Goal: Task Accomplishment & Management: Complete application form

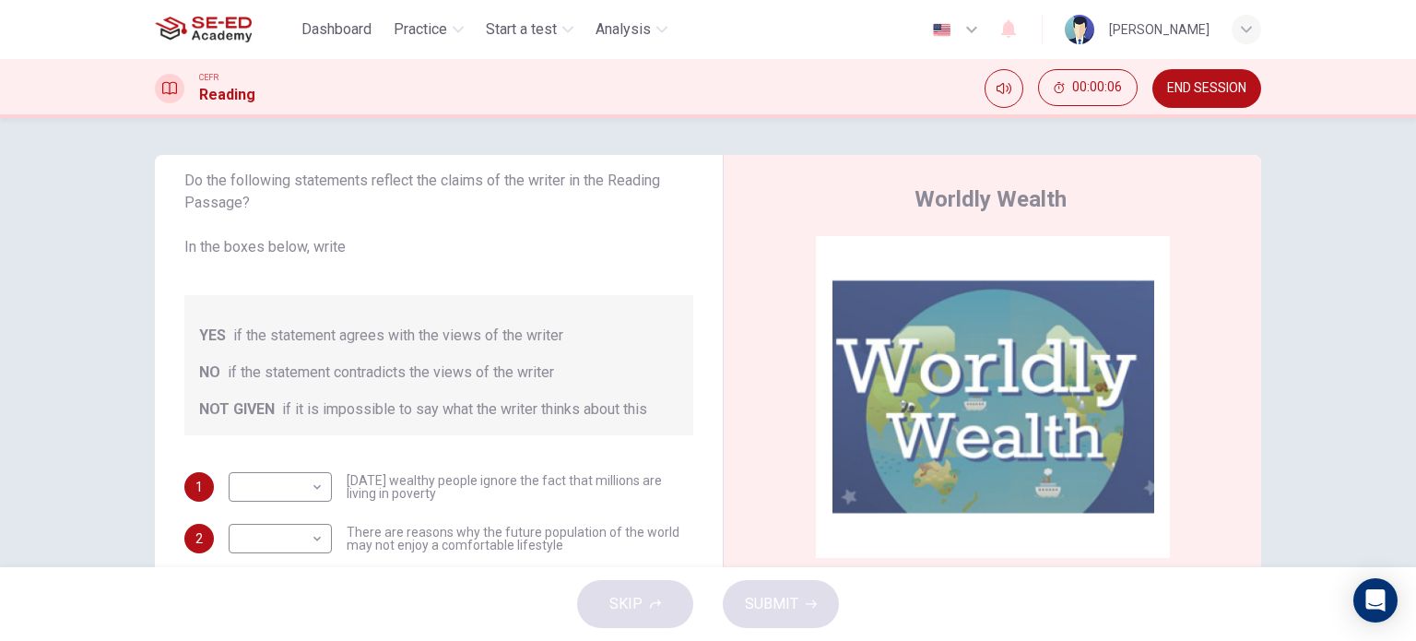
scroll to position [184, 0]
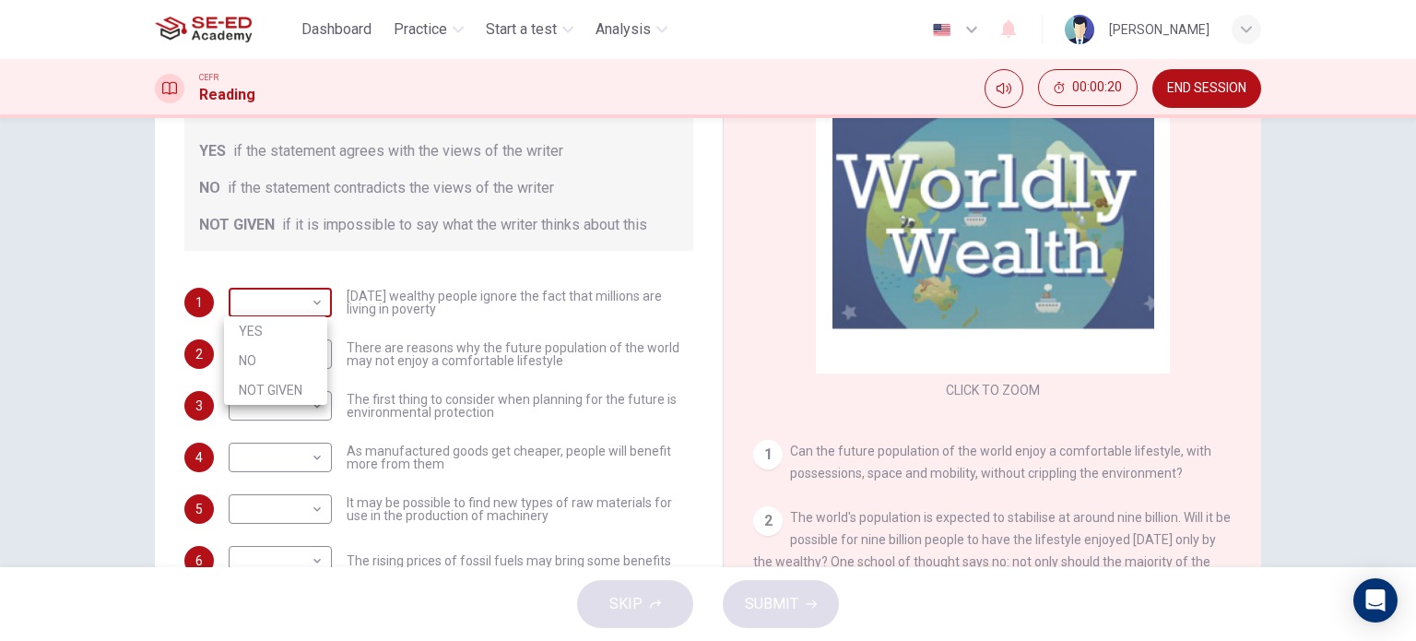
click at [300, 310] on body "This site uses cookies, as explained in our Privacy Policy . If you agree to th…" at bounding box center [708, 320] width 1416 height 641
click at [299, 309] on div at bounding box center [708, 320] width 1416 height 641
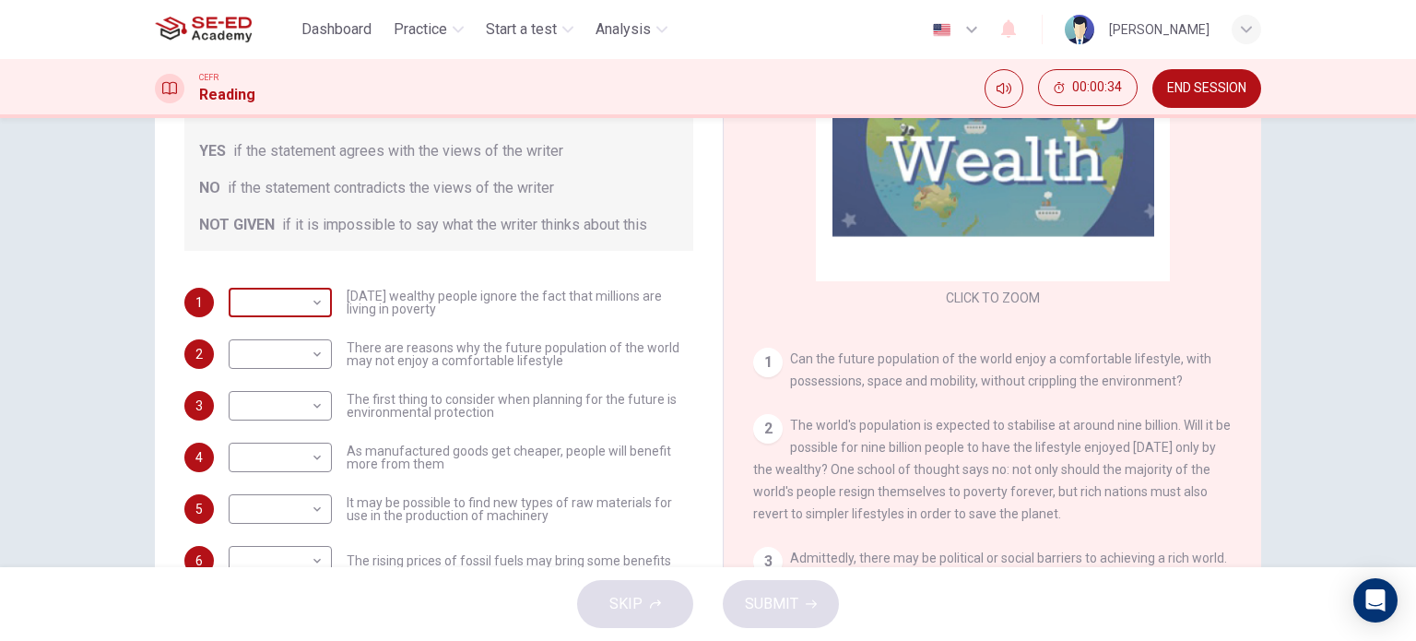
click at [301, 301] on body "This site uses cookies, as explained in our Privacy Policy . If you agree to th…" at bounding box center [708, 320] width 1416 height 641
click at [296, 332] on li "YES" at bounding box center [275, 331] width 103 height 30
type input "YES"
click at [307, 361] on body "This site uses cookies, as explained in our Privacy Policy . If you agree to th…" at bounding box center [708, 320] width 1416 height 641
click at [295, 383] on li "YES" at bounding box center [275, 383] width 103 height 30
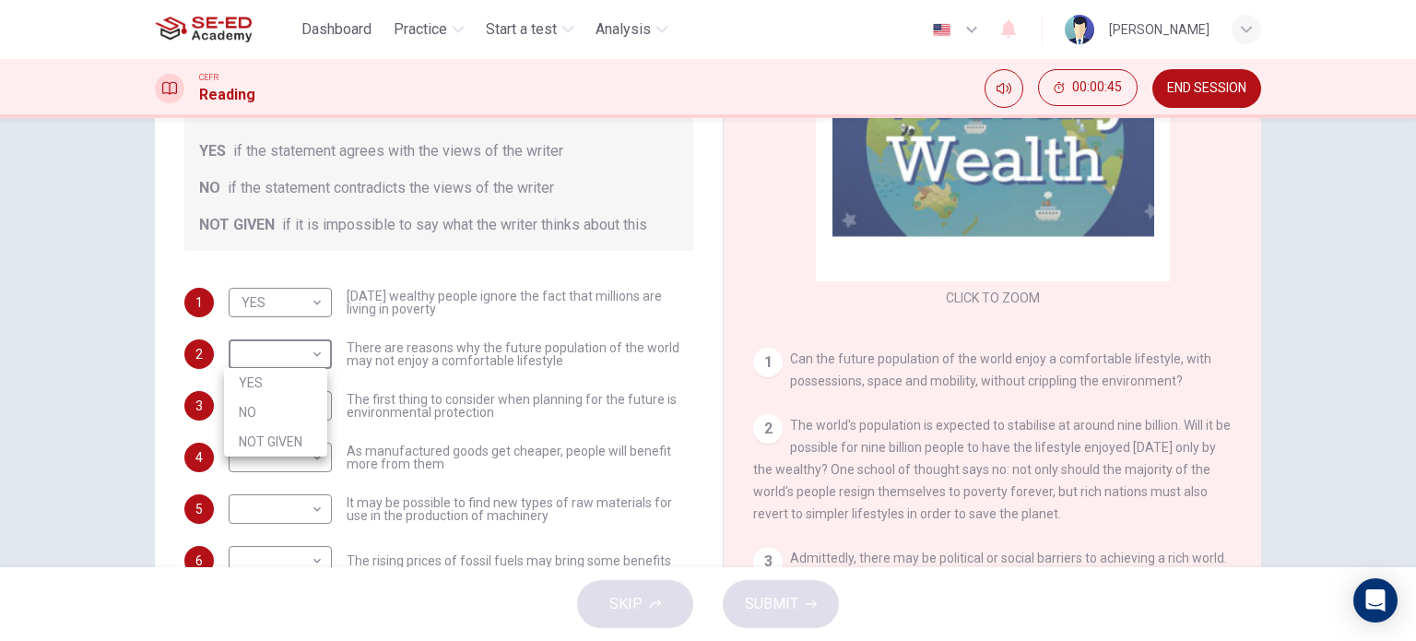
type input "YES"
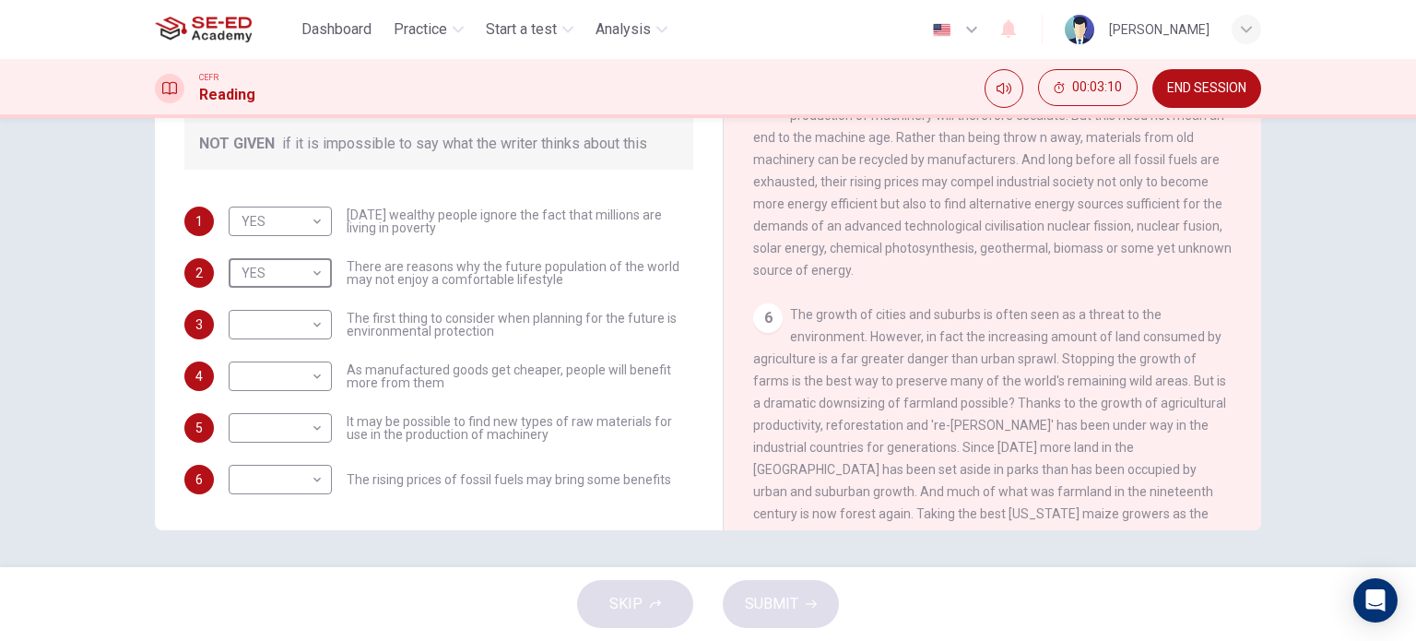
scroll to position [922, 0]
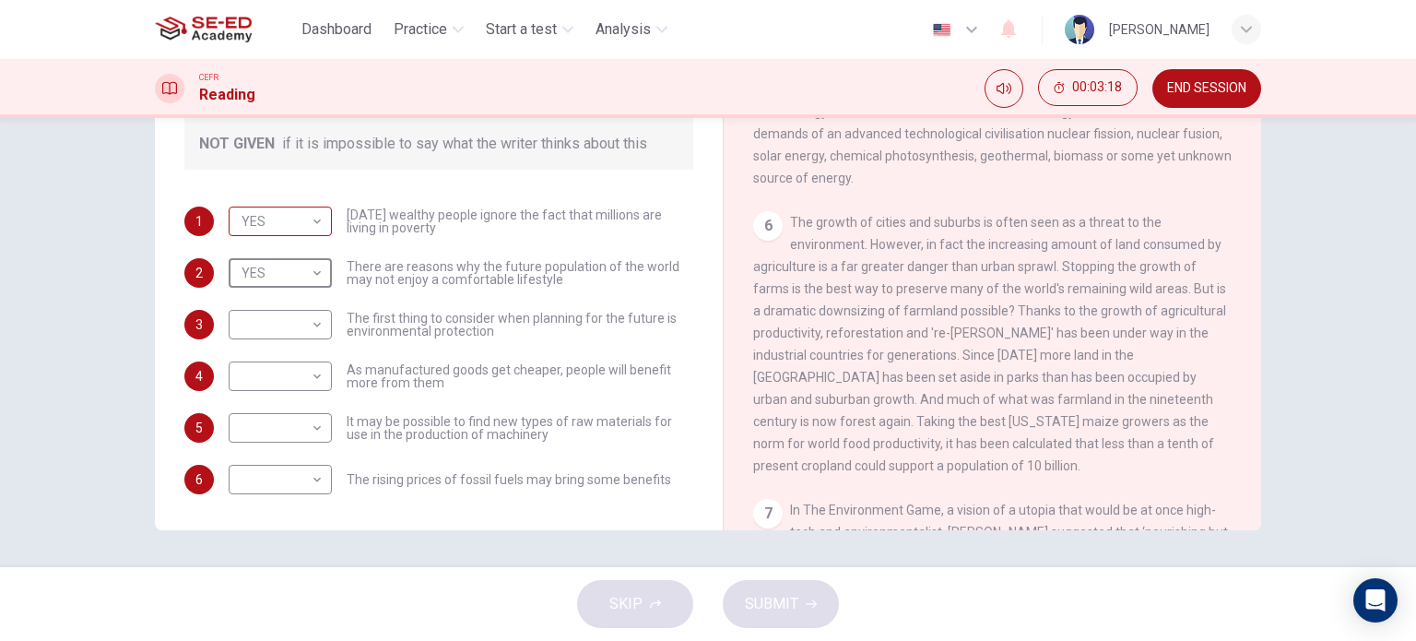
click at [314, 218] on body "This site uses cookies, as explained in our Privacy Policy . If you agree to th…" at bounding box center [708, 320] width 1416 height 641
click at [302, 314] on li "NOT GIVEN" at bounding box center [275, 309] width 103 height 30
type input "NOT GIVEN"
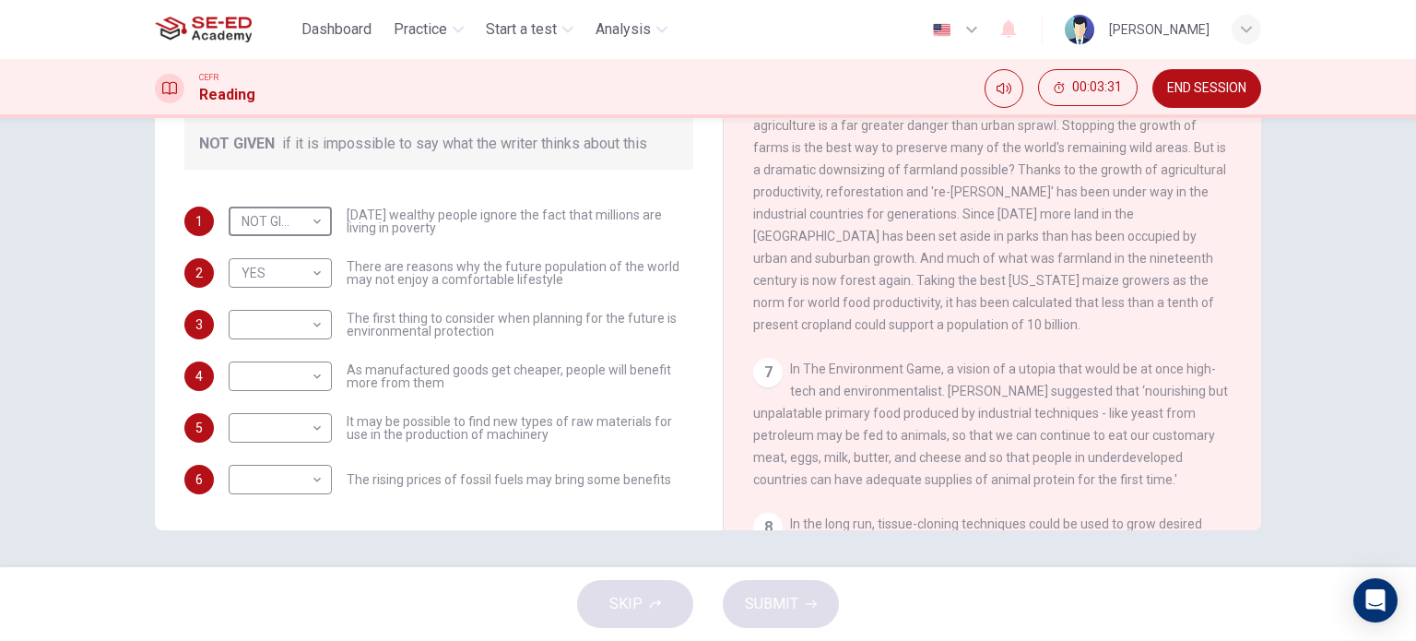
scroll to position [1106, 0]
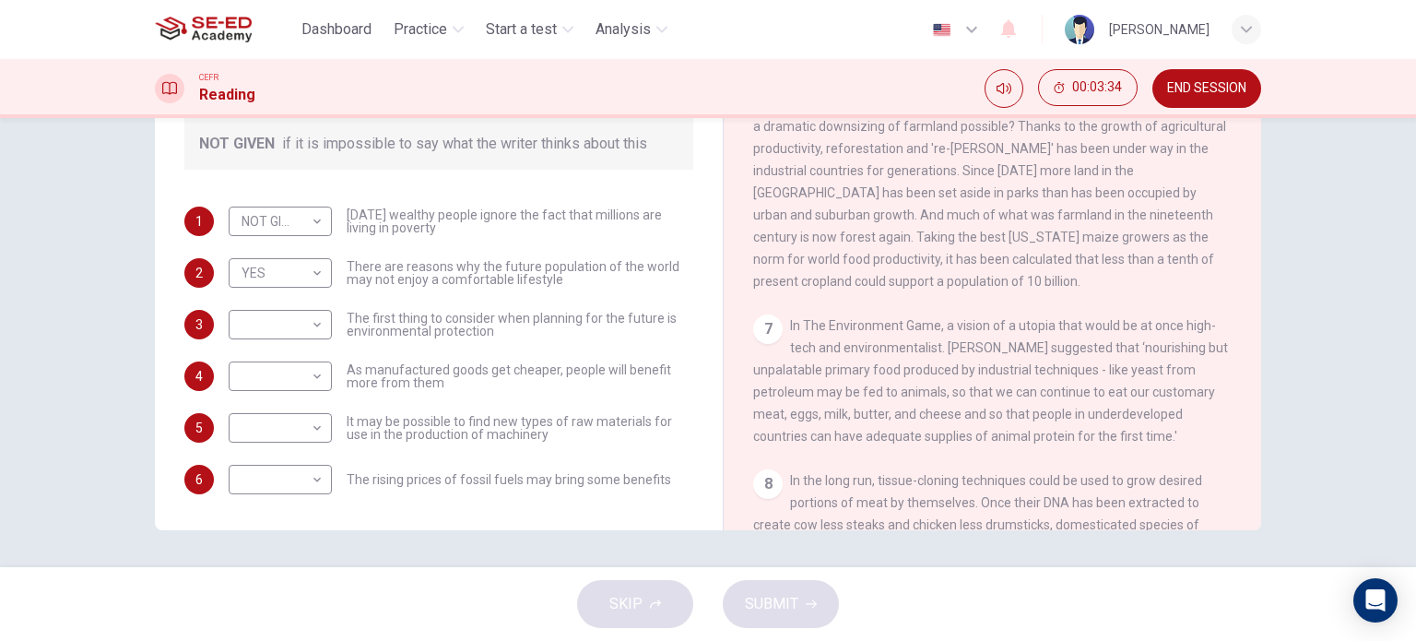
drag, startPoint x: 919, startPoint y: 375, endPoint x: 959, endPoint y: 368, distance: 40.3
click at [959, 368] on div "7 In The Environment Game, a vision of a utopia that would be at once high-tech…" at bounding box center [992, 380] width 479 height 133
click at [313, 379] on body "This site uses cookies, as explained in our Privacy Policy . If you agree to th…" at bounding box center [708, 320] width 1416 height 641
click at [297, 425] on li "NO" at bounding box center [275, 435] width 103 height 30
type input "NO"
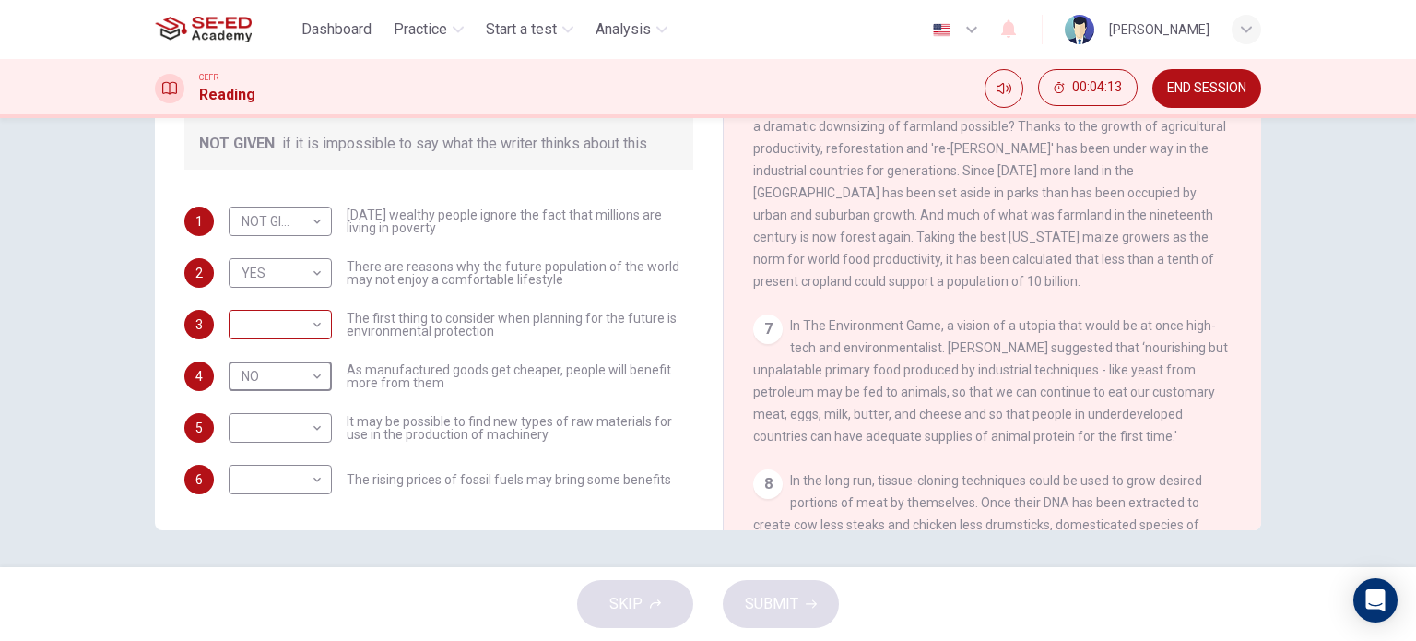
click at [316, 323] on body "This site uses cookies, as explained in our Privacy Policy . If you agree to th…" at bounding box center [708, 320] width 1416 height 641
click at [291, 360] on li "YES" at bounding box center [275, 353] width 103 height 30
type input "YES"
click at [307, 427] on body "This site uses cookies, as explained in our Privacy Policy . If you agree to th…" at bounding box center [708, 320] width 1416 height 641
click at [302, 463] on li "YES" at bounding box center [275, 457] width 103 height 30
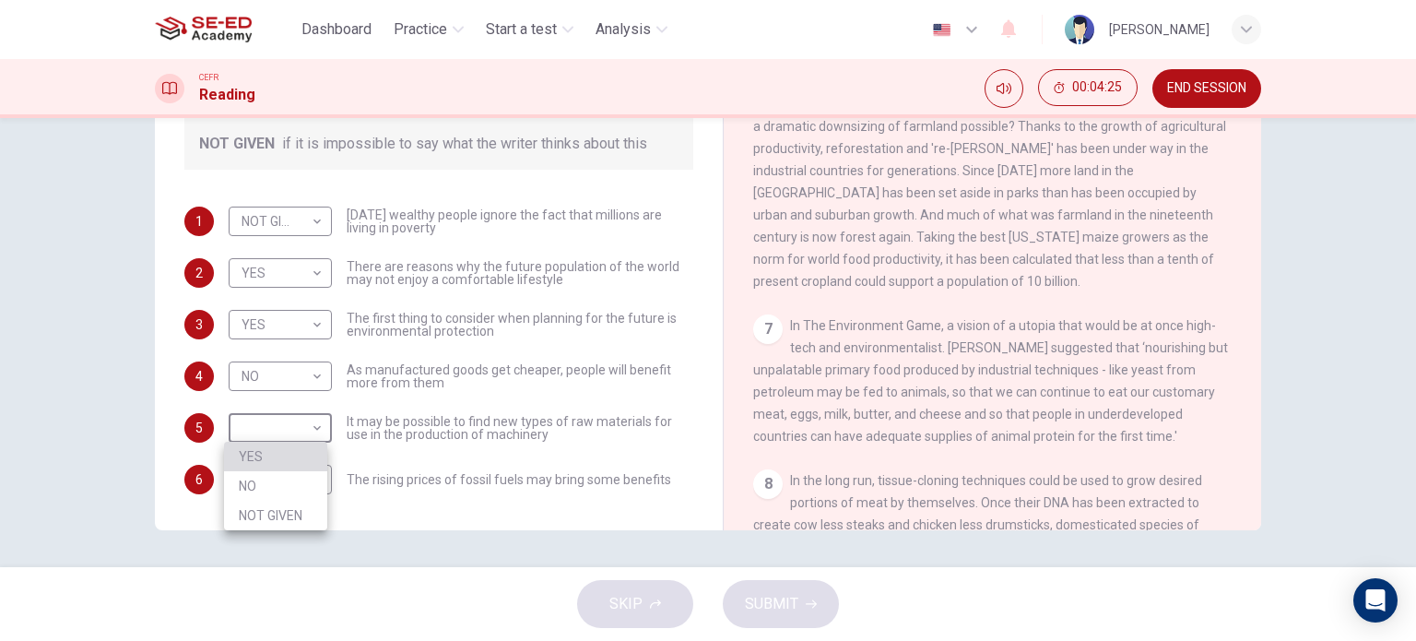
type input "YES"
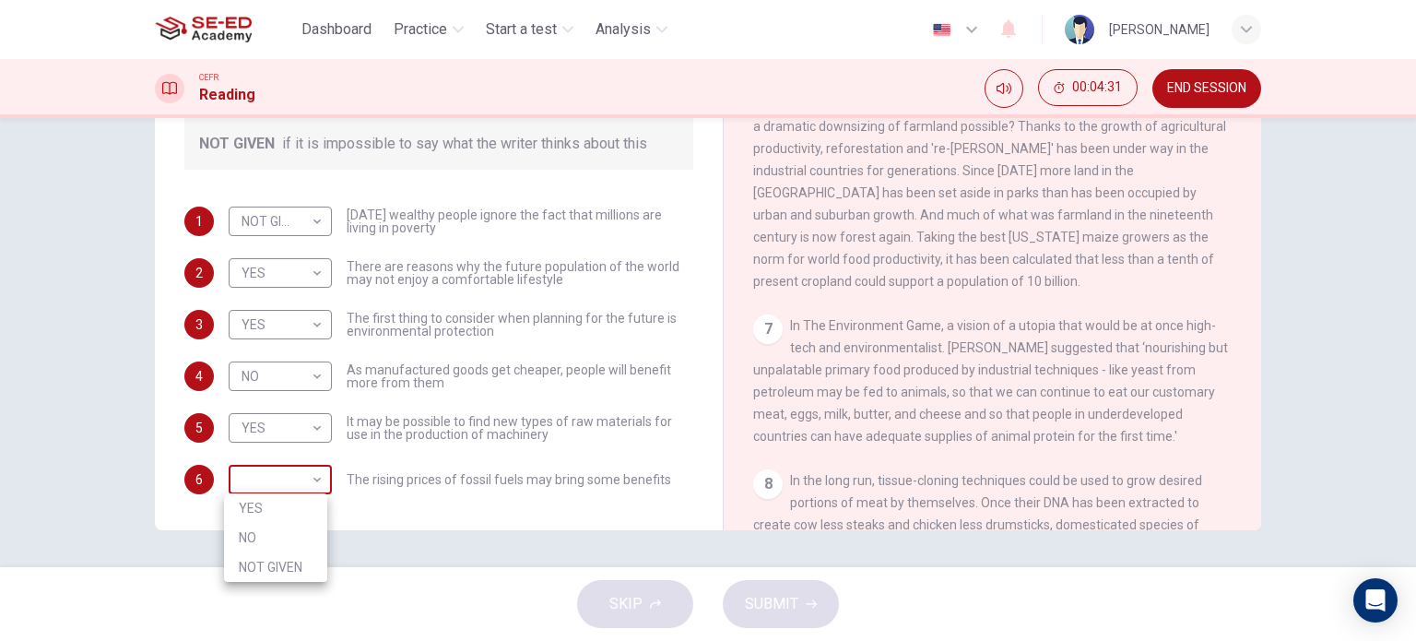
click at [304, 481] on body "This site uses cookies, as explained in our Privacy Policy . If you agree to th…" at bounding box center [708, 320] width 1416 height 641
click at [272, 567] on li "NOT GIVEN" at bounding box center [275, 567] width 103 height 30
type input "NOT GIVEN"
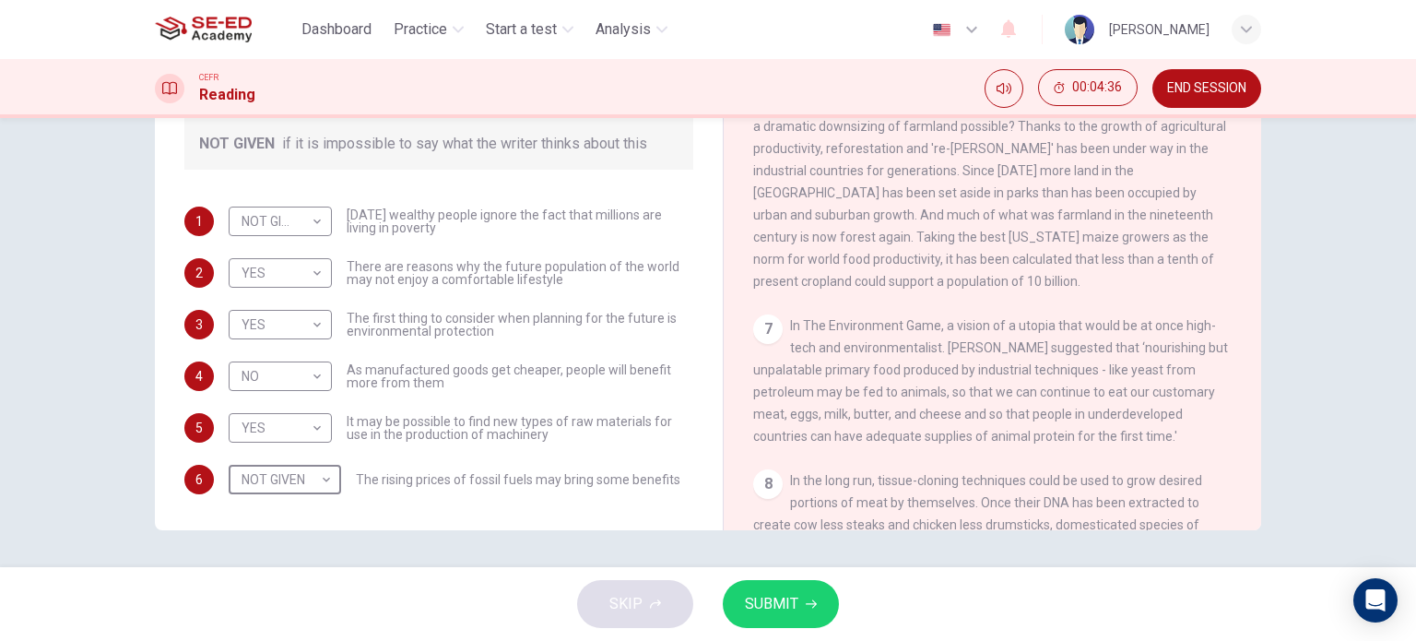
click at [764, 608] on span "SUBMIT" at bounding box center [771, 604] width 53 height 26
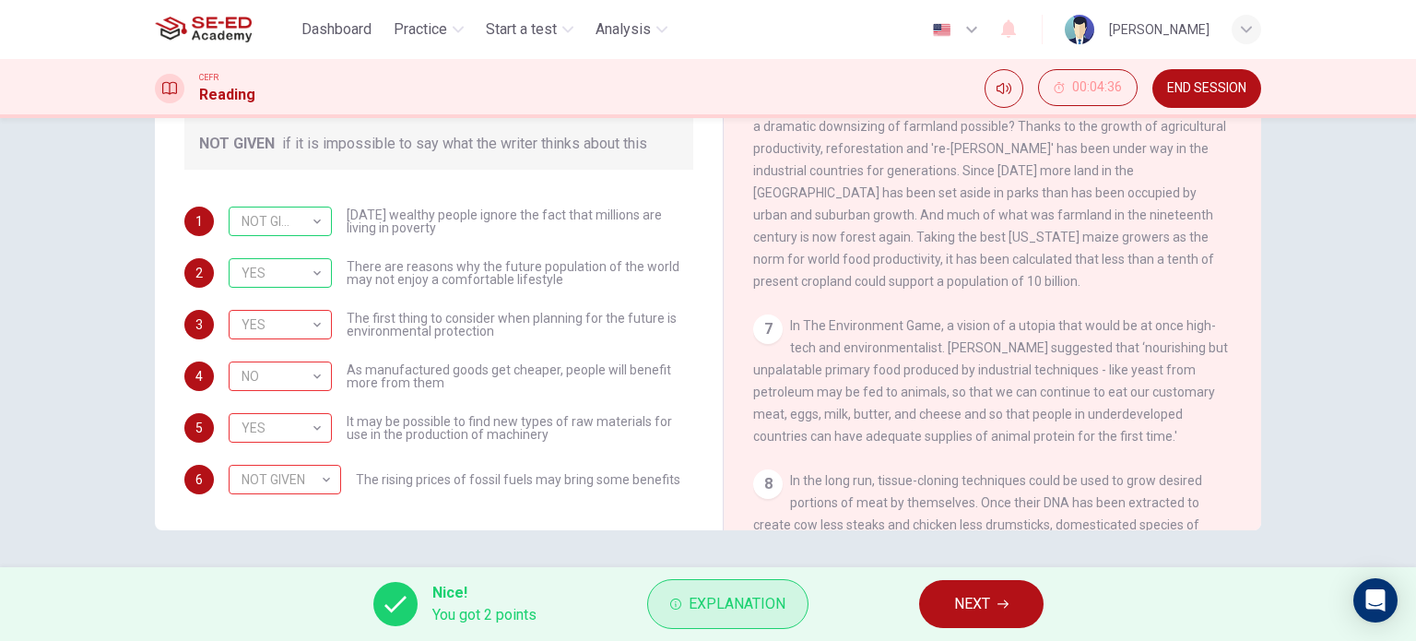
click at [737, 605] on span "Explanation" at bounding box center [737, 604] width 97 height 26
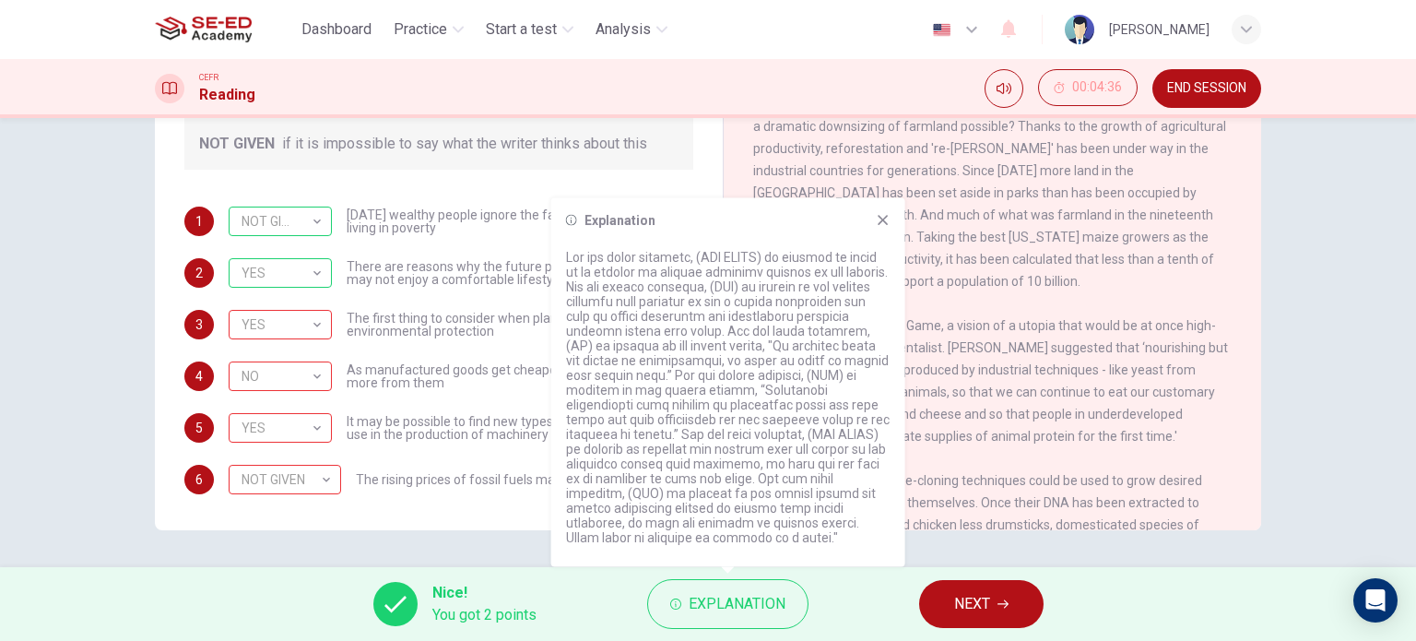
click at [881, 228] on icon at bounding box center [883, 220] width 15 height 15
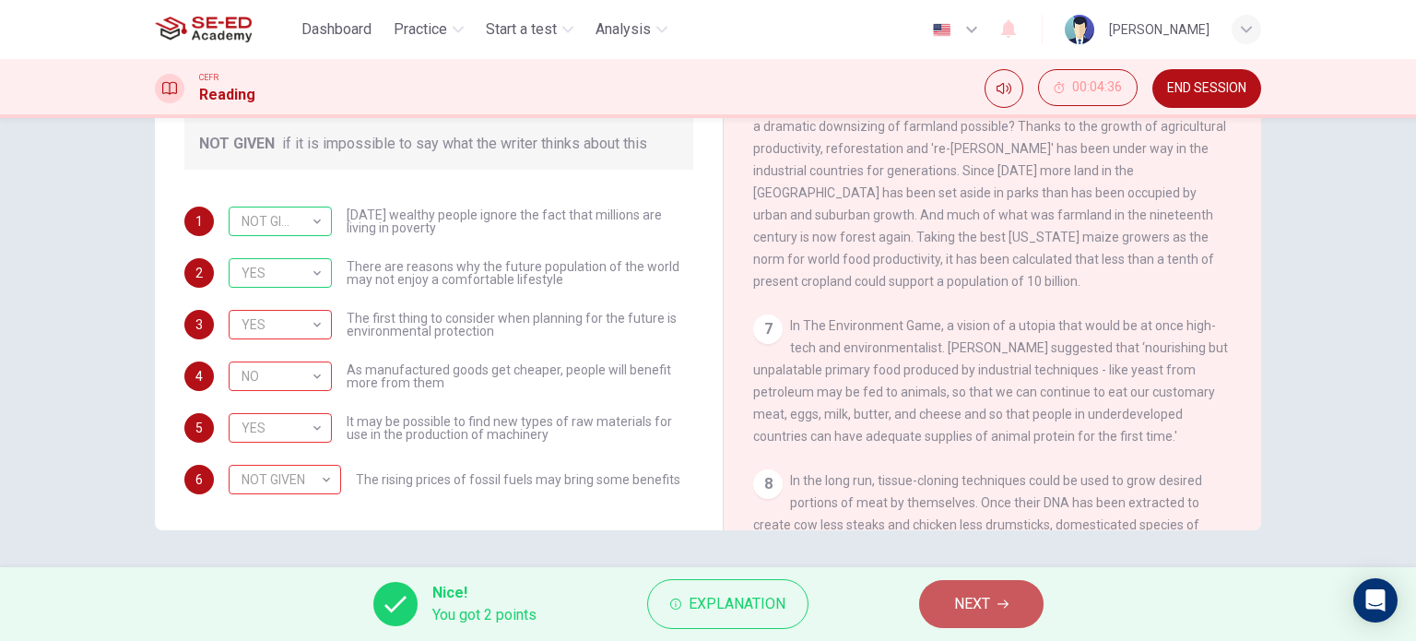
click at [969, 605] on span "NEXT" at bounding box center [972, 604] width 36 height 26
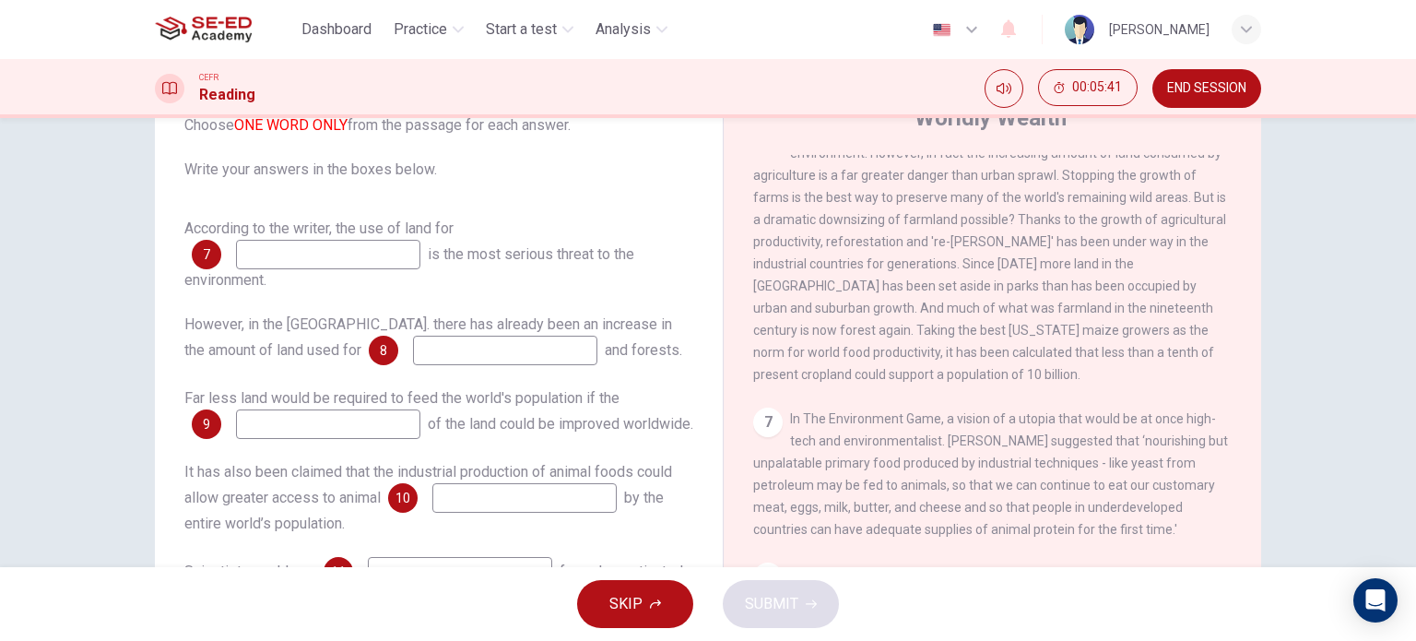
scroll to position [1199, 0]
click at [426, 344] on input at bounding box center [505, 351] width 184 height 30
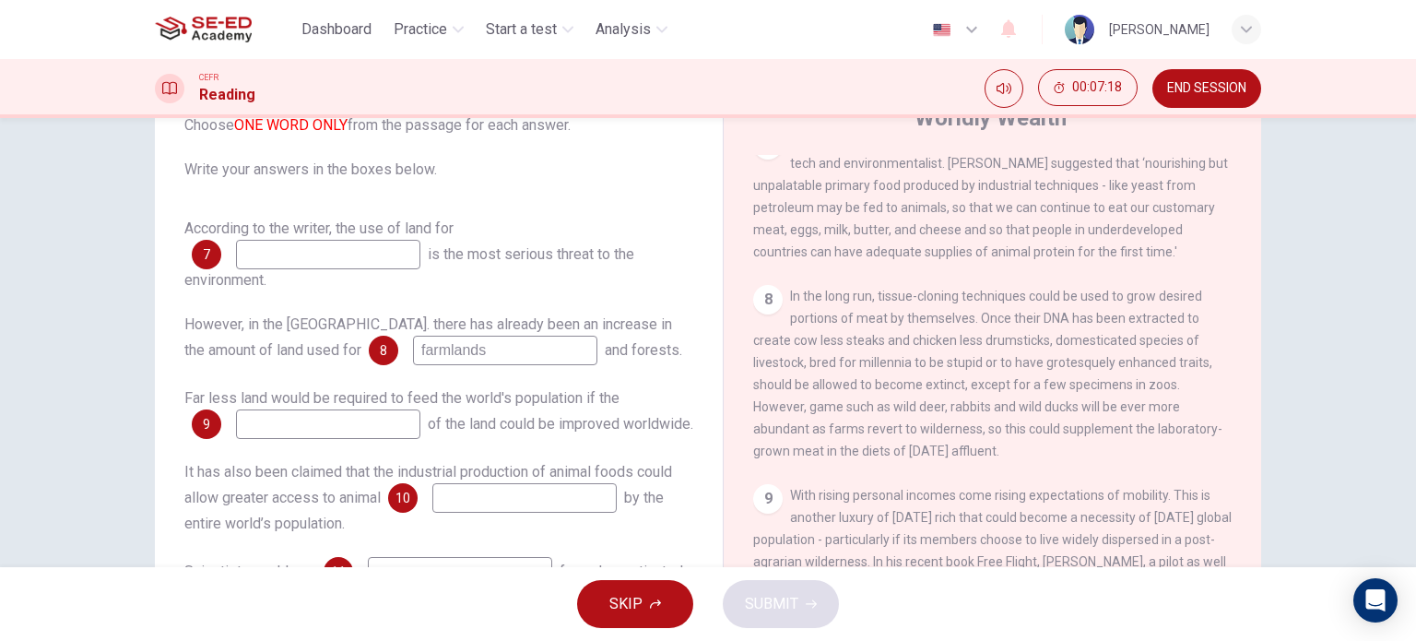
scroll to position [140, 0]
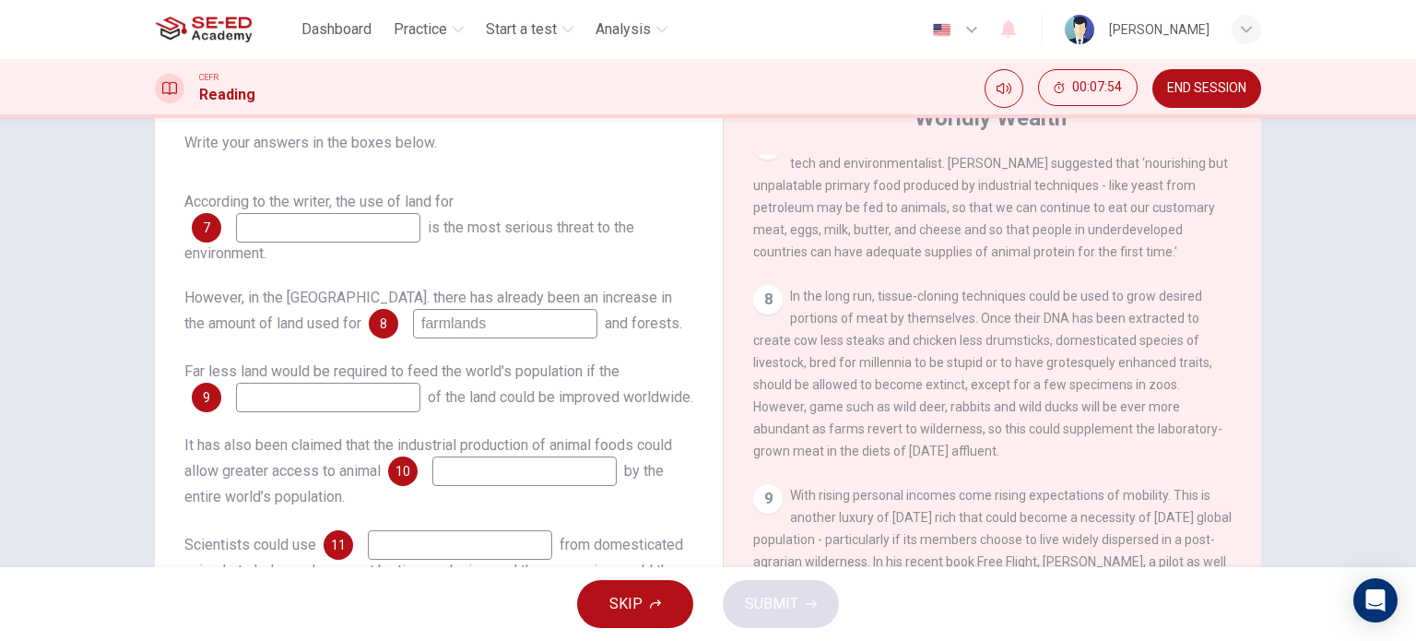
type input "farmlands"
click at [513, 476] on input at bounding box center [524, 471] width 184 height 30
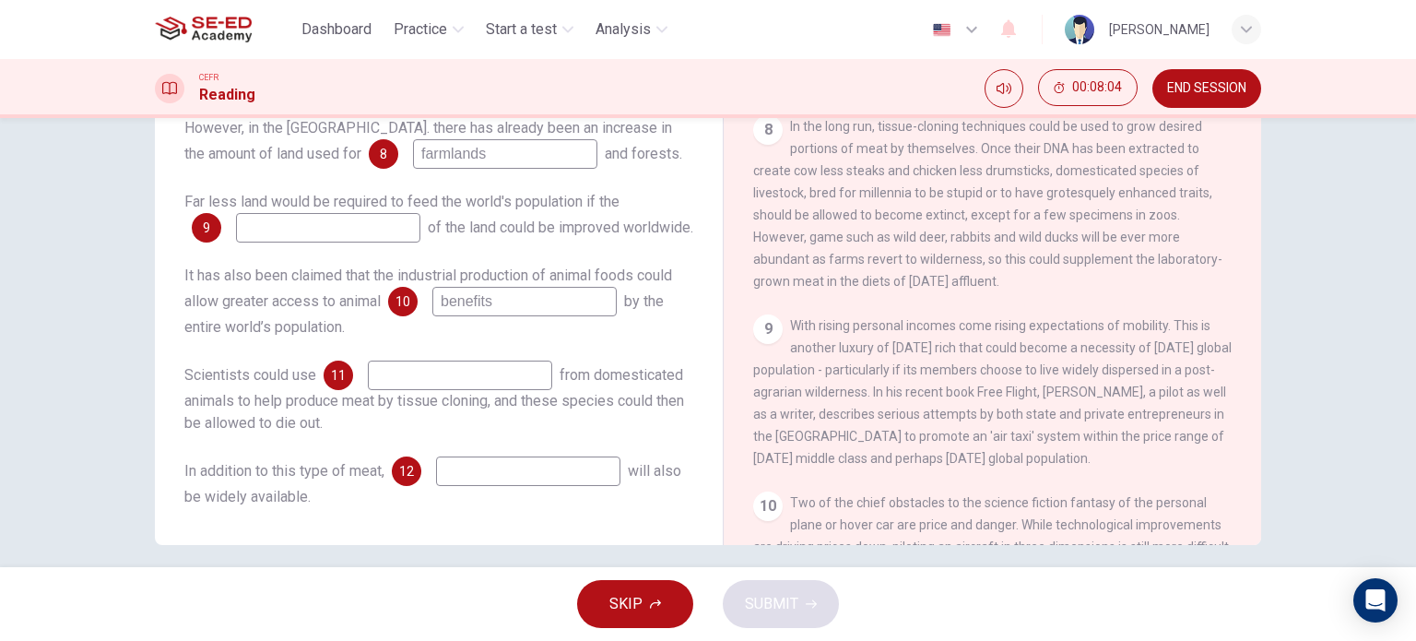
scroll to position [266, 0]
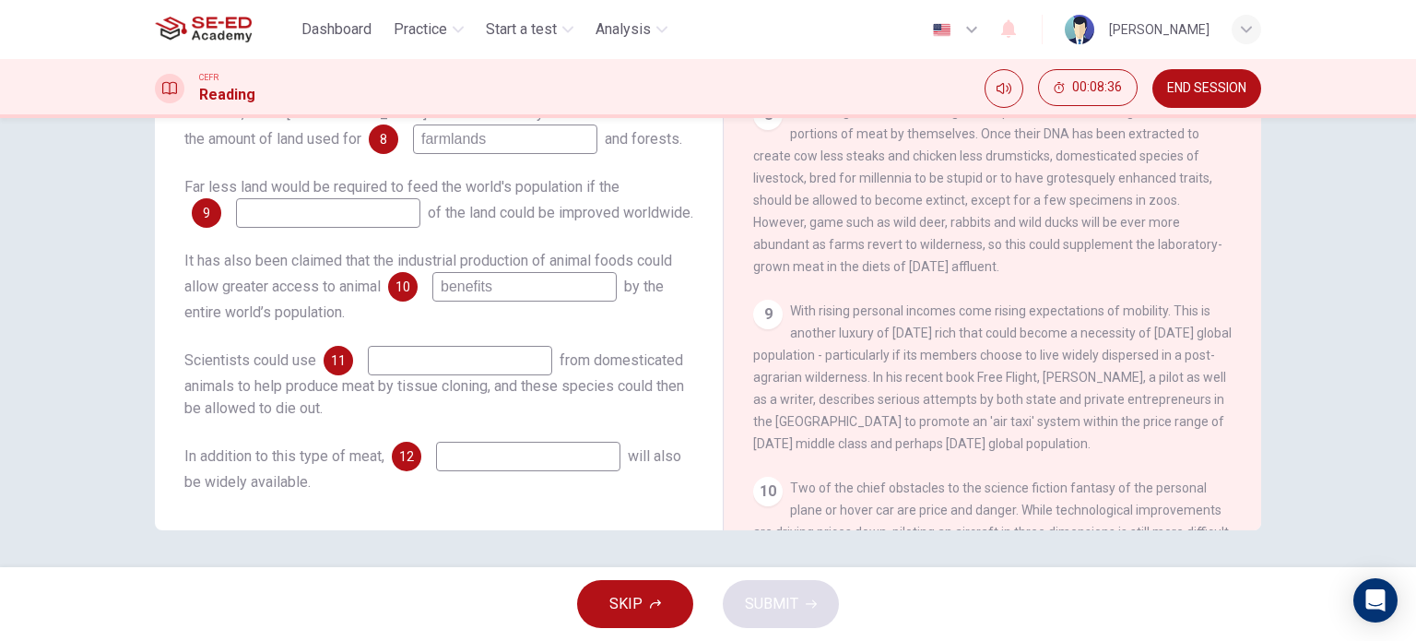
type input "benefits"
click at [467, 360] on input at bounding box center [460, 361] width 184 height 30
type input "p"
type input "advantages"
click at [496, 456] on input at bounding box center [528, 457] width 184 height 30
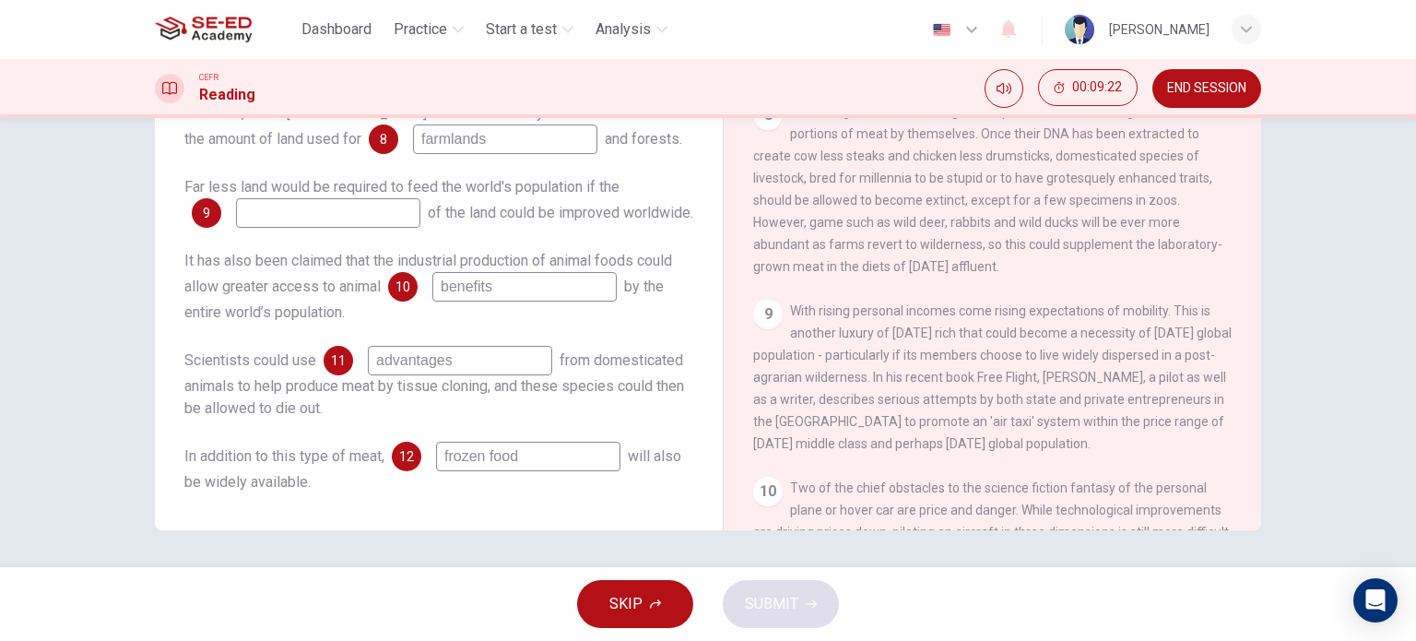
scroll to position [0, 0]
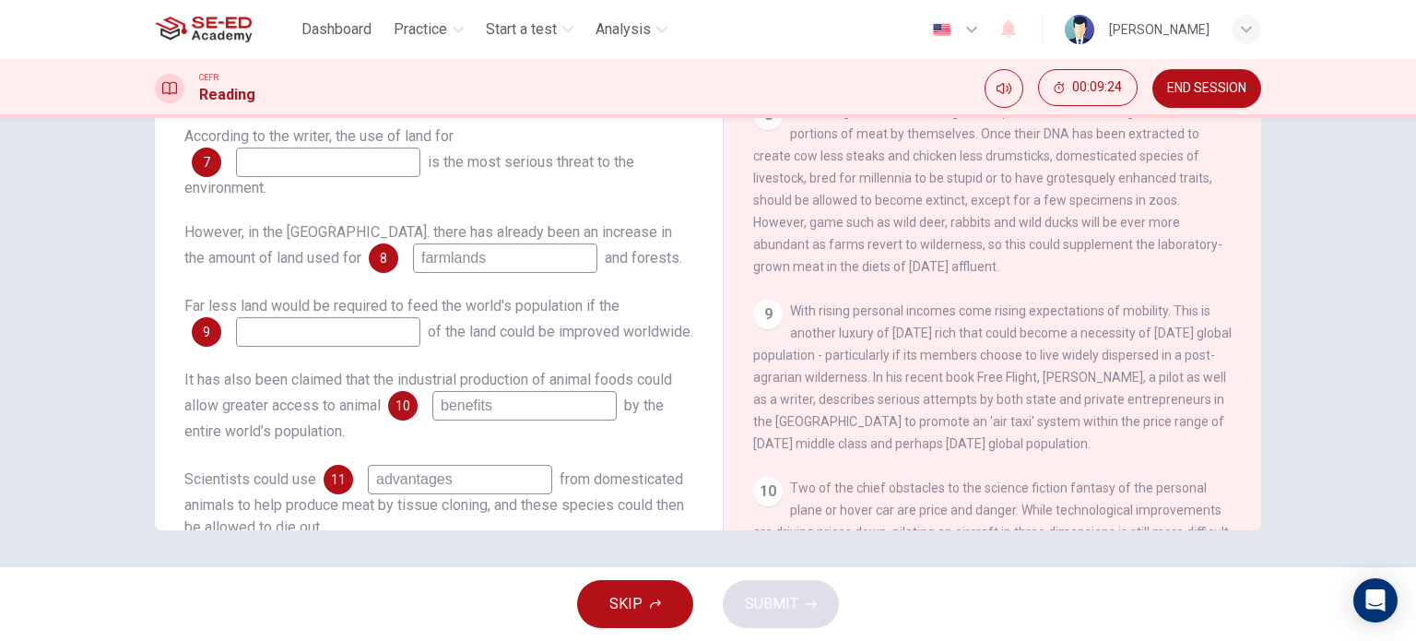
type input "frozen food"
click at [369, 333] on input at bounding box center [328, 332] width 184 height 30
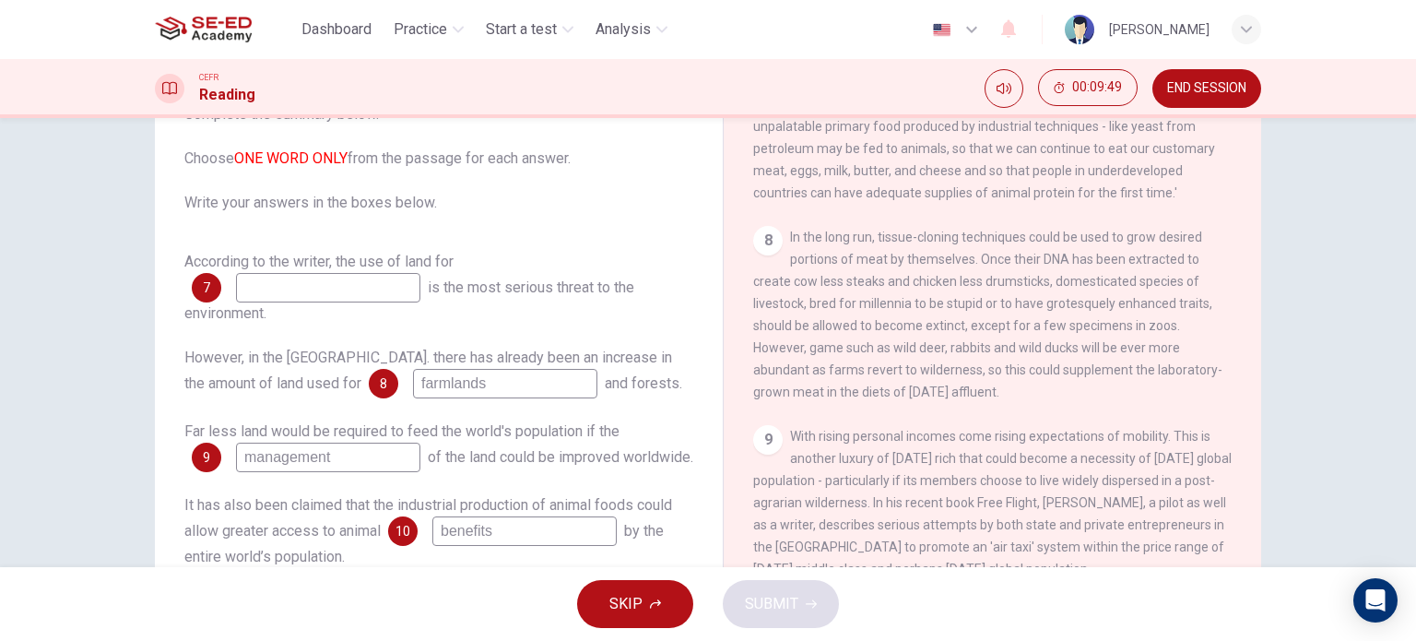
scroll to position [81, 0]
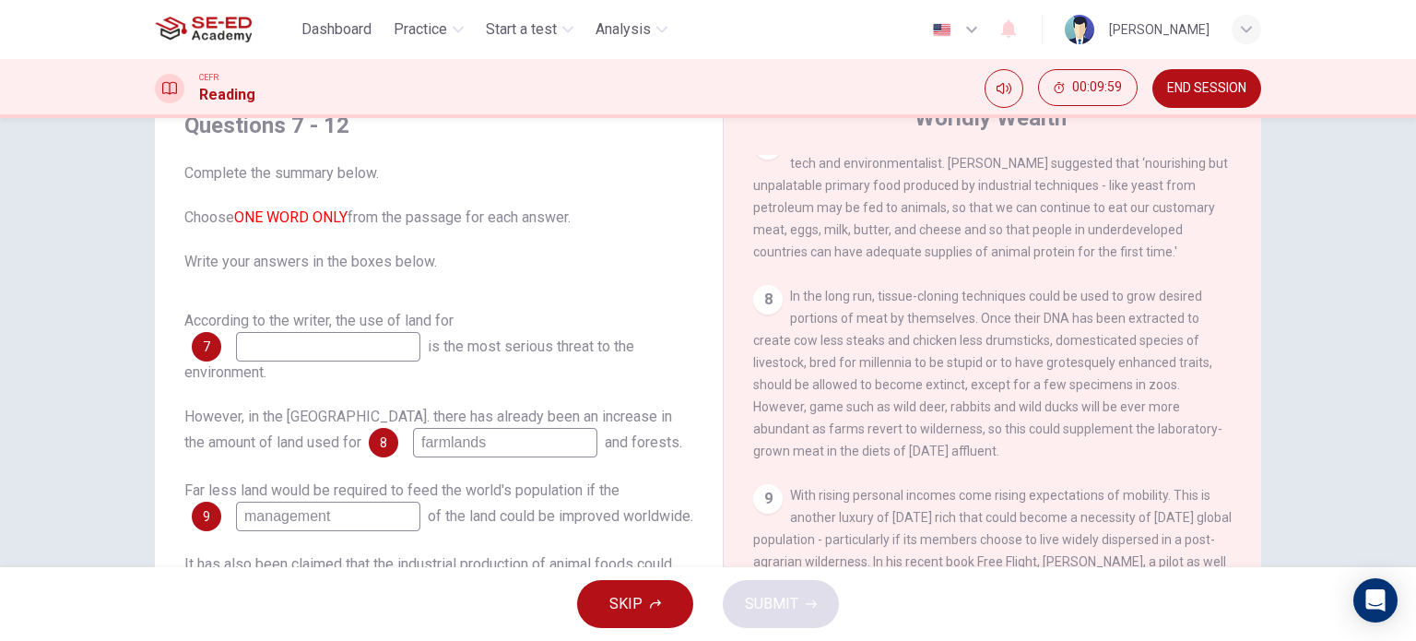
type input "management"
click at [379, 349] on input at bounding box center [328, 347] width 184 height 30
click at [247, 341] on input "deforestration" at bounding box center [328, 347] width 184 height 30
type input "Deforestration"
click at [798, 603] on button "SUBMIT" at bounding box center [781, 604] width 116 height 48
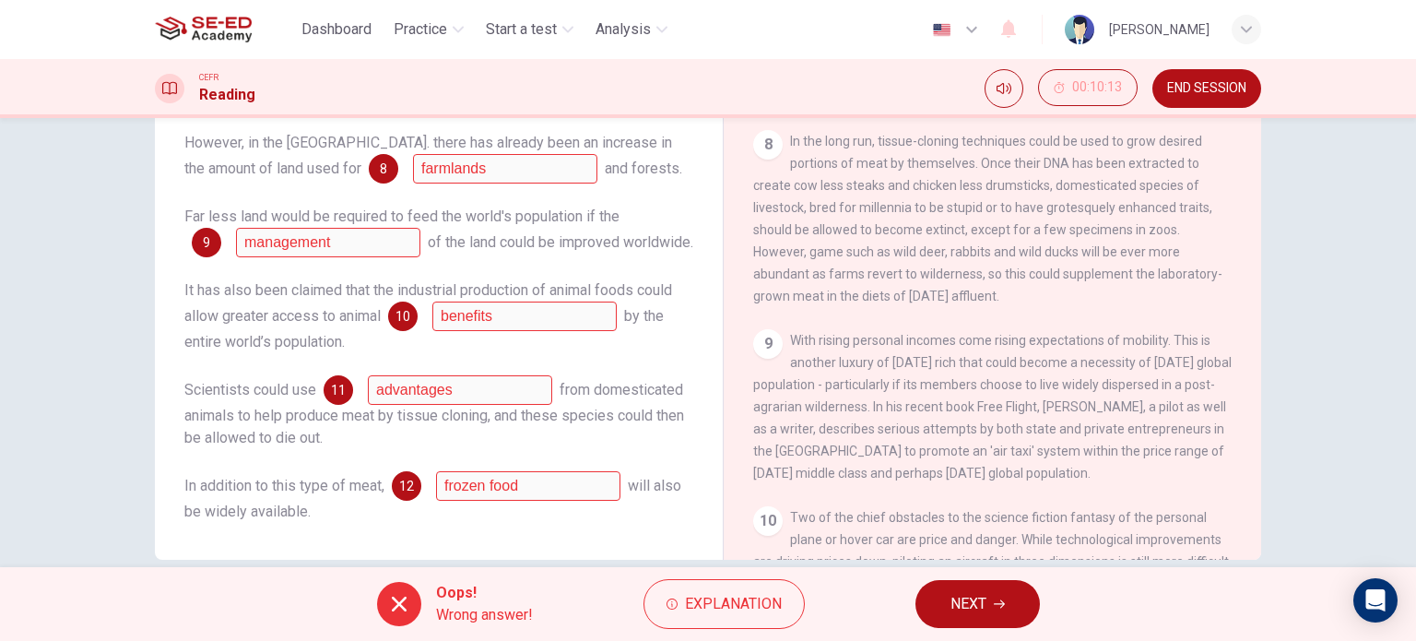
scroll to position [266, 0]
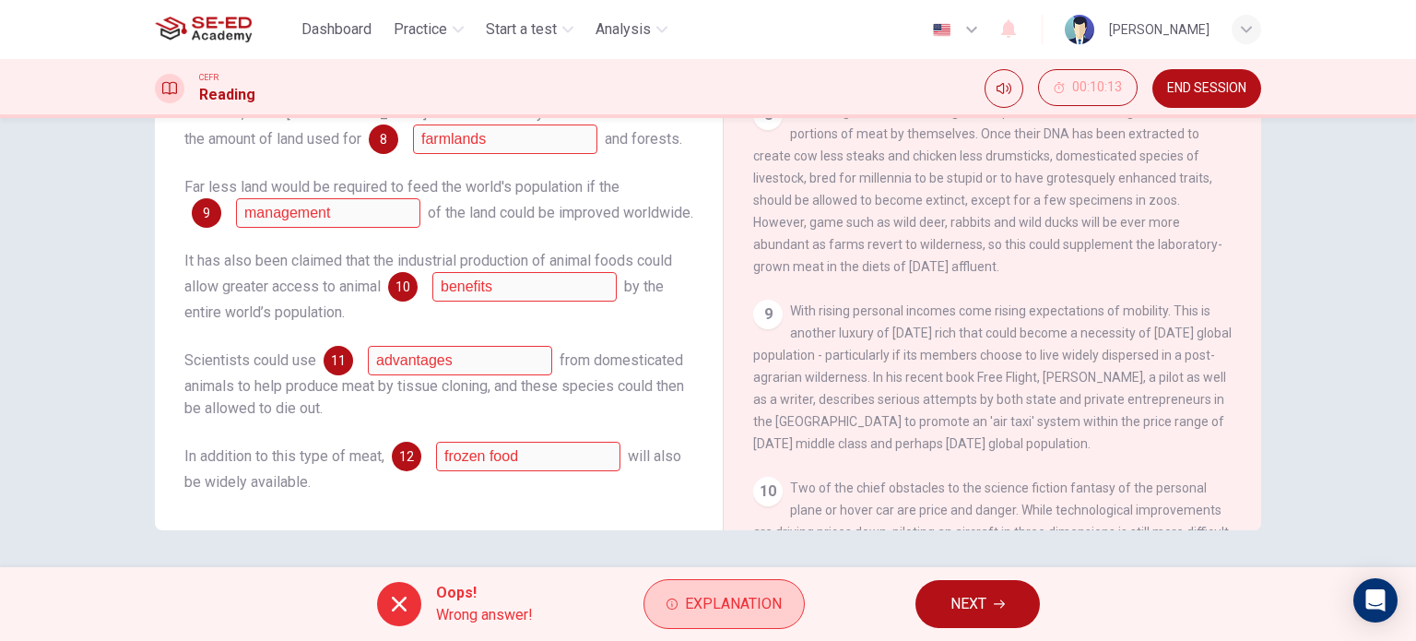
click at [734, 615] on span "Explanation" at bounding box center [733, 604] width 97 height 26
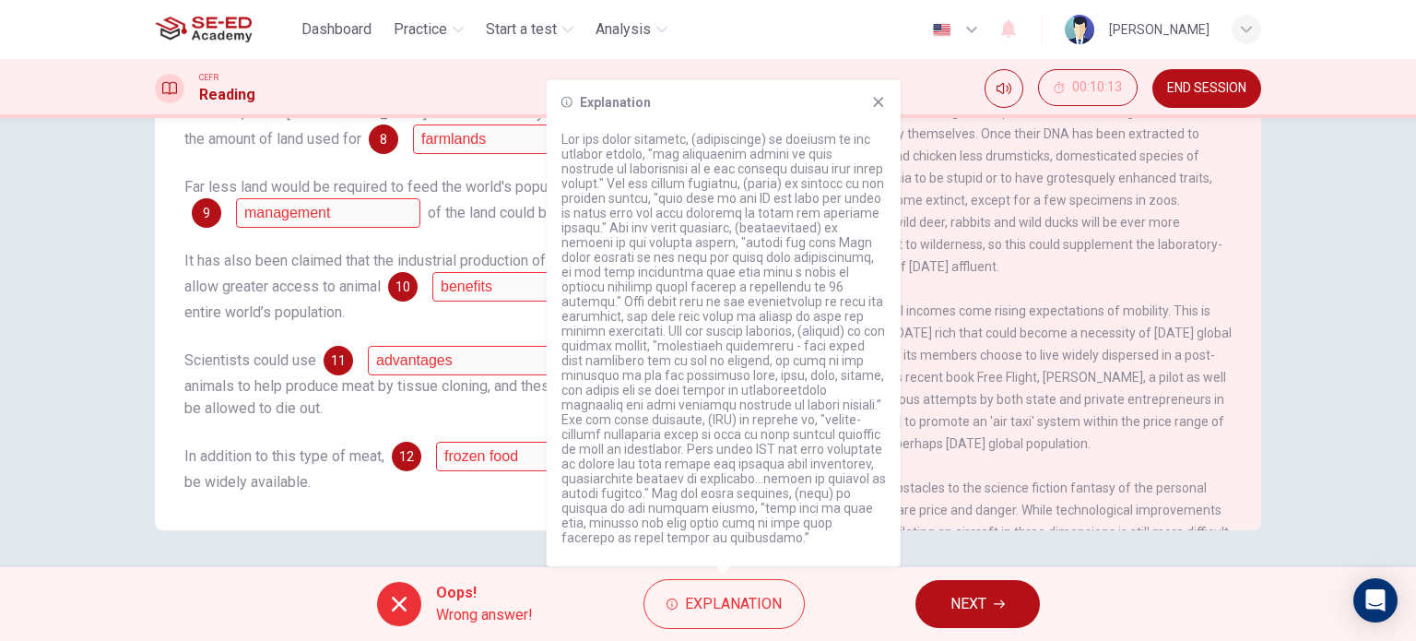
scroll to position [0, 0]
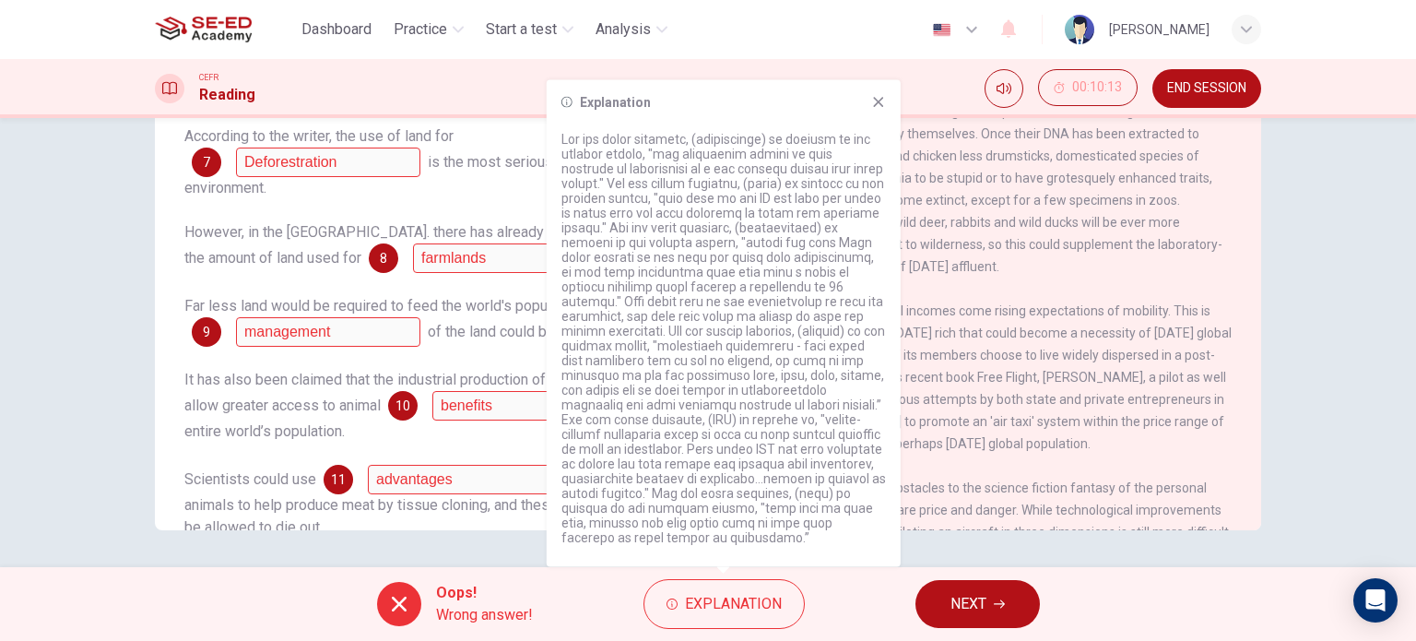
click at [884, 102] on icon at bounding box center [878, 102] width 15 height 15
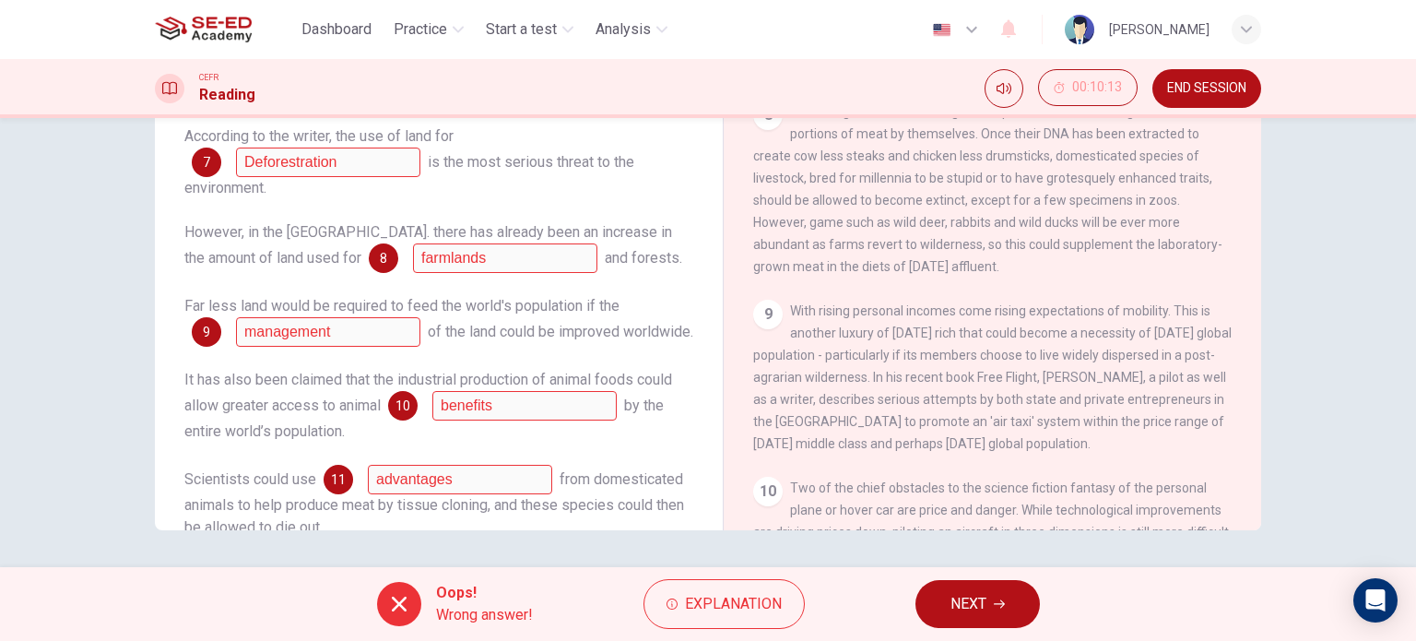
click at [970, 608] on span "NEXT" at bounding box center [969, 604] width 36 height 26
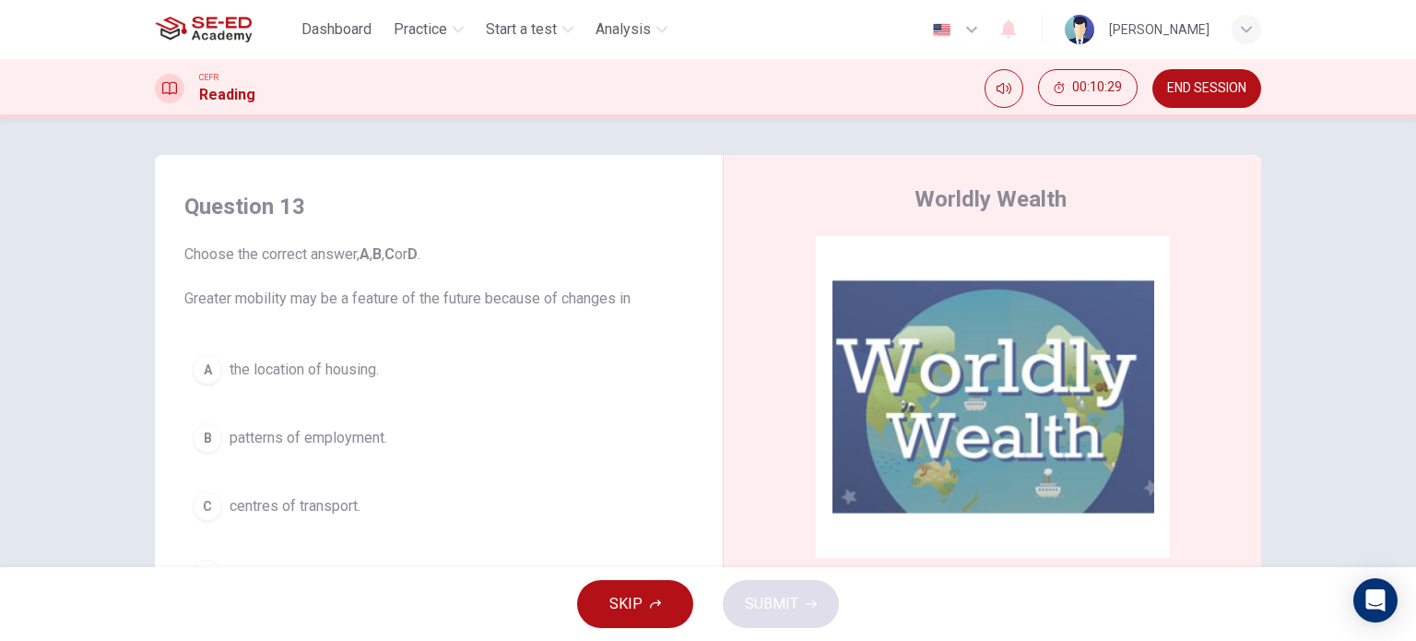
scroll to position [92, 0]
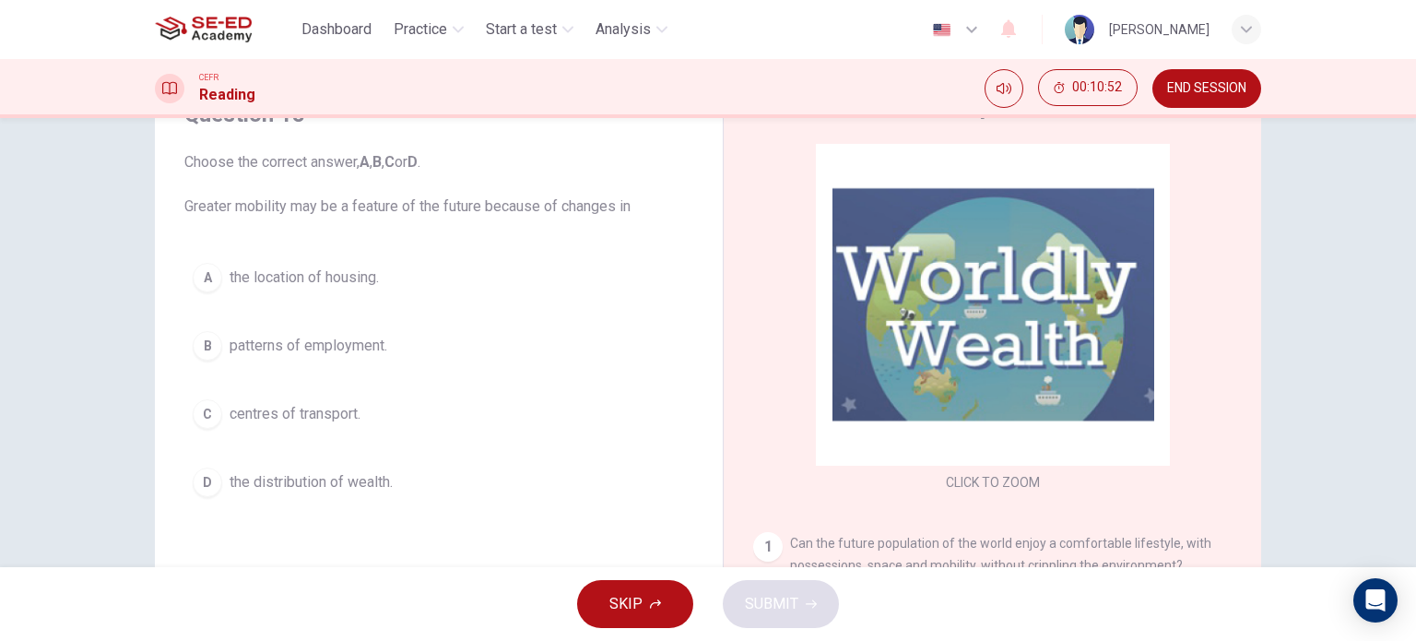
click at [317, 280] on span "the location of housing." at bounding box center [304, 277] width 149 height 22
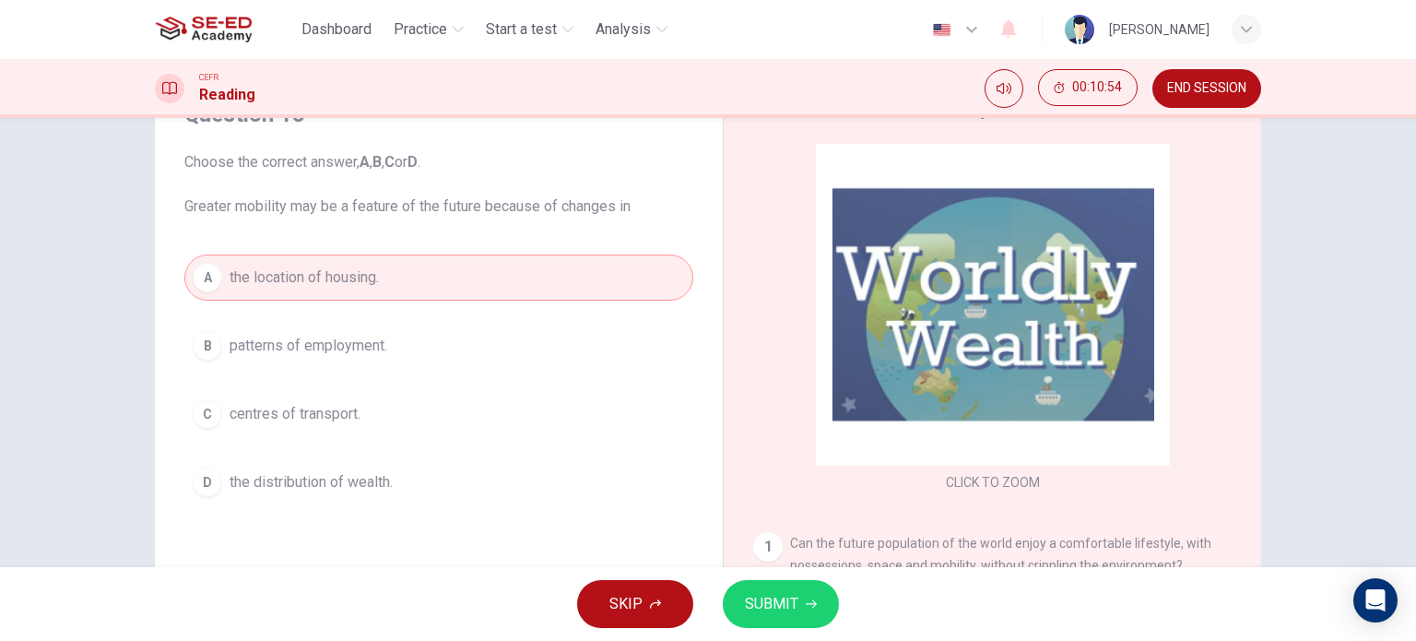
click at [786, 600] on span "SUBMIT" at bounding box center [771, 604] width 53 height 26
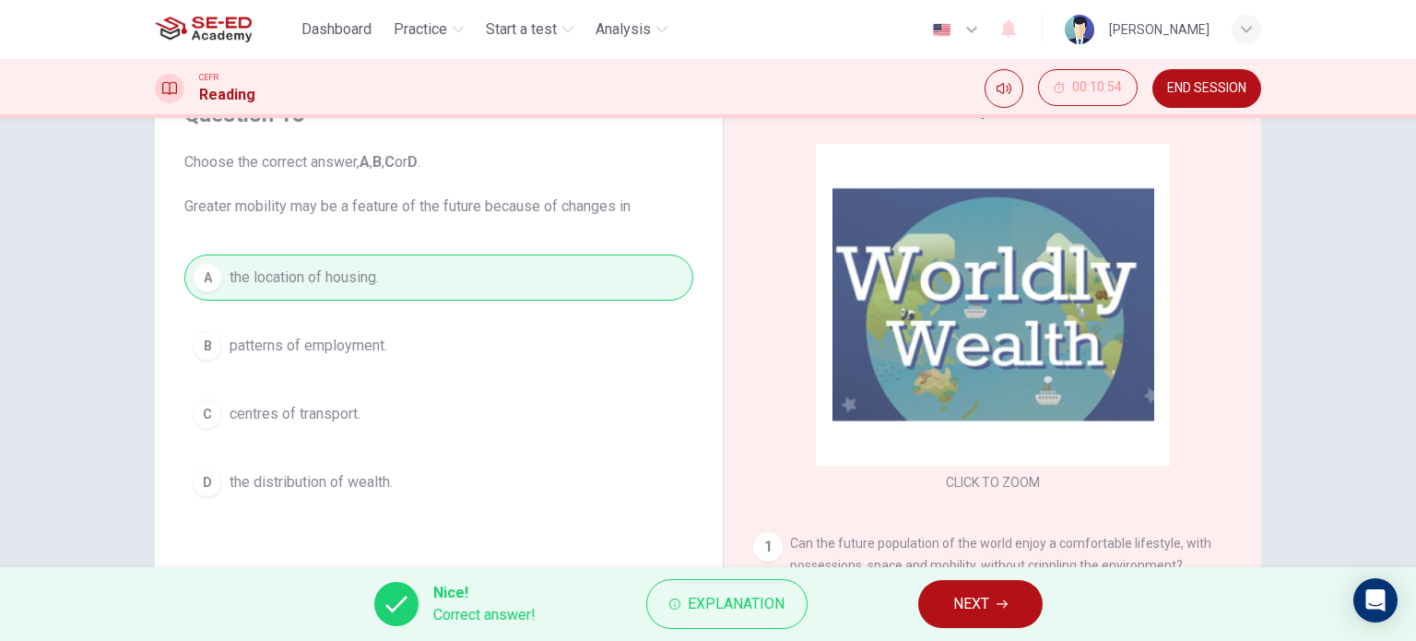
click at [977, 597] on span "NEXT" at bounding box center [971, 604] width 36 height 26
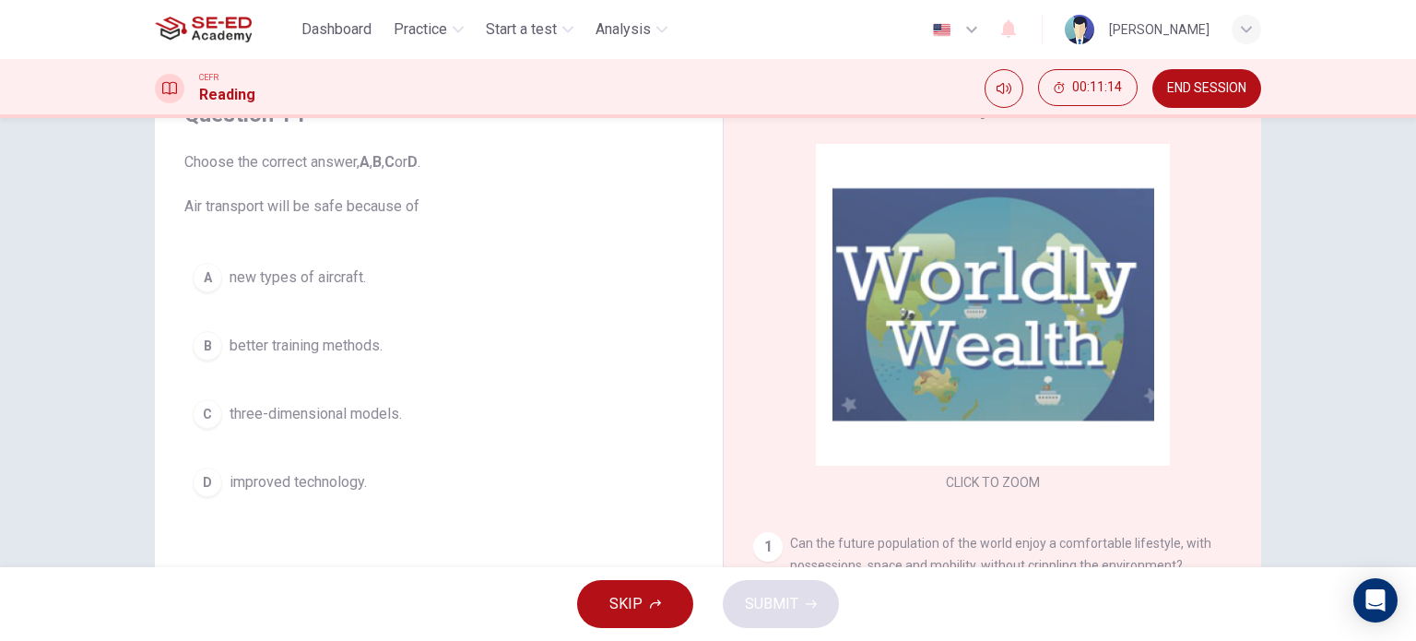
click at [333, 415] on span "three-dimensional models." at bounding box center [316, 414] width 172 height 22
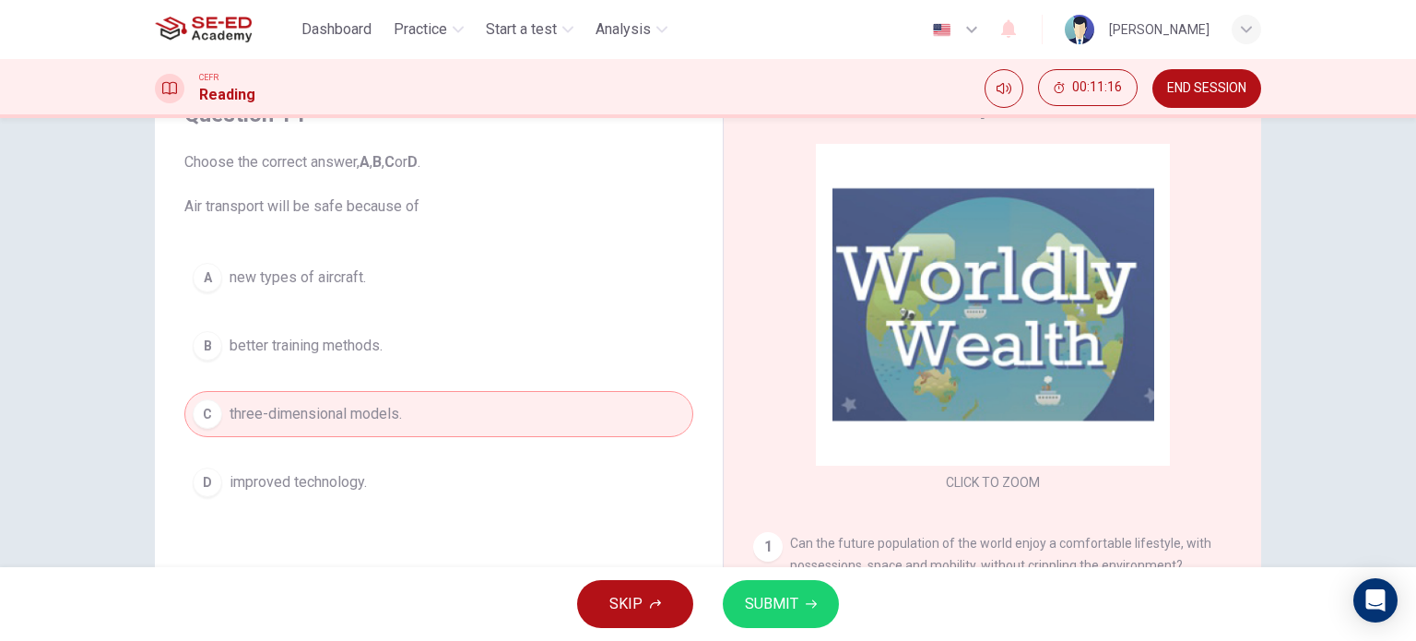
click at [773, 598] on span "SUBMIT" at bounding box center [771, 604] width 53 height 26
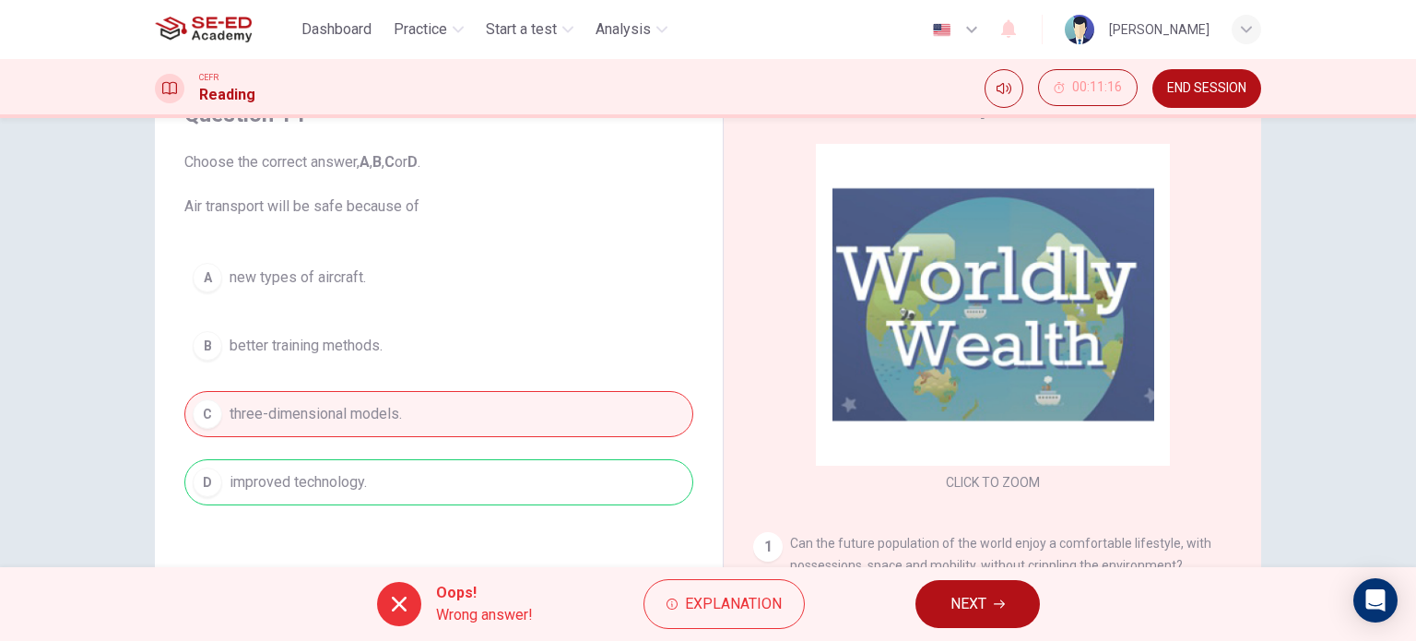
click at [965, 591] on span "NEXT" at bounding box center [969, 604] width 36 height 26
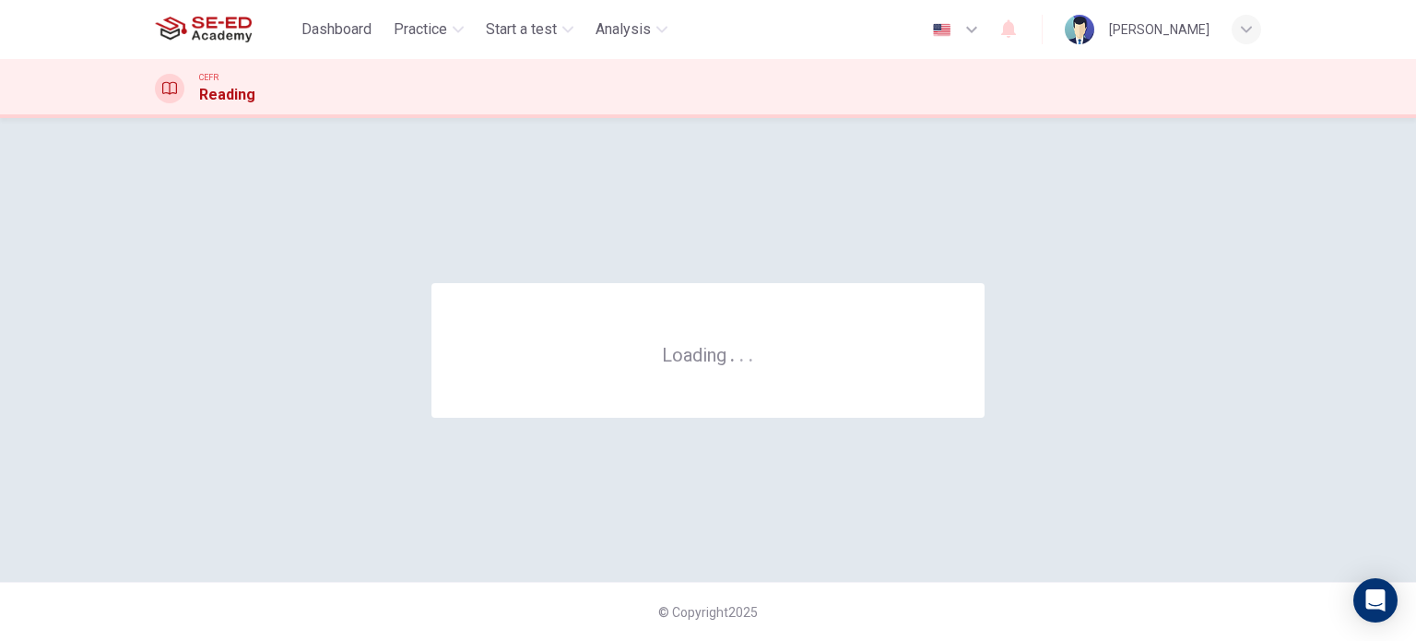
scroll to position [0, 0]
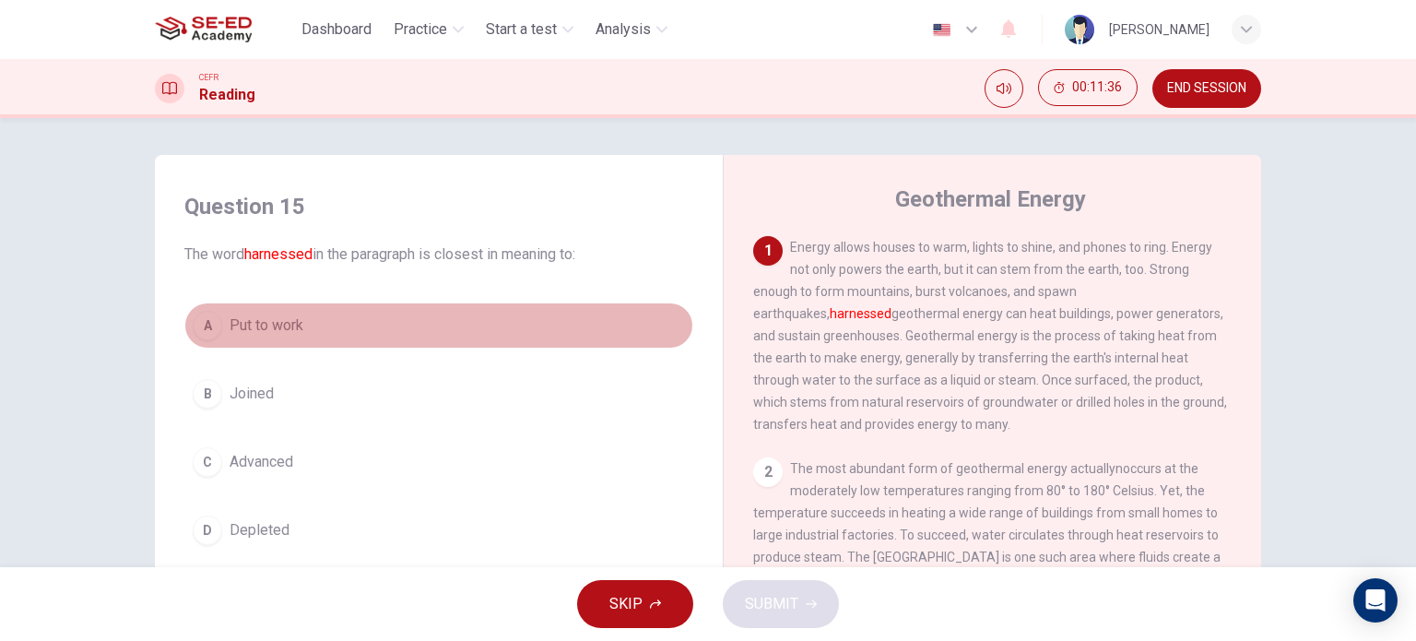
click at [280, 320] on span "Put to work" at bounding box center [267, 325] width 74 height 22
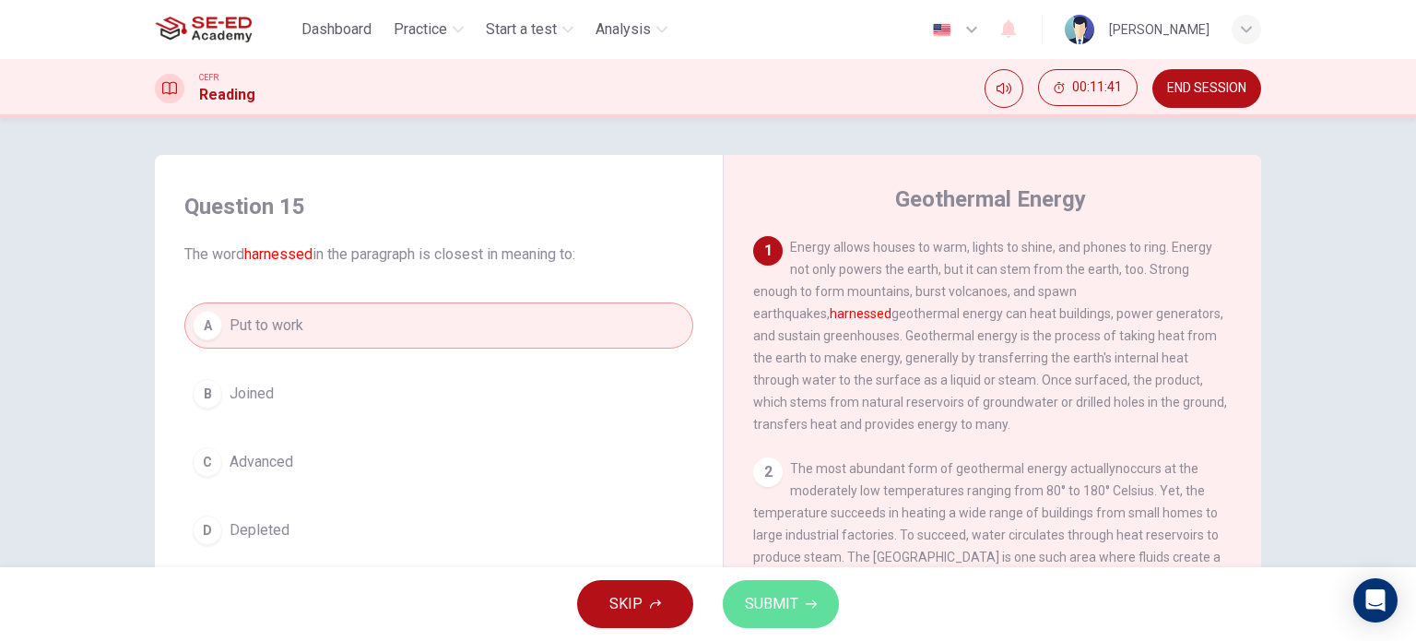
click at [780, 604] on span "SUBMIT" at bounding box center [771, 604] width 53 height 26
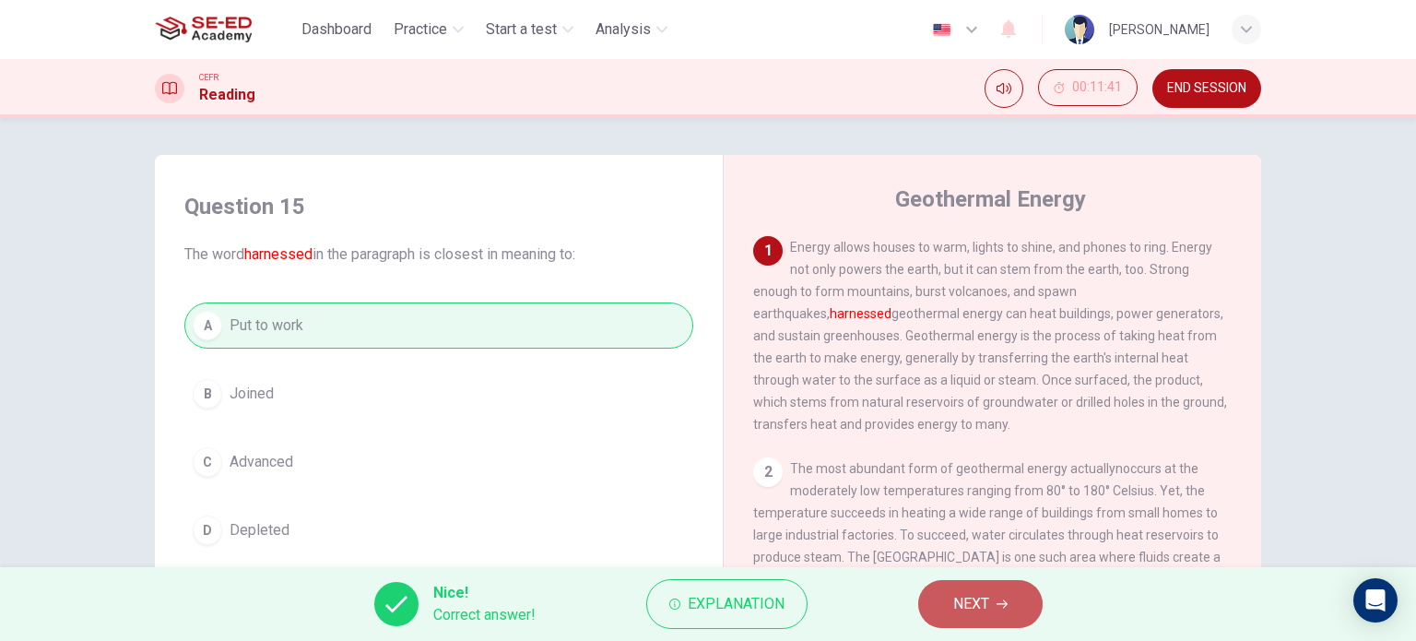
click at [981, 612] on span "NEXT" at bounding box center [971, 604] width 36 height 26
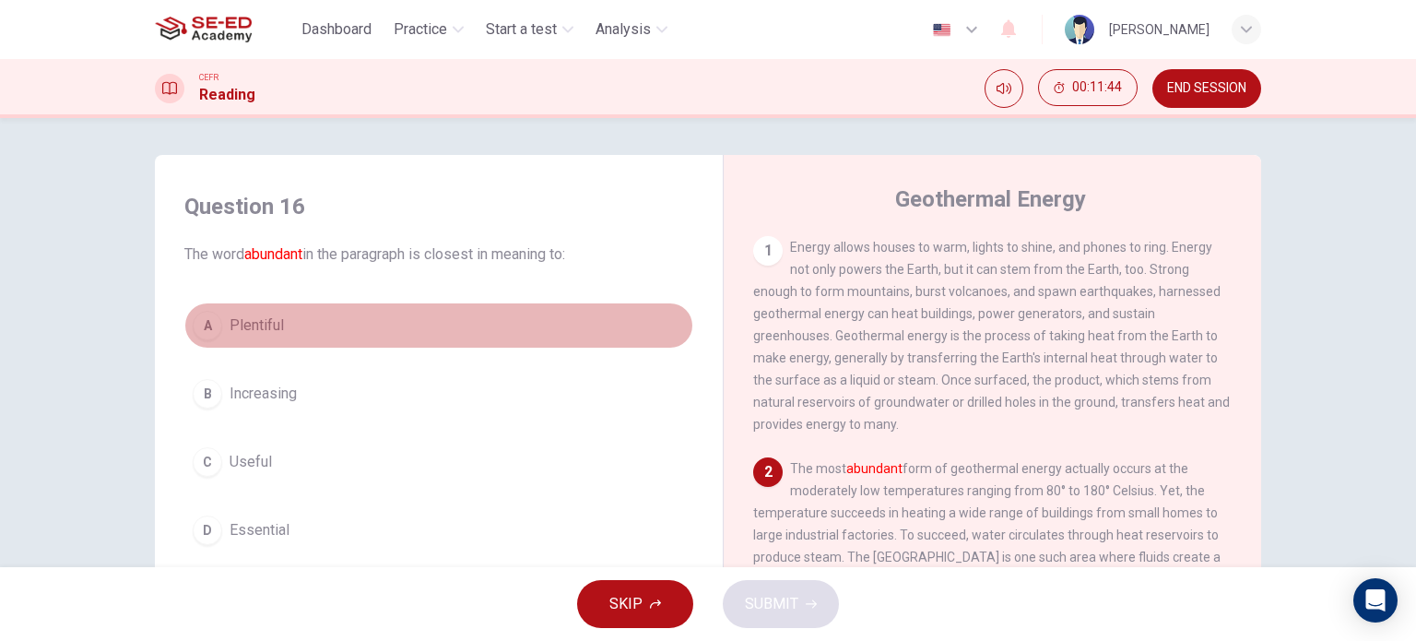
click at [262, 324] on span "Plentiful" at bounding box center [257, 325] width 54 height 22
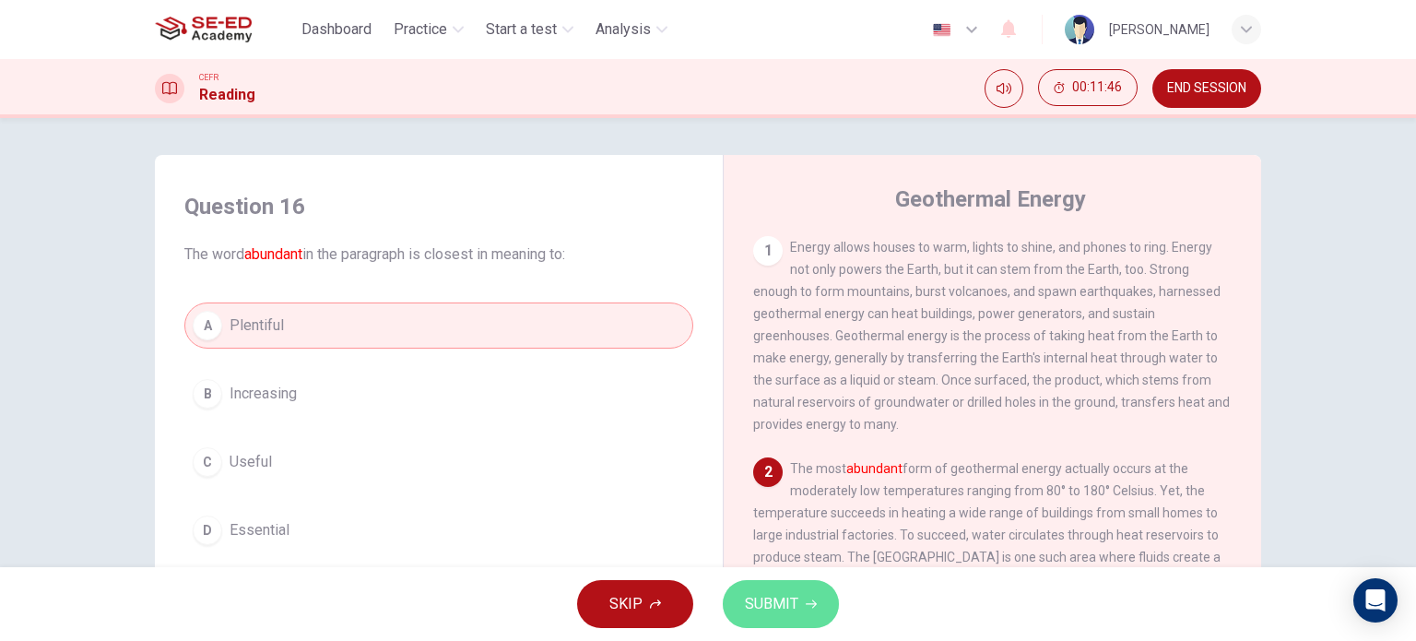
click at [773, 597] on span "SUBMIT" at bounding box center [771, 604] width 53 height 26
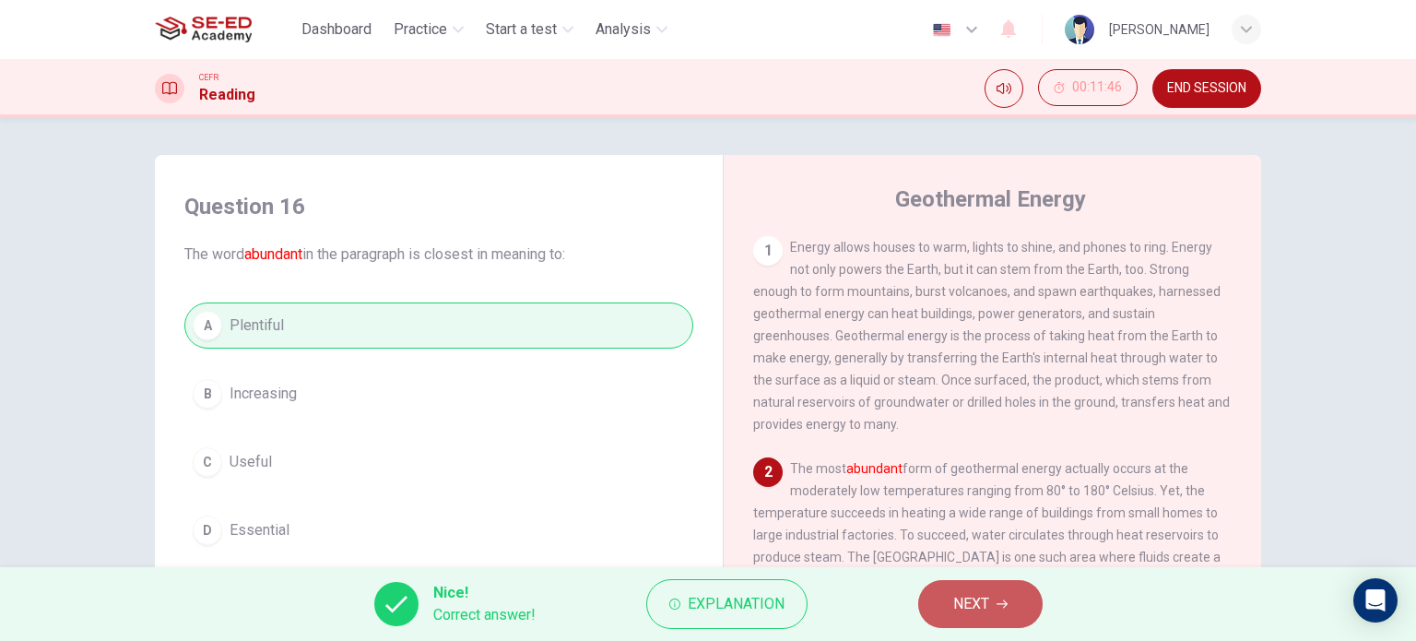
click at [974, 609] on span "NEXT" at bounding box center [971, 604] width 36 height 26
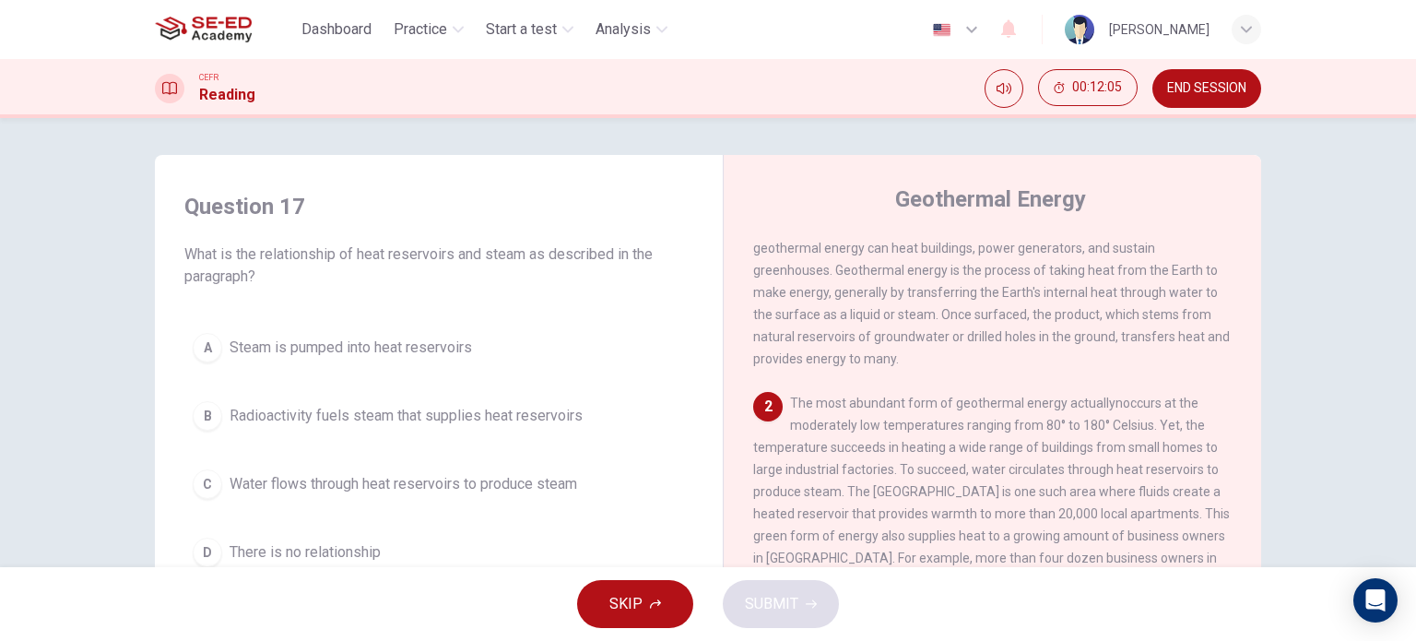
scroll to position [92, 0]
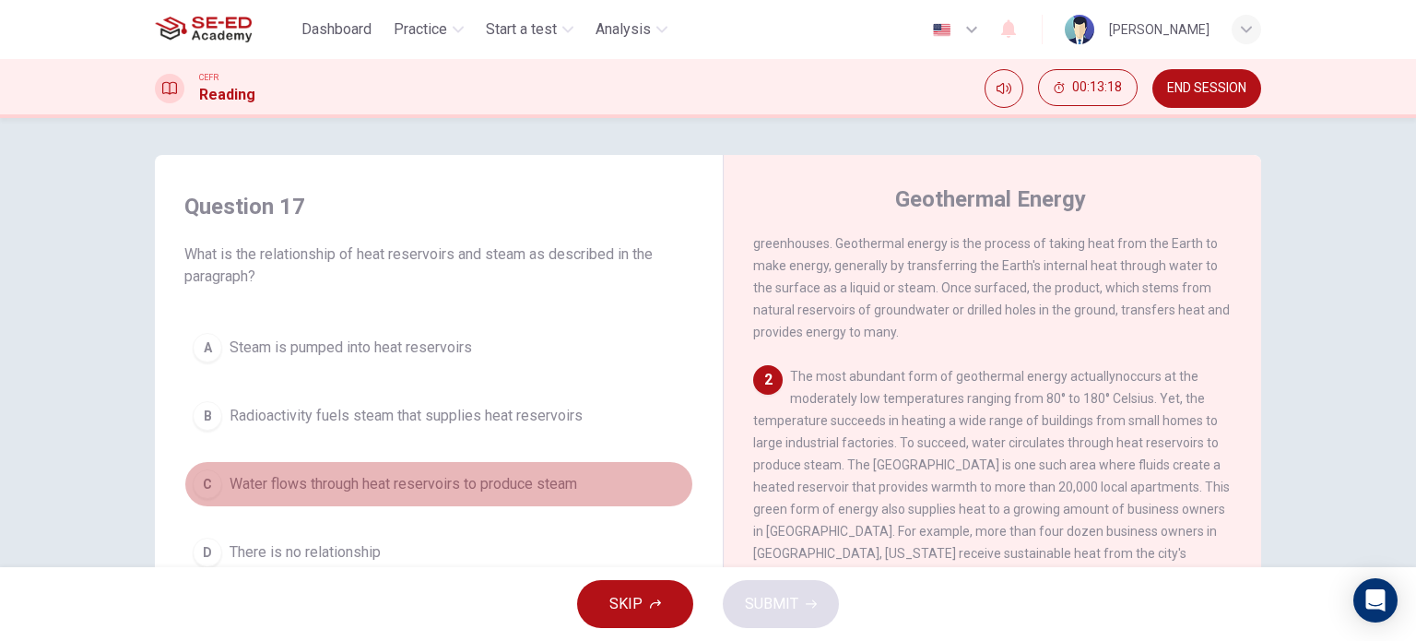
click at [499, 490] on span "Water flows through heat reservoirs to produce steam" at bounding box center [404, 484] width 348 height 22
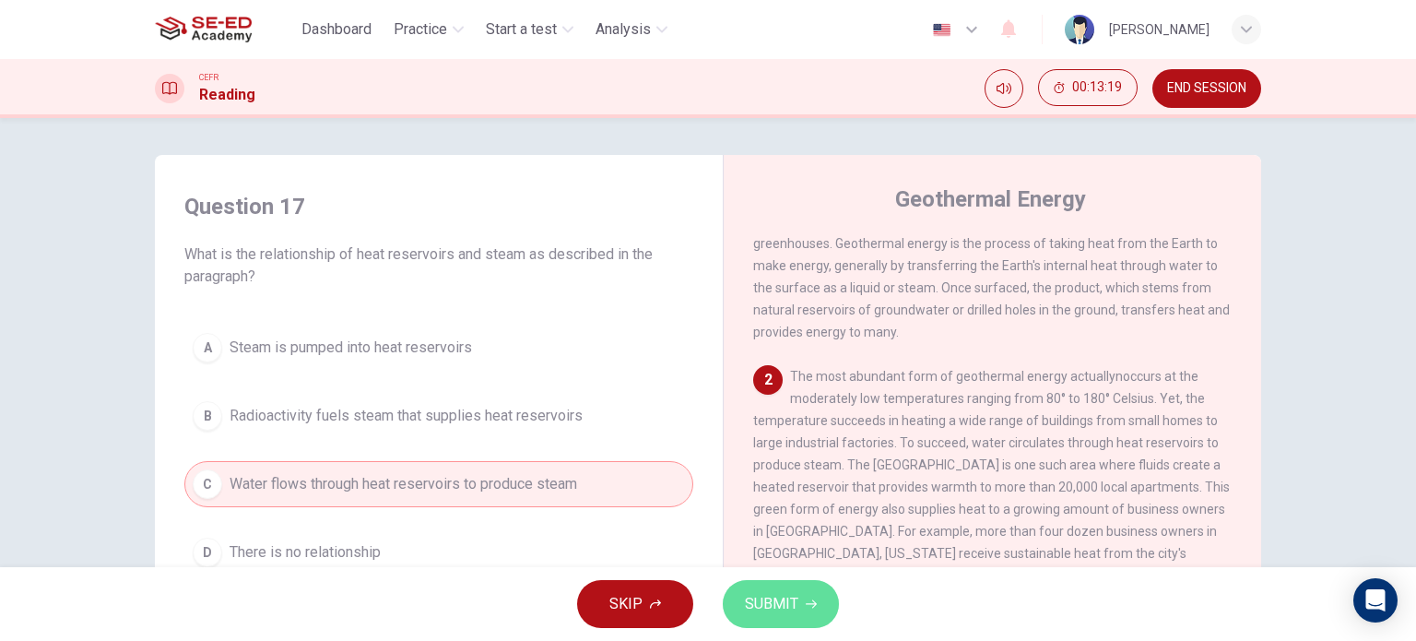
click at [785, 604] on span "SUBMIT" at bounding box center [771, 604] width 53 height 26
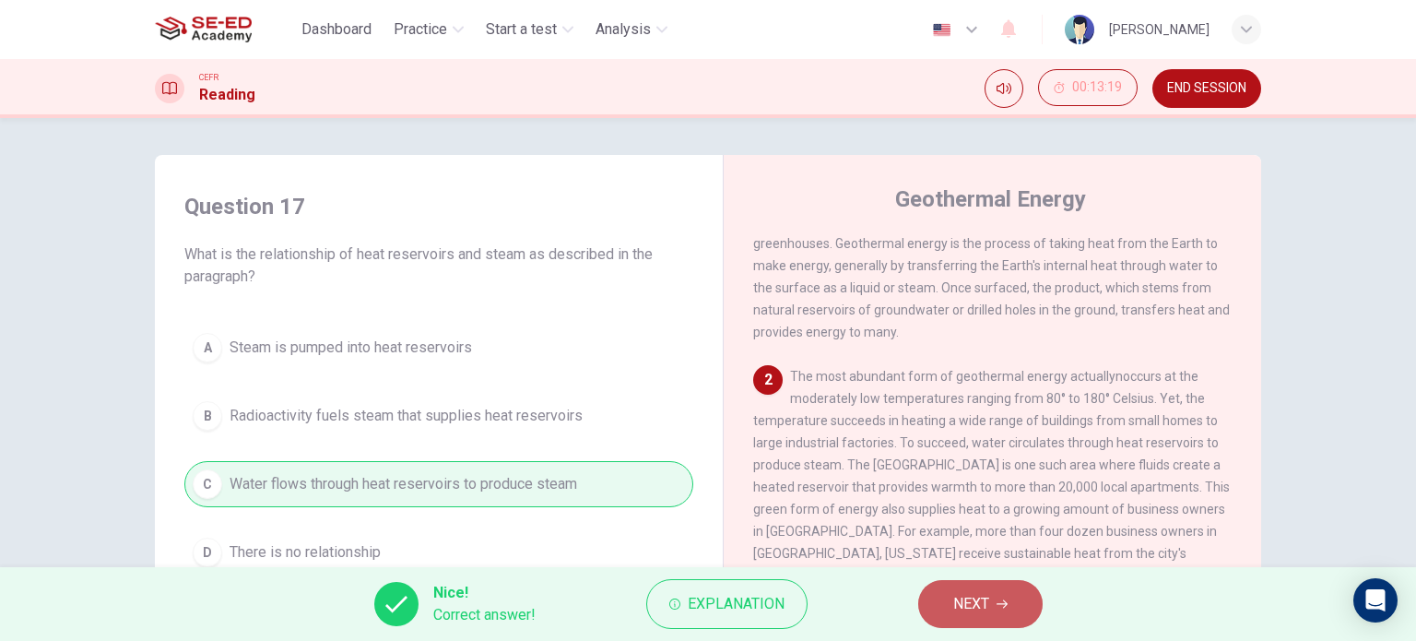
click at [997, 600] on icon "button" at bounding box center [1002, 603] width 11 height 11
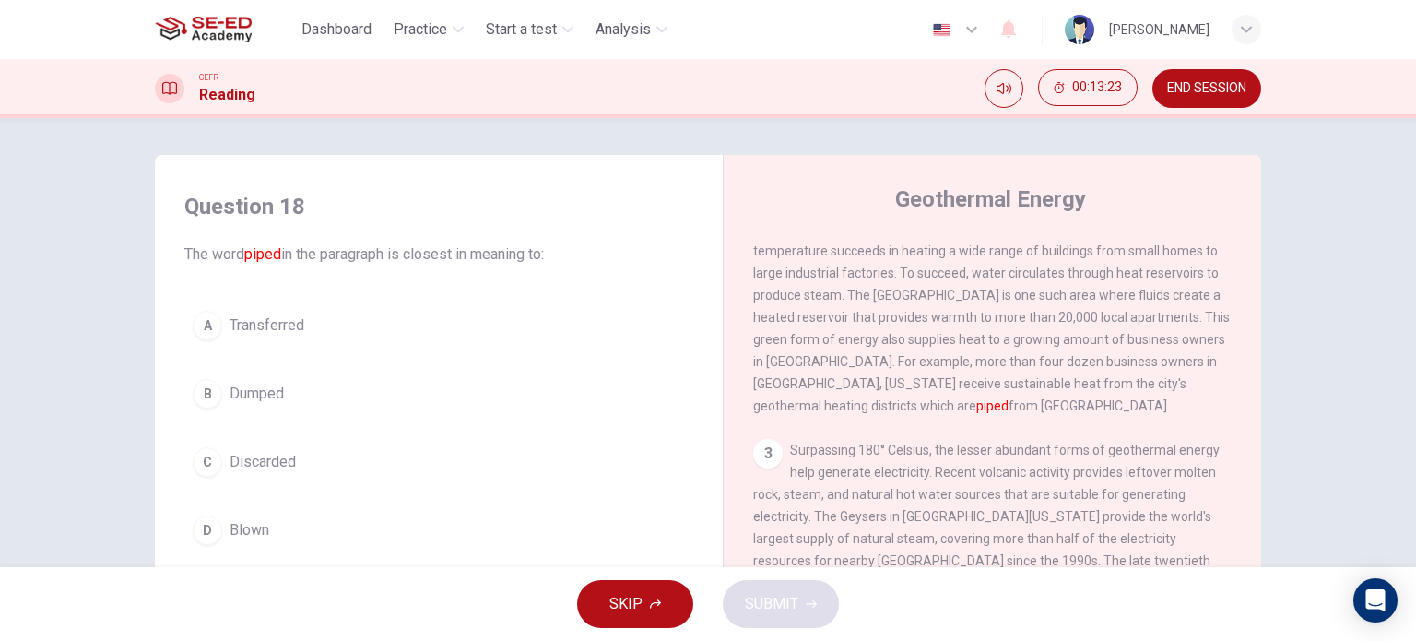
scroll to position [277, 0]
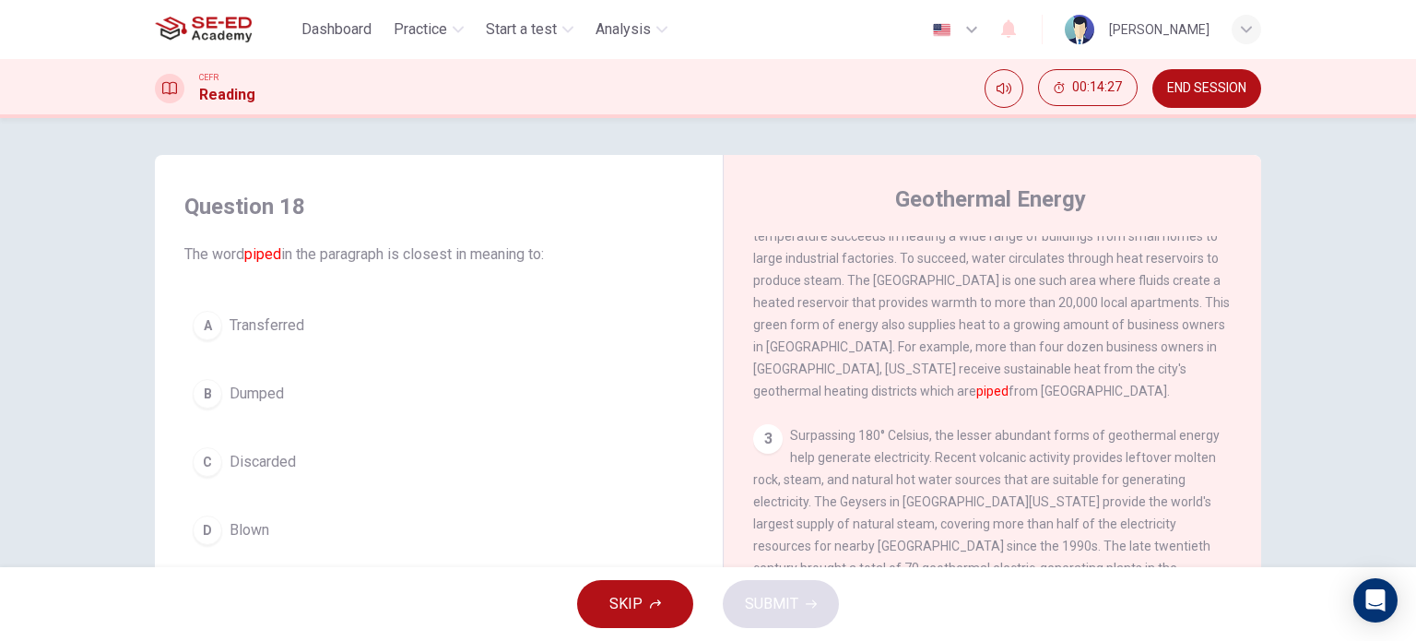
click at [258, 331] on span "Transferred" at bounding box center [267, 325] width 75 height 22
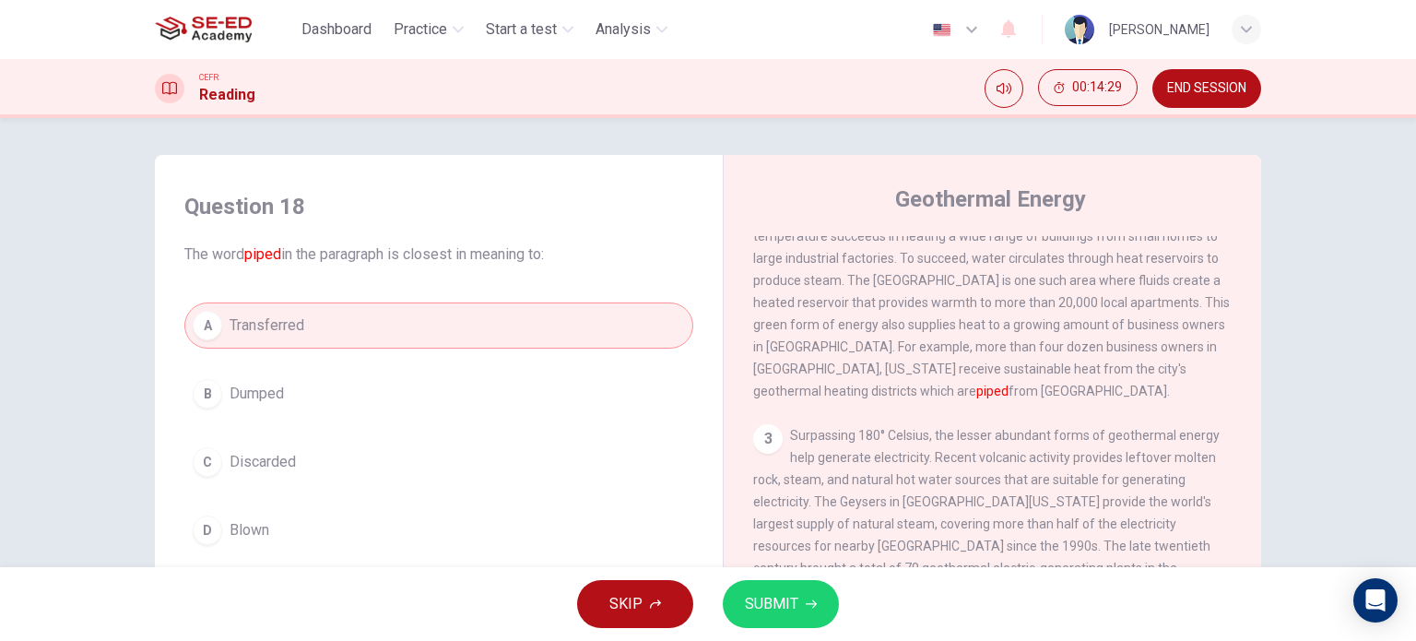
click at [793, 598] on span "SUBMIT" at bounding box center [771, 604] width 53 height 26
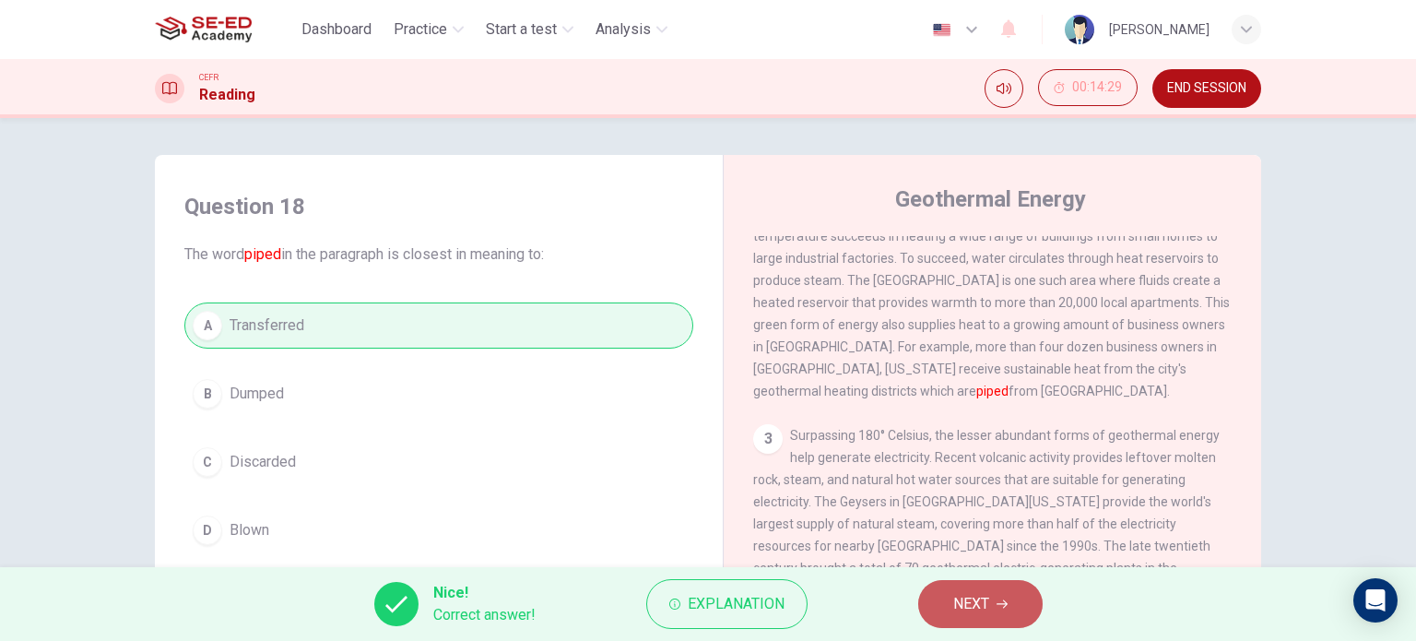
click at [981, 601] on span "NEXT" at bounding box center [971, 604] width 36 height 26
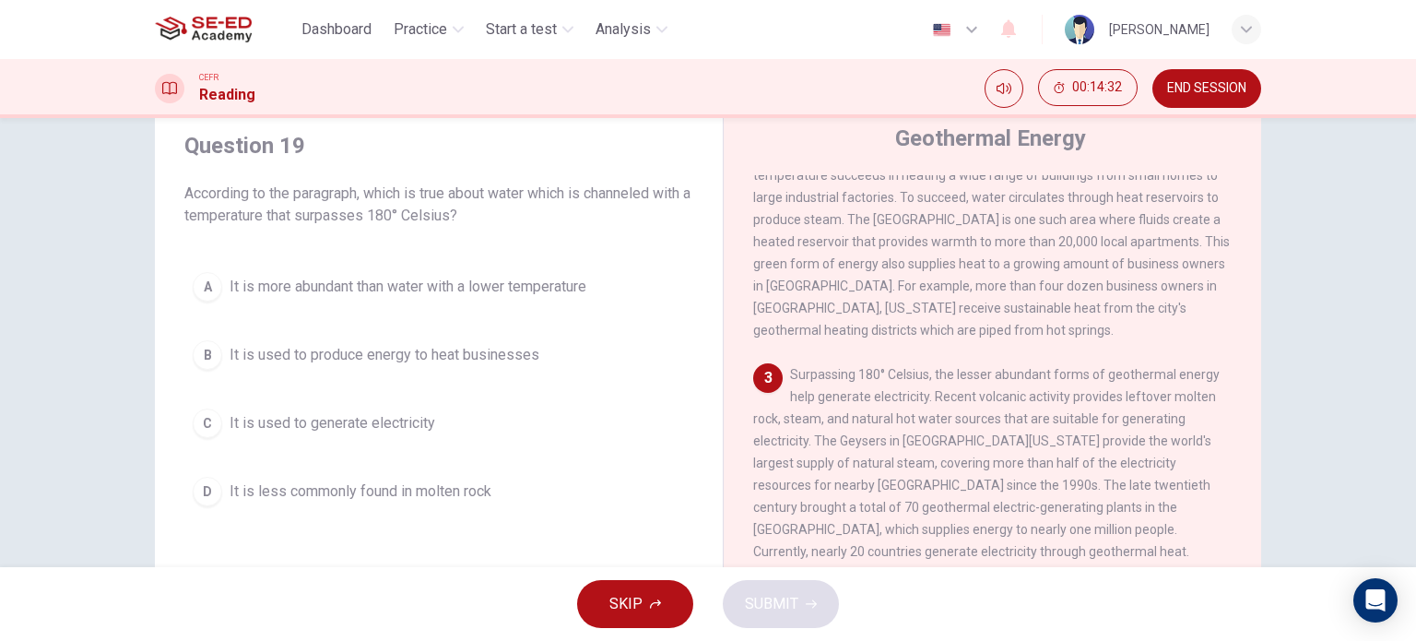
scroll to position [92, 0]
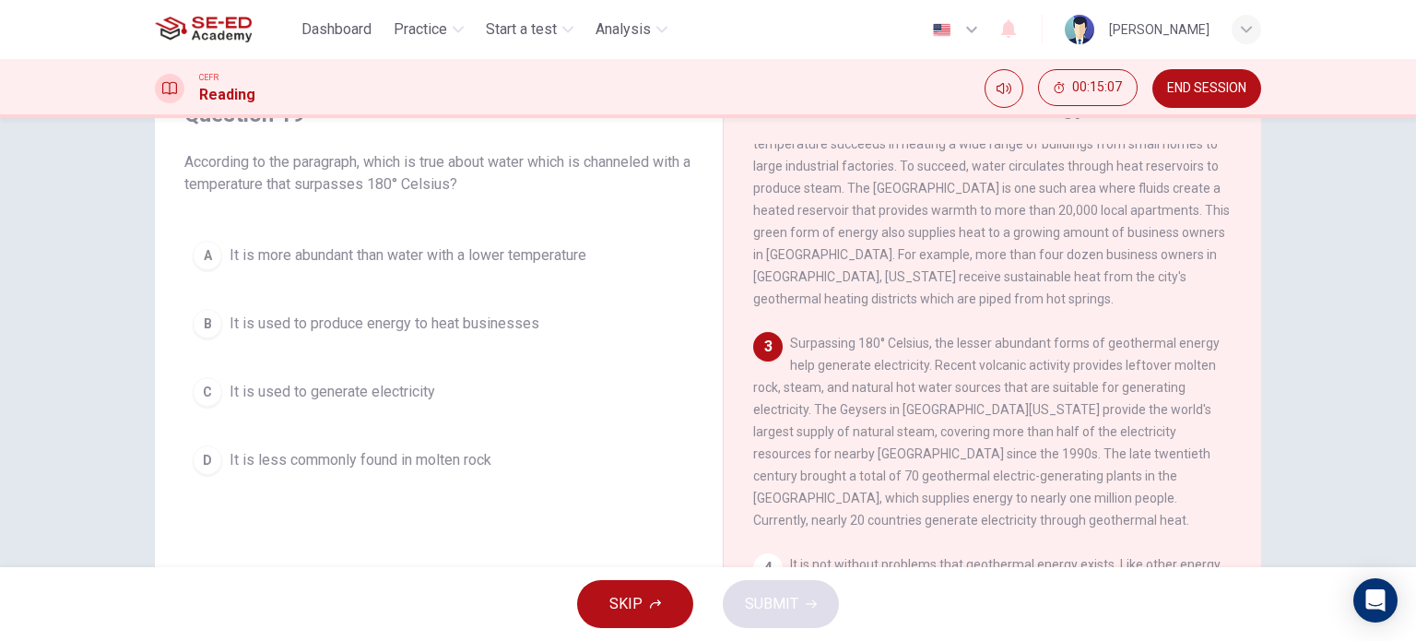
click at [361, 402] on button "C It is used to generate electricity" at bounding box center [438, 392] width 509 height 46
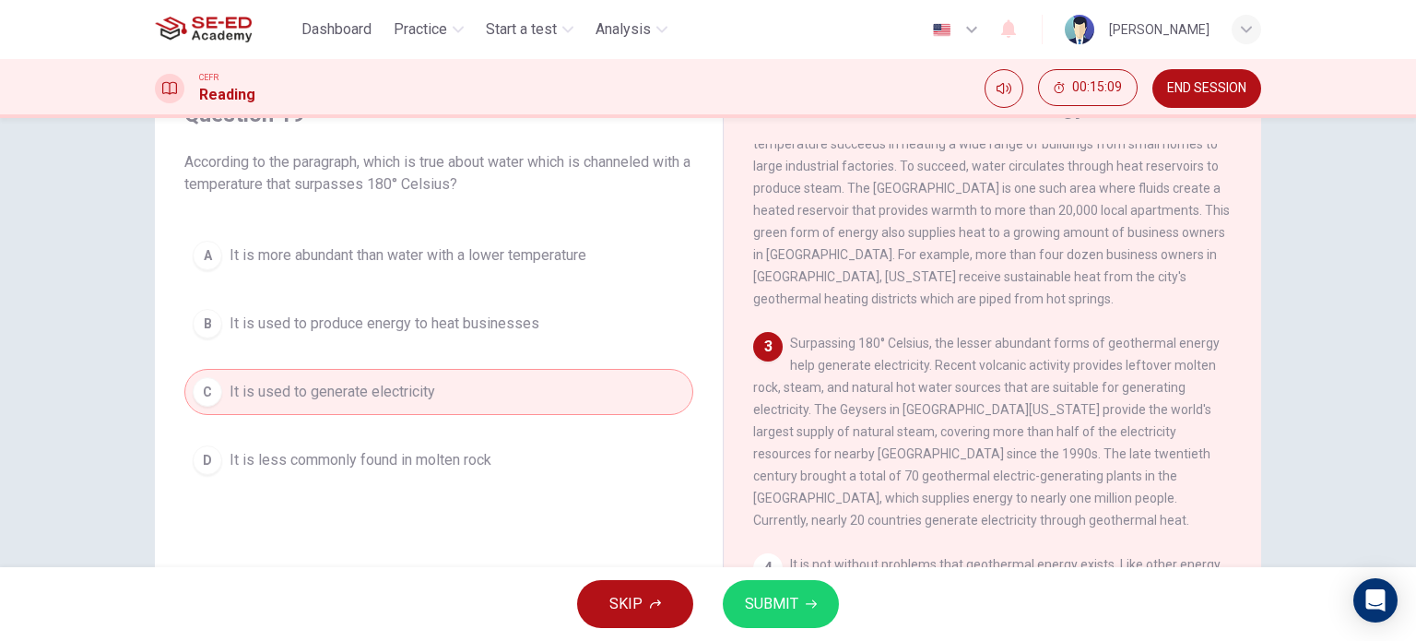
click at [814, 608] on icon "button" at bounding box center [811, 603] width 11 height 11
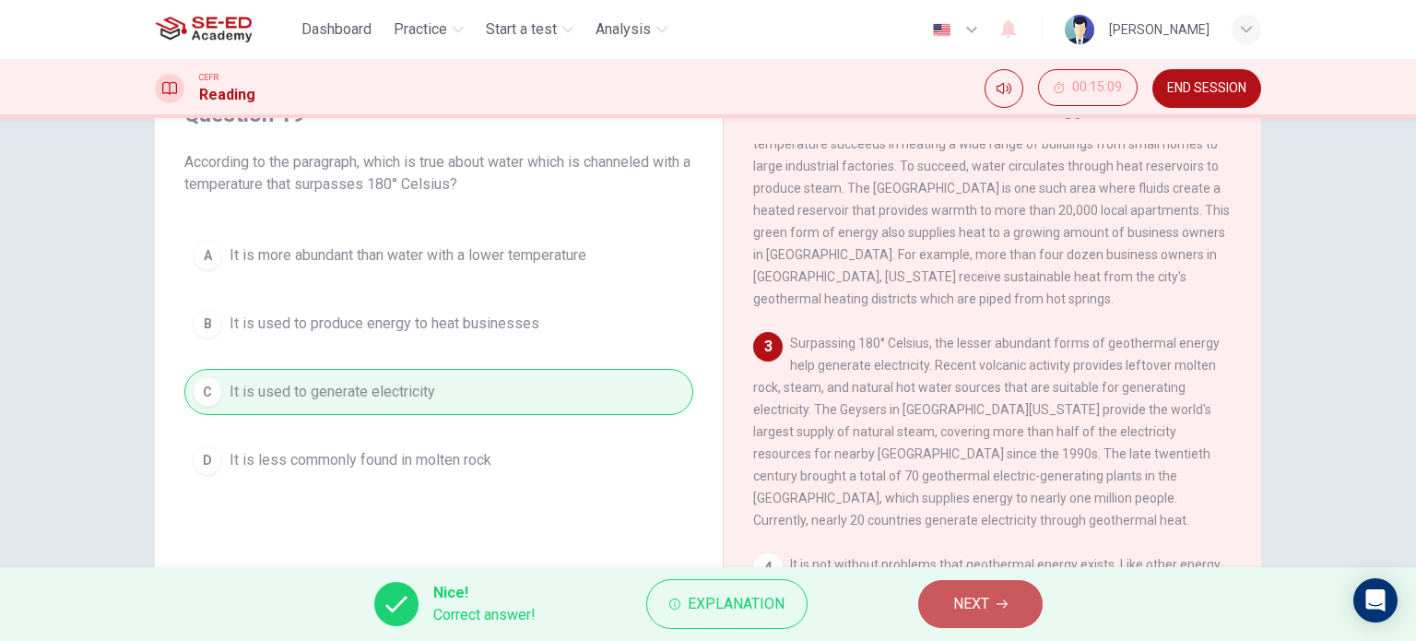
click at [974, 605] on span "NEXT" at bounding box center [971, 604] width 36 height 26
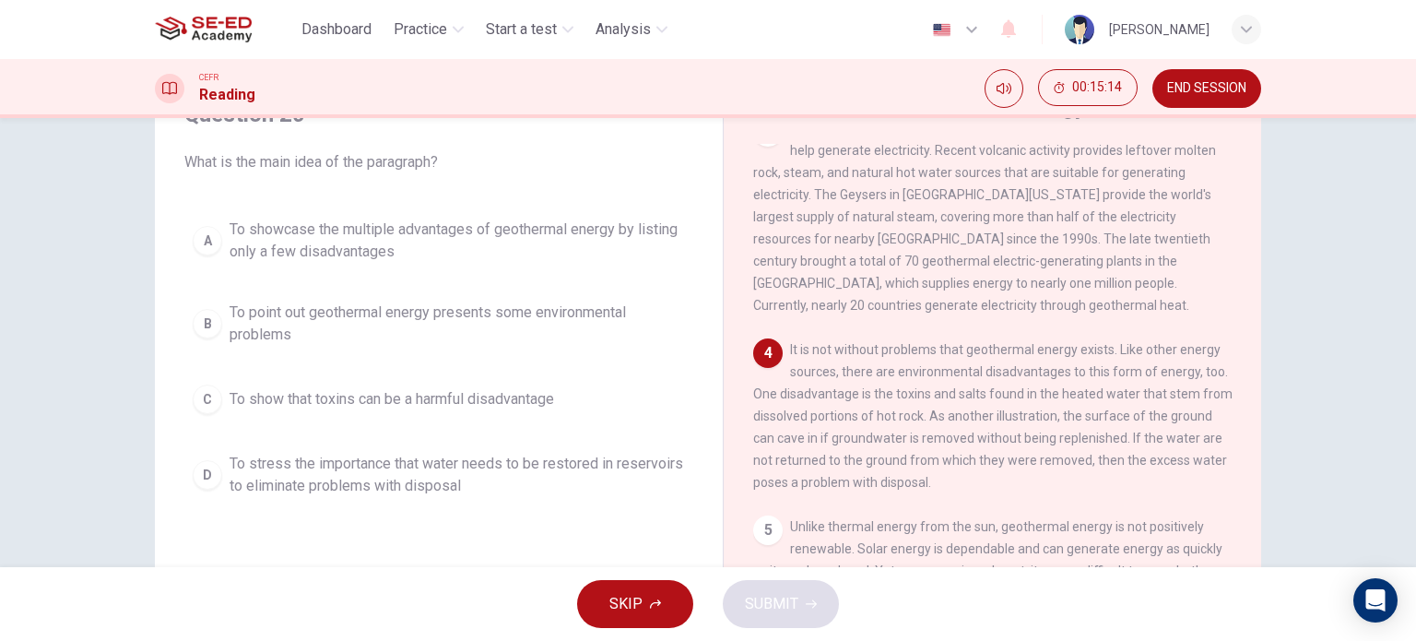
scroll to position [553, 0]
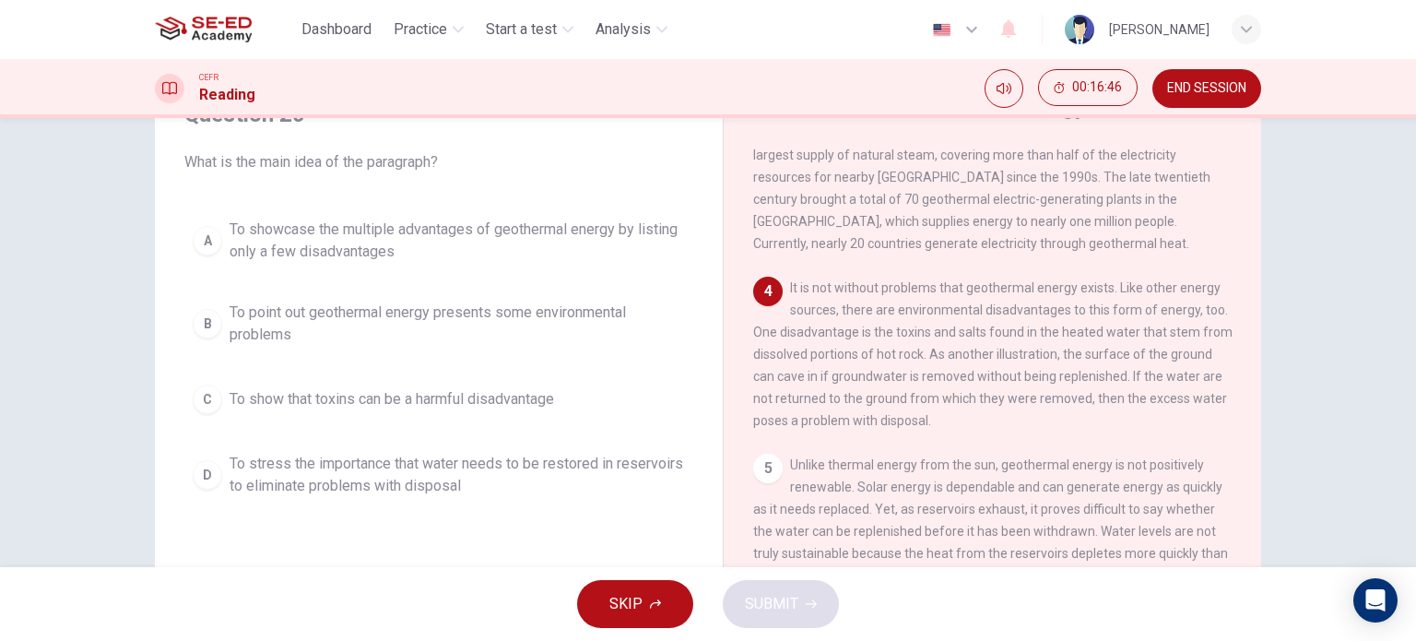
click at [557, 461] on span "To stress the importance that water needs to be restored in reservoirs to elimi…" at bounding box center [457, 475] width 455 height 44
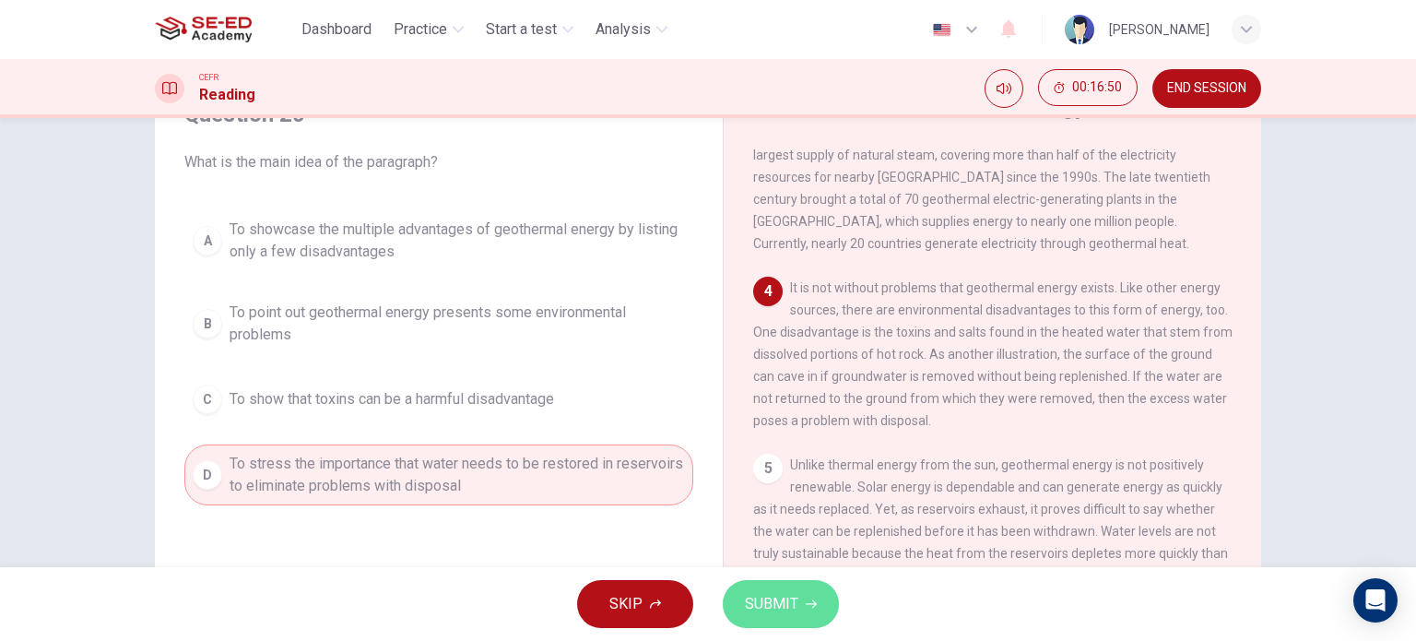
click at [772, 603] on span "SUBMIT" at bounding box center [771, 604] width 53 height 26
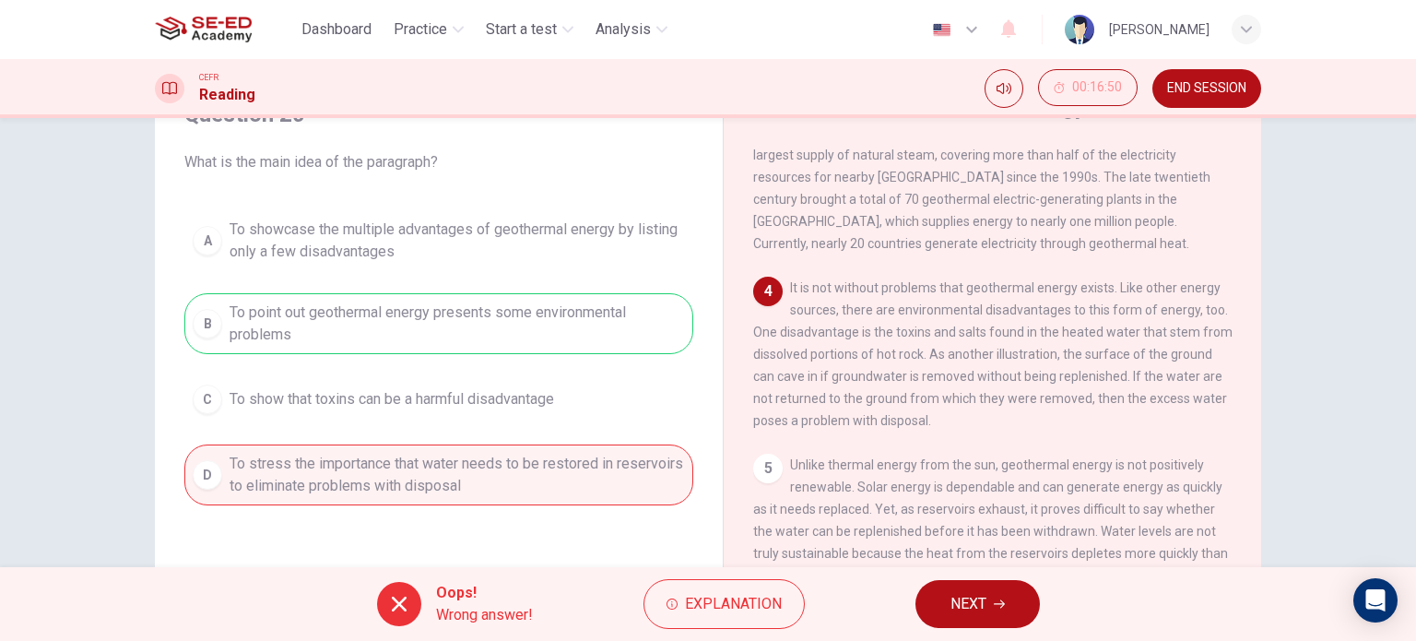
click at [988, 604] on button "NEXT" at bounding box center [978, 604] width 124 height 48
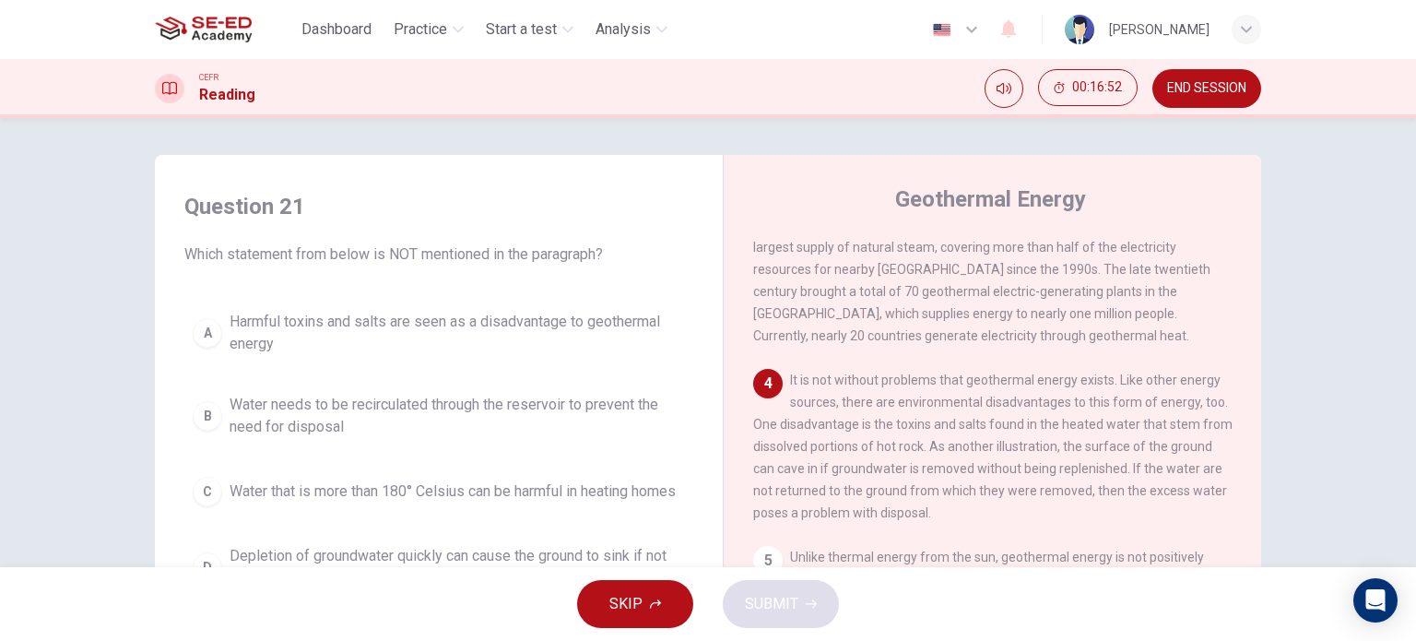
scroll to position [92, 0]
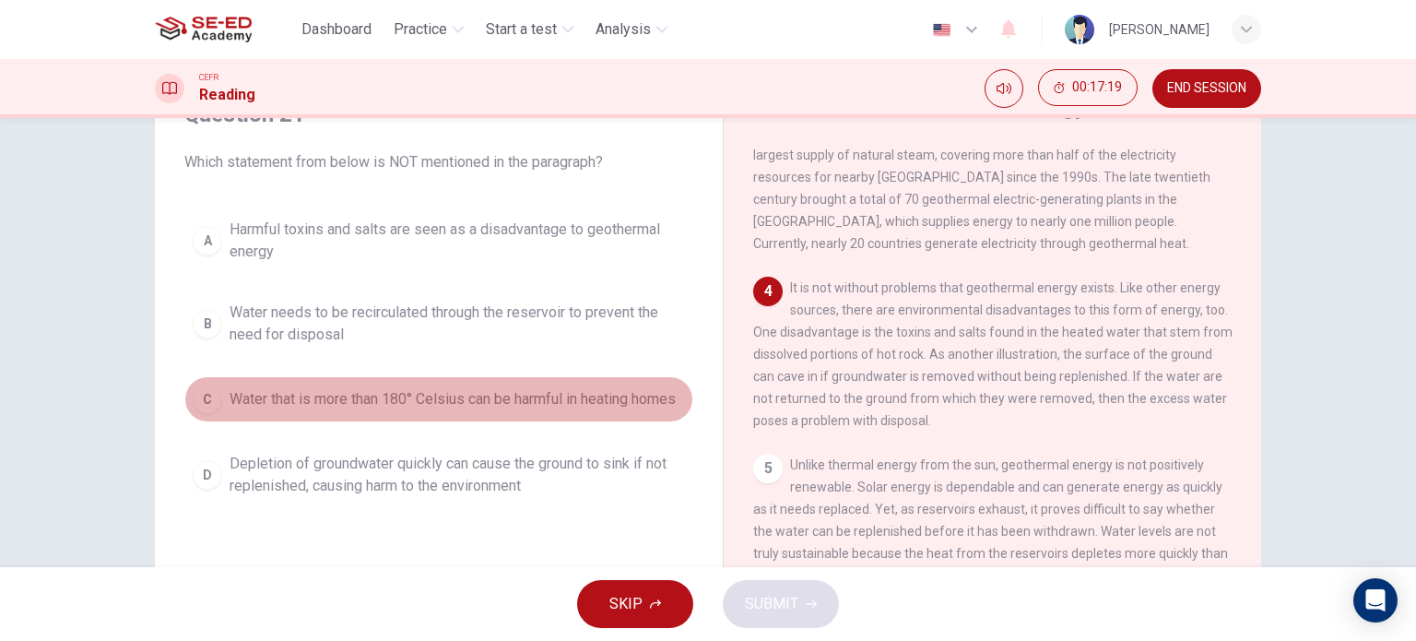
click at [485, 389] on span "Water that is more than 180° Celsius can be harmful in heating homes" at bounding box center [453, 399] width 446 height 22
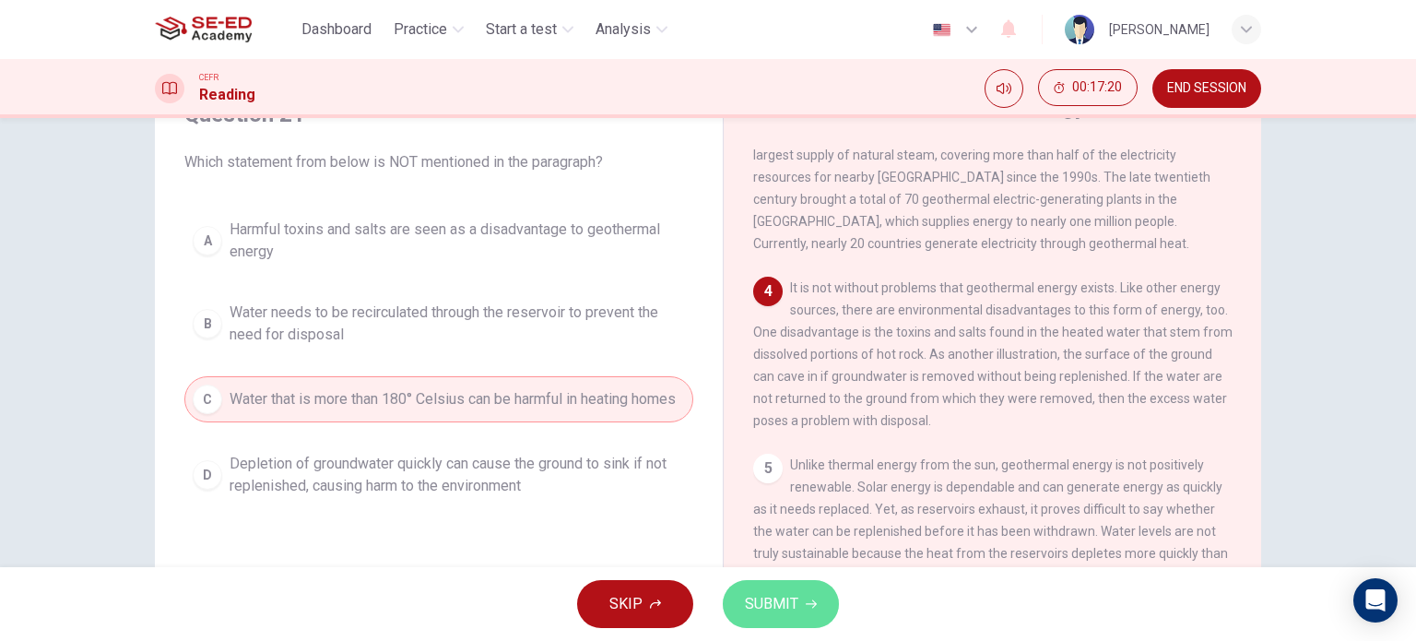
click at [762, 589] on button "SUBMIT" at bounding box center [781, 604] width 116 height 48
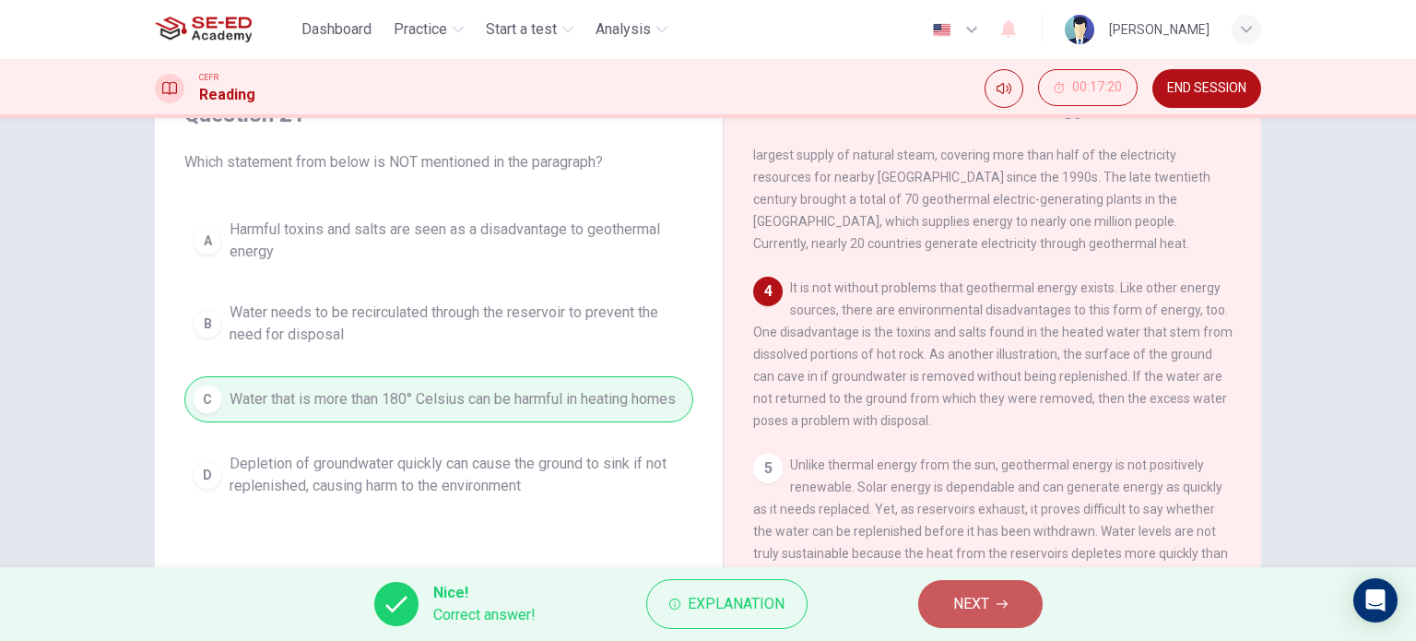
click at [967, 600] on span "NEXT" at bounding box center [971, 604] width 36 height 26
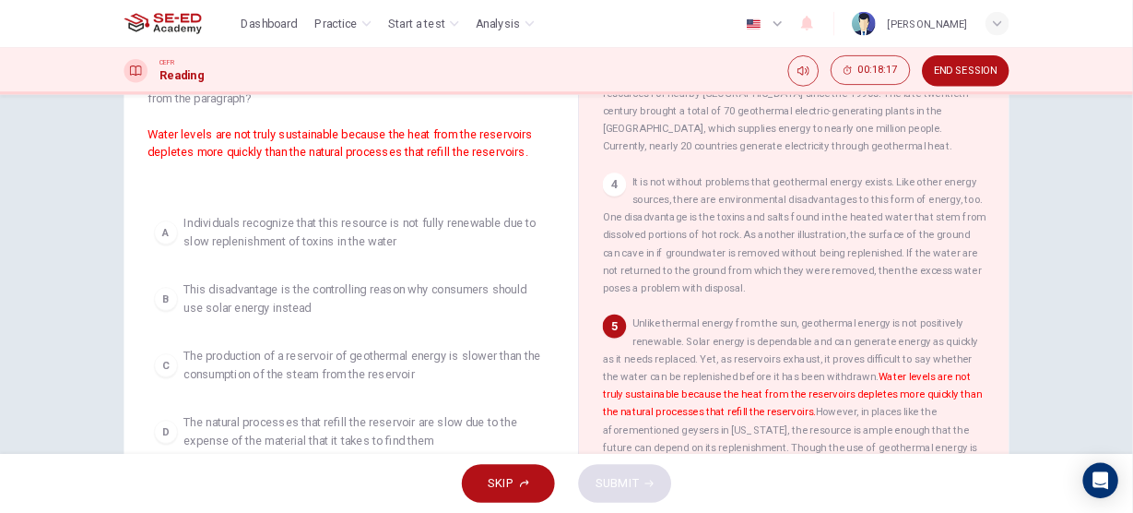
scroll to position [184, 0]
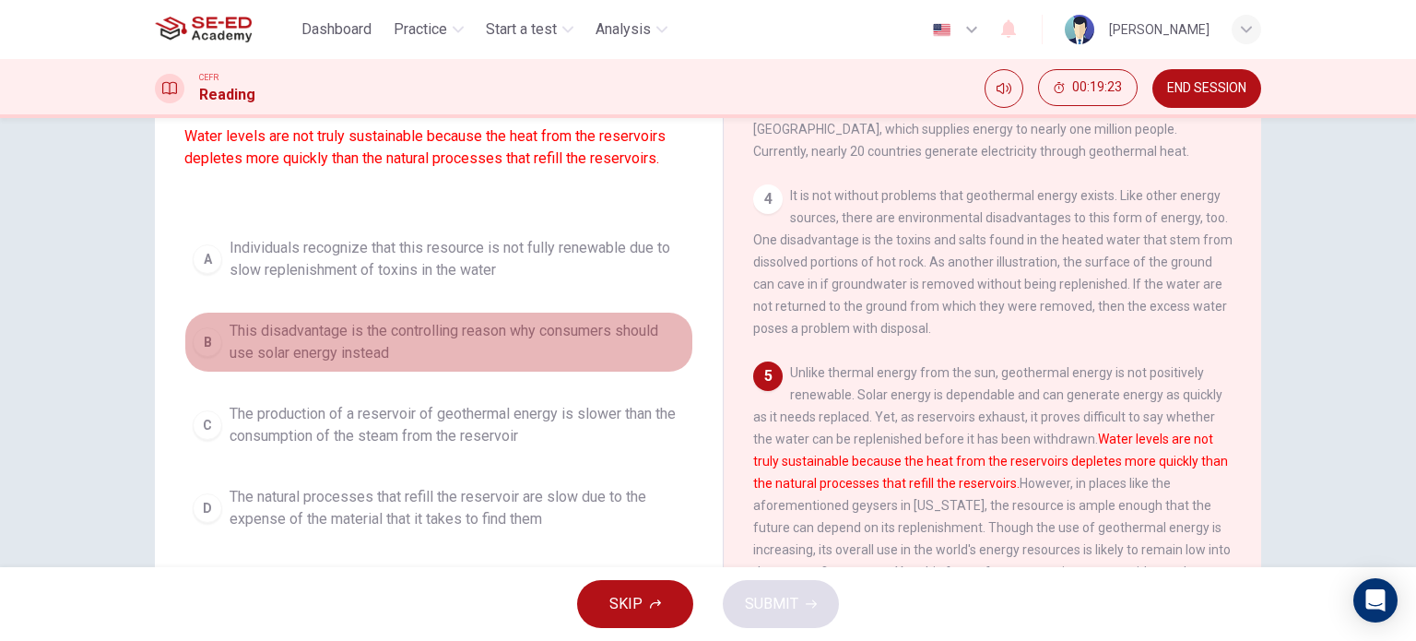
click at [409, 337] on span "This disadvantage is the controlling reason why consumers should use solar ener…" at bounding box center [457, 342] width 455 height 44
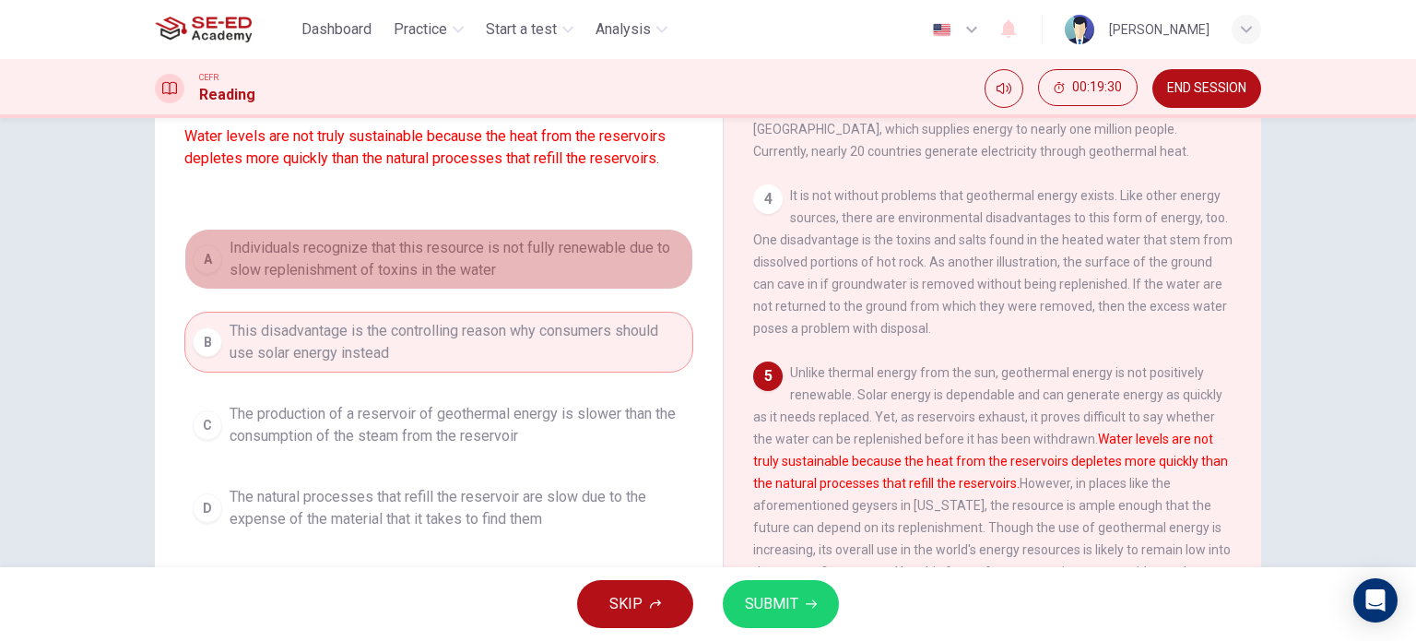
click at [468, 272] on span "Individuals recognize that this resource is not fully renewable due to slow rep…" at bounding box center [457, 259] width 455 height 44
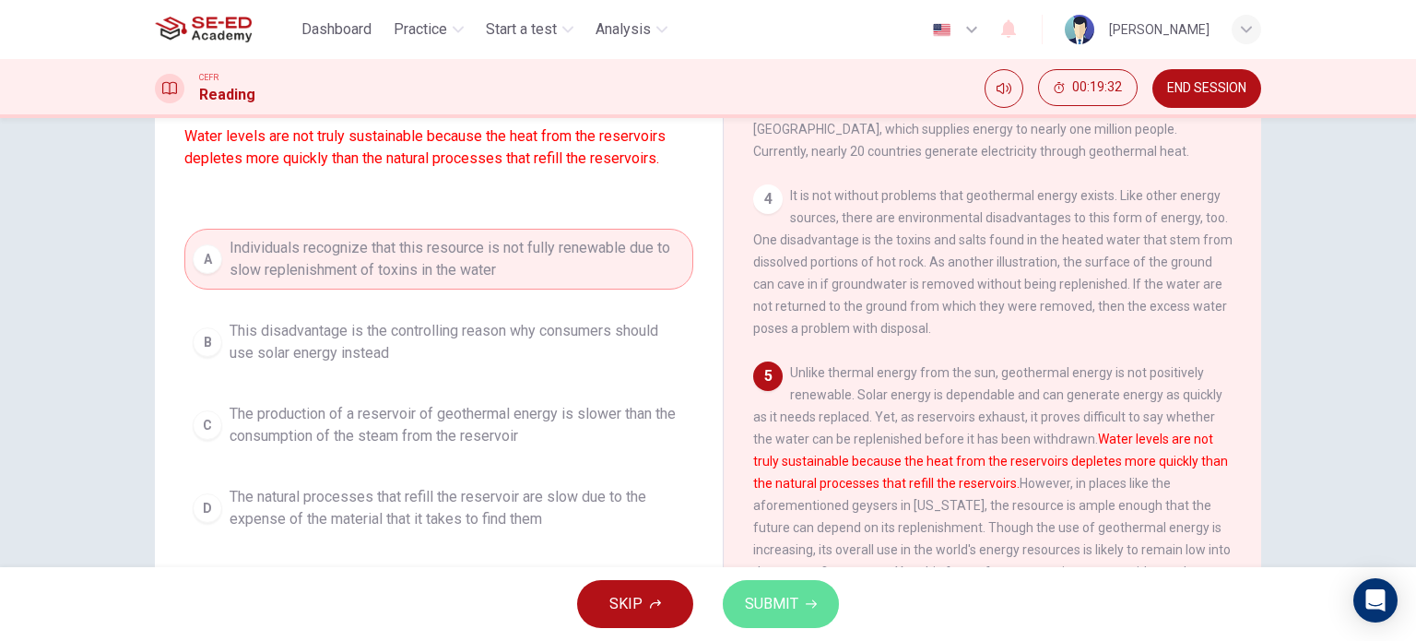
click at [806, 598] on icon "button" at bounding box center [811, 603] width 11 height 11
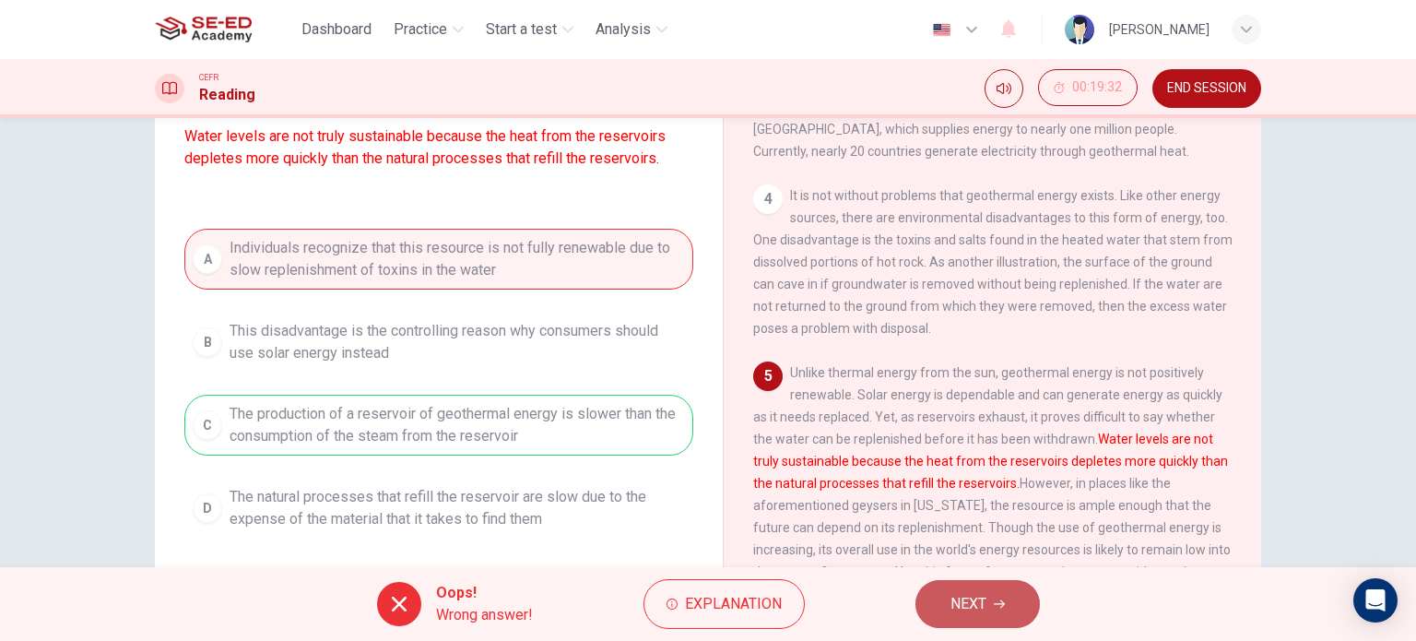
click at [959, 601] on span "NEXT" at bounding box center [969, 604] width 36 height 26
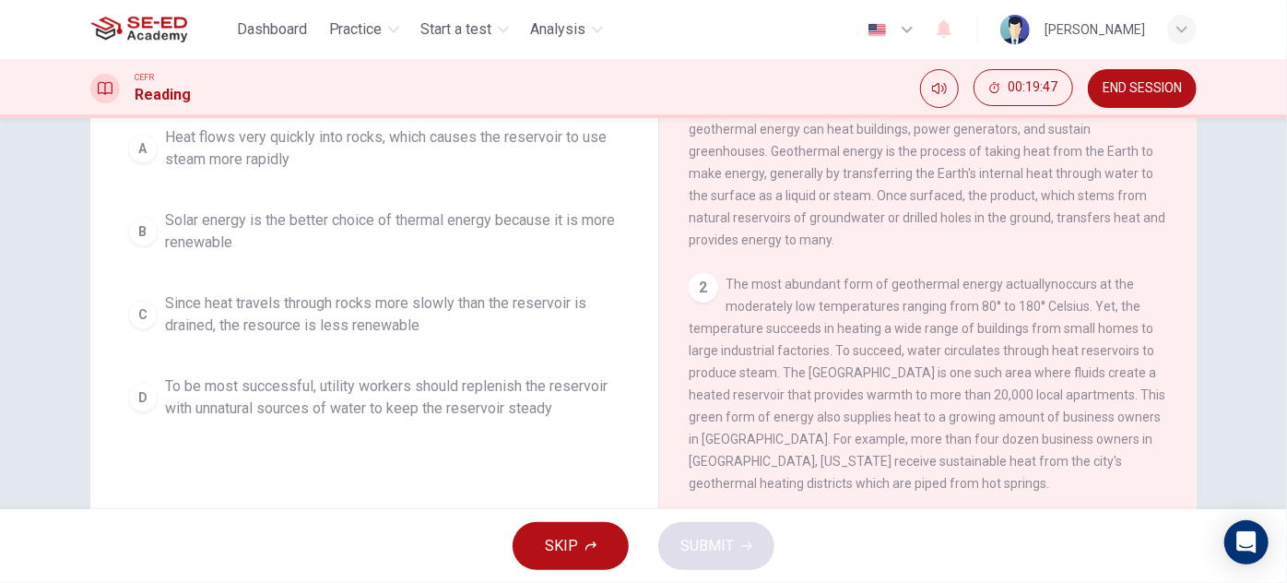
drag, startPoint x: 843, startPoint y: 8, endPoint x: 600, endPoint y: 188, distance: 301.9
click at [600, 188] on div "A Heat flows very quickly into rocks, which causes the reservoir to use steam m…" at bounding box center [374, 273] width 509 height 310
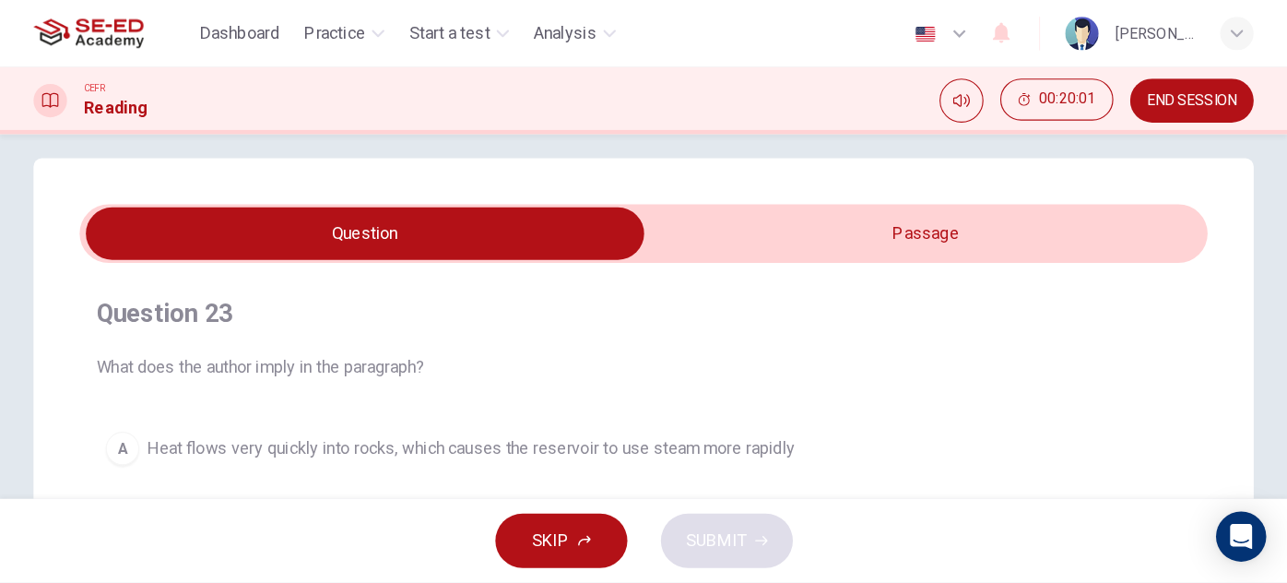
scroll to position [17, 0]
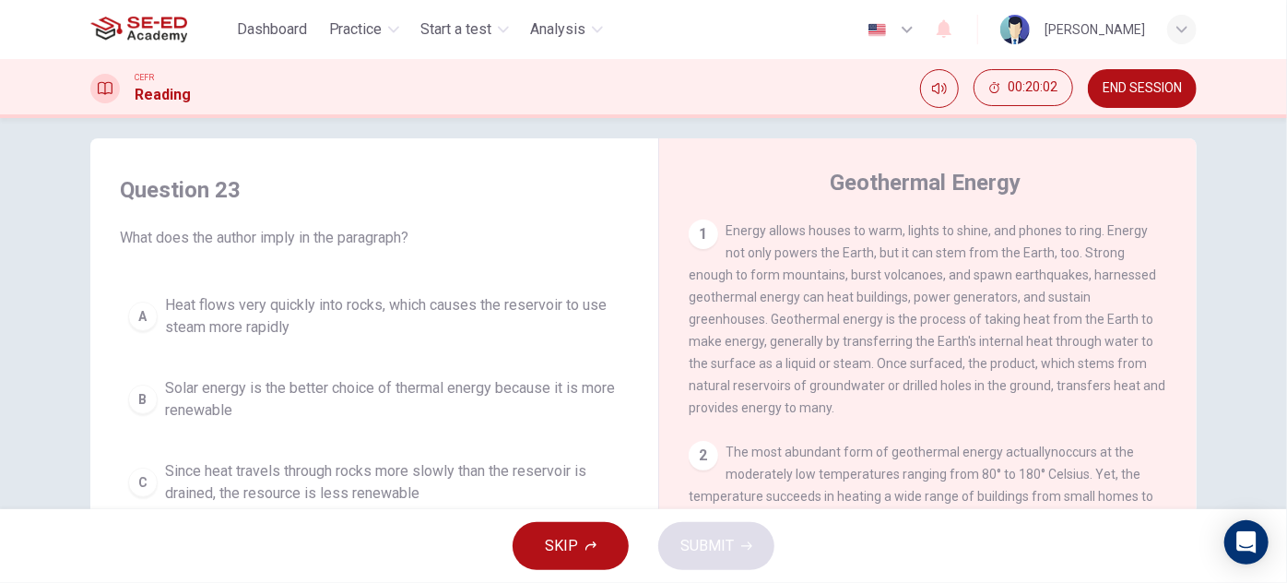
drag, startPoint x: 1045, startPoint y: 2, endPoint x: 586, endPoint y: 176, distance: 490.2
click at [586, 176] on h4 "Question 23" at bounding box center [374, 190] width 509 height 30
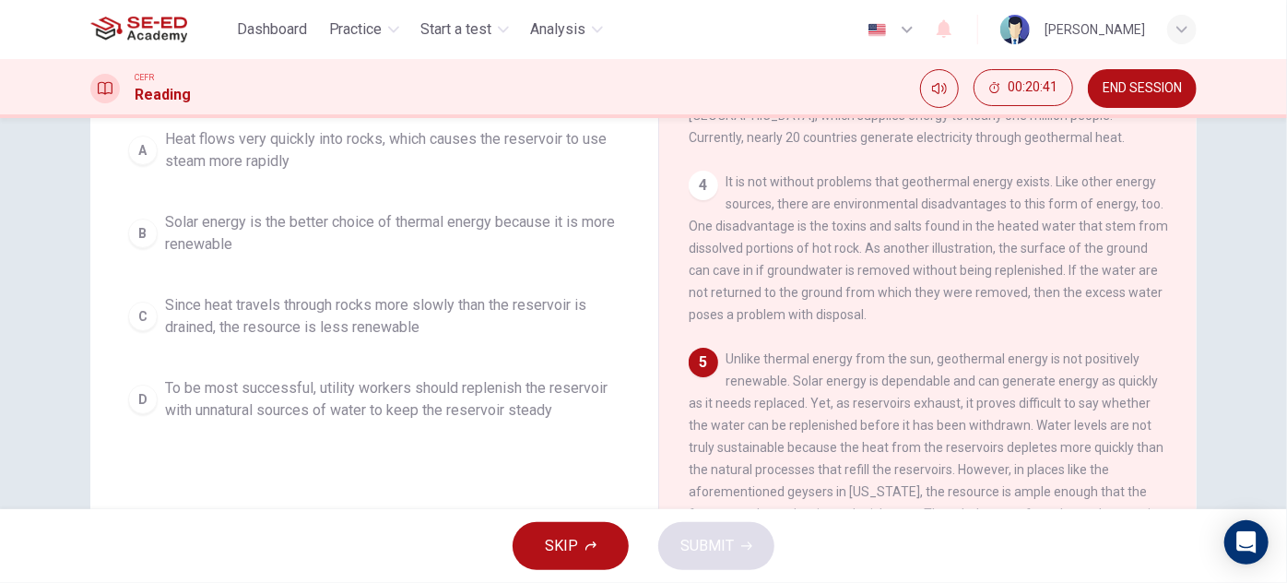
scroll to position [156, 0]
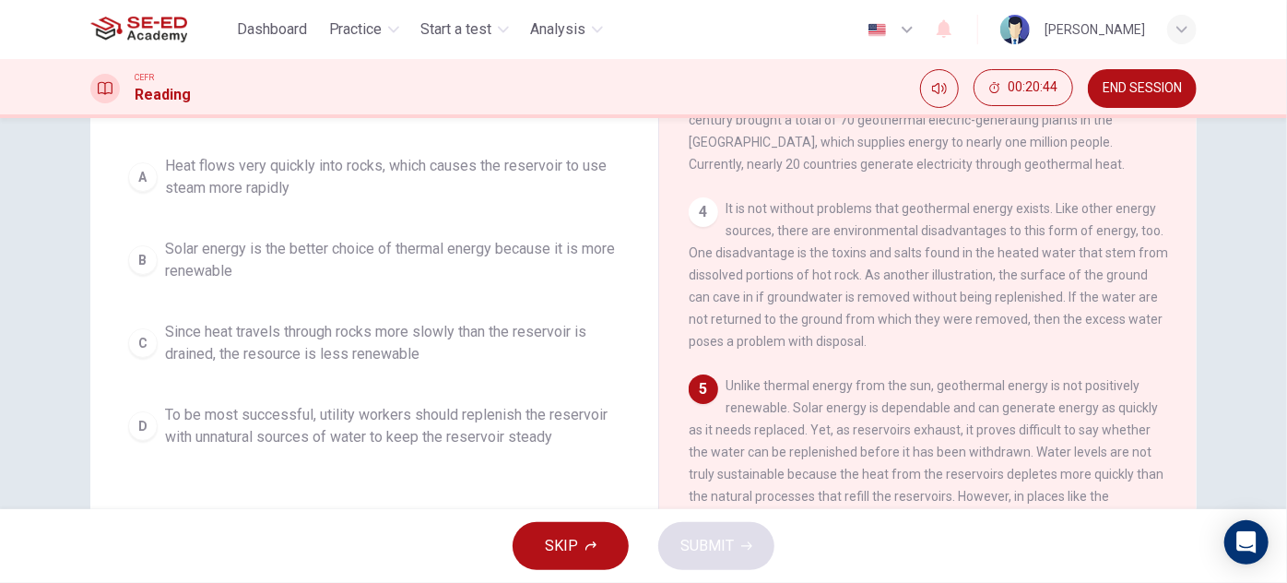
click at [516, 259] on span "Solar energy is the better choice of thermal energy because it is more renewable" at bounding box center [392, 260] width 455 height 44
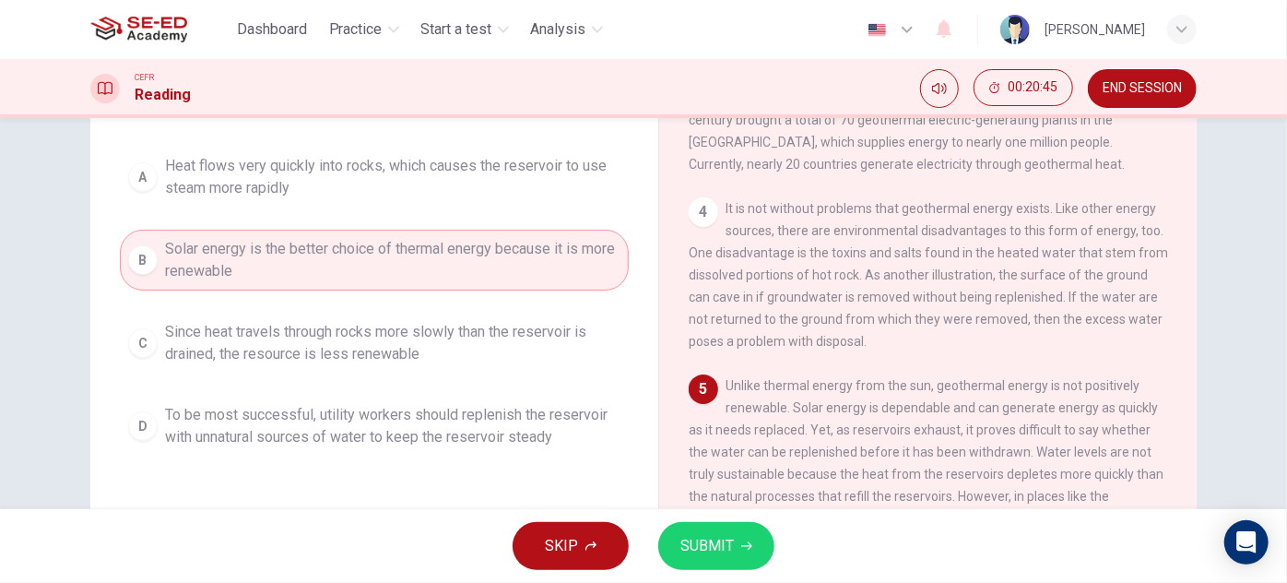
click at [736, 538] on button "SUBMIT" at bounding box center [716, 546] width 116 height 48
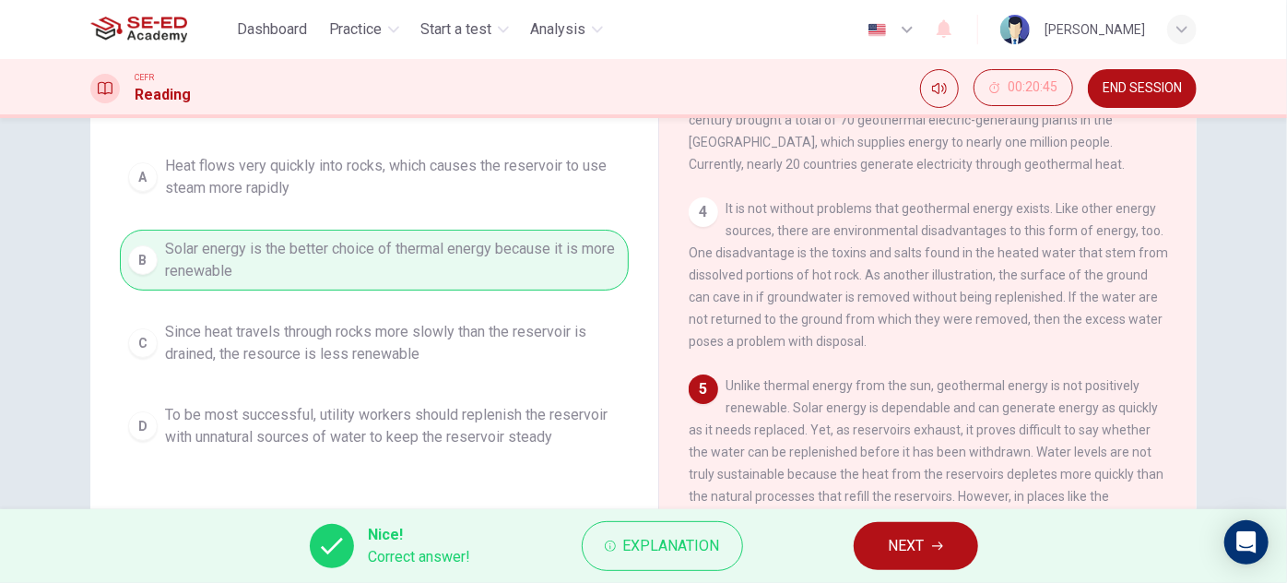
click at [923, 555] on span "NEXT" at bounding box center [907, 546] width 36 height 26
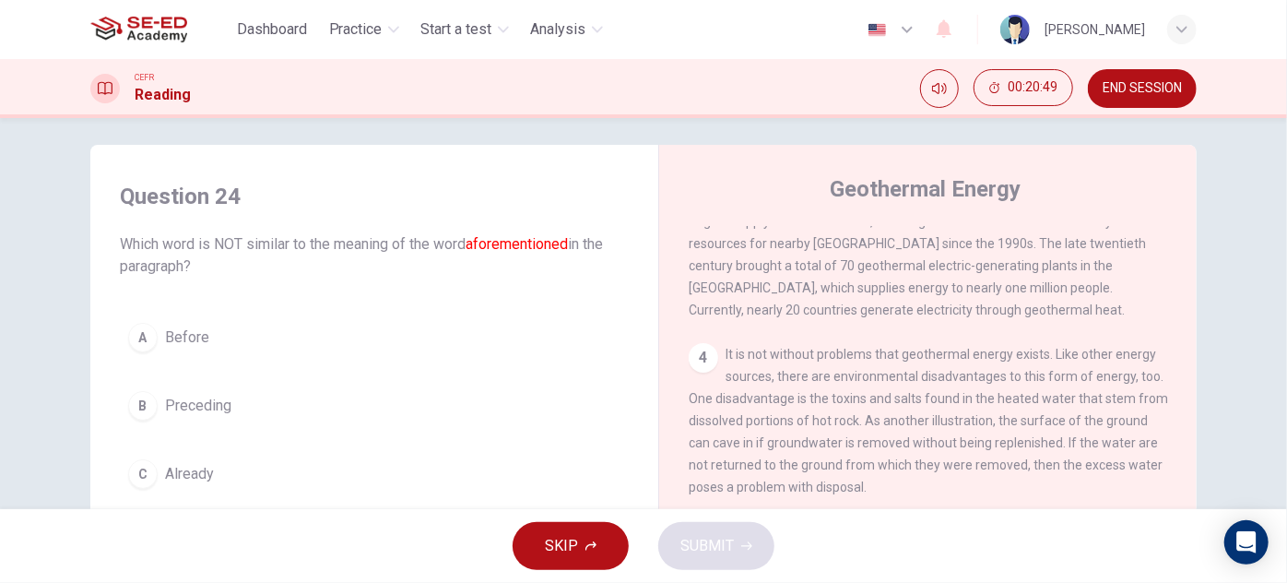
scroll to position [94, 0]
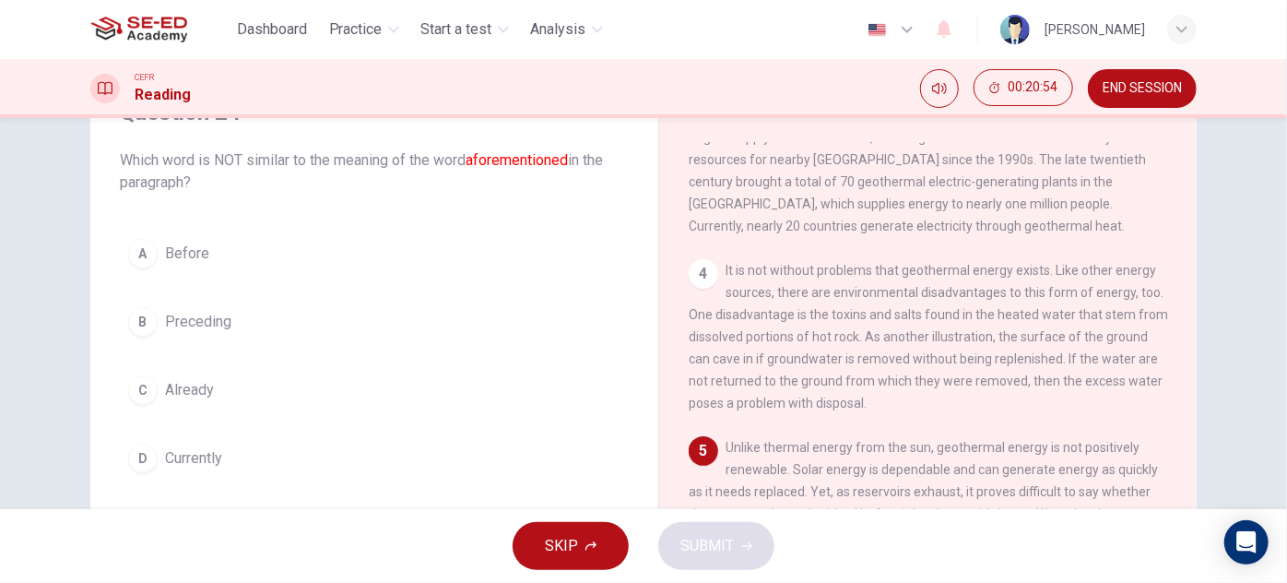
click at [211, 313] on span "Preceding" at bounding box center [198, 322] width 66 height 22
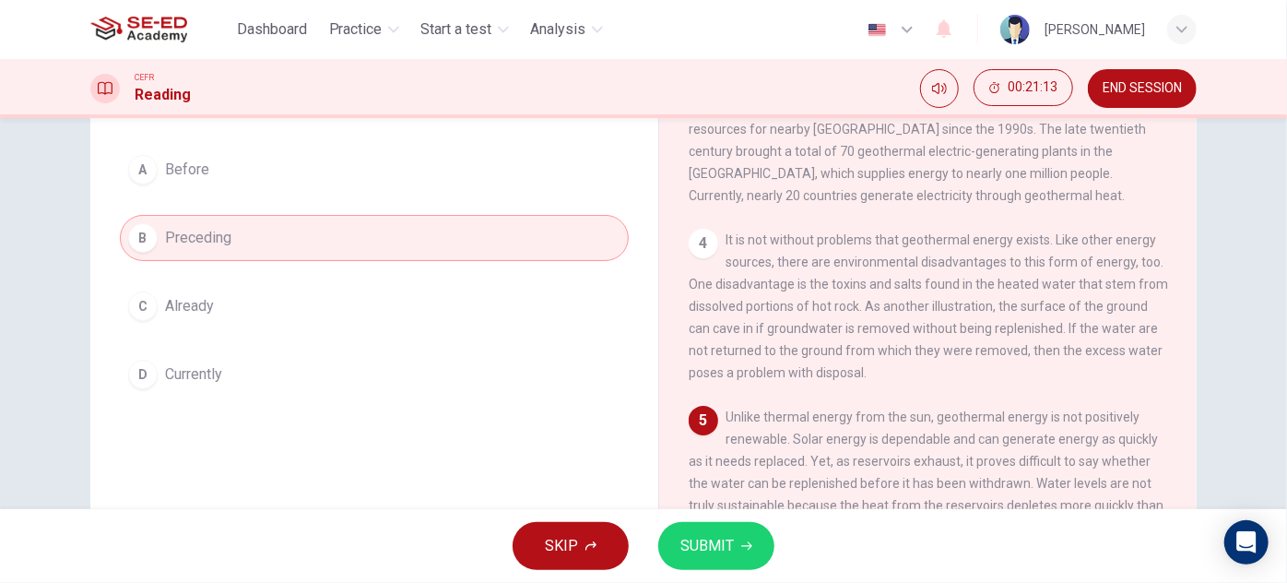
scroll to position [262, 0]
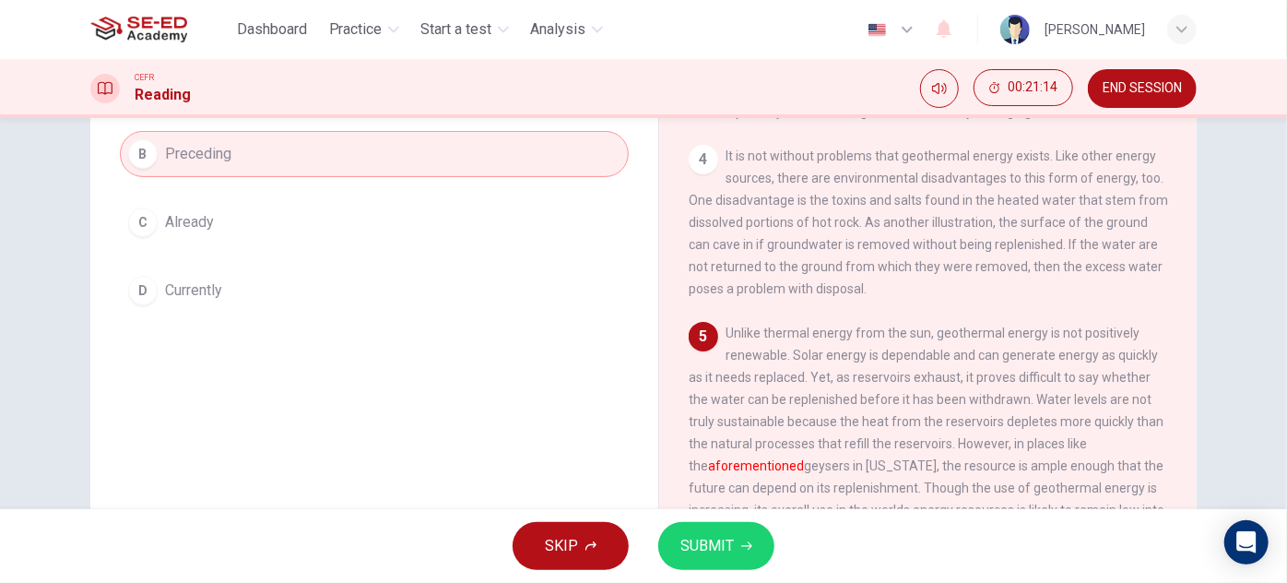
click at [727, 551] on span "SUBMIT" at bounding box center [706, 546] width 53 height 26
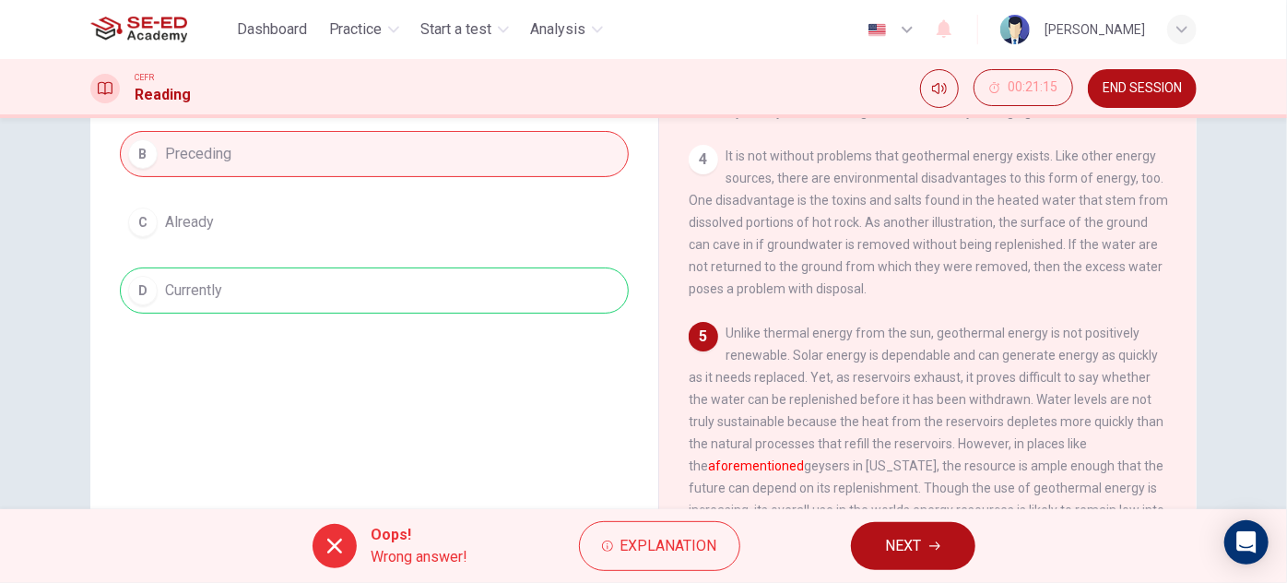
scroll to position [324, 0]
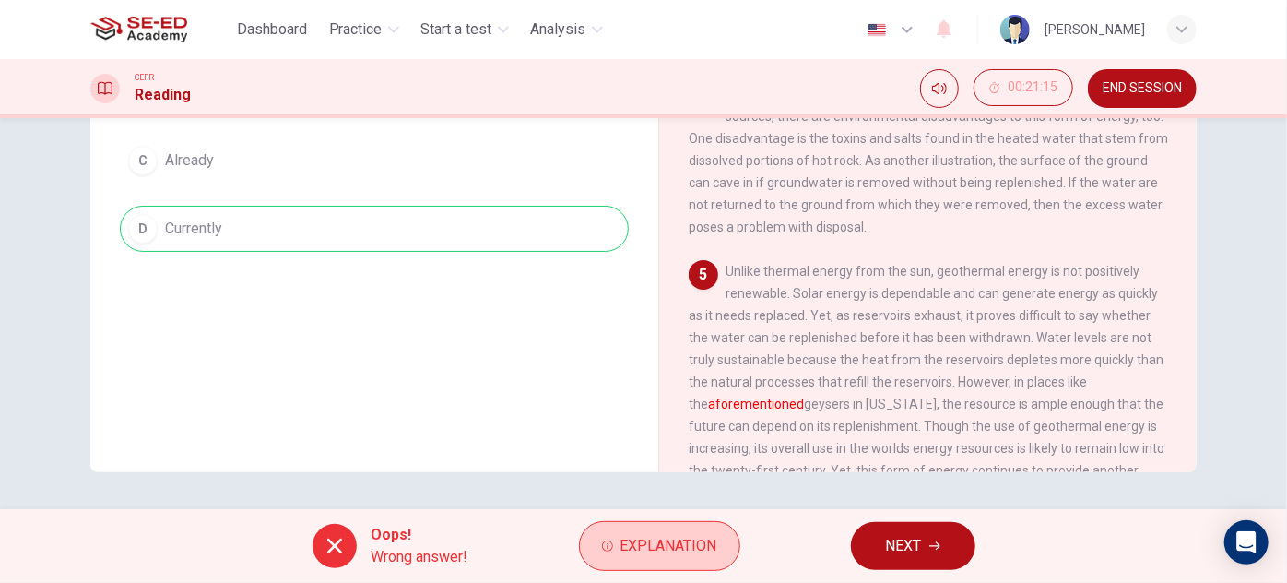
click at [645, 538] on span "Explanation" at bounding box center [668, 546] width 97 height 26
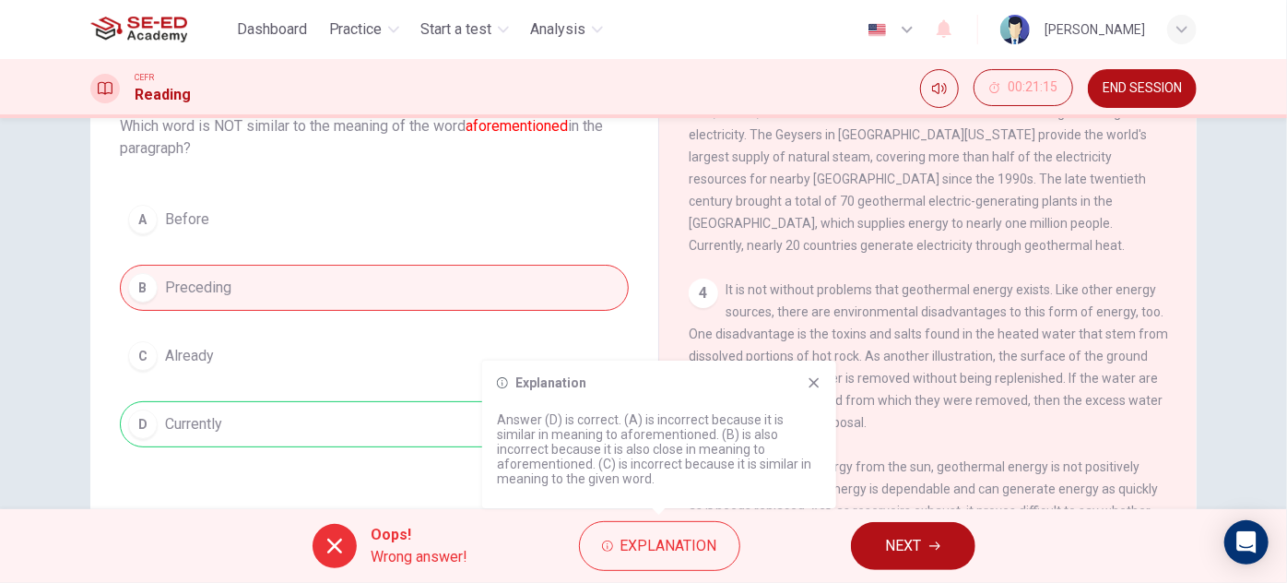
scroll to position [72, 0]
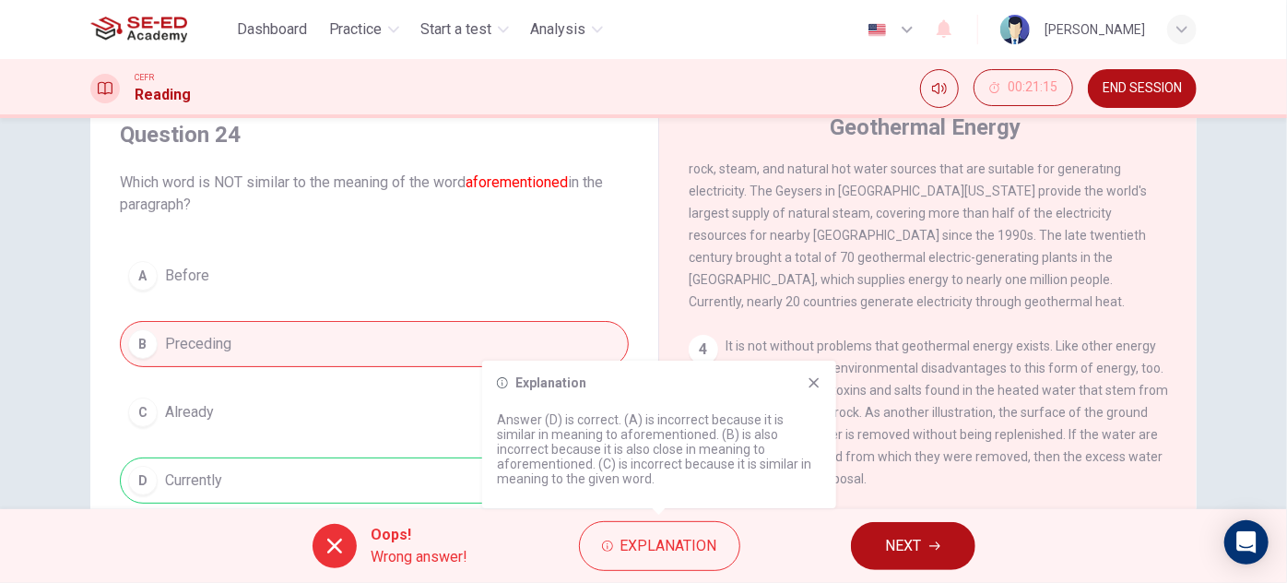
click at [818, 384] on icon at bounding box center [814, 382] width 15 height 15
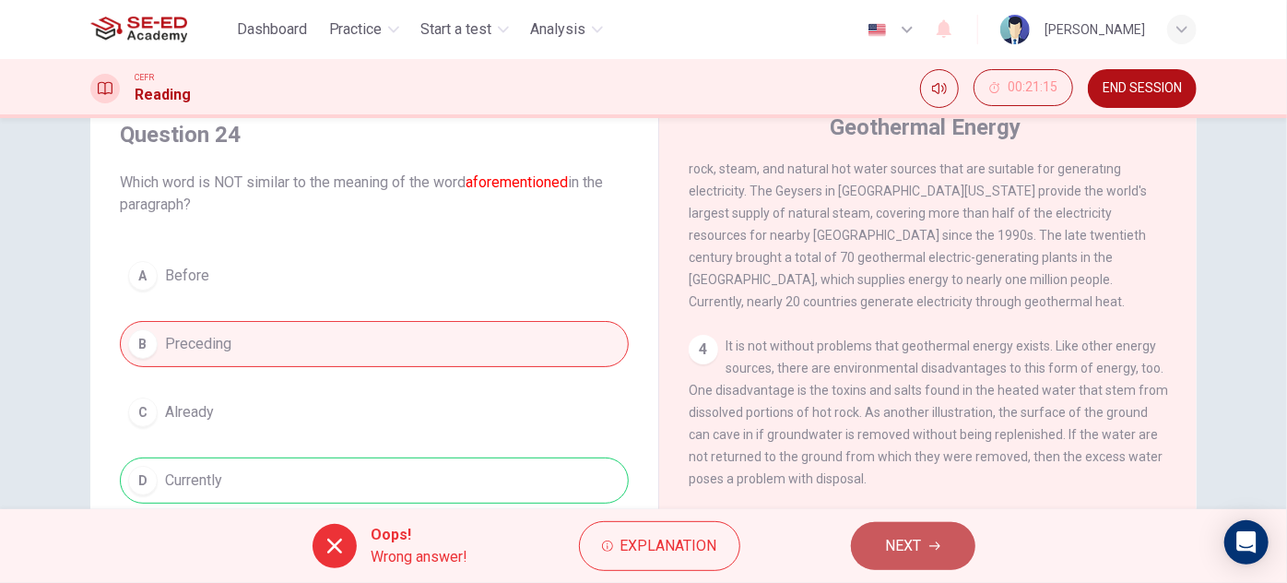
click at [912, 550] on span "NEXT" at bounding box center [904, 546] width 36 height 26
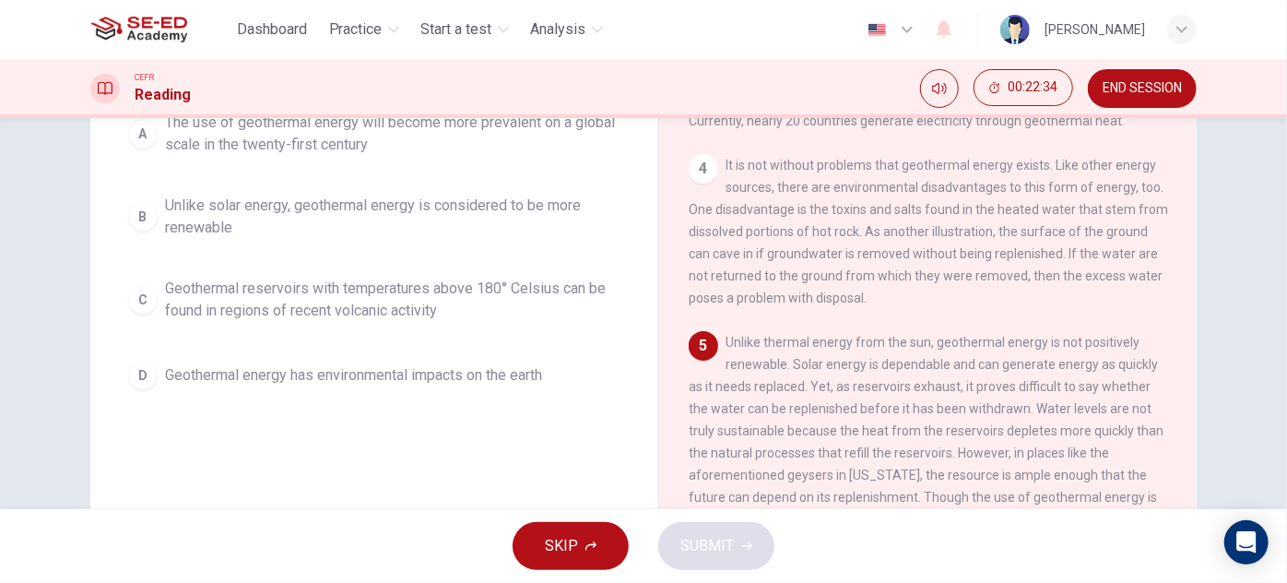
scroll to position [156, 0]
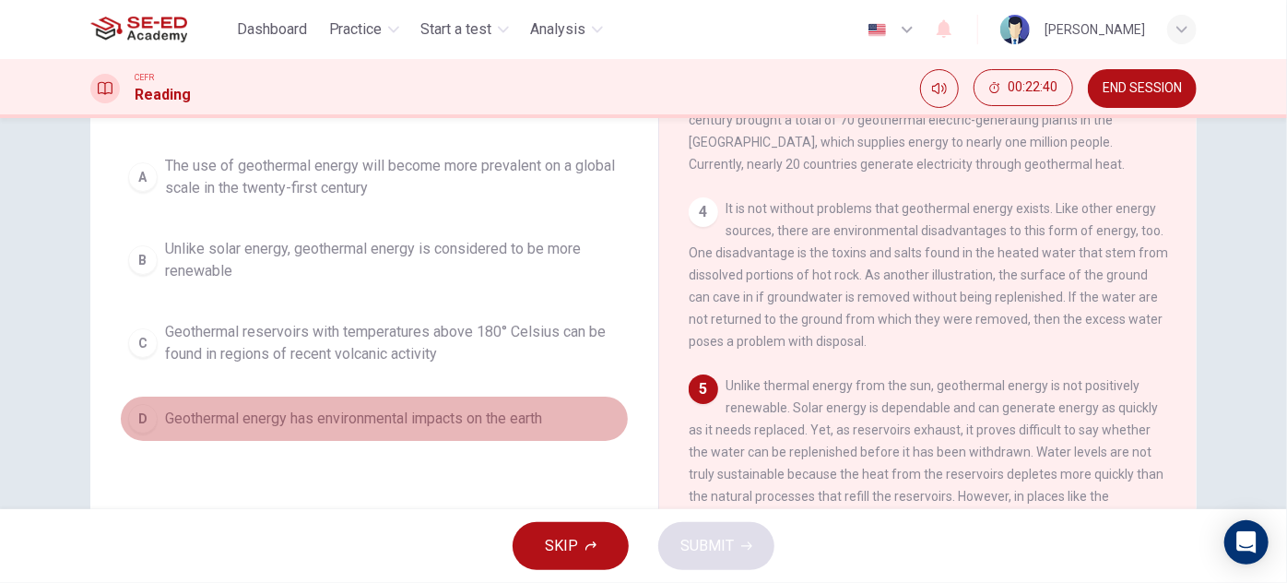
click at [515, 418] on span "Geothermal energy has environmental impacts on the earth" at bounding box center [353, 419] width 377 height 22
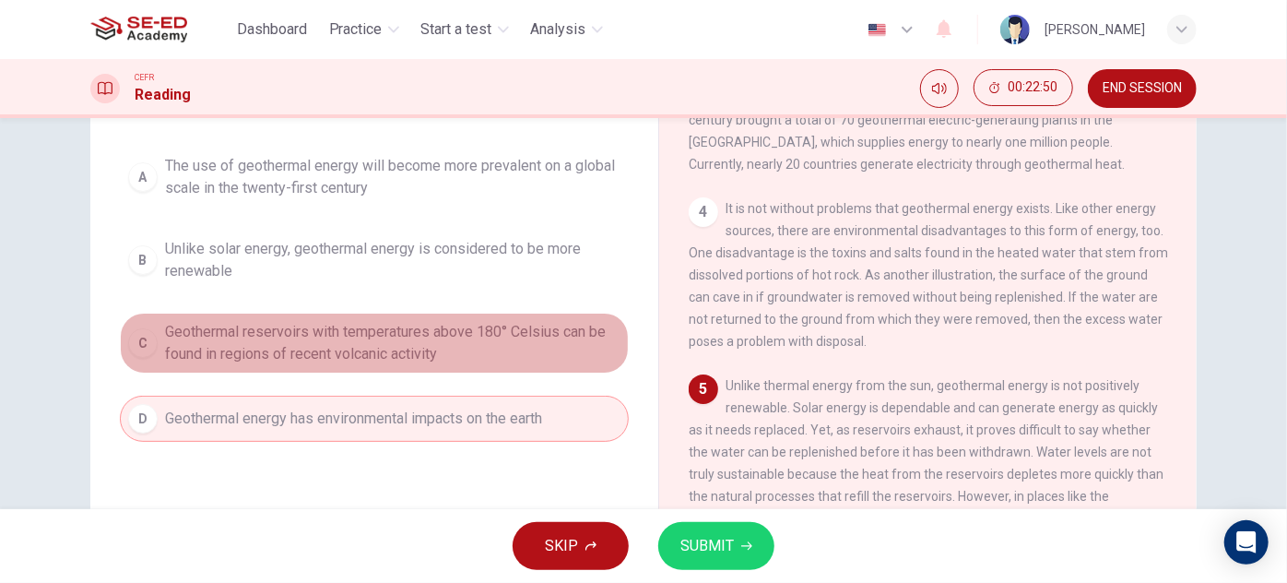
click at [461, 346] on span "Geothermal reservoirs with temperatures above 180° Celsius can be found in regi…" at bounding box center [392, 343] width 455 height 44
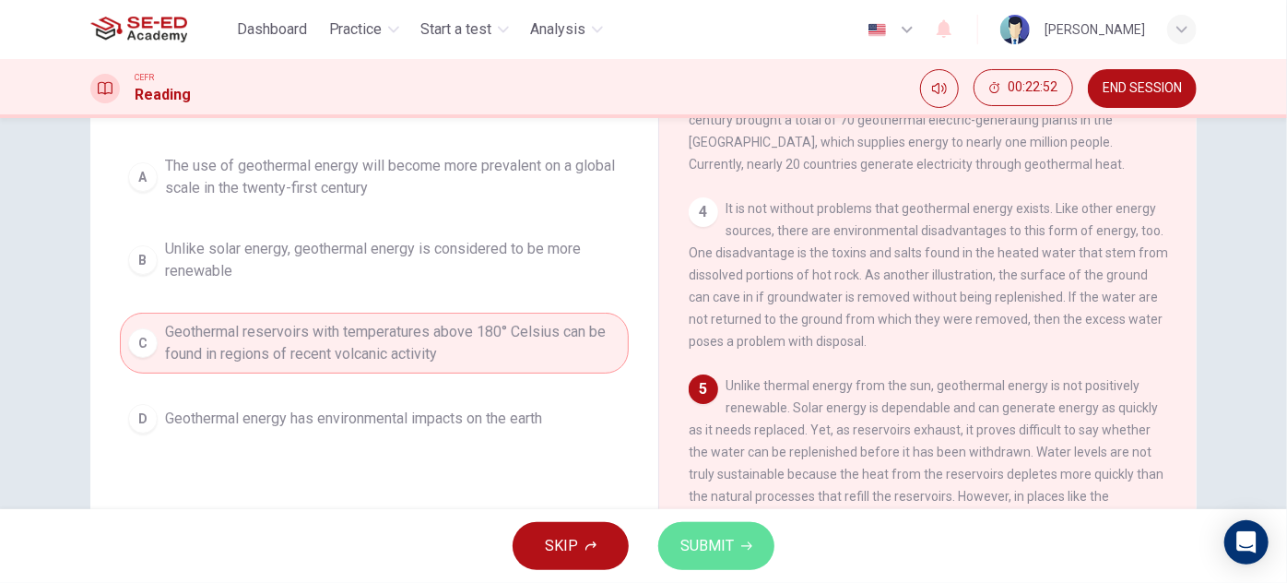
click at [698, 528] on button "SUBMIT" at bounding box center [716, 546] width 116 height 48
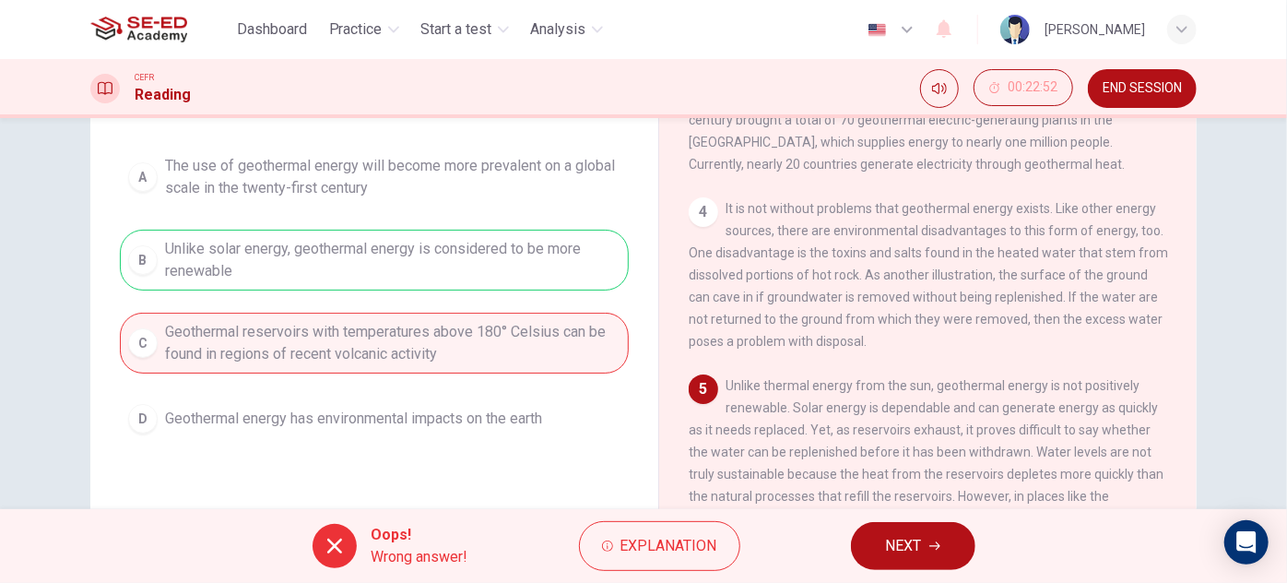
click at [928, 543] on button "NEXT" at bounding box center [913, 546] width 124 height 48
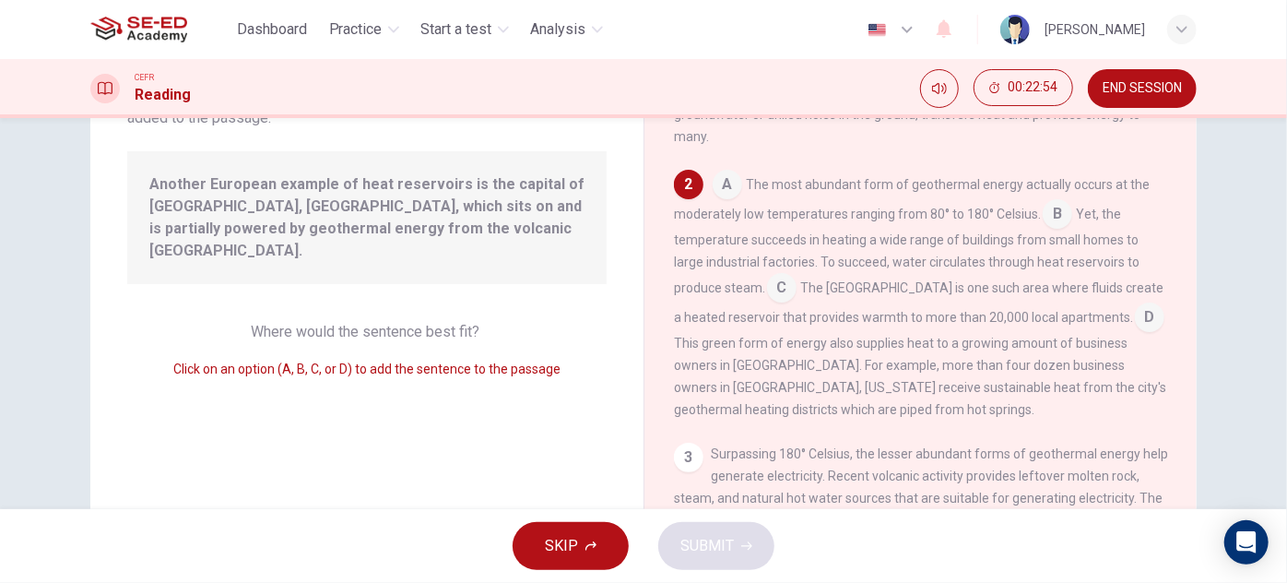
scroll to position [72, 0]
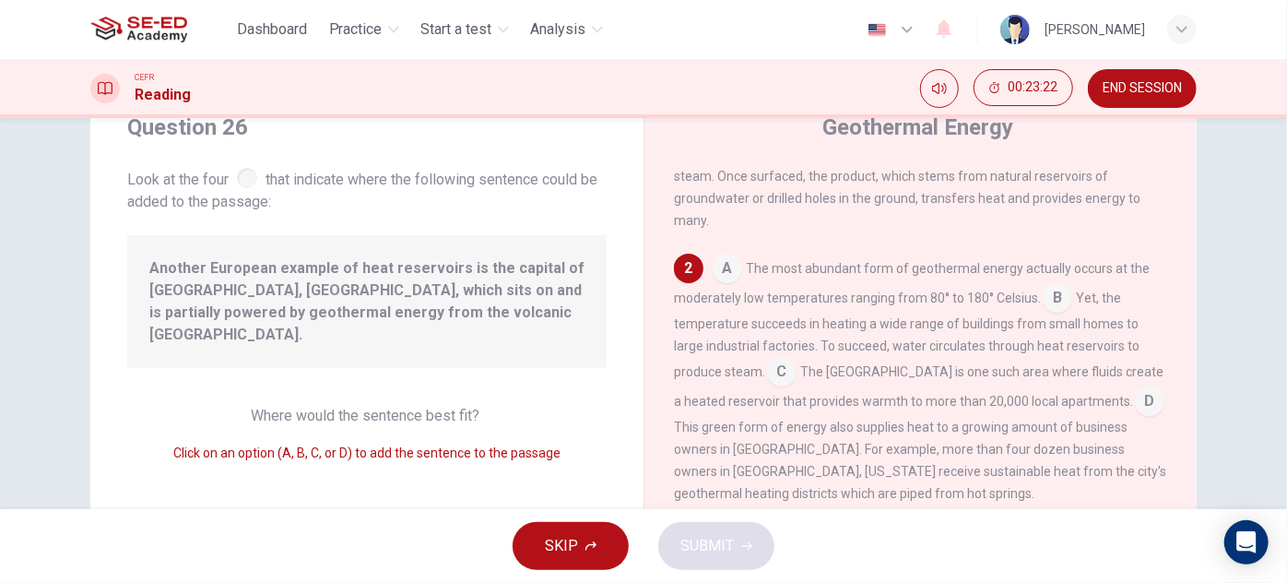
click at [779, 383] on input at bounding box center [782, 374] width 30 height 30
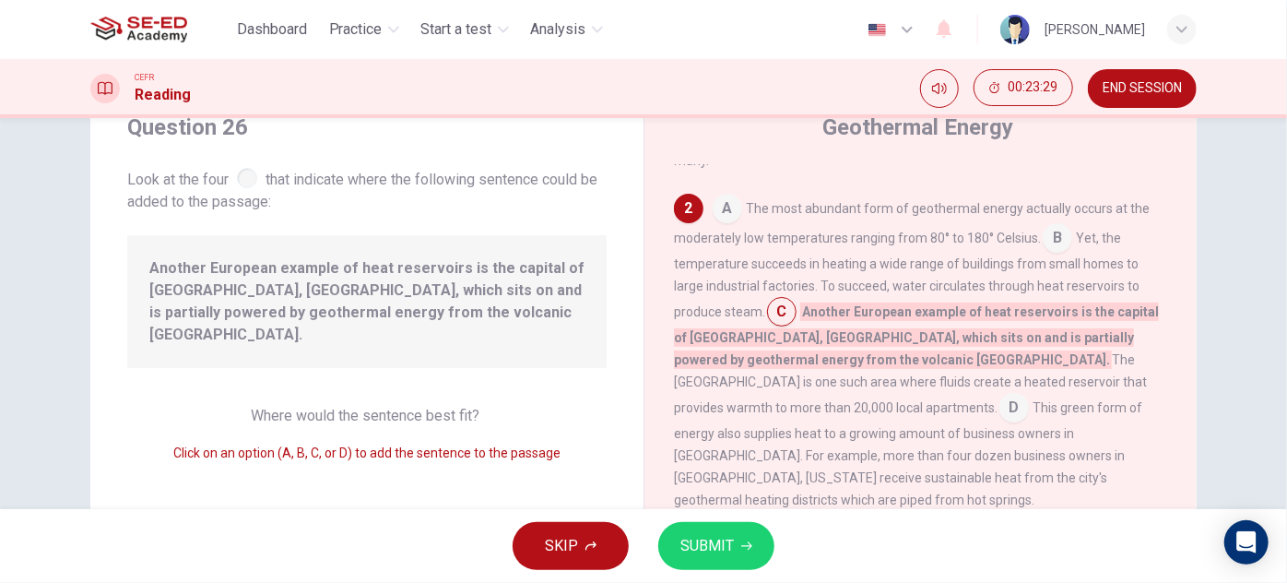
scroll to position [216, 0]
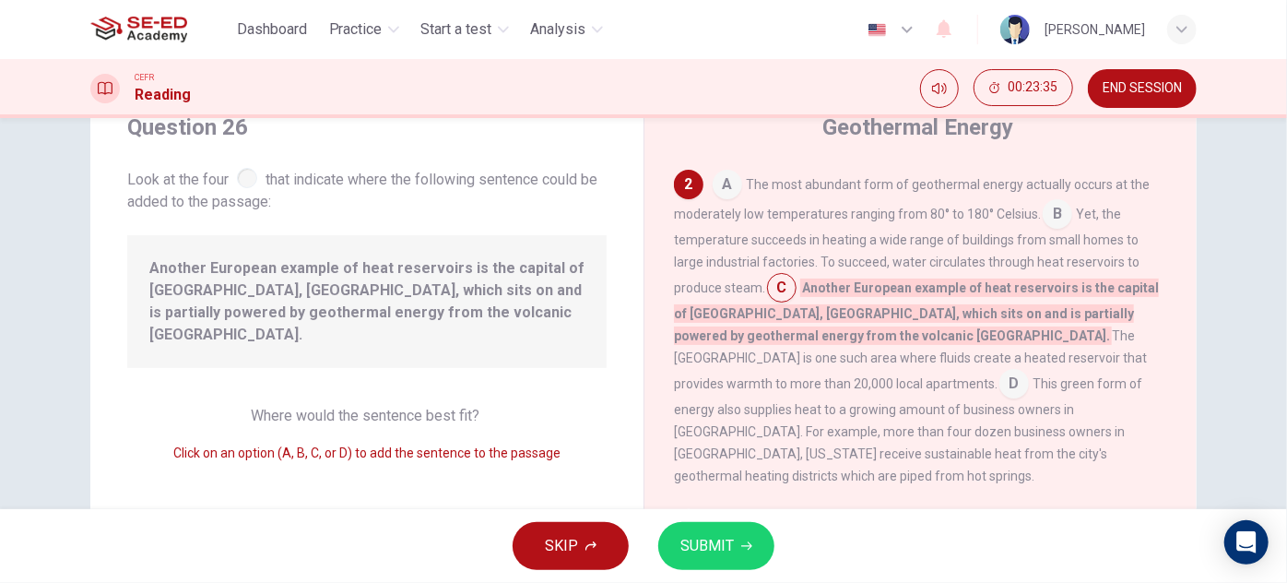
click at [999, 396] on input at bounding box center [1014, 386] width 30 height 30
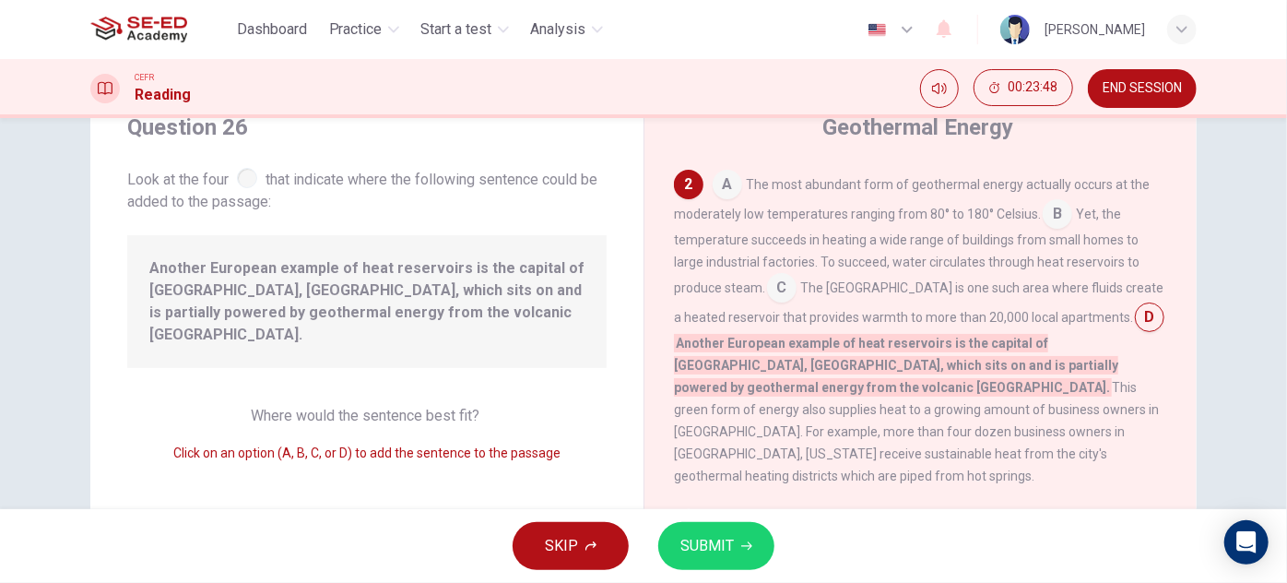
click at [779, 292] on input at bounding box center [782, 290] width 30 height 30
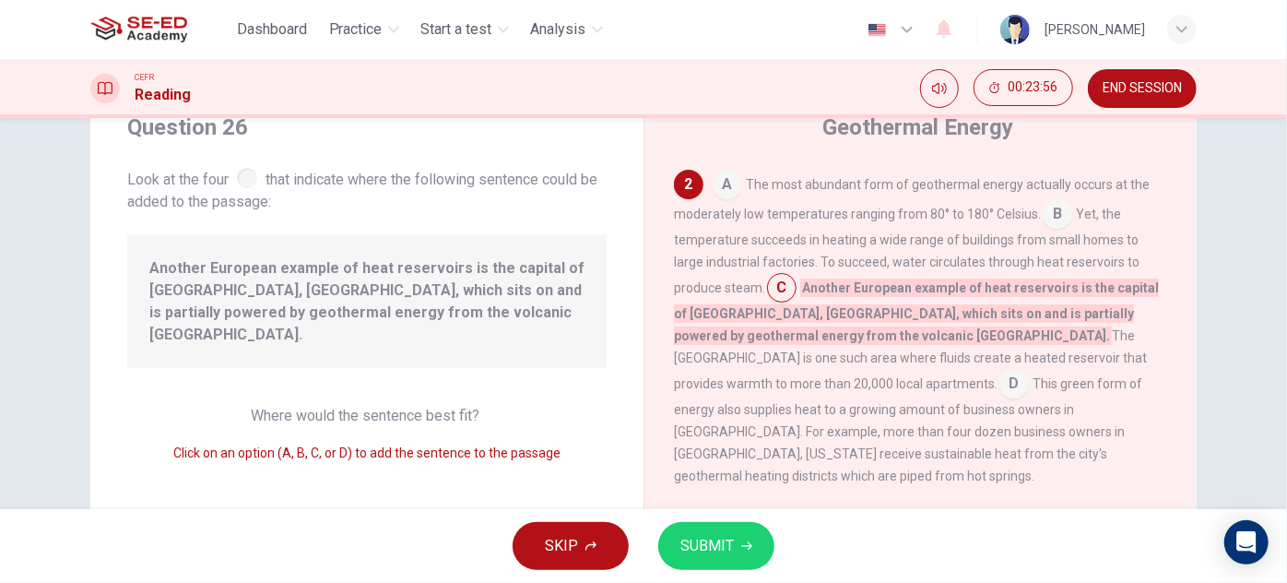
click at [699, 538] on span "SUBMIT" at bounding box center [706, 546] width 53 height 26
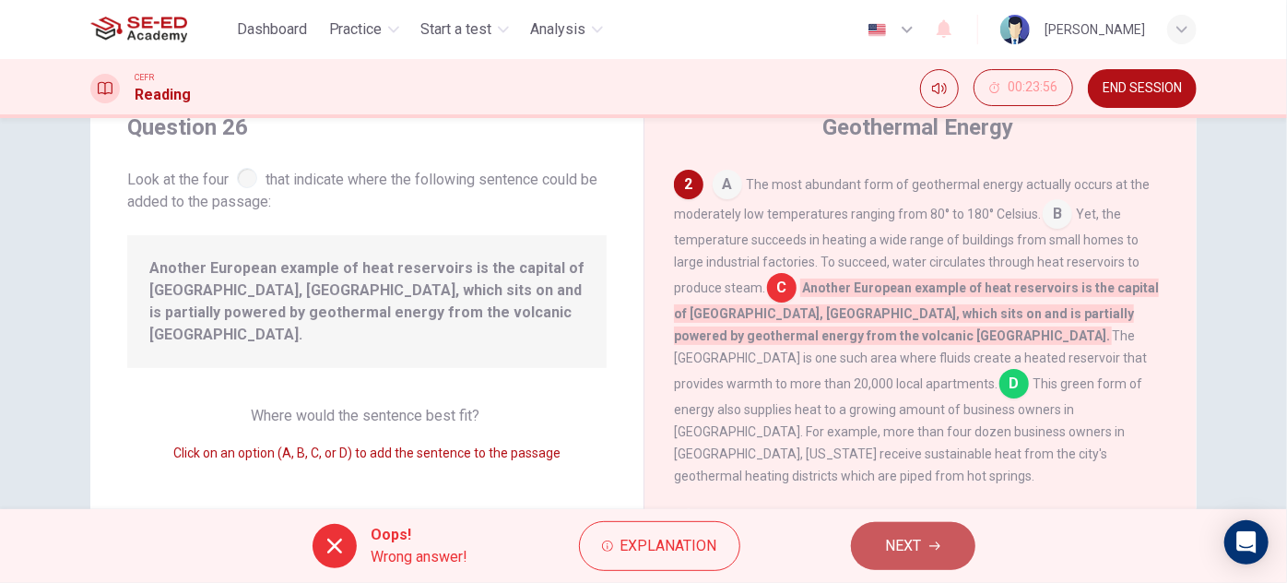
click at [927, 542] on button "NEXT" at bounding box center [913, 546] width 124 height 48
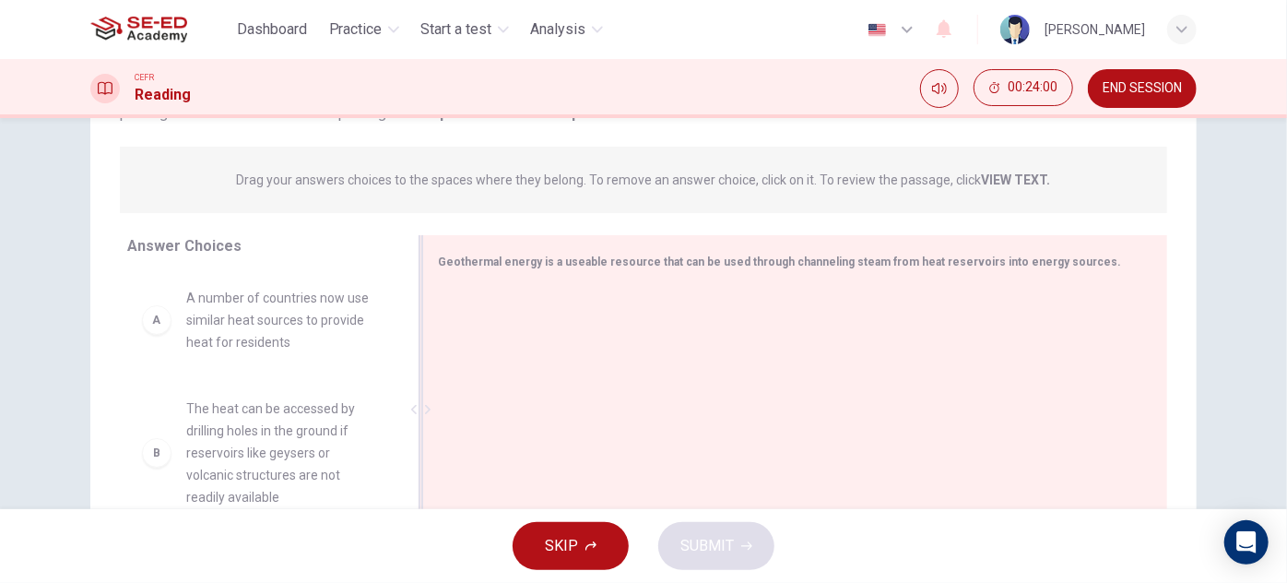
scroll to position [240, 0]
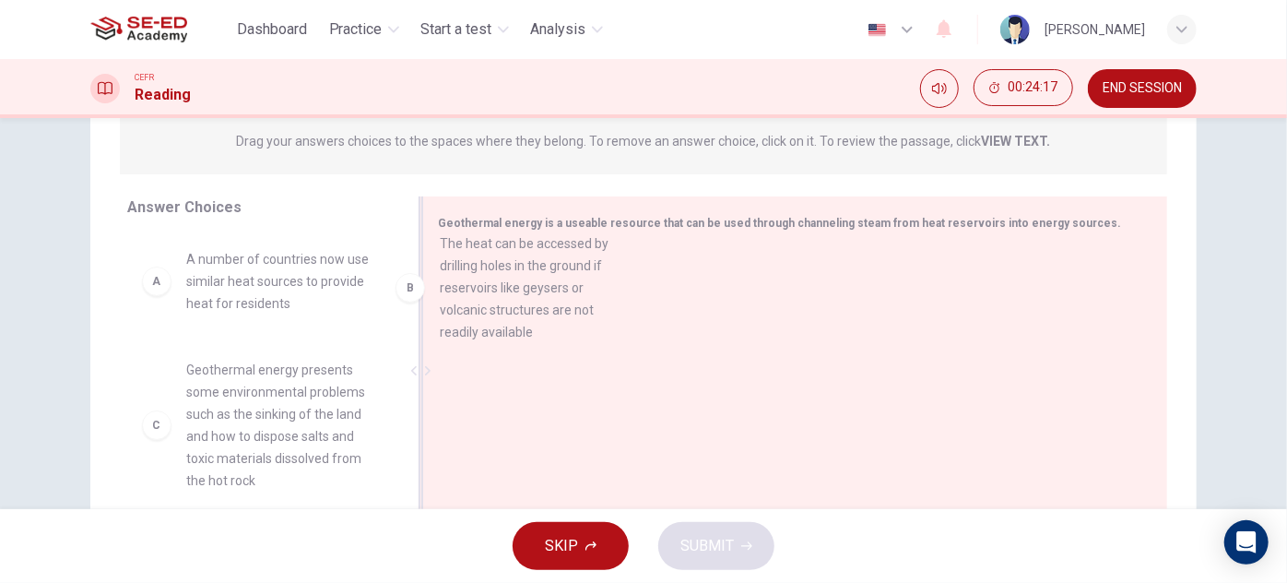
drag, startPoint x: 261, startPoint y: 430, endPoint x: 524, endPoint y: 300, distance: 293.2
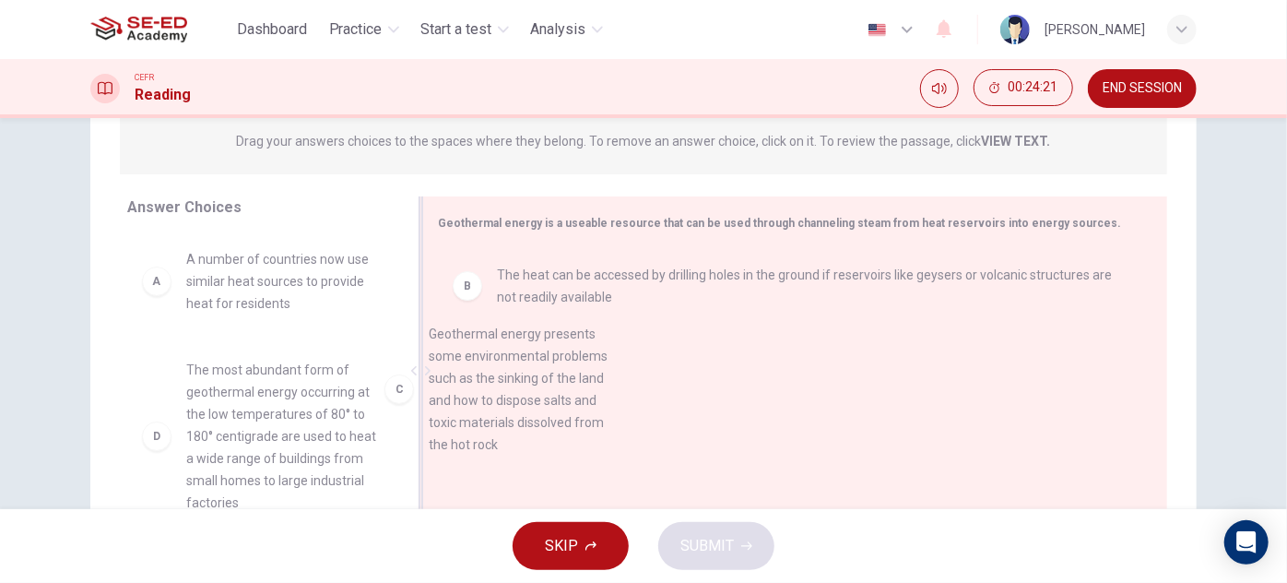
drag, startPoint x: 218, startPoint y: 439, endPoint x: 470, endPoint y: 399, distance: 255.7
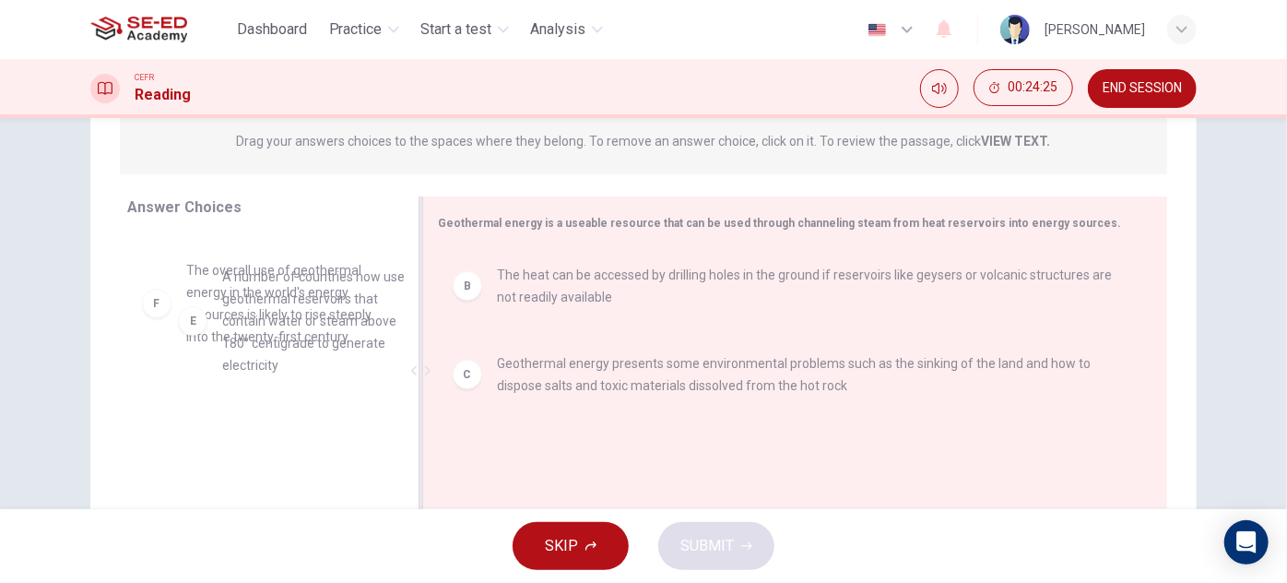
scroll to position [319, 0]
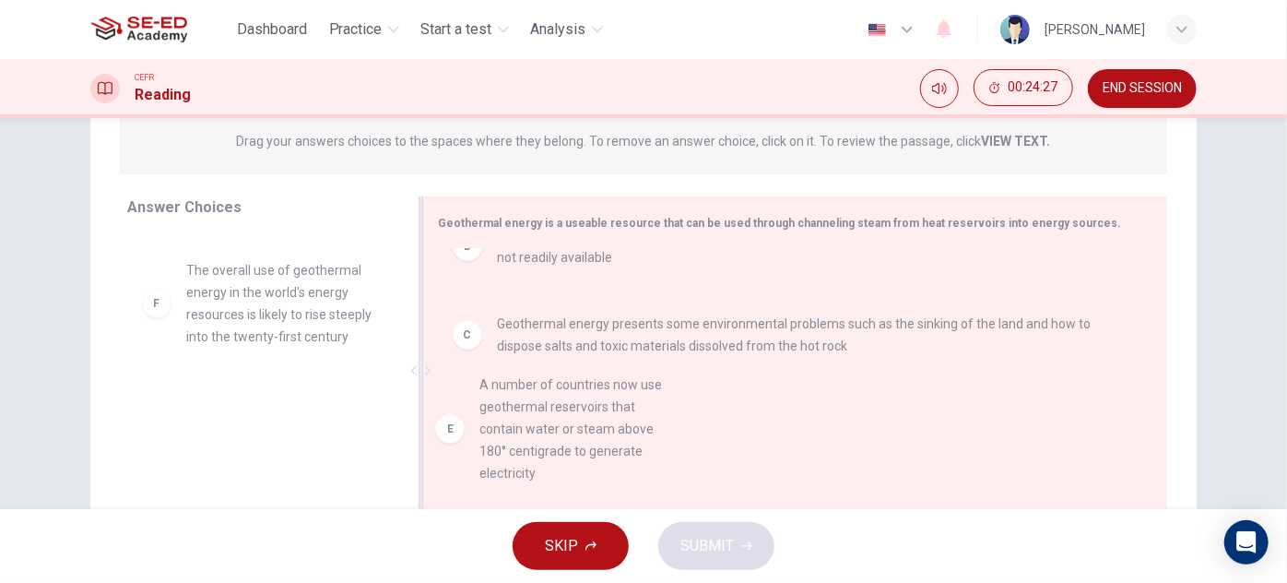
drag, startPoint x: 244, startPoint y: 312, endPoint x: 547, endPoint y: 450, distance: 332.5
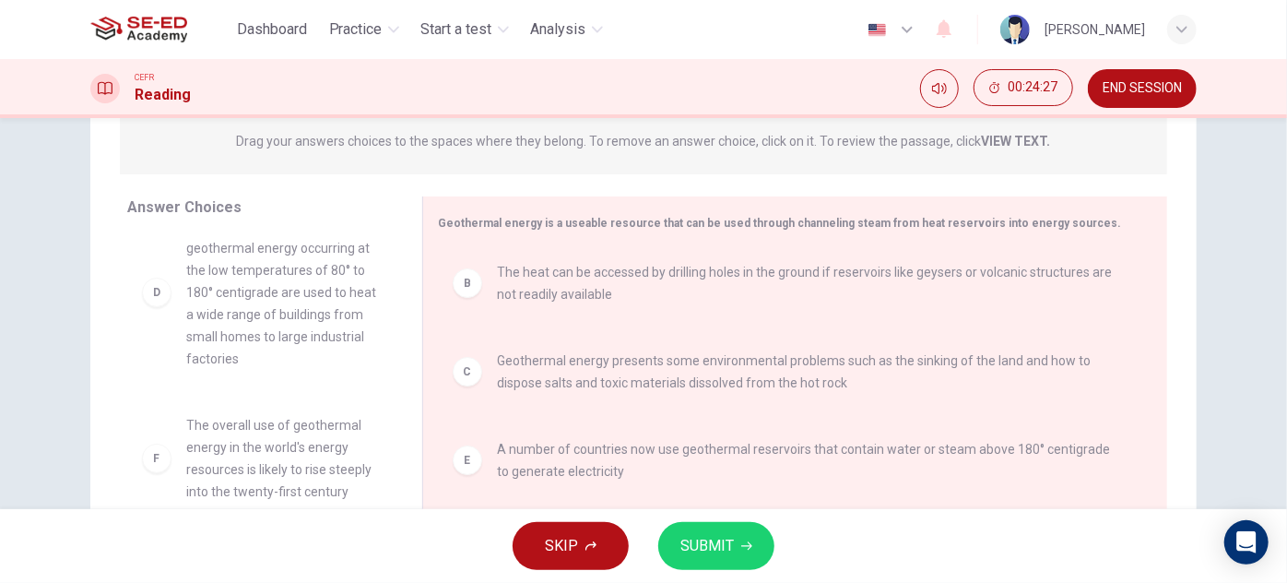
scroll to position [165, 0]
click at [703, 560] on button "SUBMIT" at bounding box center [716, 546] width 116 height 48
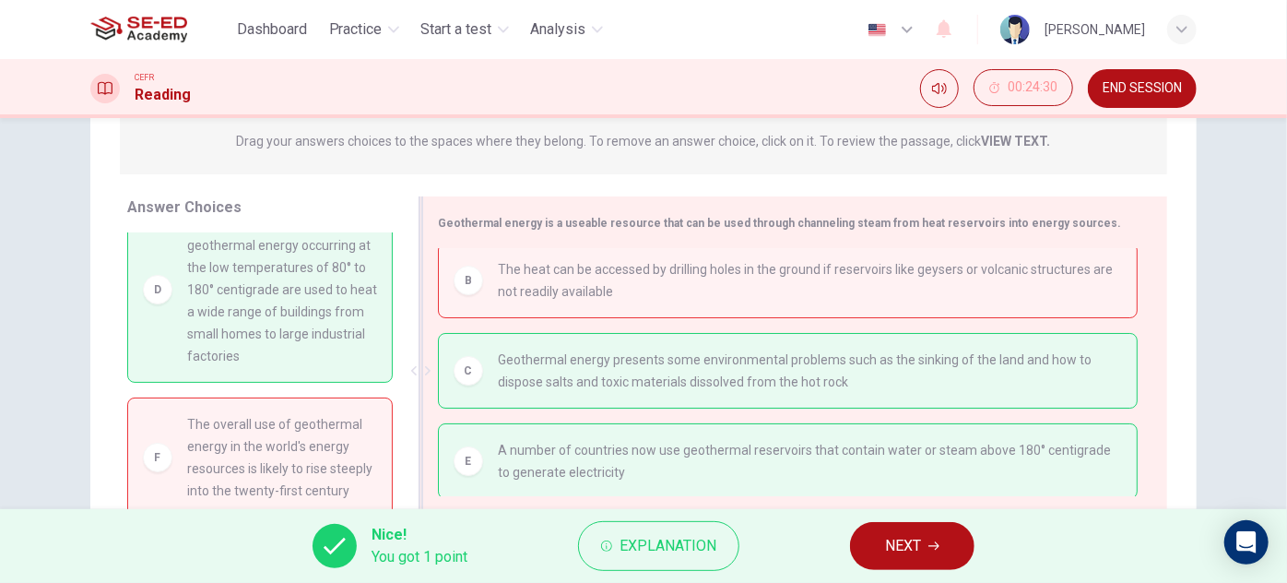
scroll to position [7, 0]
click at [921, 546] on span "NEXT" at bounding box center [903, 546] width 36 height 26
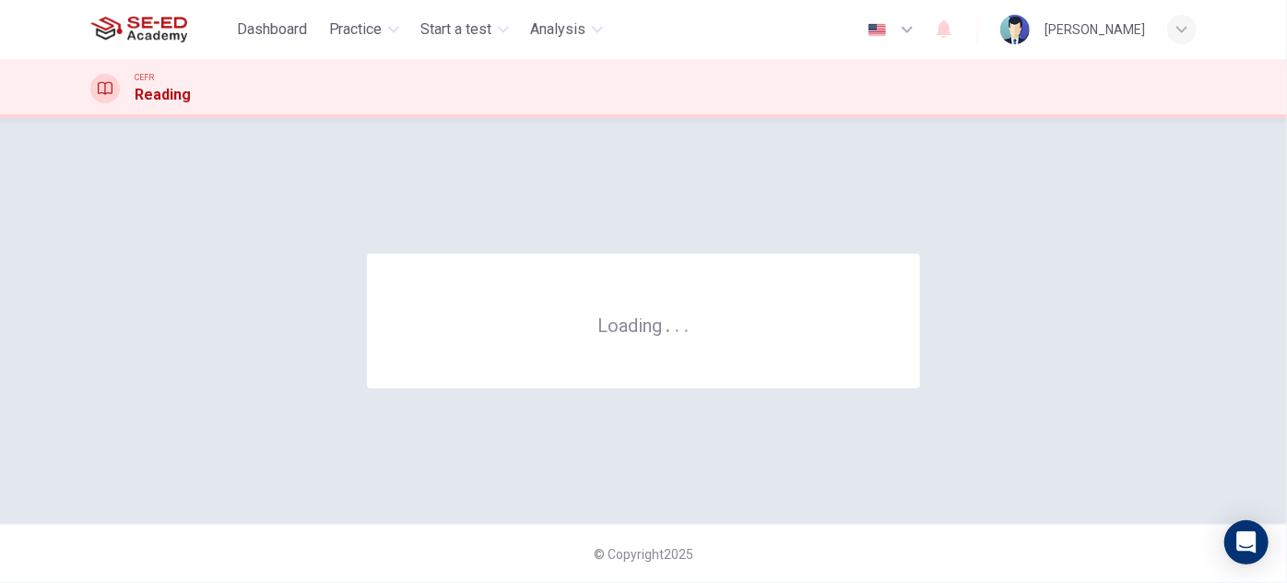
scroll to position [0, 0]
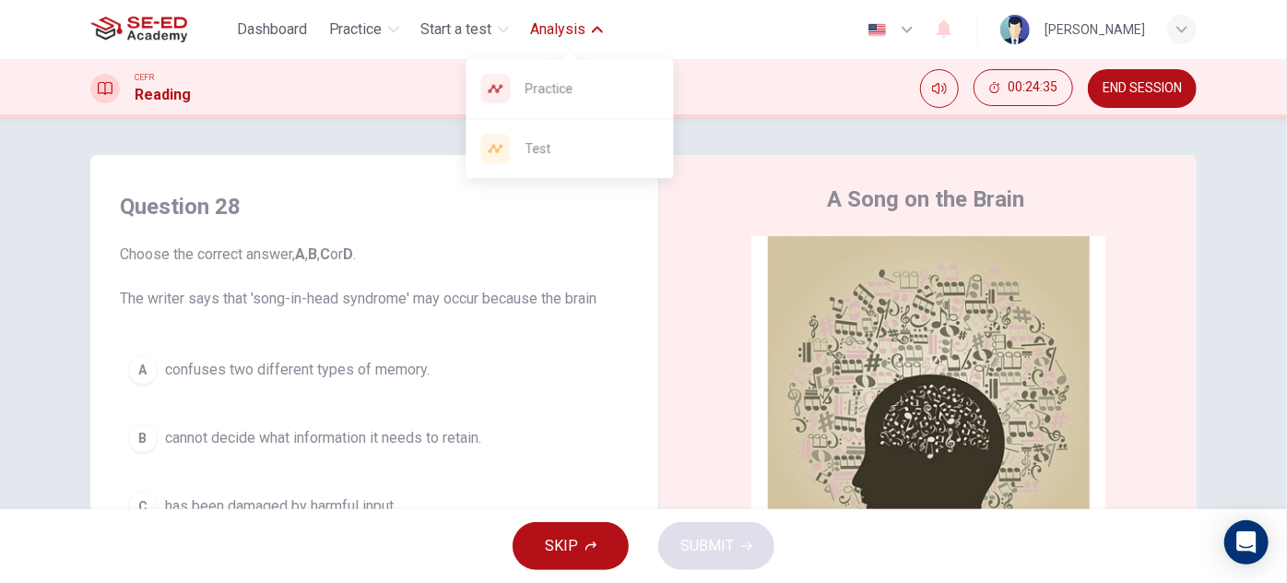
click at [555, 28] on span "Analysis" at bounding box center [558, 29] width 55 height 22
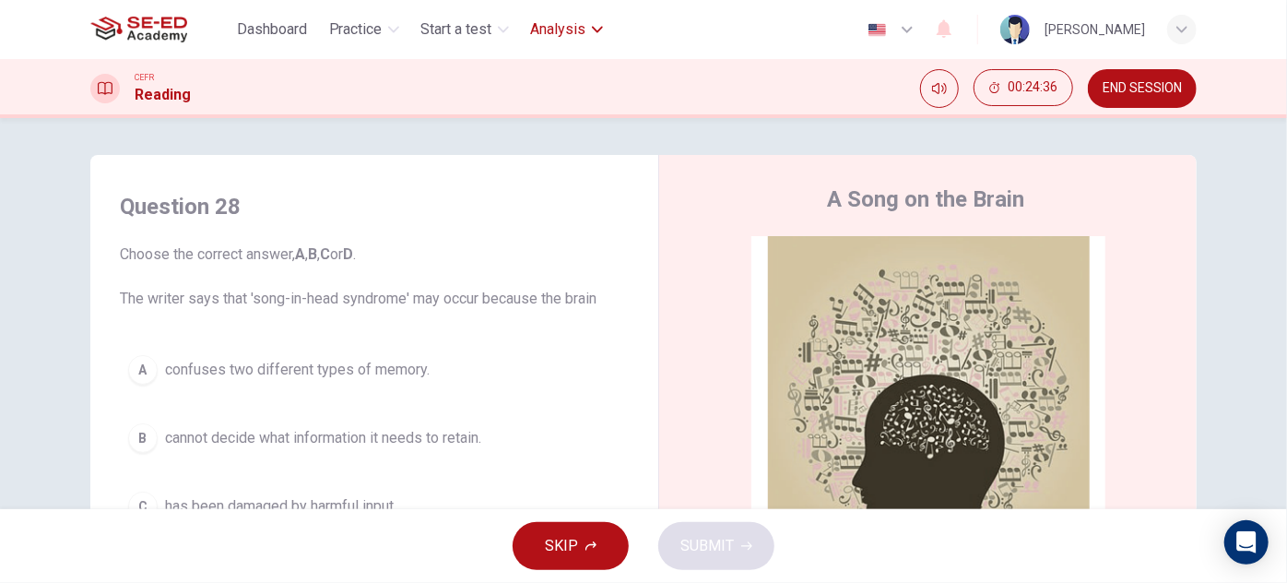
click at [555, 28] on span "Analysis" at bounding box center [558, 29] width 55 height 22
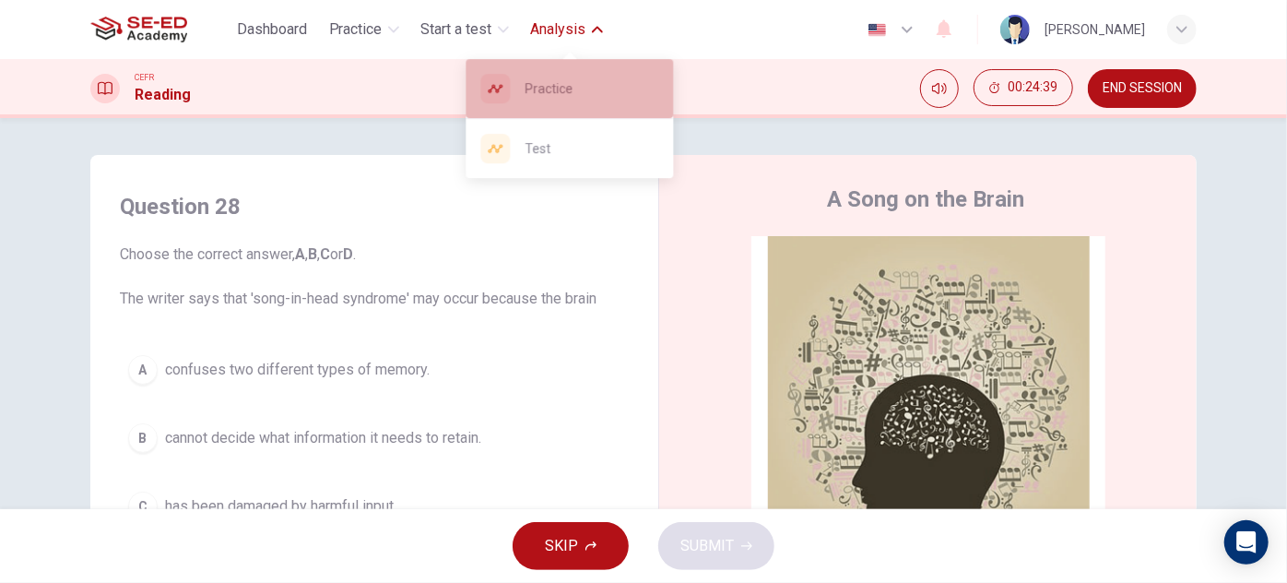
drag, startPoint x: 575, startPoint y: 98, endPoint x: 725, endPoint y: 100, distance: 149.4
click at [575, 98] on span "Practice" at bounding box center [592, 88] width 134 height 22
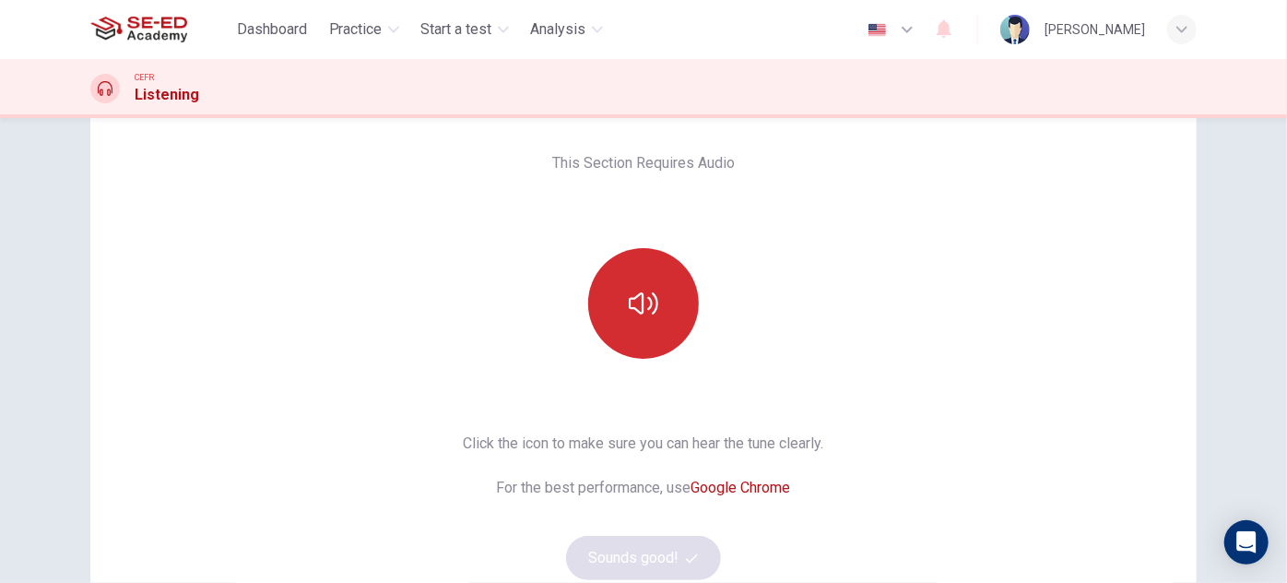
scroll to position [167, 0]
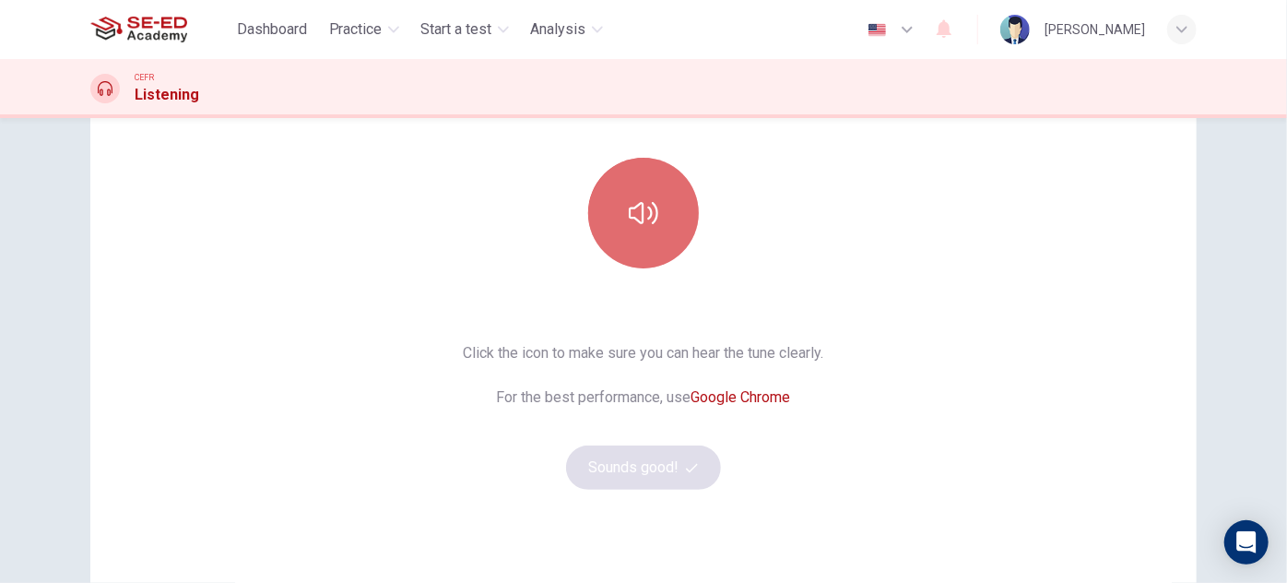
click at [636, 231] on button "button" at bounding box center [643, 213] width 111 height 111
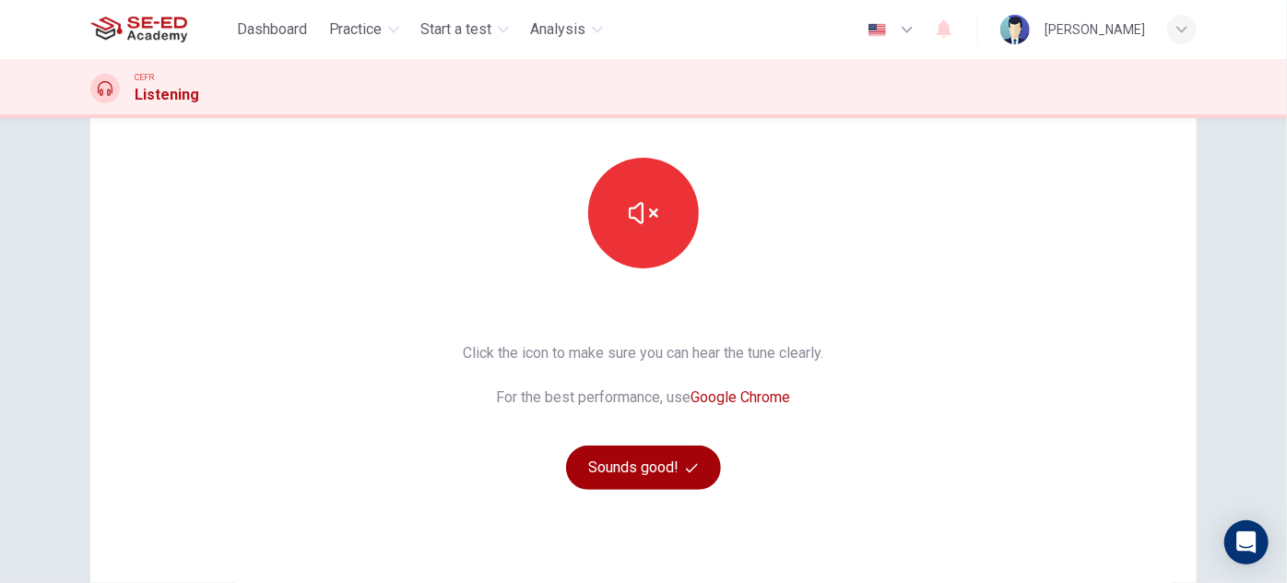
click at [674, 461] on button "Sounds good!" at bounding box center [643, 467] width 155 height 44
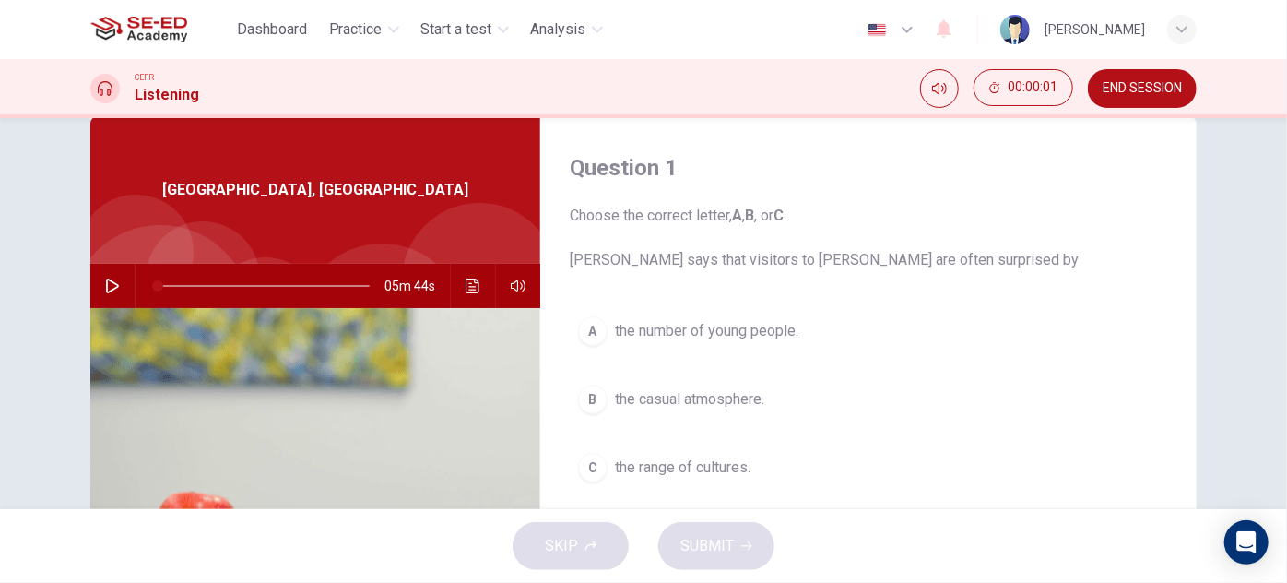
scroll to position [0, 0]
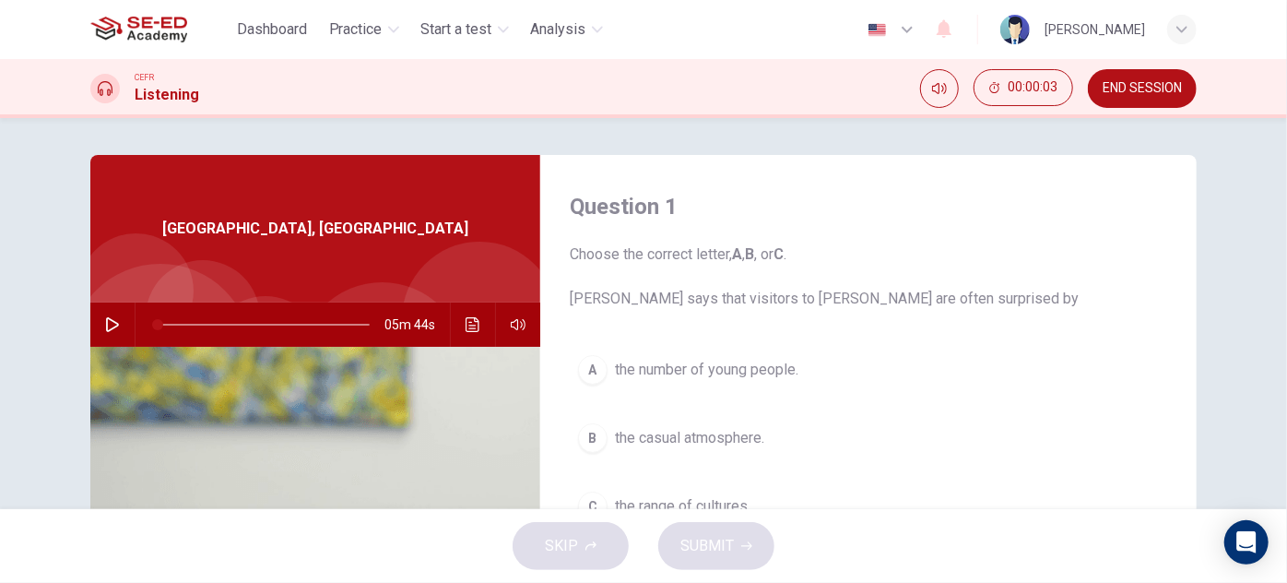
click at [100, 324] on button "button" at bounding box center [113, 324] width 30 height 44
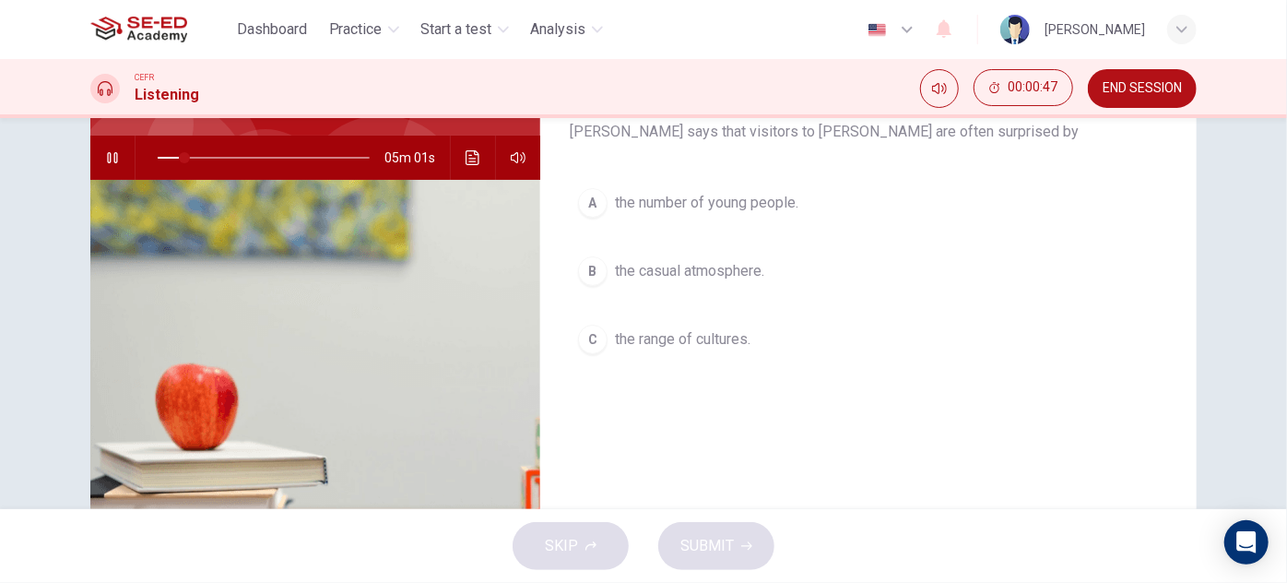
scroll to position [83, 0]
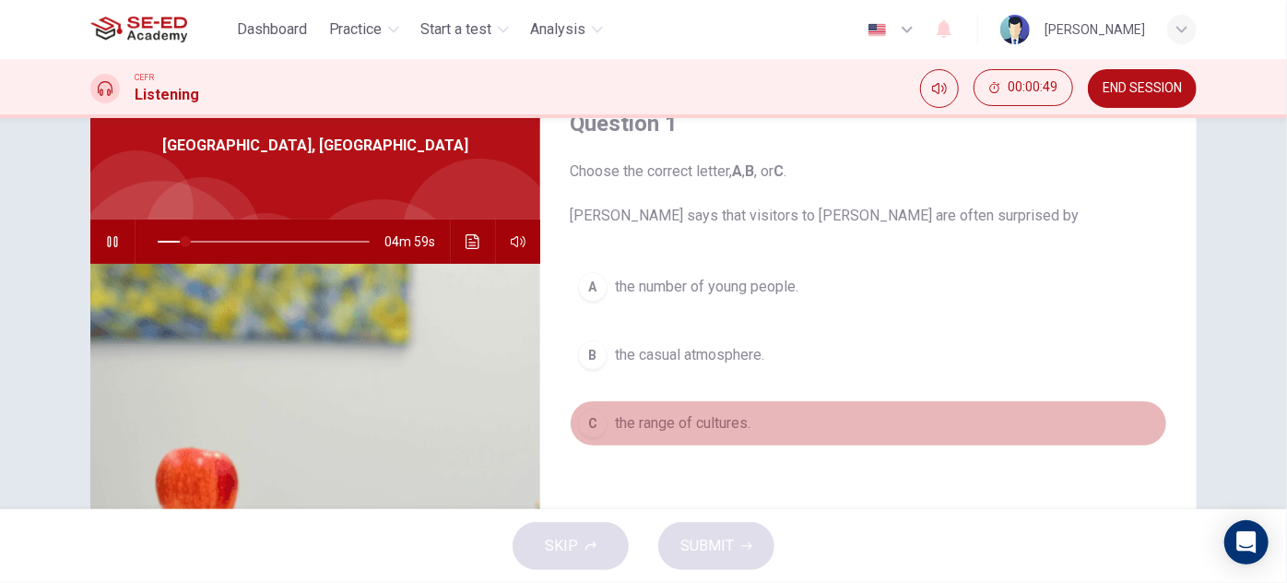
click at [604, 414] on button "C the range of cultures." at bounding box center [868, 423] width 597 height 46
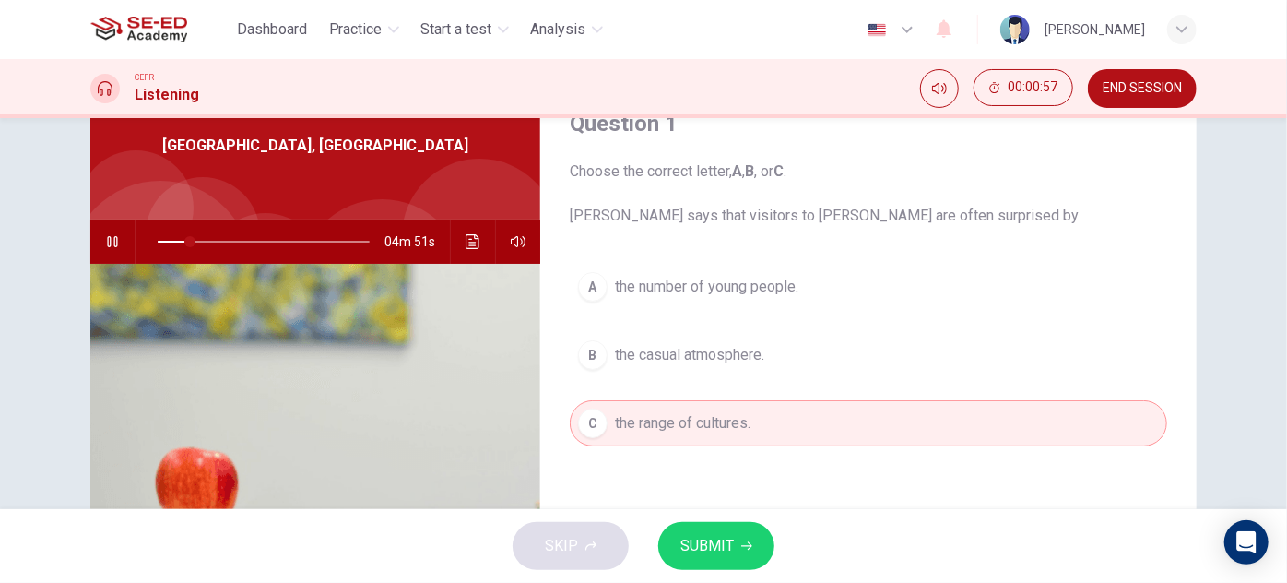
click at [718, 531] on button "SUBMIT" at bounding box center [716, 546] width 116 height 48
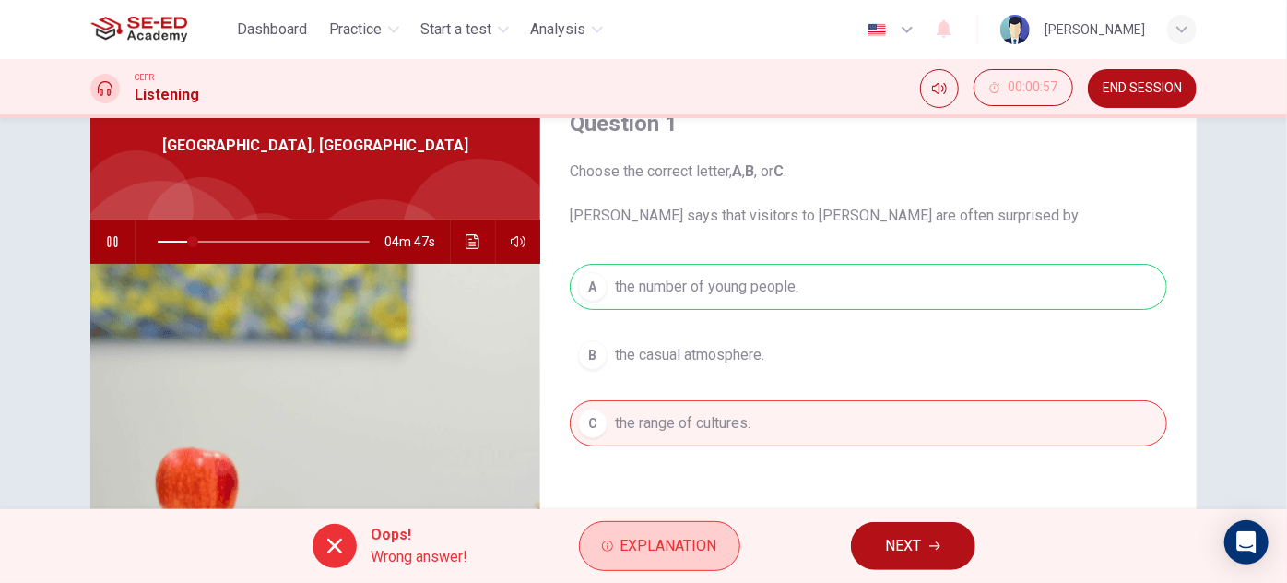
click at [693, 555] on span "Explanation" at bounding box center [668, 546] width 97 height 26
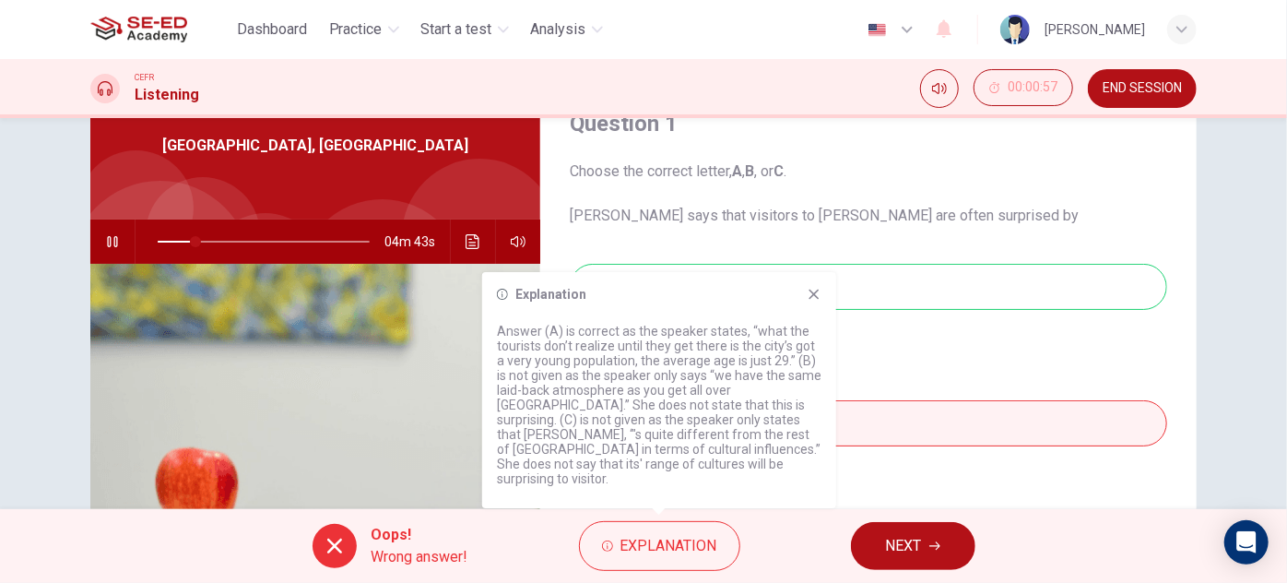
click at [813, 300] on icon at bounding box center [815, 295] width 10 height 10
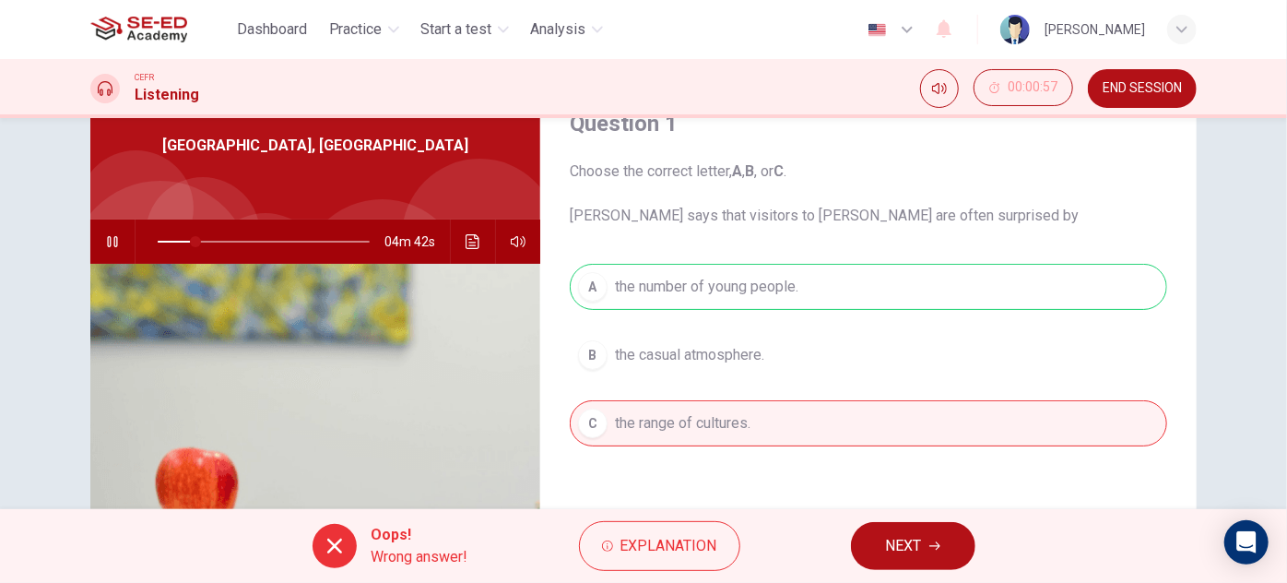
click at [896, 548] on span "NEXT" at bounding box center [904, 546] width 36 height 26
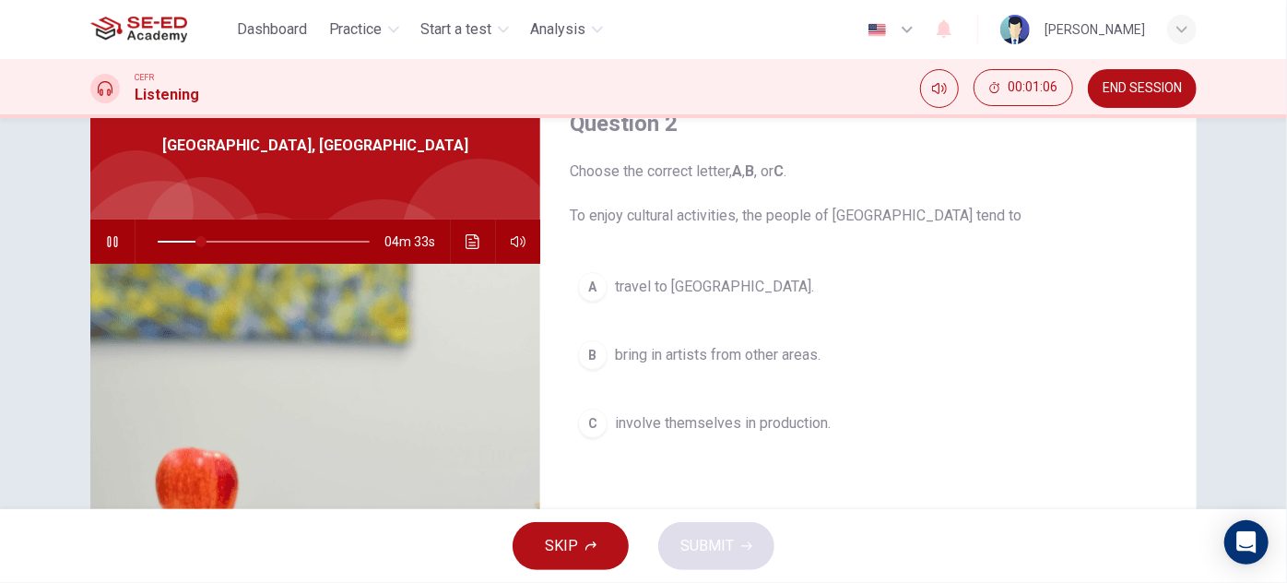
click at [755, 419] on span "involve themselves in production." at bounding box center [723, 423] width 216 height 22
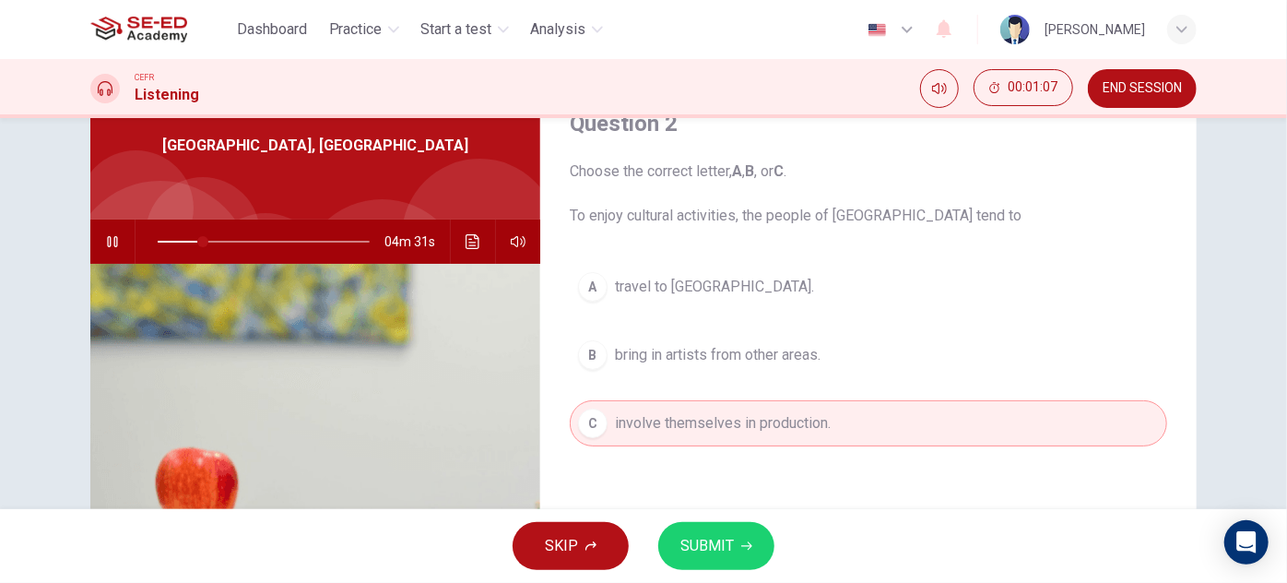
click at [739, 547] on button "SUBMIT" at bounding box center [716, 546] width 116 height 48
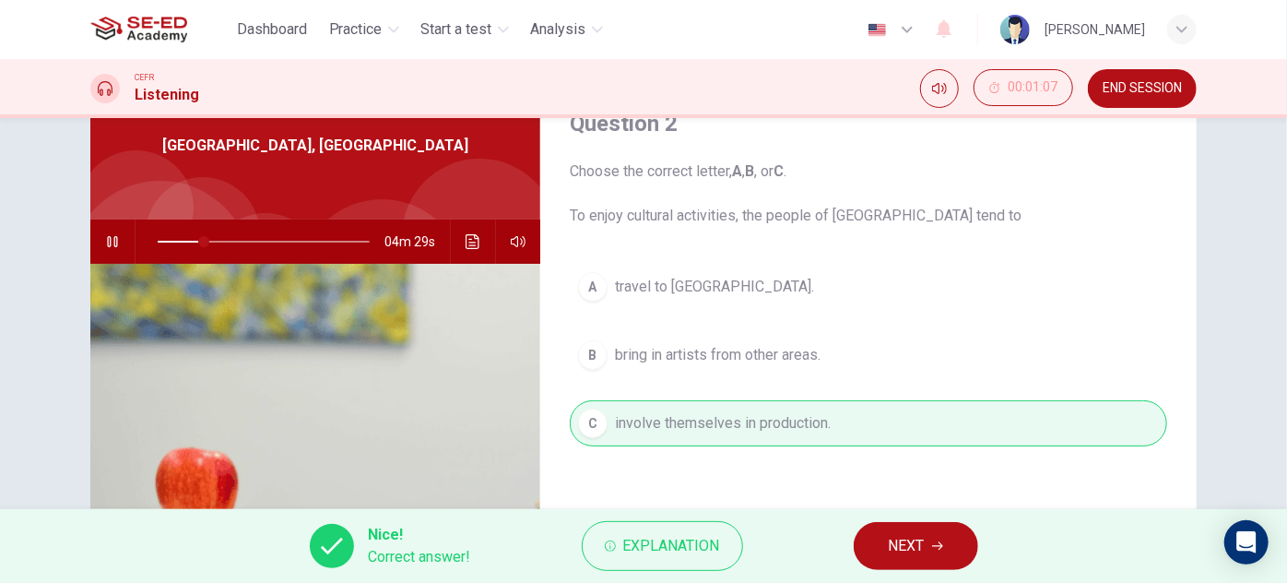
click at [916, 545] on span "NEXT" at bounding box center [907, 546] width 36 height 26
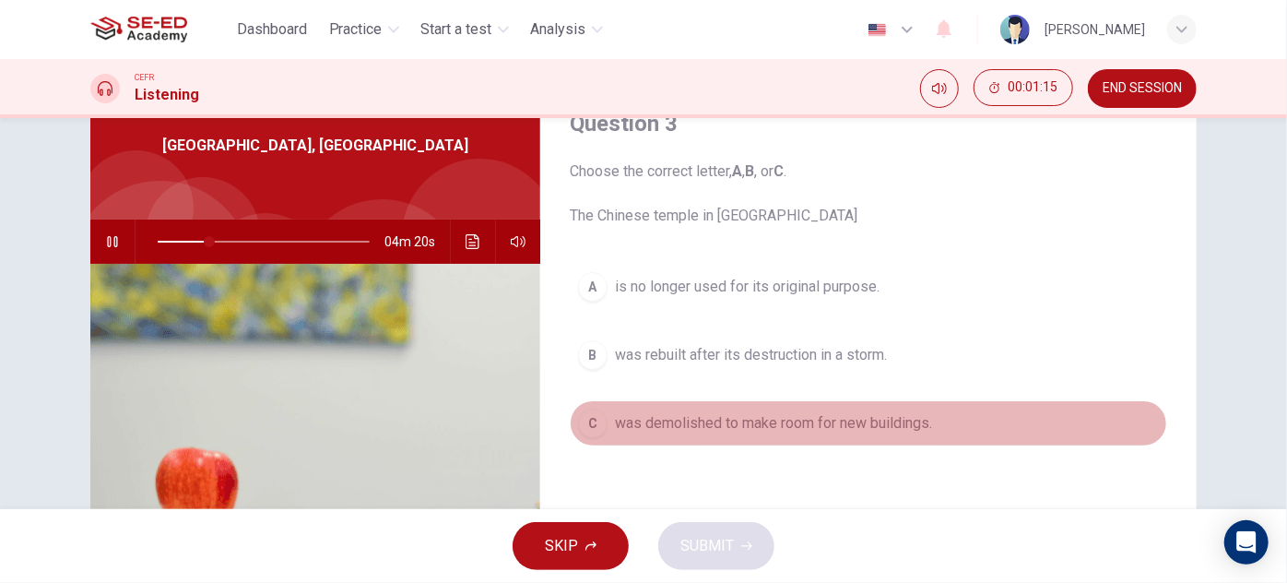
click at [755, 420] on span "was demolished to make room for new buildings." at bounding box center [773, 423] width 317 height 22
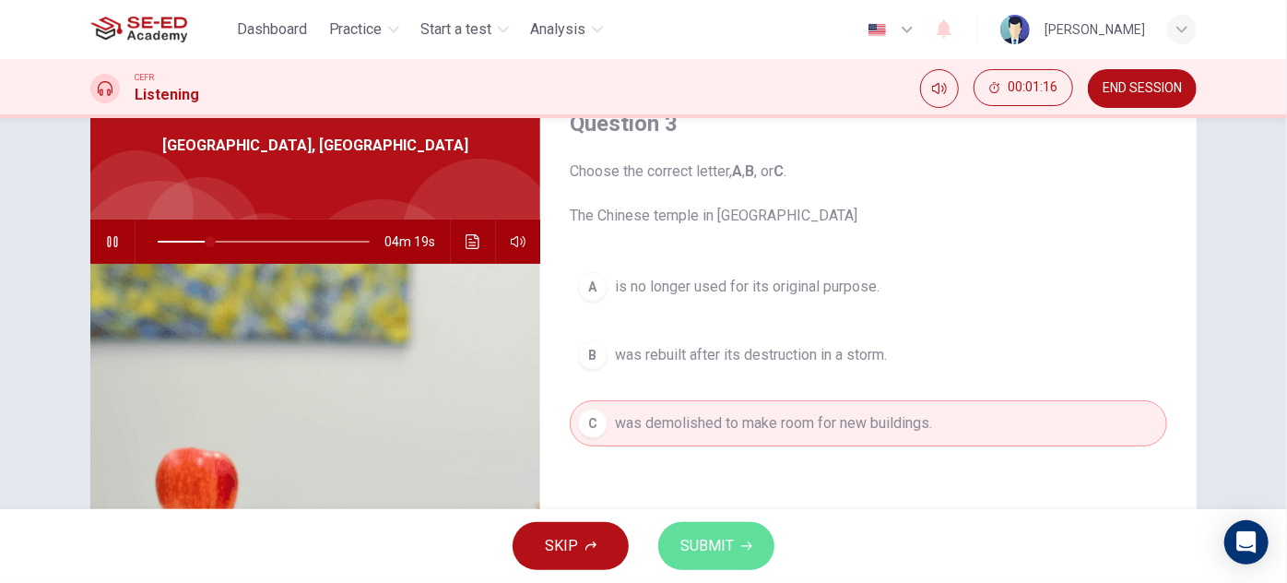
click at [712, 548] on span "SUBMIT" at bounding box center [706, 546] width 53 height 26
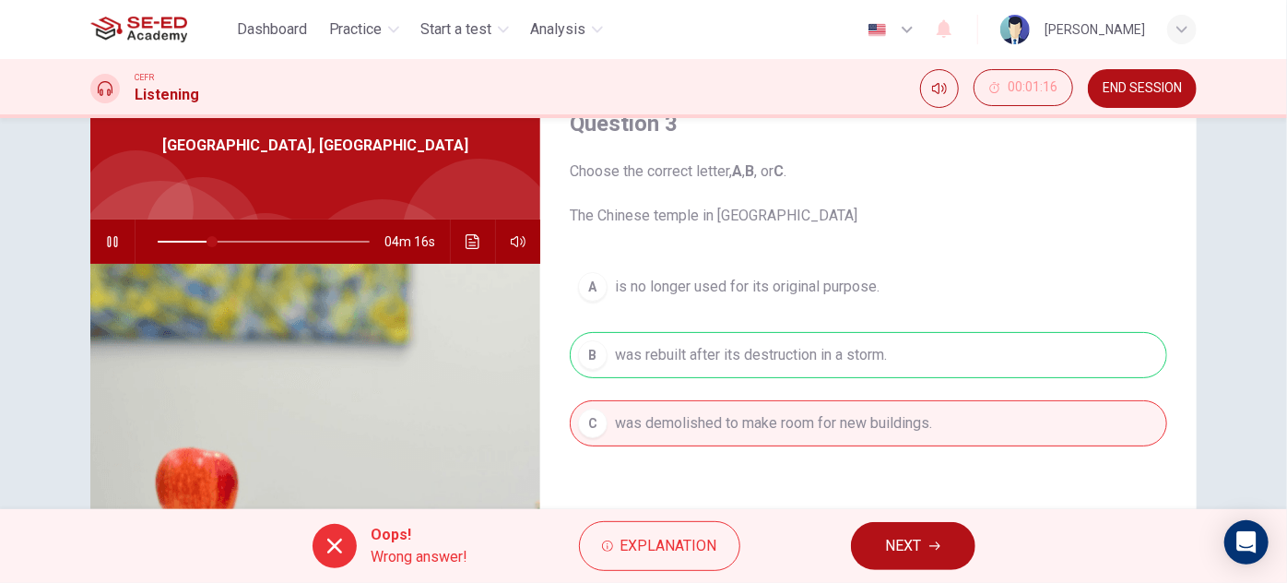
click at [925, 557] on button "NEXT" at bounding box center [913, 546] width 124 height 48
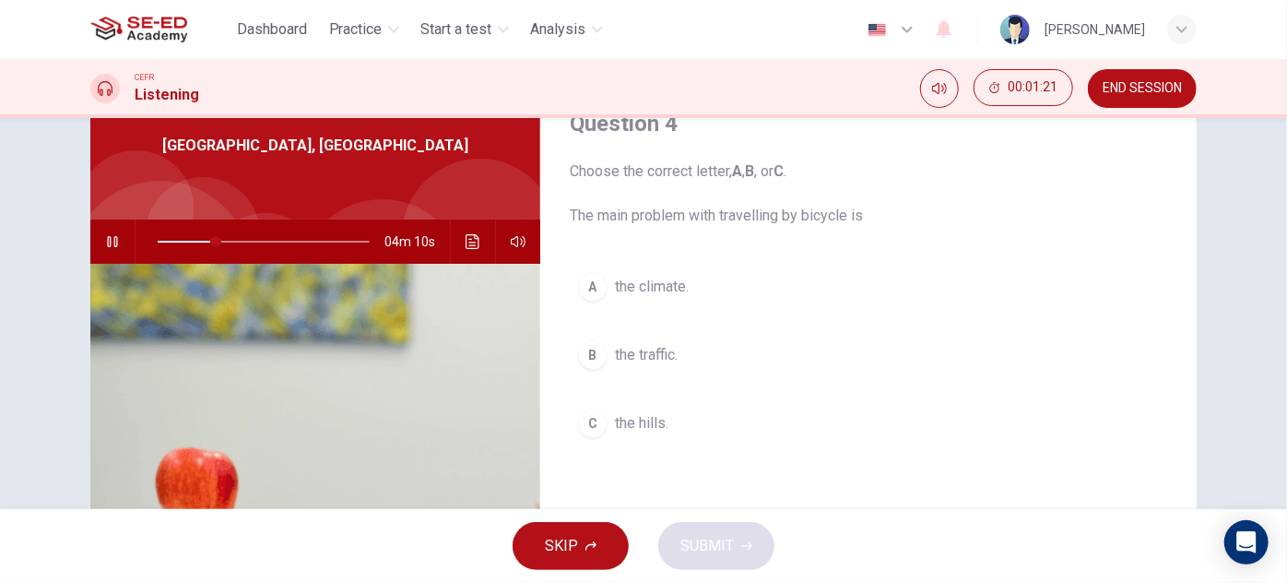
click at [634, 428] on span "the hills." at bounding box center [641, 423] width 53 height 22
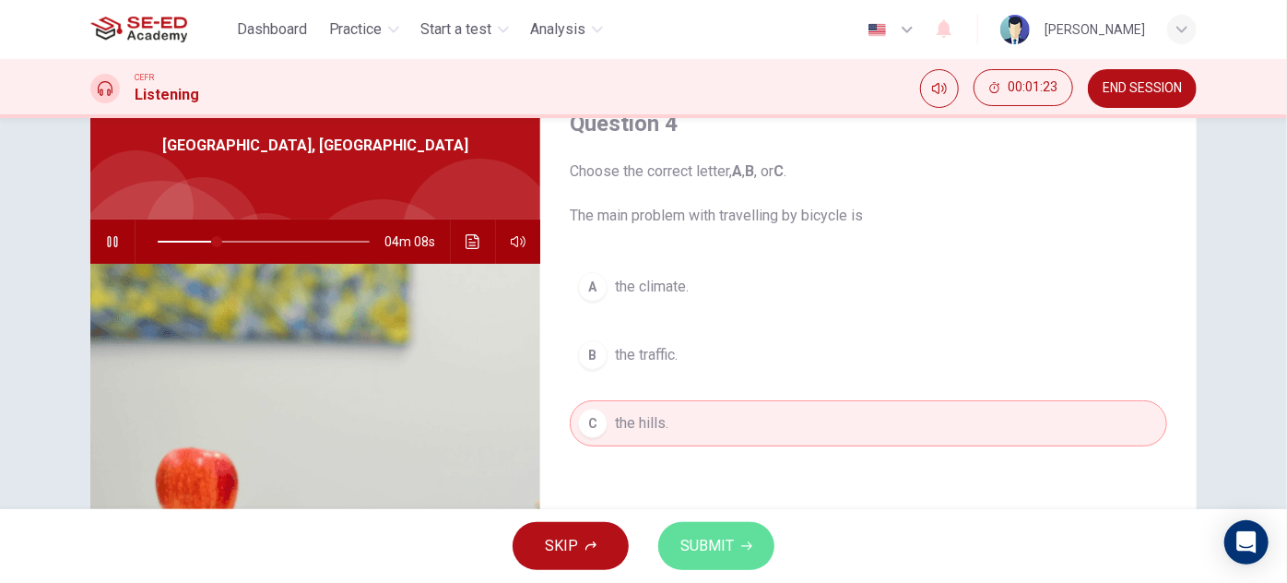
click at [703, 544] on span "SUBMIT" at bounding box center [706, 546] width 53 height 26
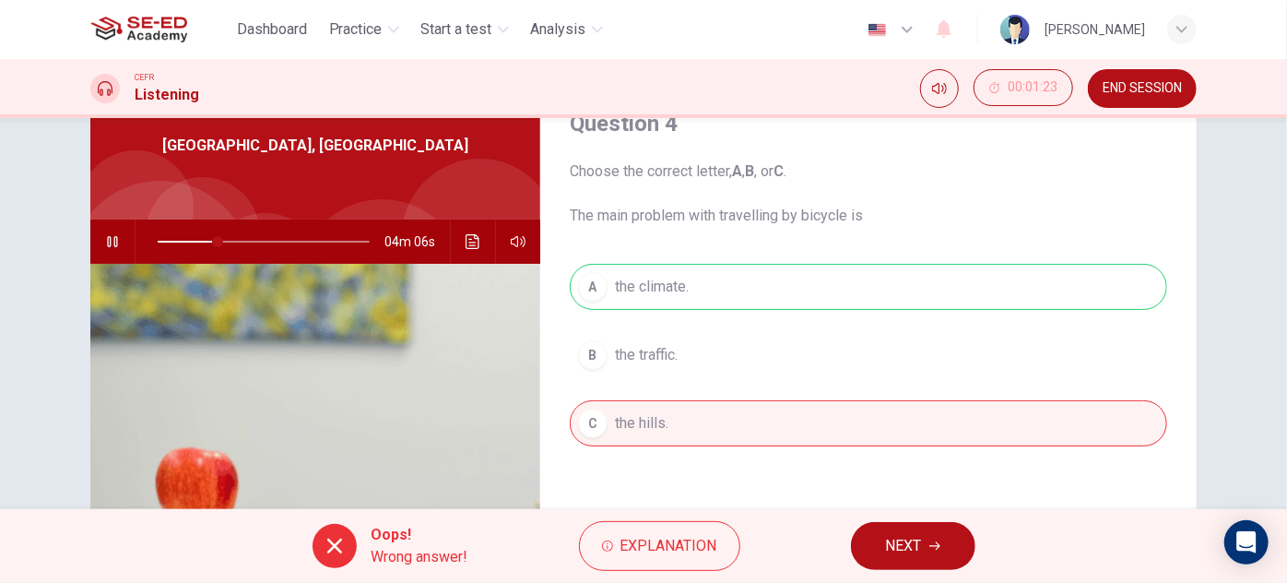
click at [907, 540] on span "NEXT" at bounding box center [904, 546] width 36 height 26
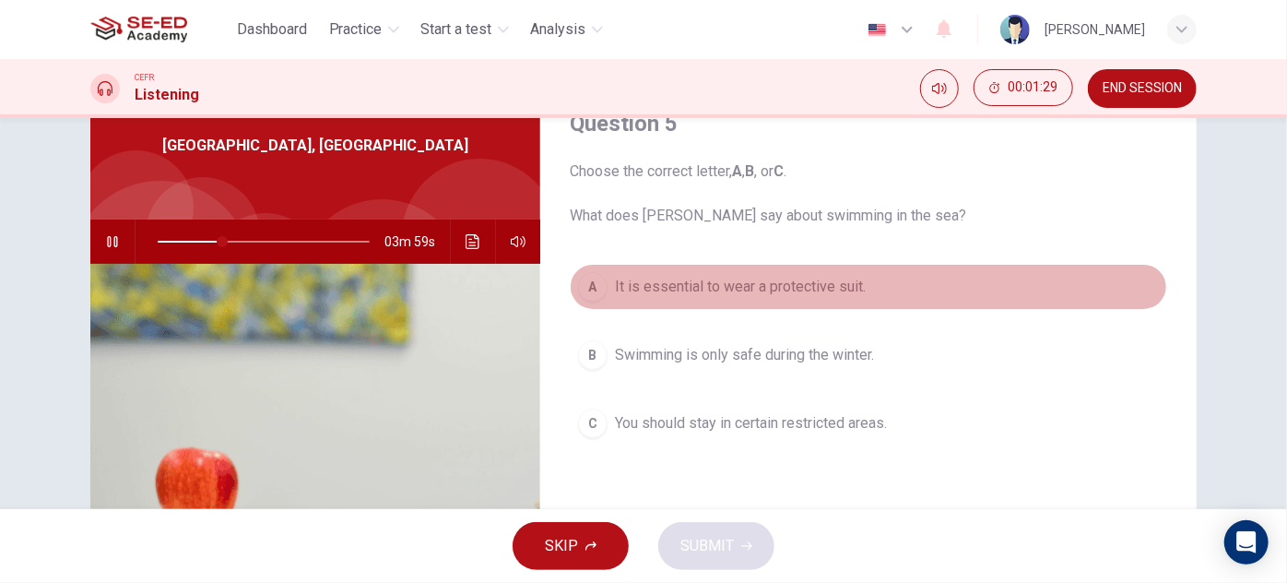
click at [748, 289] on span "It is essential to wear a protective suit." at bounding box center [740, 287] width 251 height 22
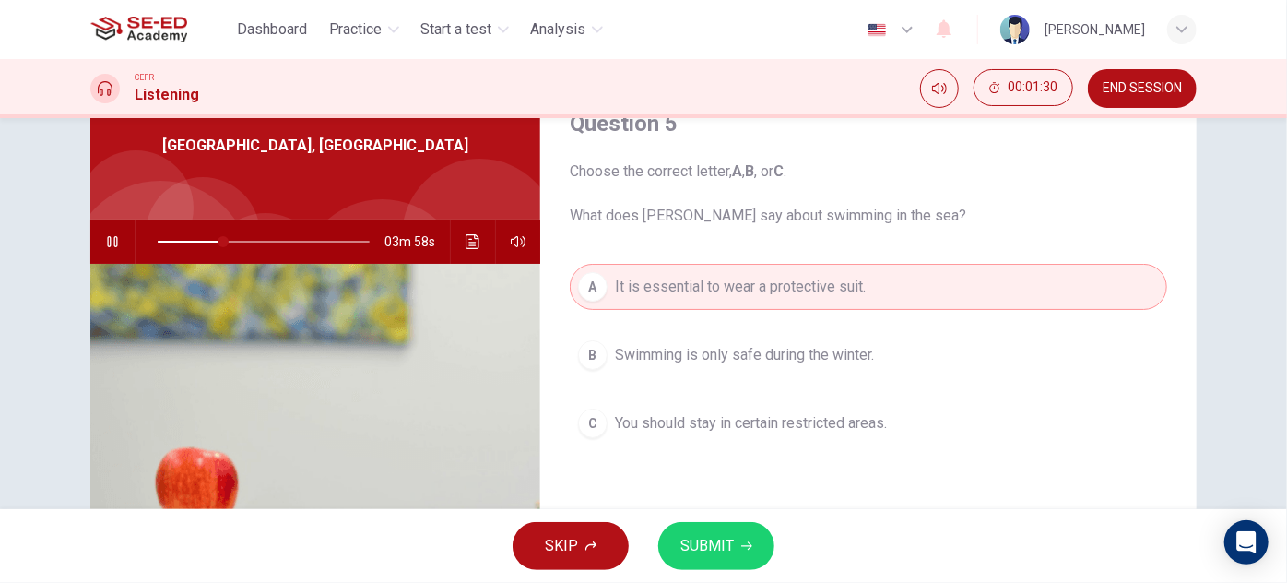
click at [694, 550] on span "SUBMIT" at bounding box center [706, 546] width 53 height 26
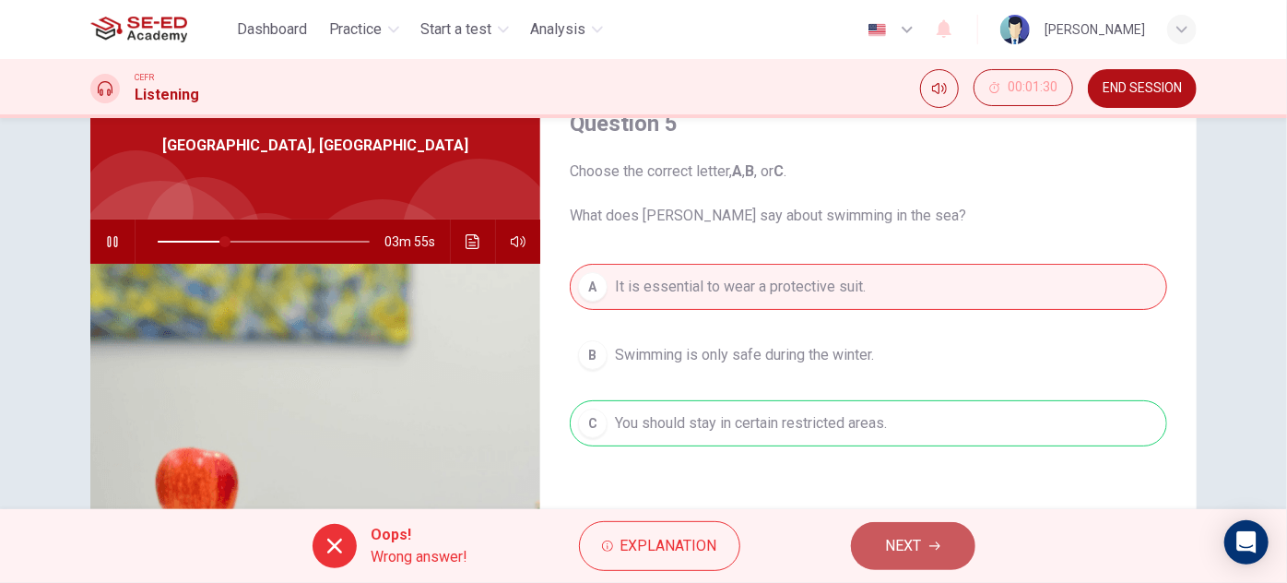
click at [912, 545] on span "NEXT" at bounding box center [904, 546] width 36 height 26
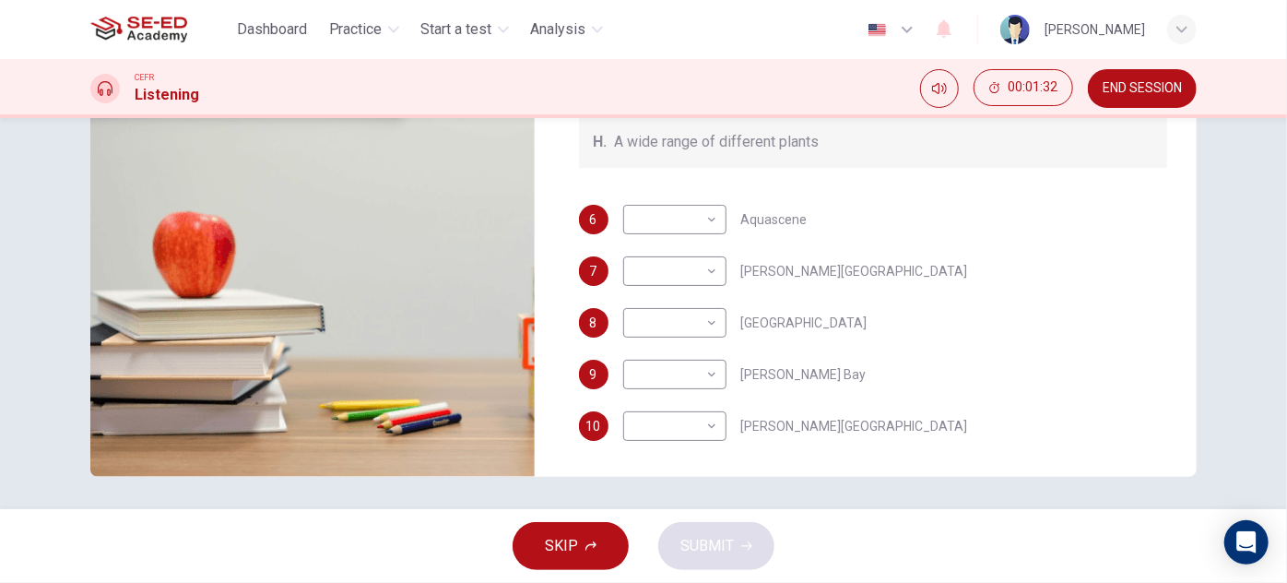
scroll to position [324, 0]
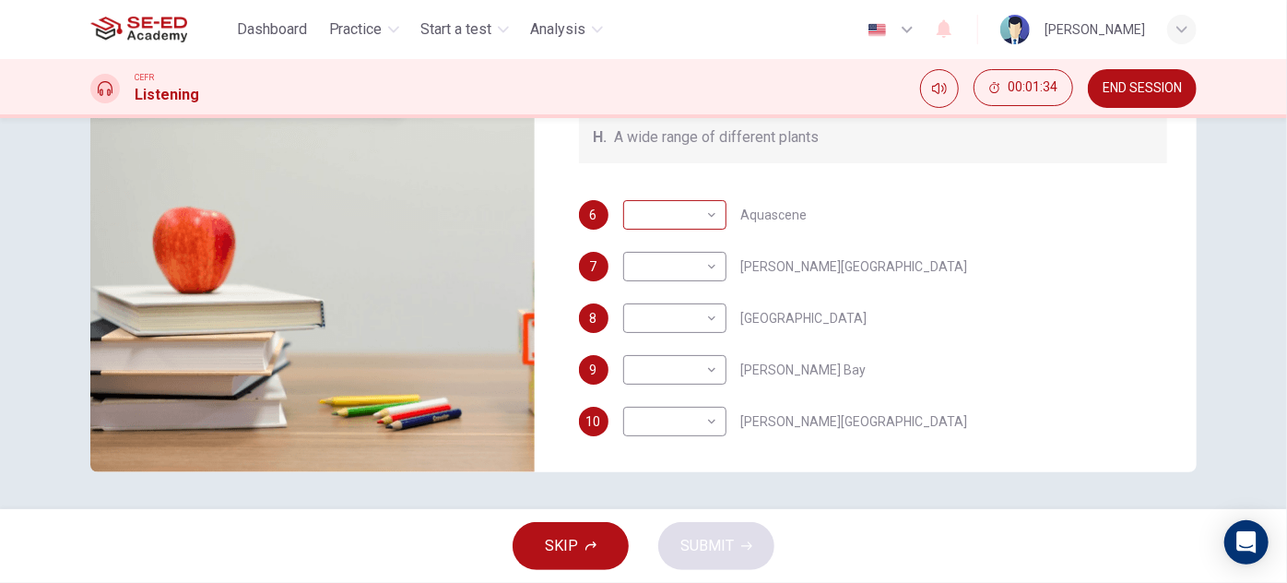
click at [708, 216] on body "This site uses cookies, as explained in our Privacy Policy . If you agree to th…" at bounding box center [643, 291] width 1287 height 583
click at [708, 216] on div at bounding box center [643, 291] width 1287 height 583
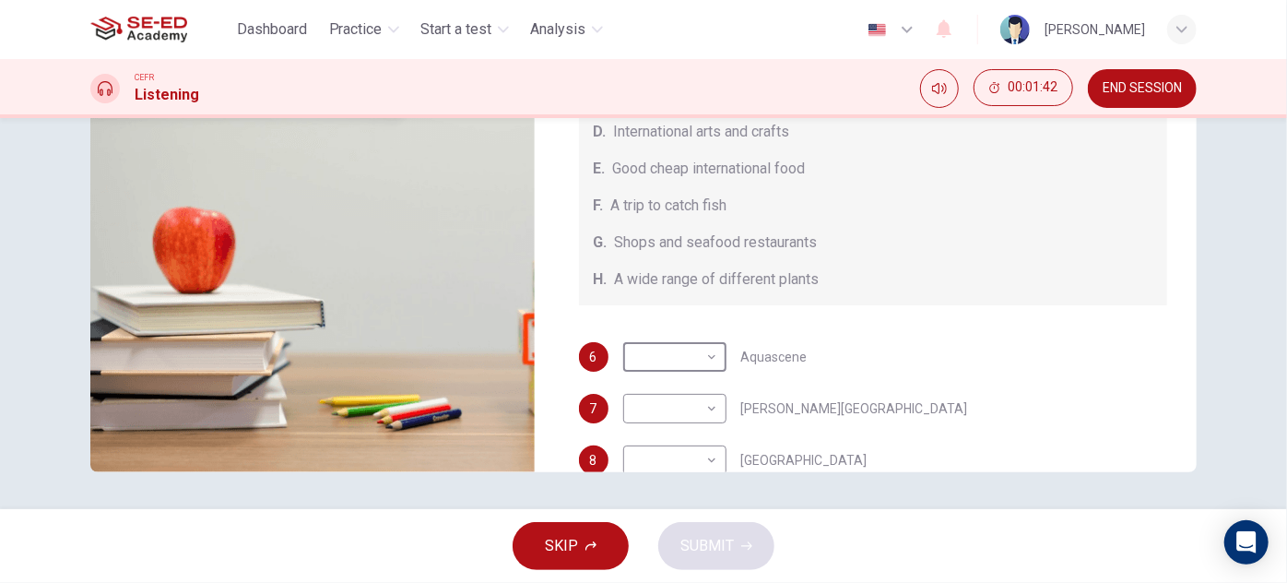
scroll to position [167, 0]
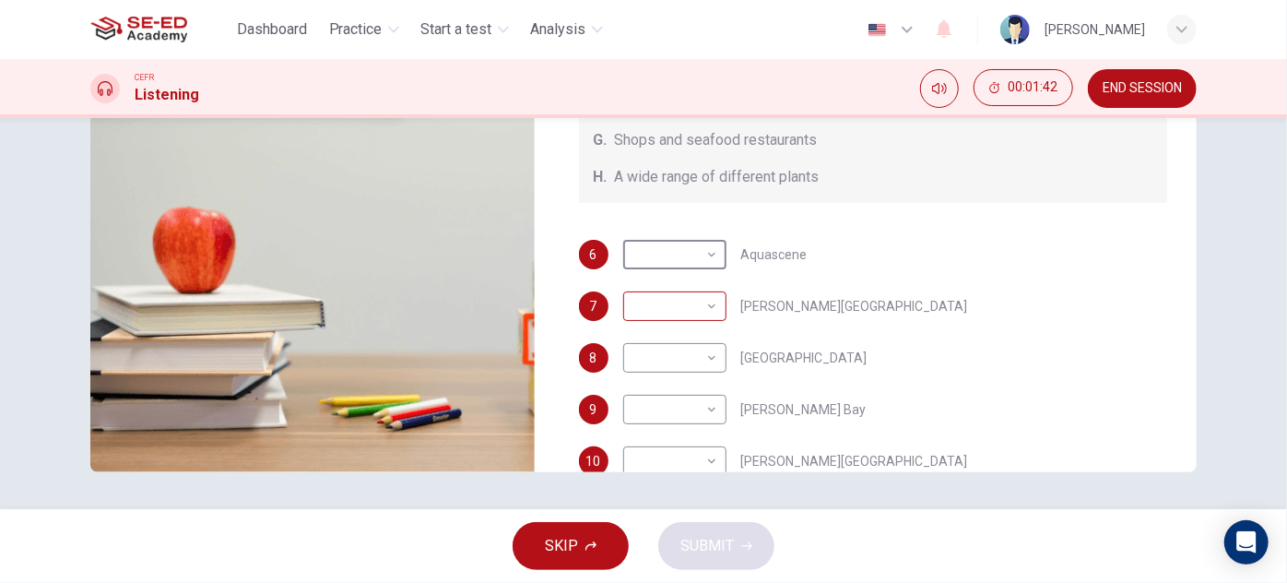
click at [697, 306] on body "This site uses cookies, as explained in our Privacy Policy . If you agree to th…" at bounding box center [643, 291] width 1287 height 583
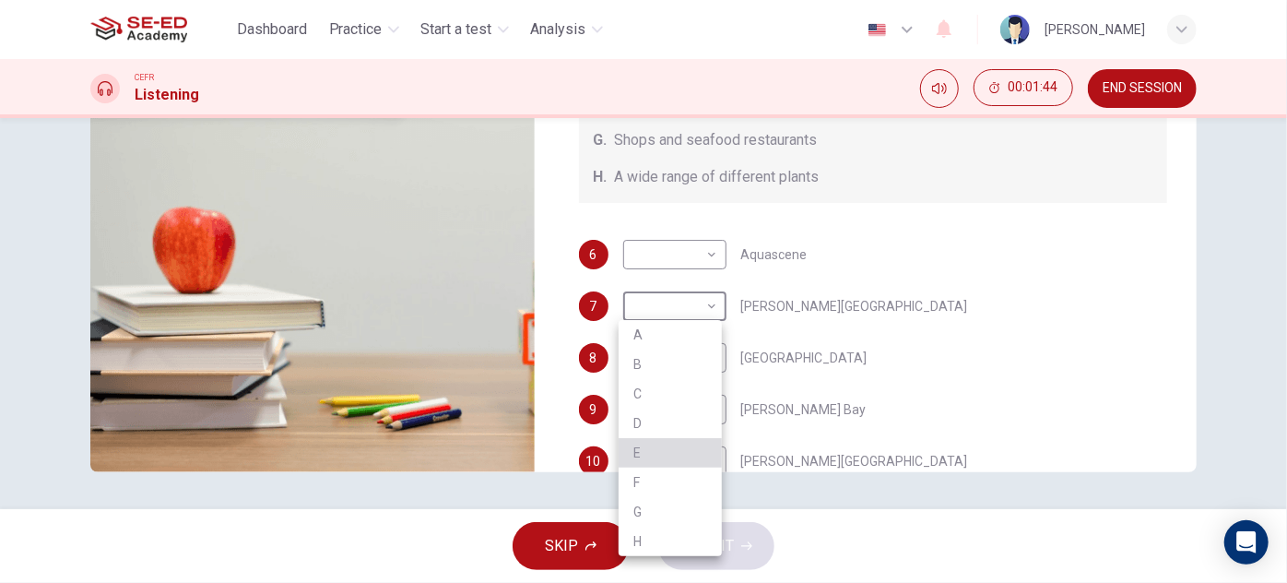
click at [663, 438] on li "E" at bounding box center [670, 453] width 103 height 30
type input "36"
type input "E"
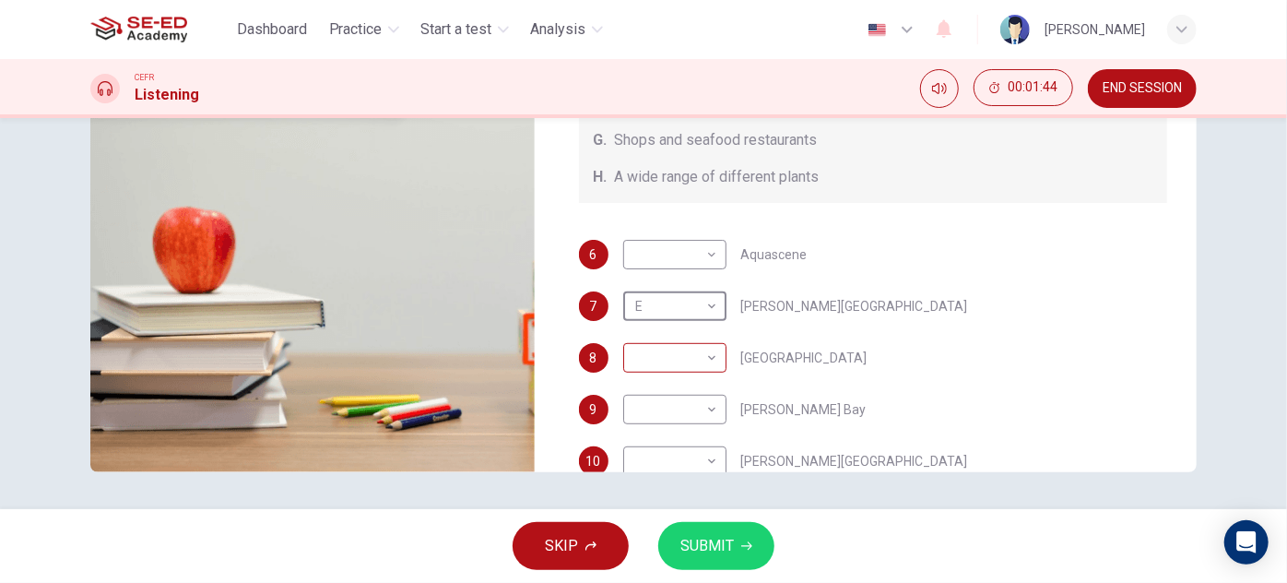
click at [695, 379] on body "This site uses cookies, as explained in our Privacy Policy . If you agree to th…" at bounding box center [643, 291] width 1287 height 583
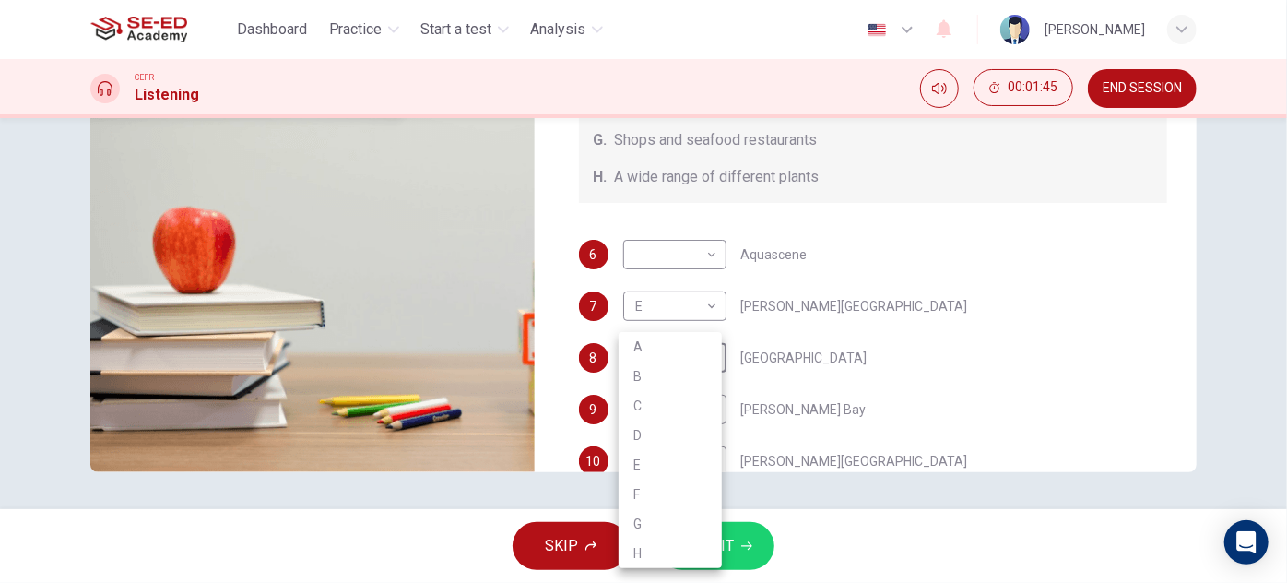
drag, startPoint x: 679, startPoint y: 346, endPoint x: 682, endPoint y: 359, distance: 13.4
click at [680, 347] on li "A" at bounding box center [670, 347] width 103 height 30
type input "36"
type input "A"
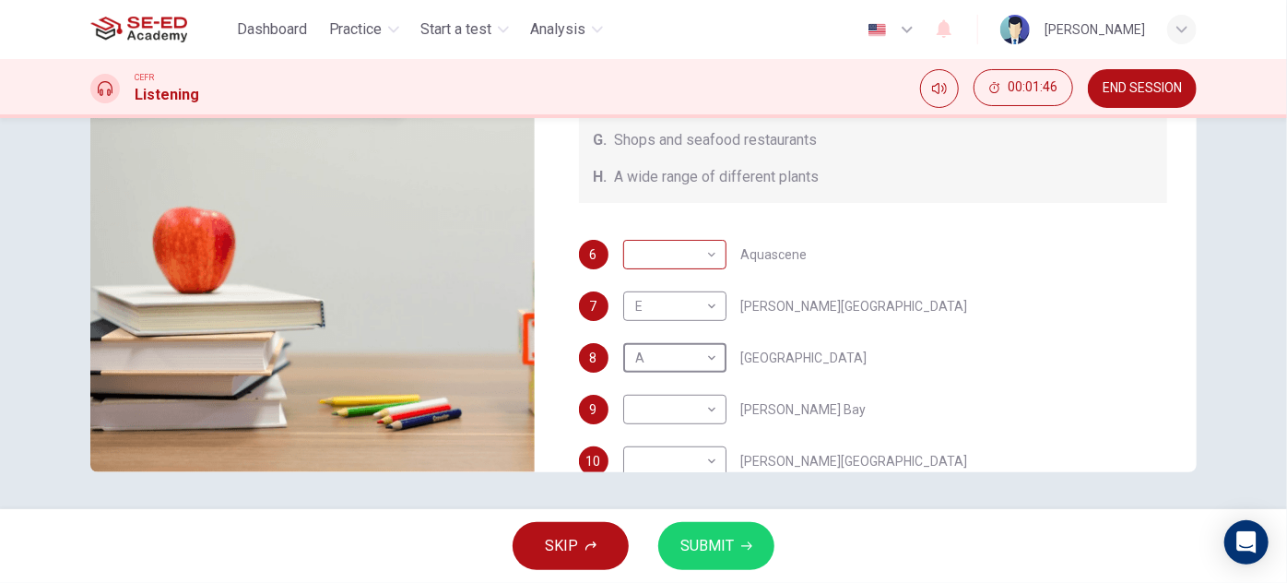
click at [713, 242] on body "This site uses cookies, as explained in our Privacy Policy . If you agree to th…" at bounding box center [643, 291] width 1287 height 583
click at [669, 458] on li "G" at bounding box center [670, 460] width 103 height 30
type input "37"
type input "G"
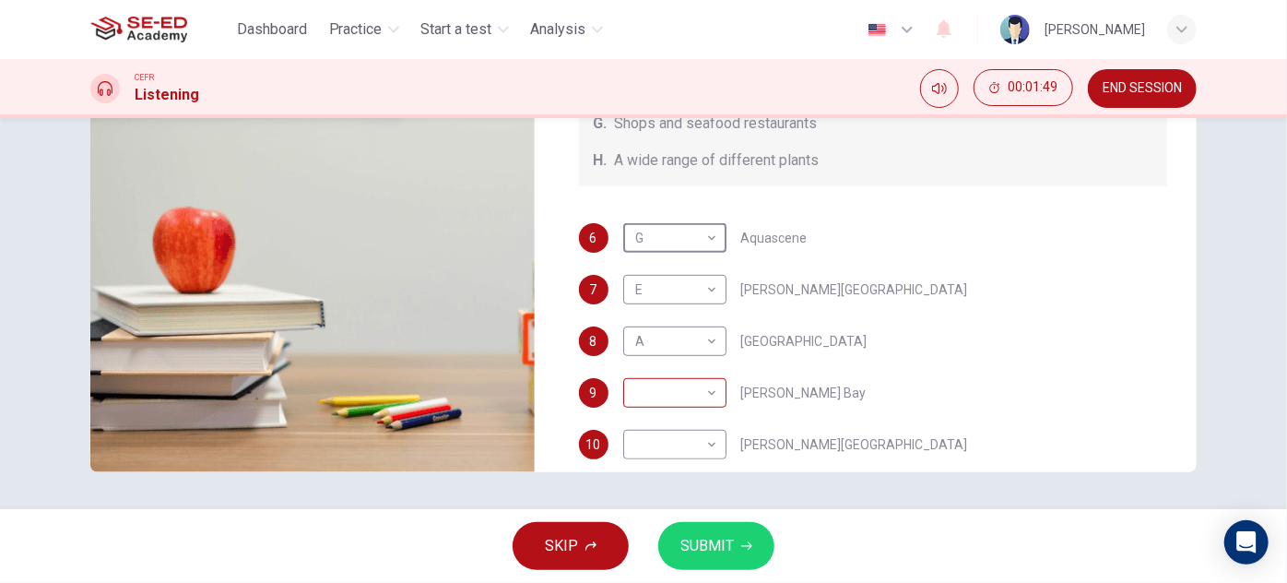
scroll to position [207, 0]
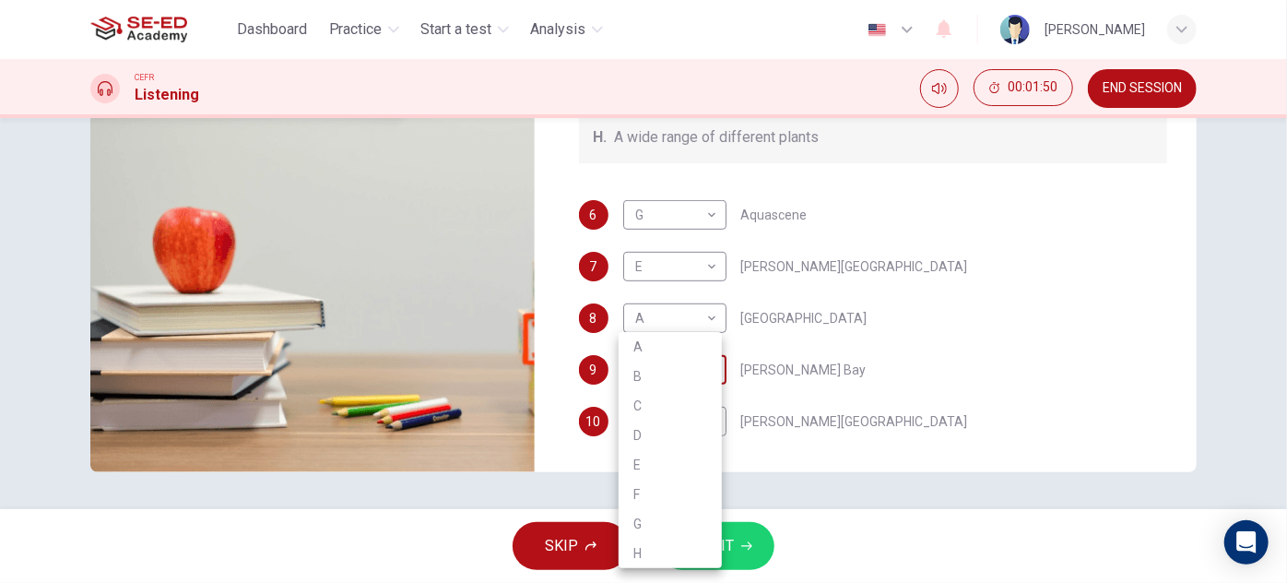
click at [702, 364] on body "This site uses cookies, as explained in our Privacy Policy . If you agree to th…" at bounding box center [643, 291] width 1287 height 583
click at [684, 493] on li "F" at bounding box center [670, 494] width 103 height 30
type input "39"
type input "F"
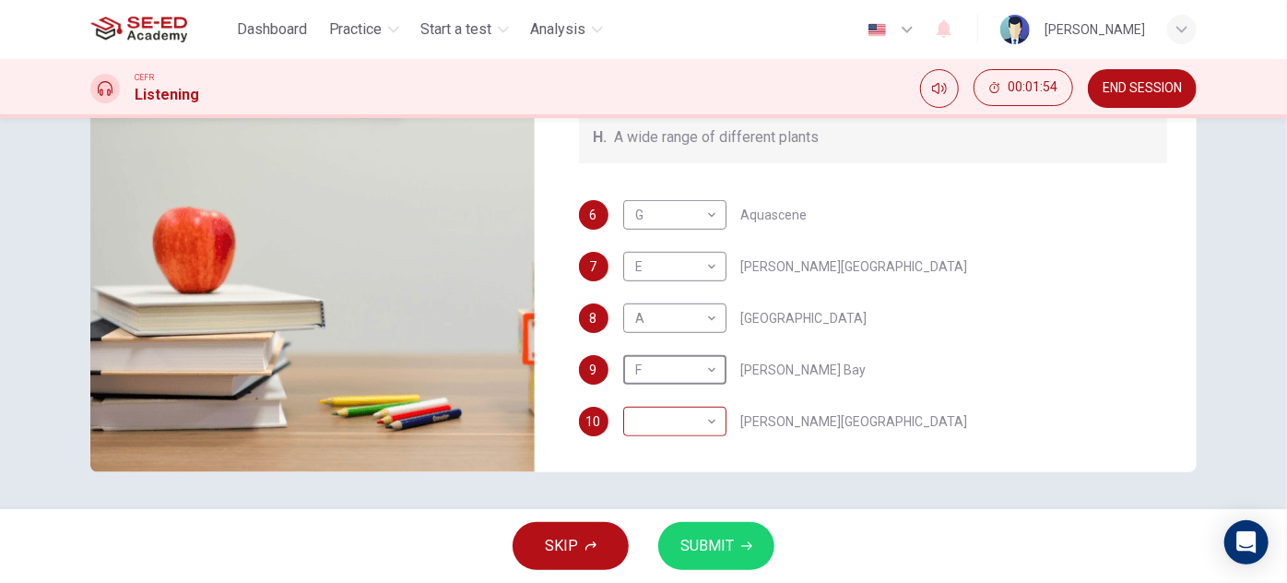
click at [688, 420] on body "This site uses cookies, as explained in our Privacy Policy . If you agree to th…" at bounding box center [643, 291] width 1287 height 583
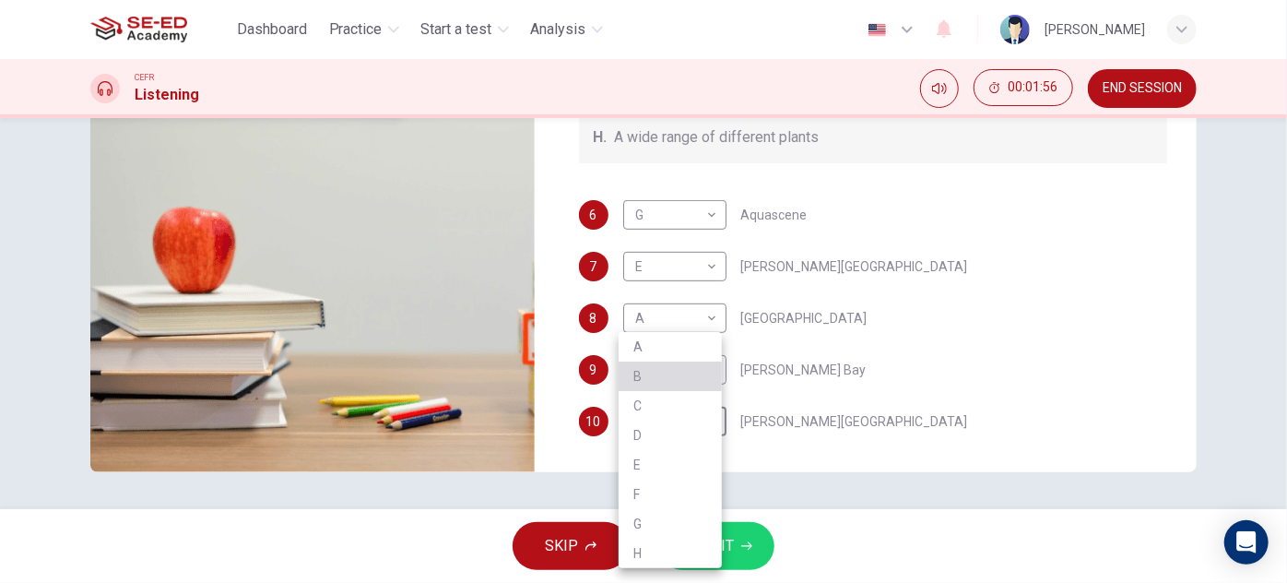
click at [686, 384] on li "B" at bounding box center [670, 376] width 103 height 30
type input "40"
type input "B"
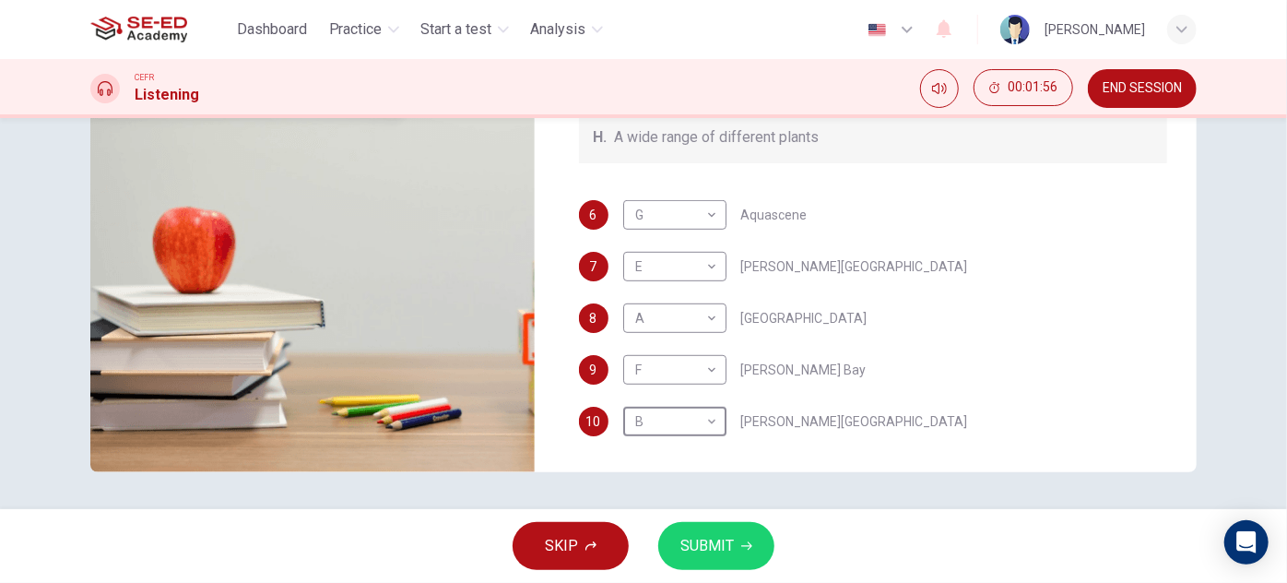
click at [746, 537] on button "SUBMIT" at bounding box center [716, 546] width 116 height 48
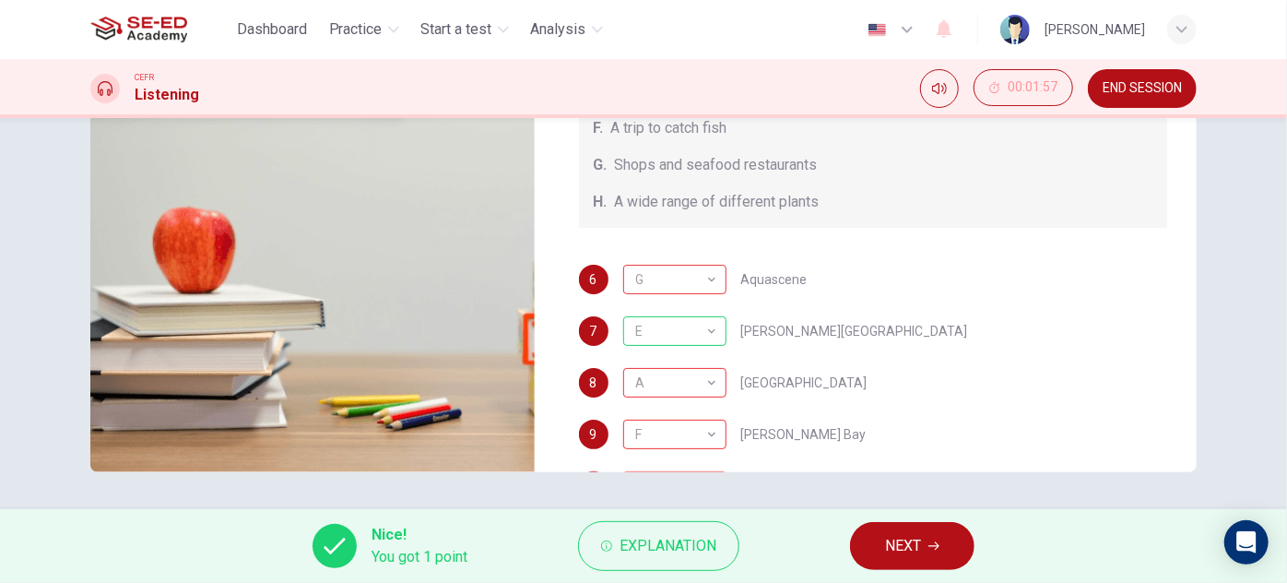
type input "41"
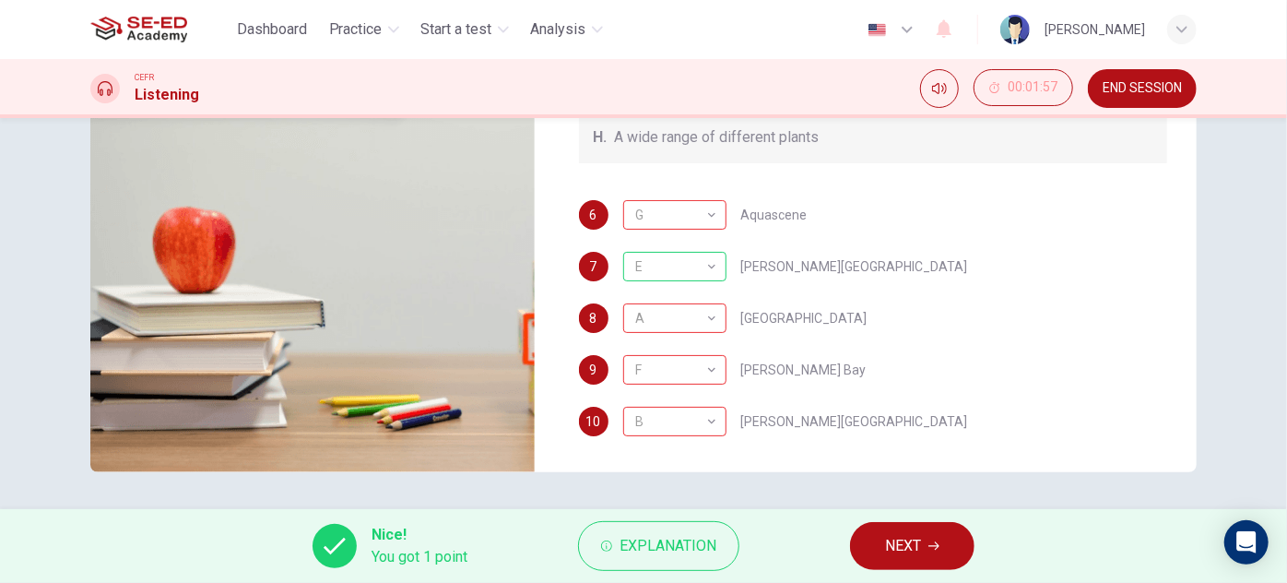
click at [917, 550] on span "NEXT" at bounding box center [903, 546] width 36 height 26
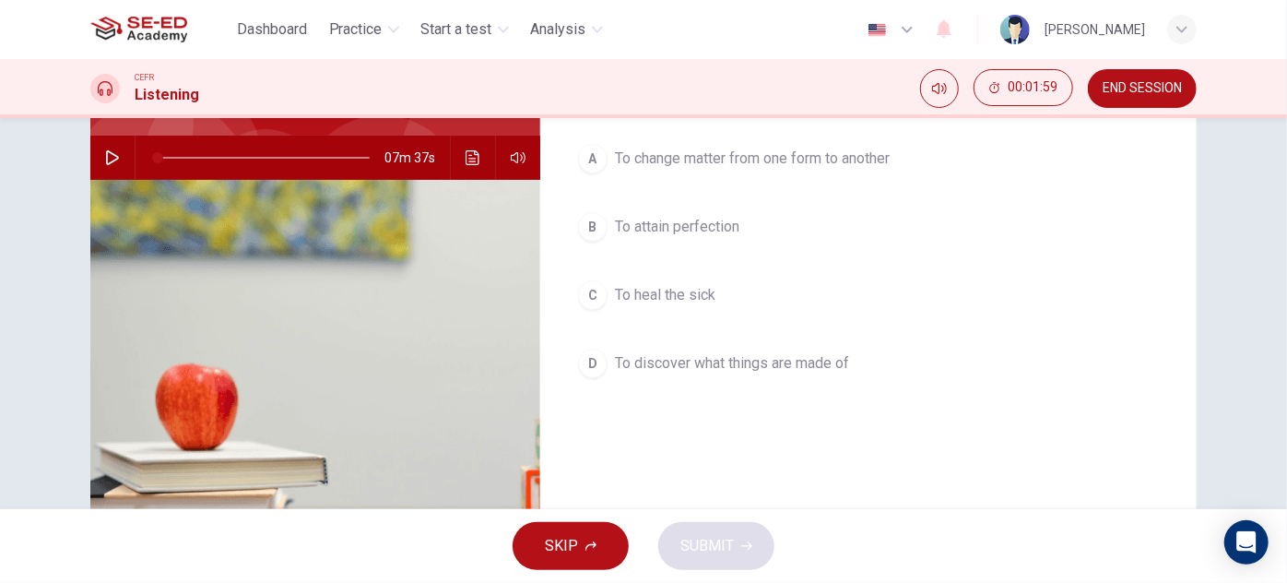
scroll to position [0, 0]
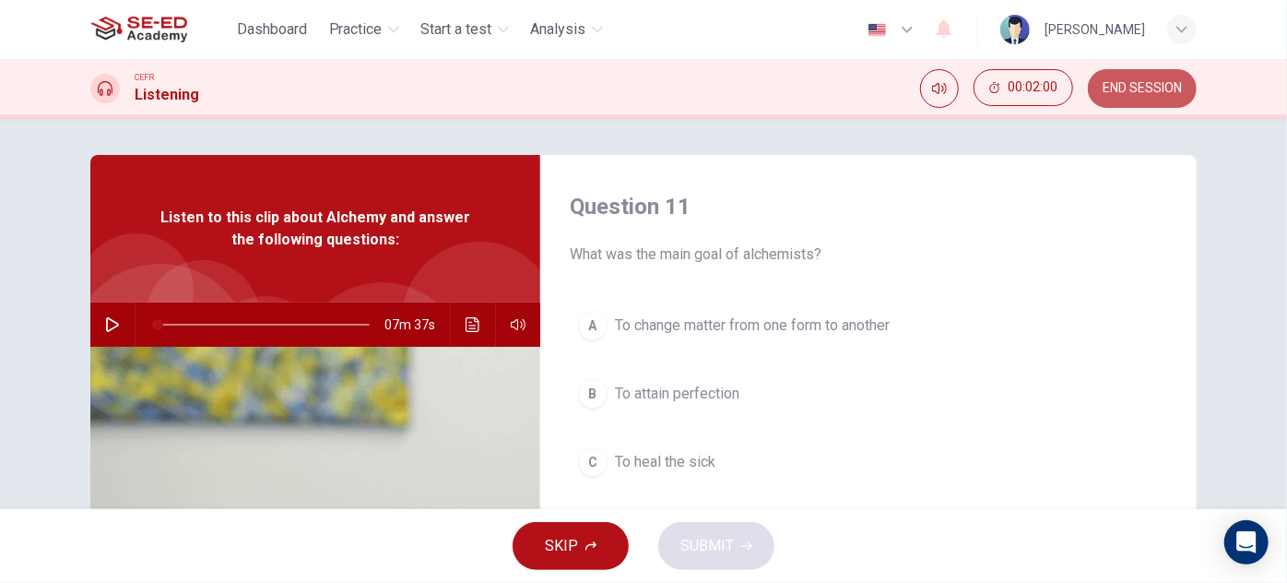
drag, startPoint x: 1160, startPoint y: 79, endPoint x: 736, endPoint y: 76, distance: 424.1
click at [1161, 79] on button "END SESSION" at bounding box center [1142, 88] width 109 height 39
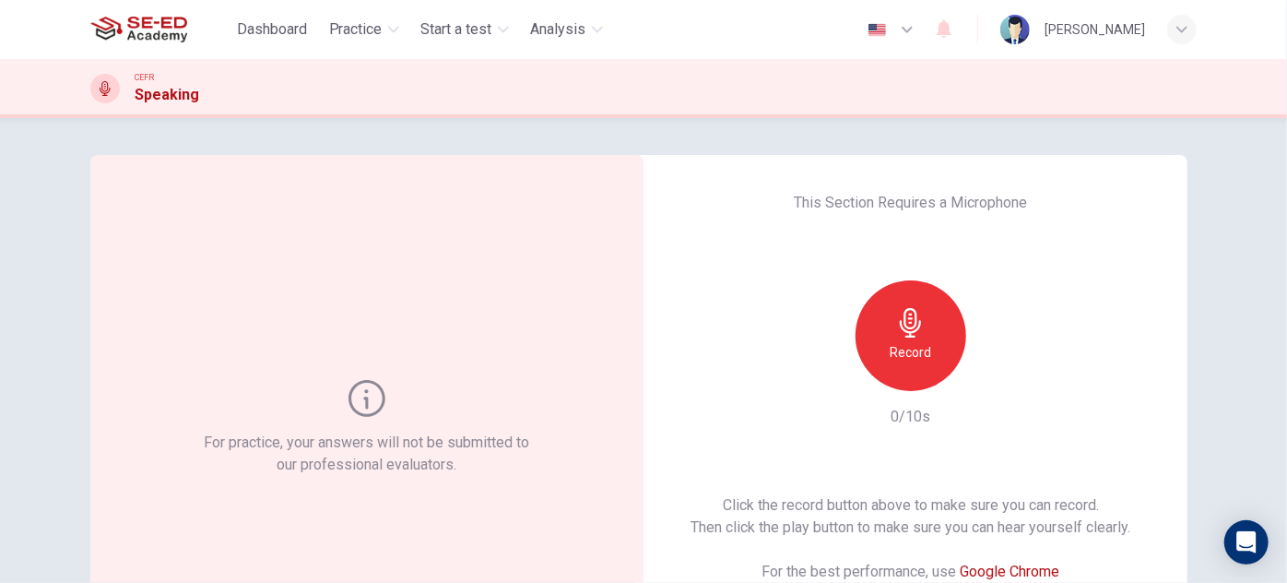
click at [920, 342] on h6 "Record" at bounding box center [911, 352] width 41 height 22
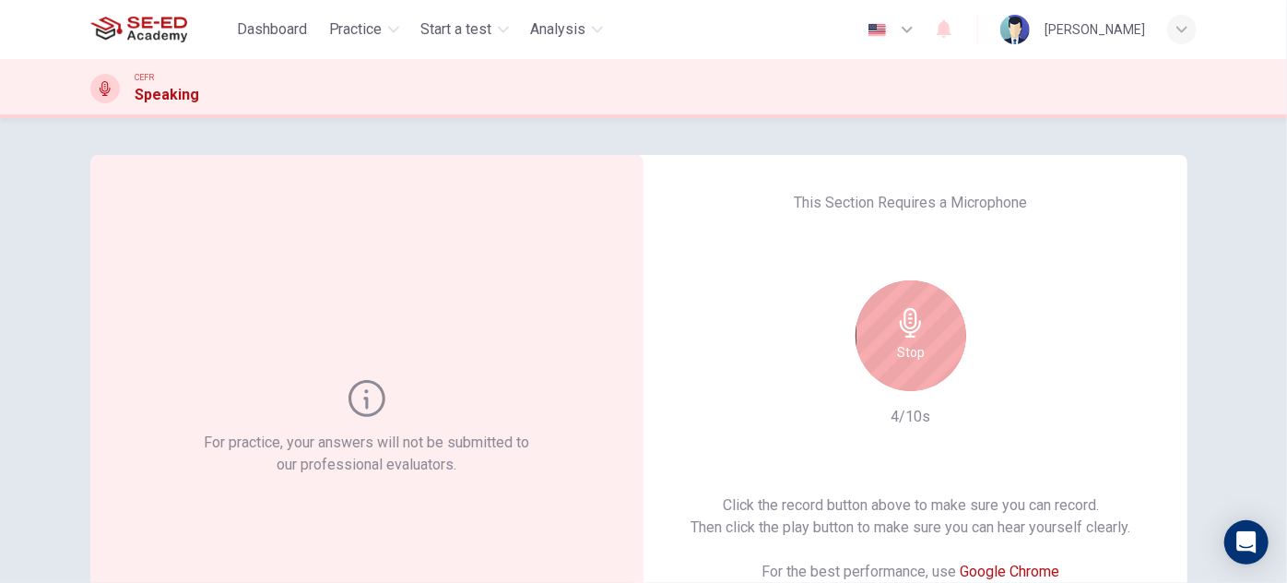
click at [920, 341] on div "Stop" at bounding box center [911, 335] width 111 height 111
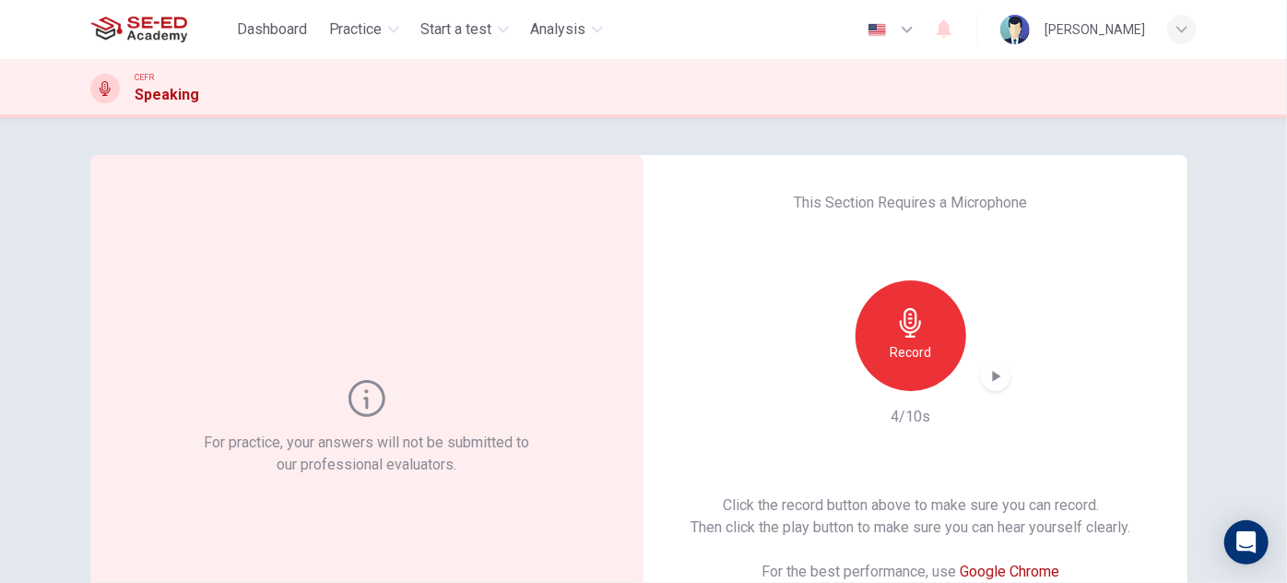
click at [983, 363] on div "button" at bounding box center [996, 376] width 30 height 30
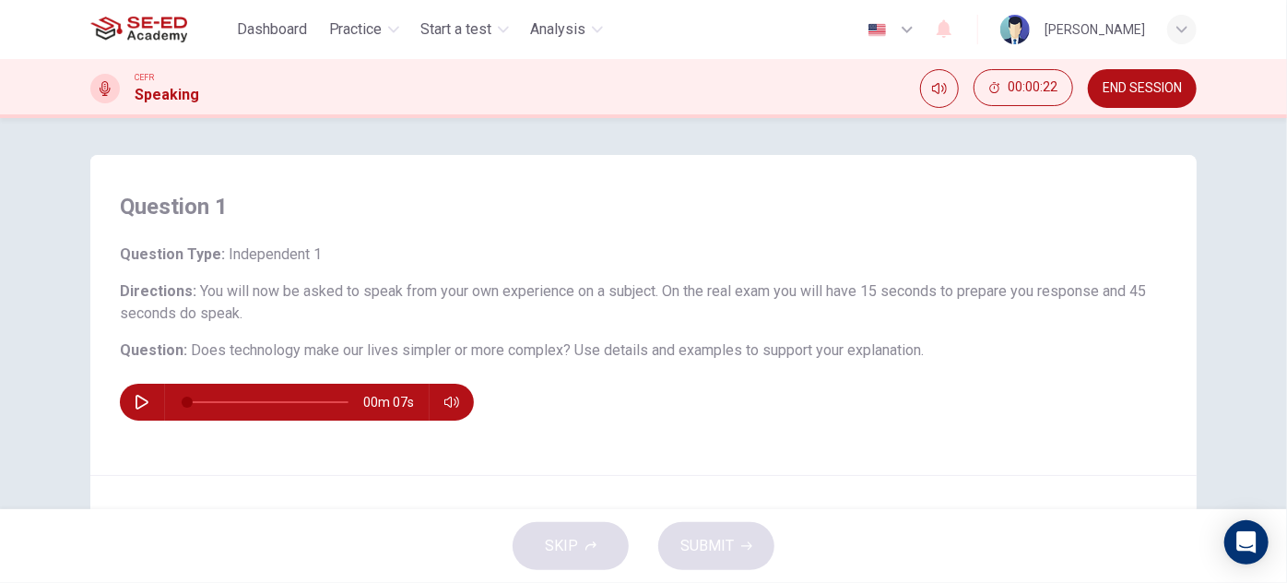
click at [139, 396] on icon "button" at bounding box center [142, 402] width 15 height 15
type input "0"
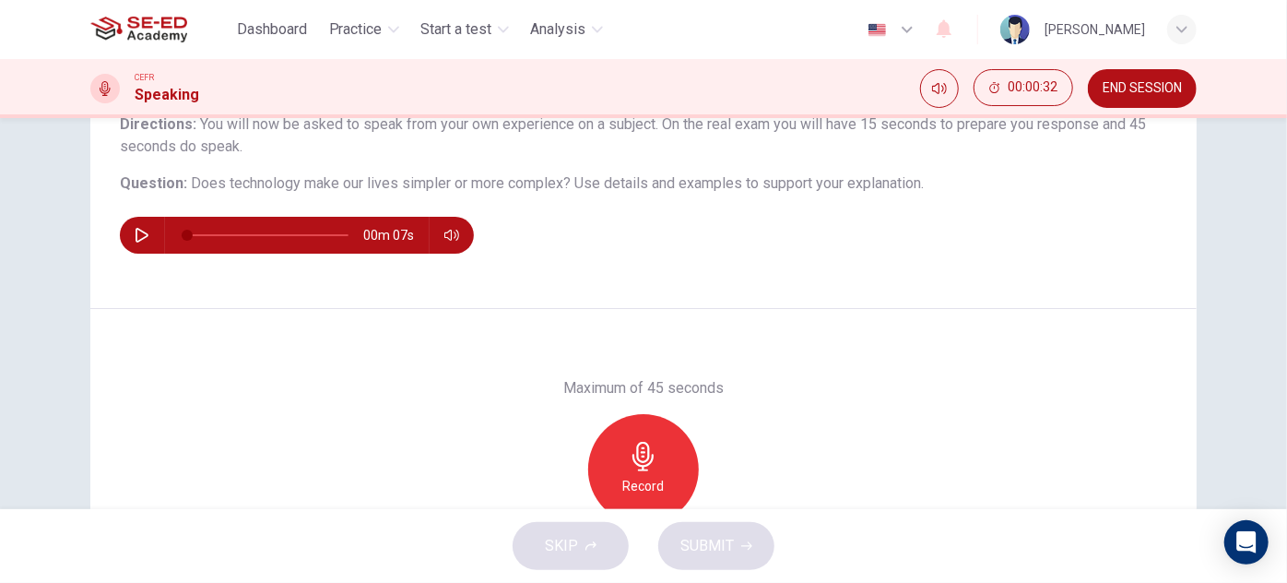
scroll to position [251, 0]
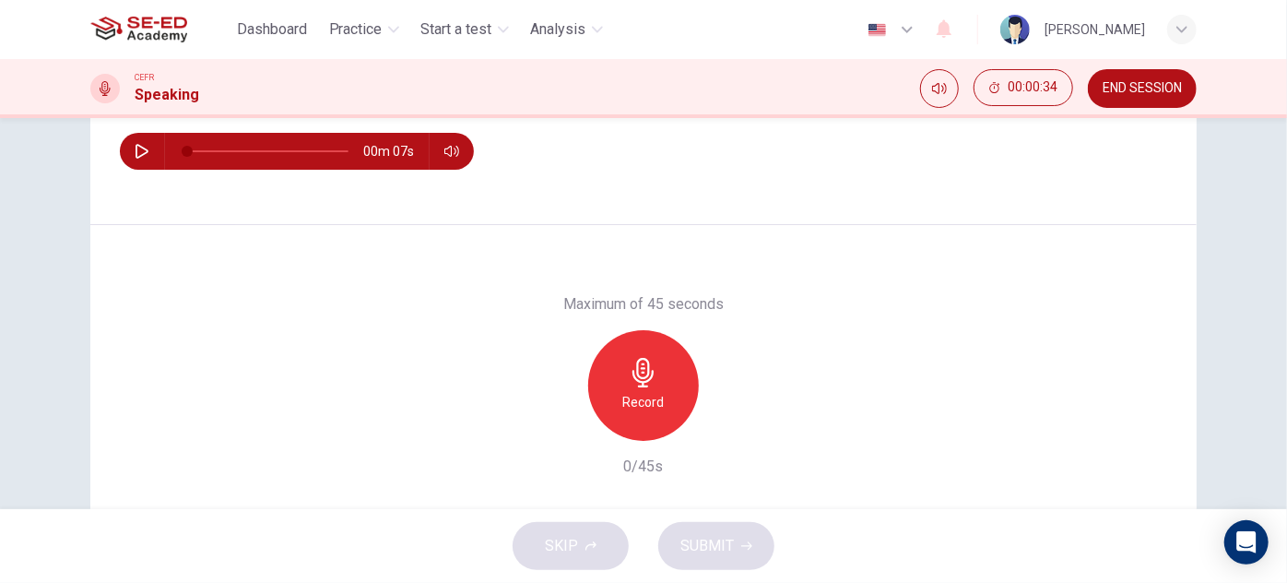
click at [652, 391] on h6 "Record" at bounding box center [643, 402] width 41 height 22
click at [708, 539] on span "SUBMIT" at bounding box center [706, 546] width 53 height 26
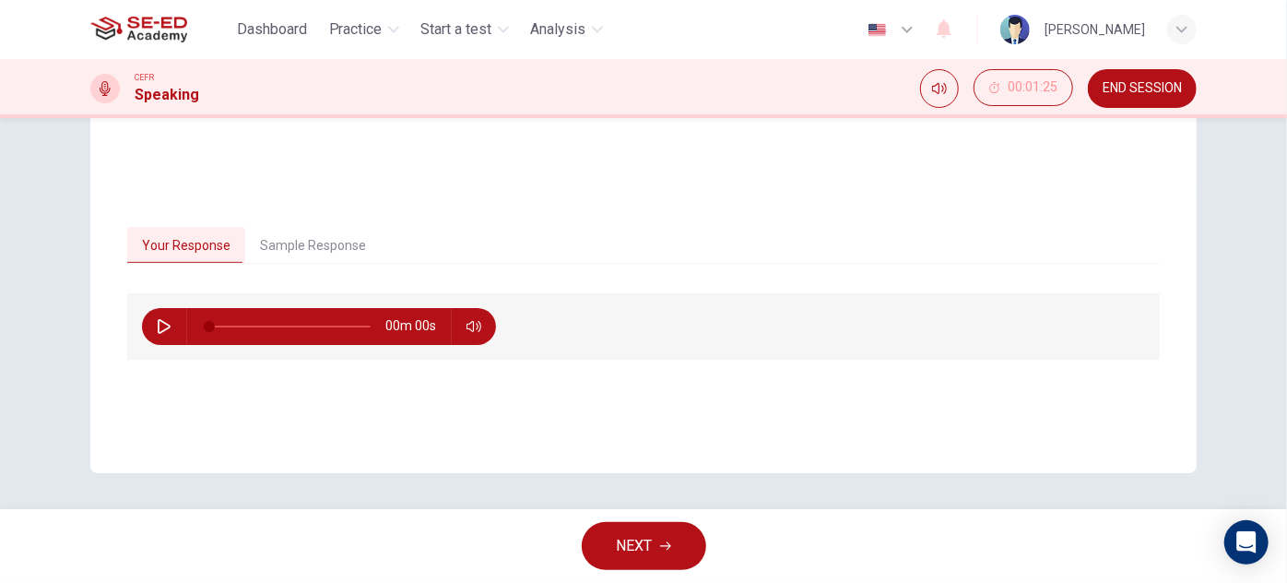
scroll to position [324, 0]
click at [299, 253] on button "Sample Response" at bounding box center [313, 245] width 136 height 39
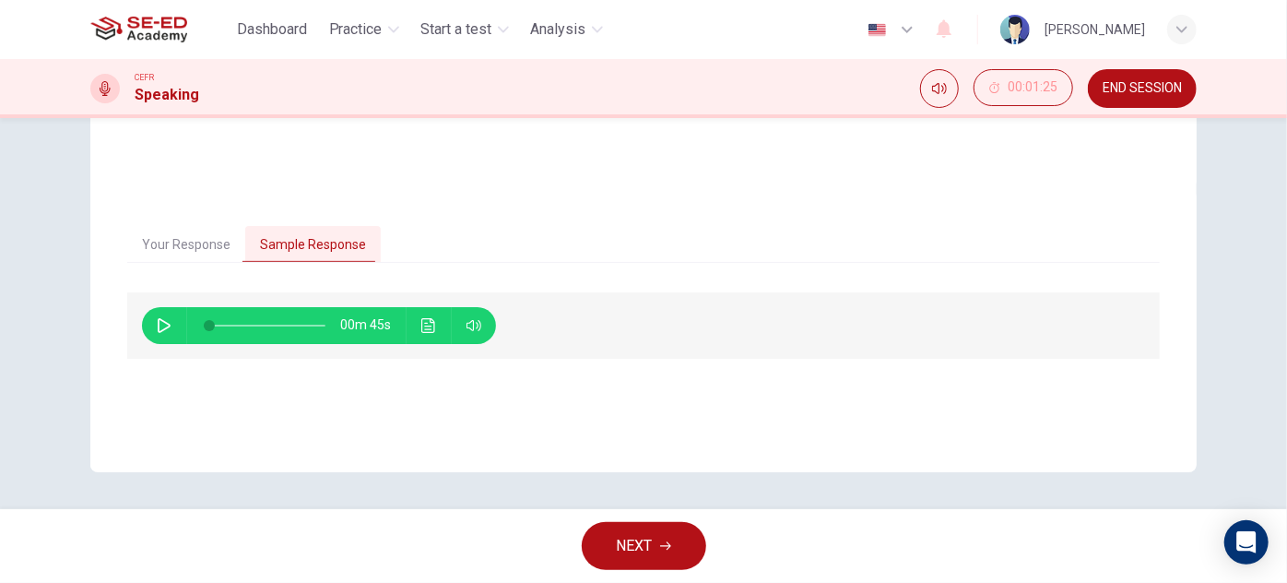
click at [161, 314] on button "button" at bounding box center [164, 325] width 30 height 37
click at [435, 324] on button "Click to see the audio transcription" at bounding box center [429, 325] width 30 height 37
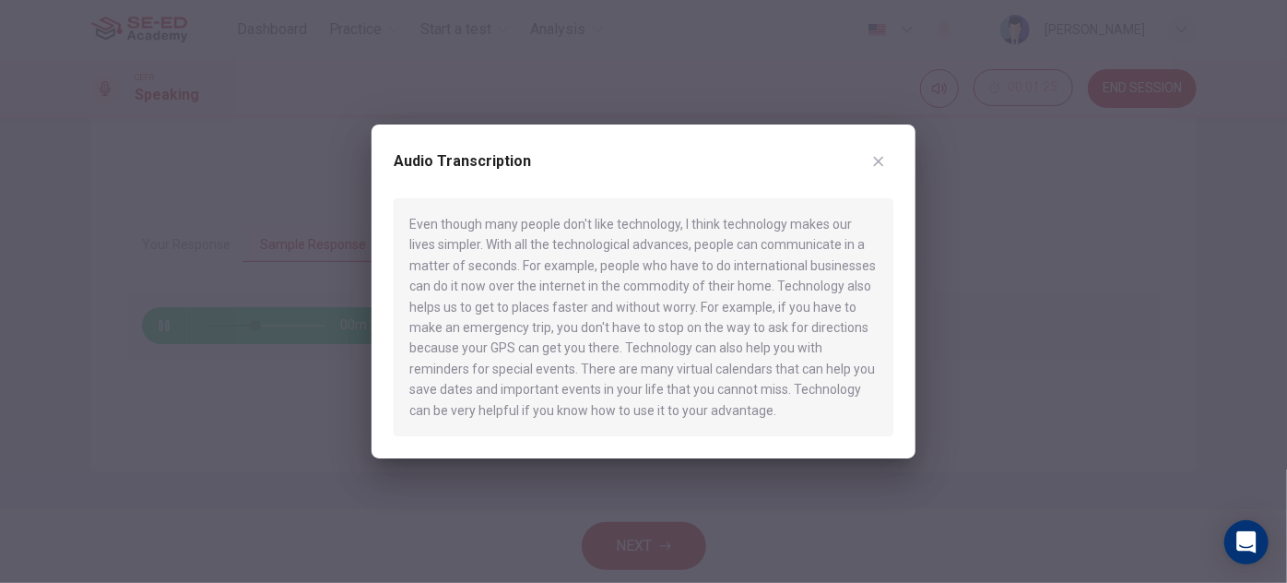
drag, startPoint x: 410, startPoint y: 223, endPoint x: 555, endPoint y: 304, distance: 165.9
click at [555, 304] on div "Even though many people don't like technology, I think technology makes our liv…" at bounding box center [644, 317] width 500 height 238
click at [661, 405] on div "Even though many people don't like technology, I think technology makes our liv…" at bounding box center [644, 317] width 500 height 238
type input "0"
click at [885, 165] on icon "button" at bounding box center [878, 161] width 15 height 15
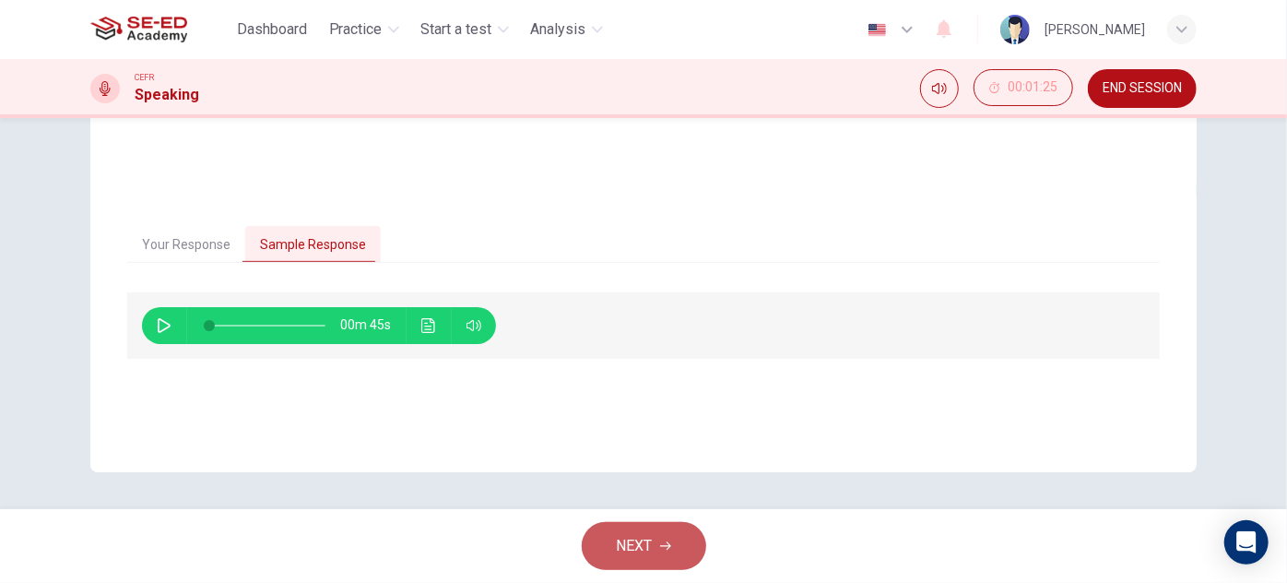
click at [652, 545] on span "NEXT" at bounding box center [635, 546] width 36 height 26
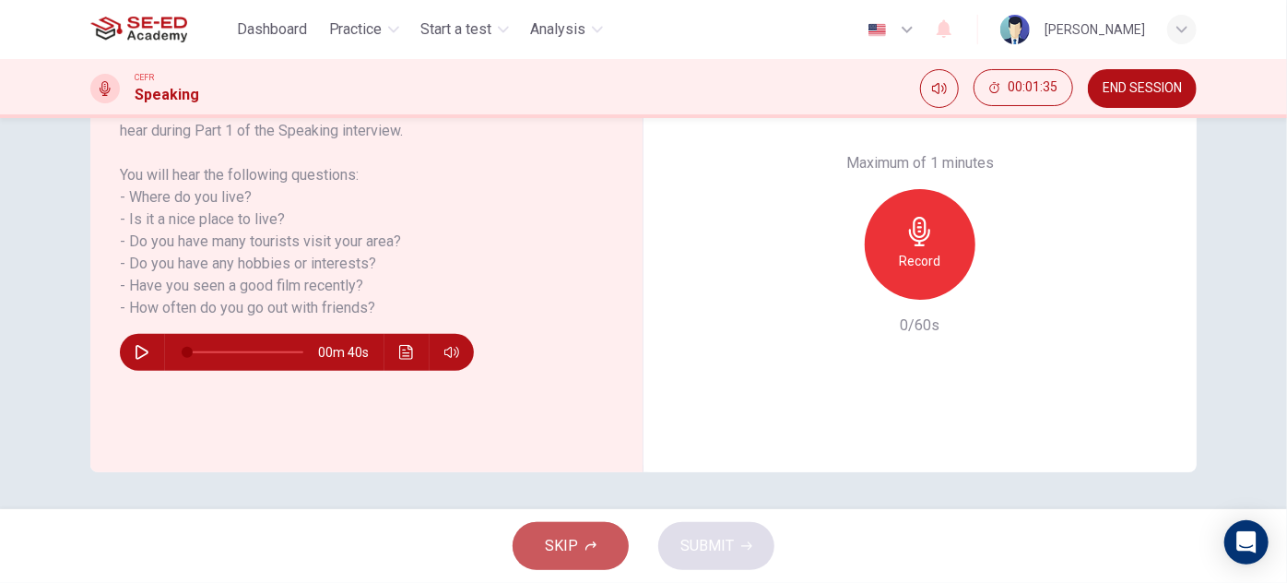
click at [577, 550] on button "SKIP" at bounding box center [571, 546] width 116 height 48
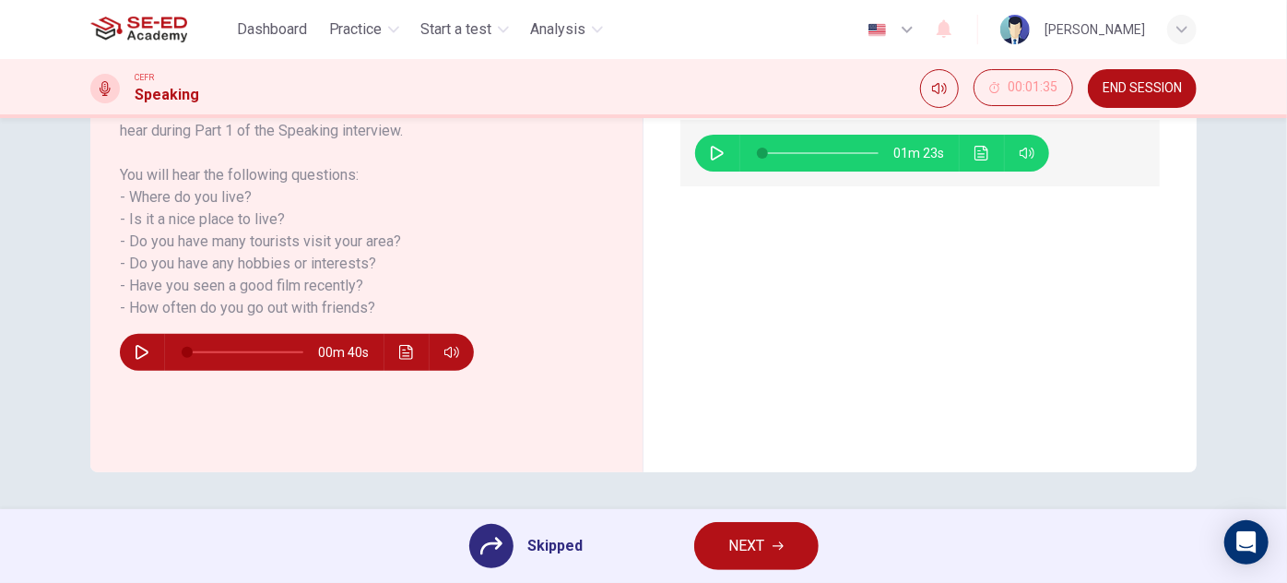
click at [751, 552] on span "NEXT" at bounding box center [747, 546] width 36 height 26
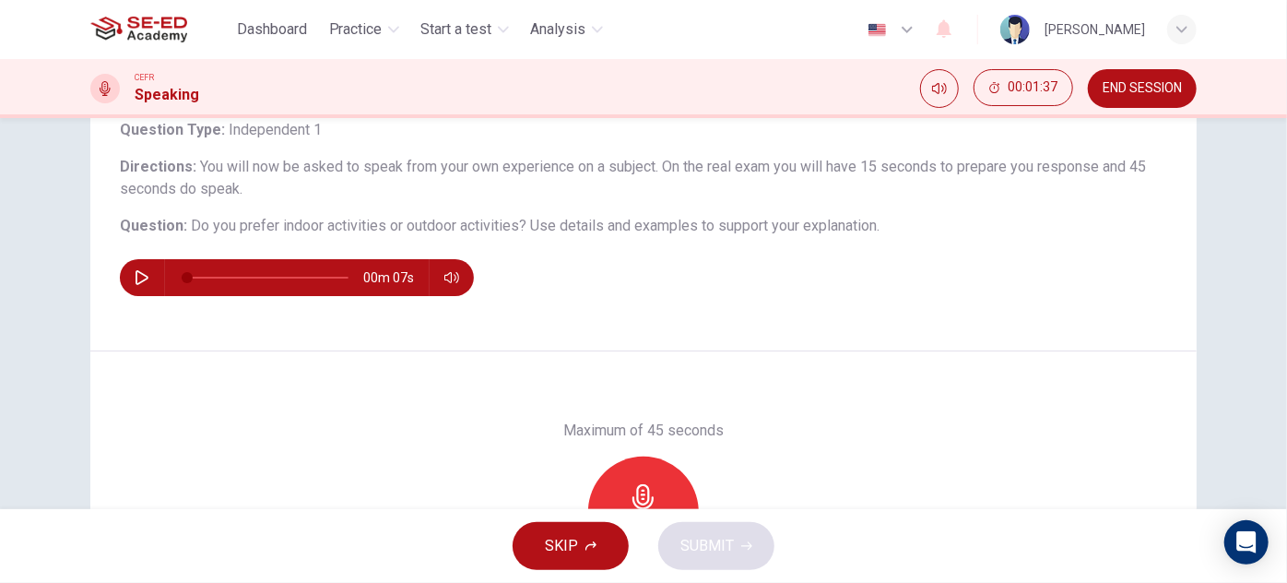
scroll to position [0, 0]
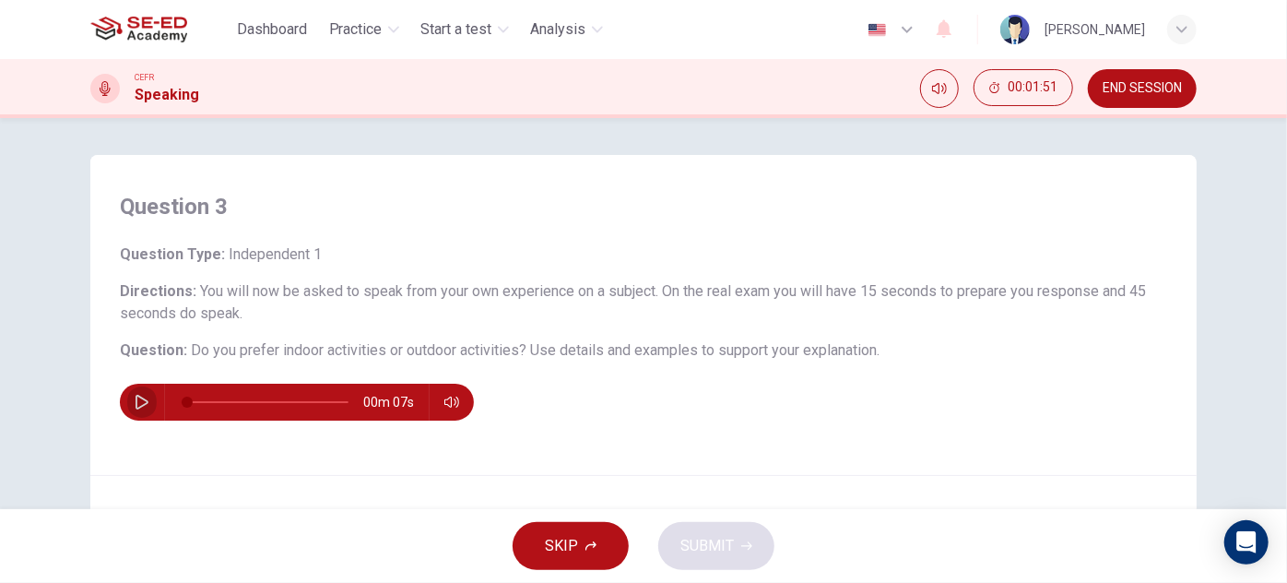
click at [136, 402] on icon "button" at bounding box center [142, 402] width 13 height 15
type input "0"
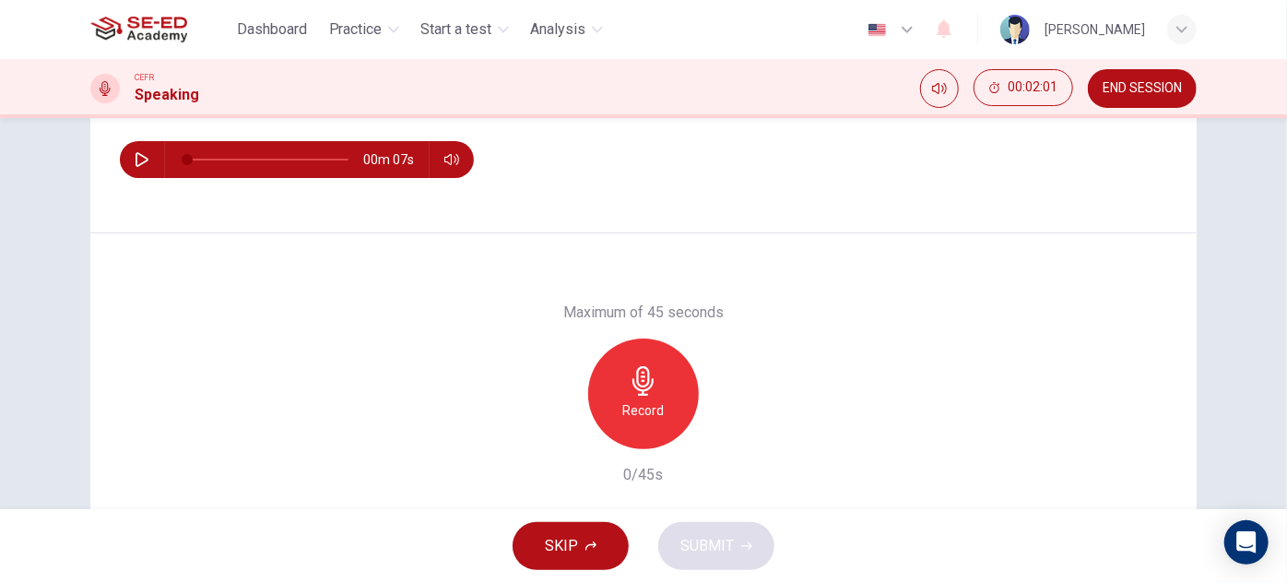
scroll to position [251, 0]
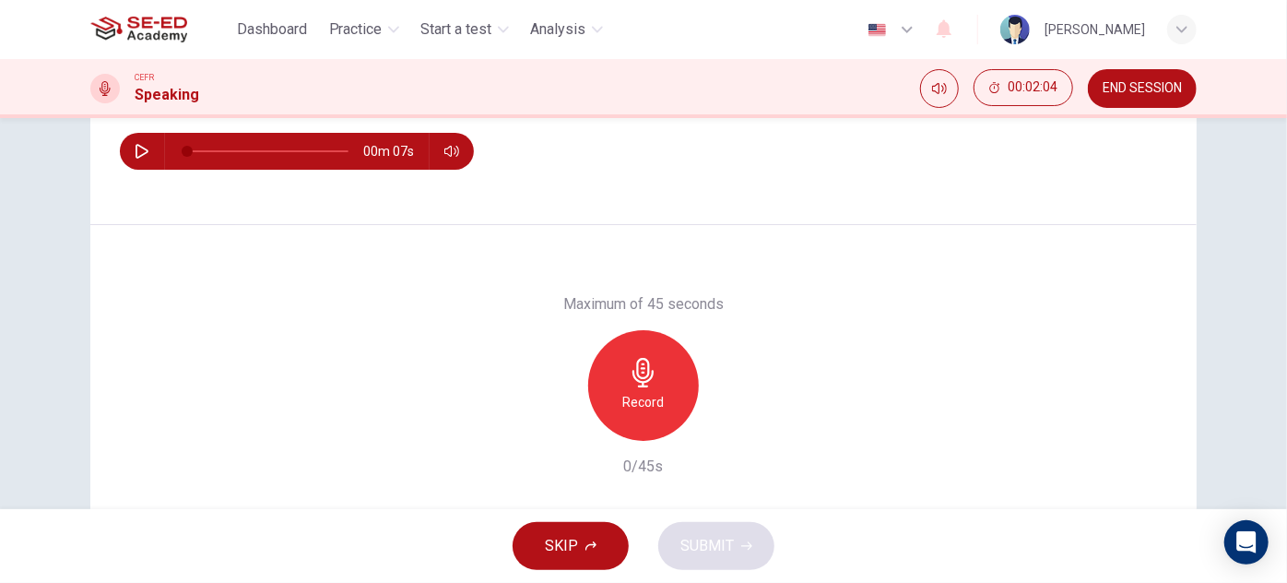
click at [660, 388] on div "Record" at bounding box center [643, 385] width 111 height 111
click at [710, 540] on span "SUBMIT" at bounding box center [706, 546] width 53 height 26
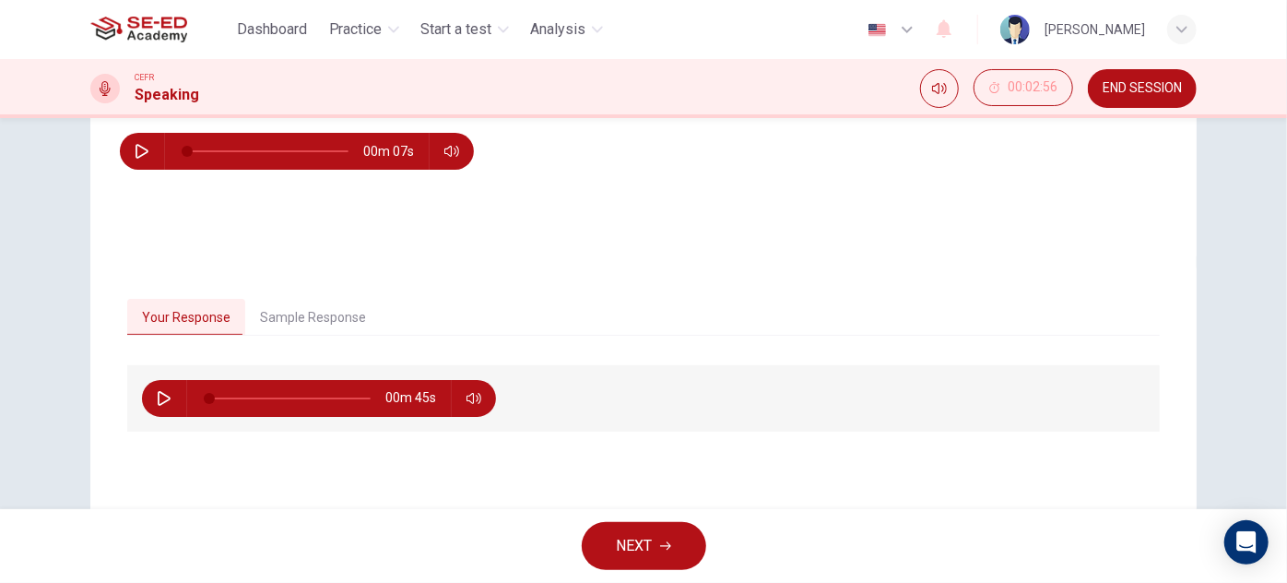
click at [320, 322] on button "Sample Response" at bounding box center [313, 318] width 136 height 39
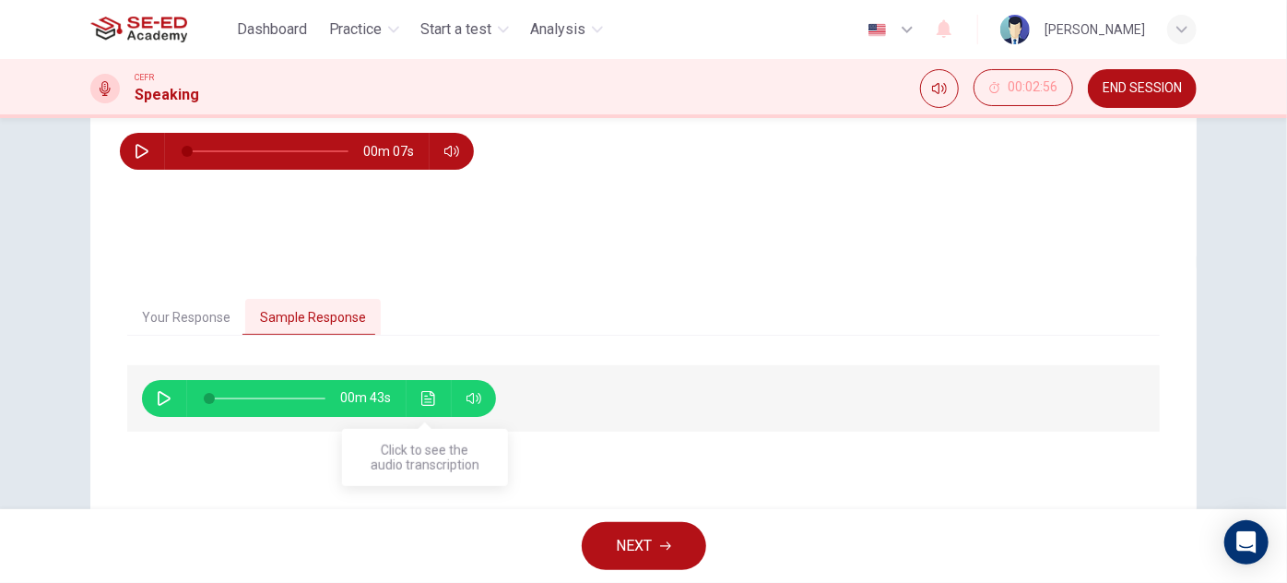
click at [425, 395] on icon "Click to see the audio transcription" at bounding box center [428, 398] width 15 height 15
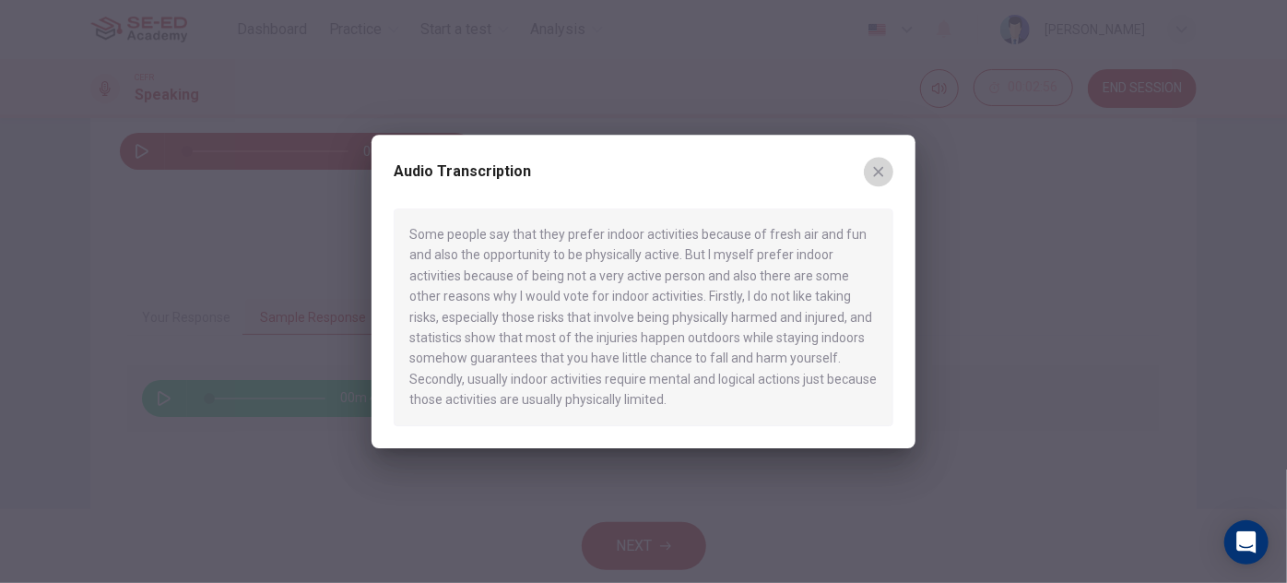
click at [880, 179] on button "button" at bounding box center [879, 172] width 30 height 30
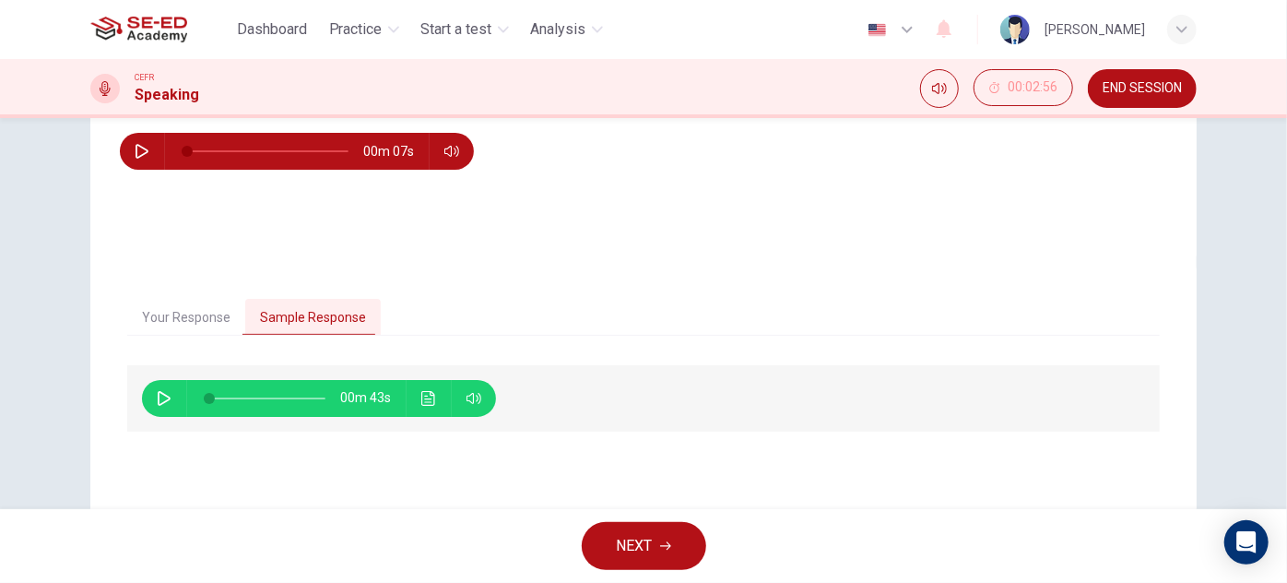
click at [642, 540] on span "NEXT" at bounding box center [635, 546] width 36 height 26
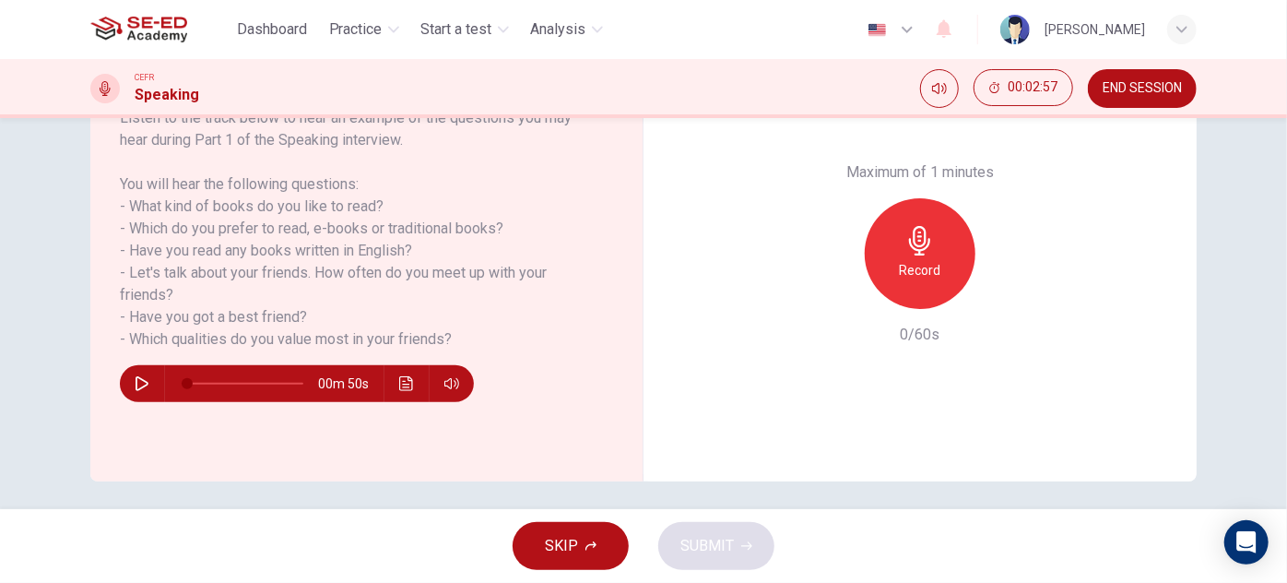
scroll to position [324, 0]
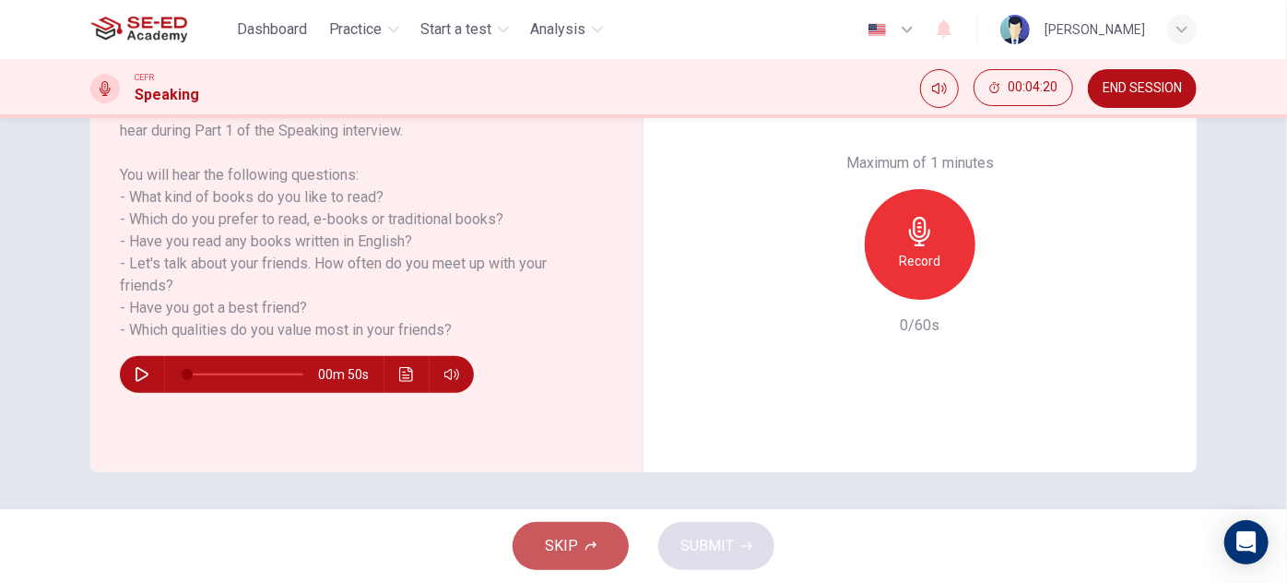
click at [583, 550] on button "SKIP" at bounding box center [571, 546] width 116 height 48
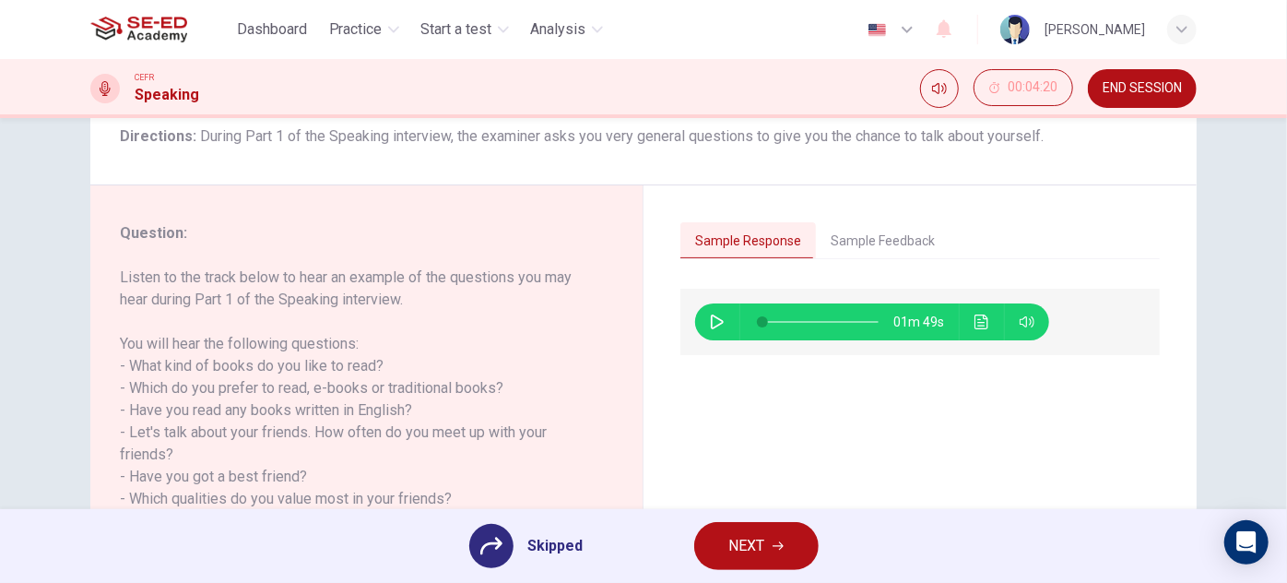
scroll to position [156, 0]
click at [753, 542] on span "NEXT" at bounding box center [747, 546] width 36 height 26
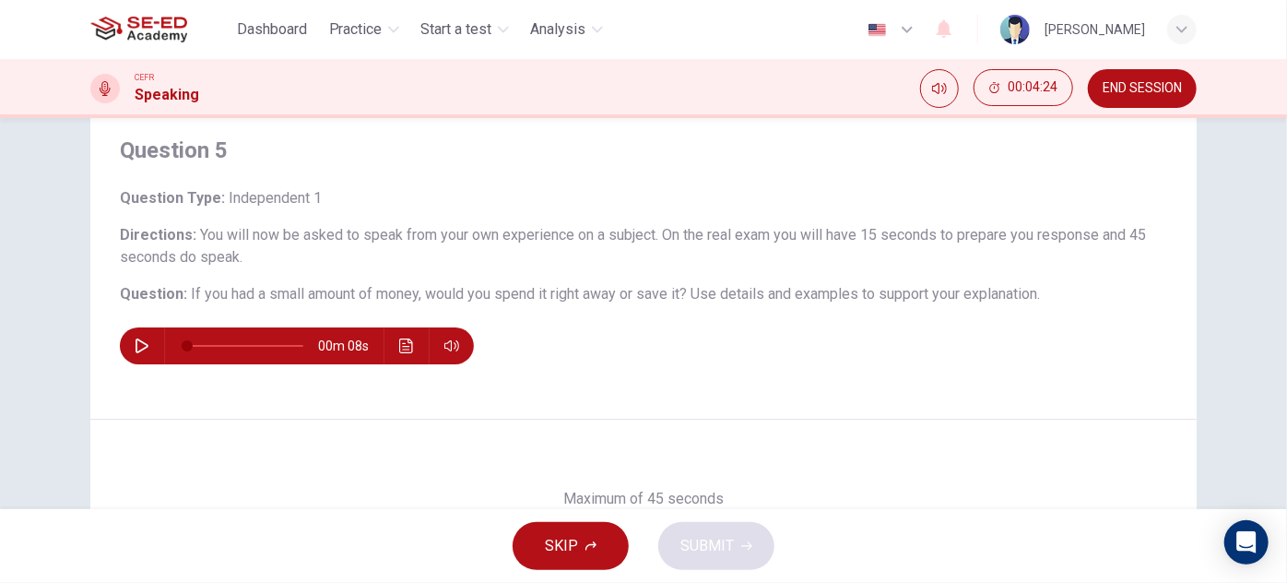
scroll to position [83, 0]
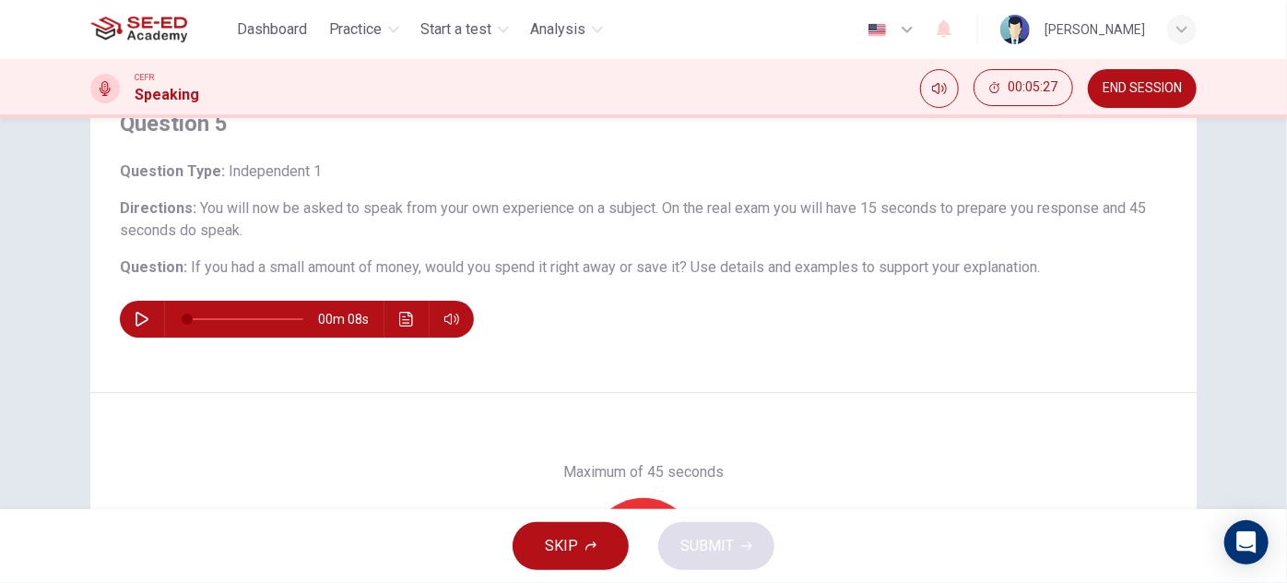
drag, startPoint x: 1145, startPoint y: 93, endPoint x: 747, endPoint y: 73, distance: 398.8
click at [1145, 93] on span "END SESSION" at bounding box center [1142, 88] width 79 height 15
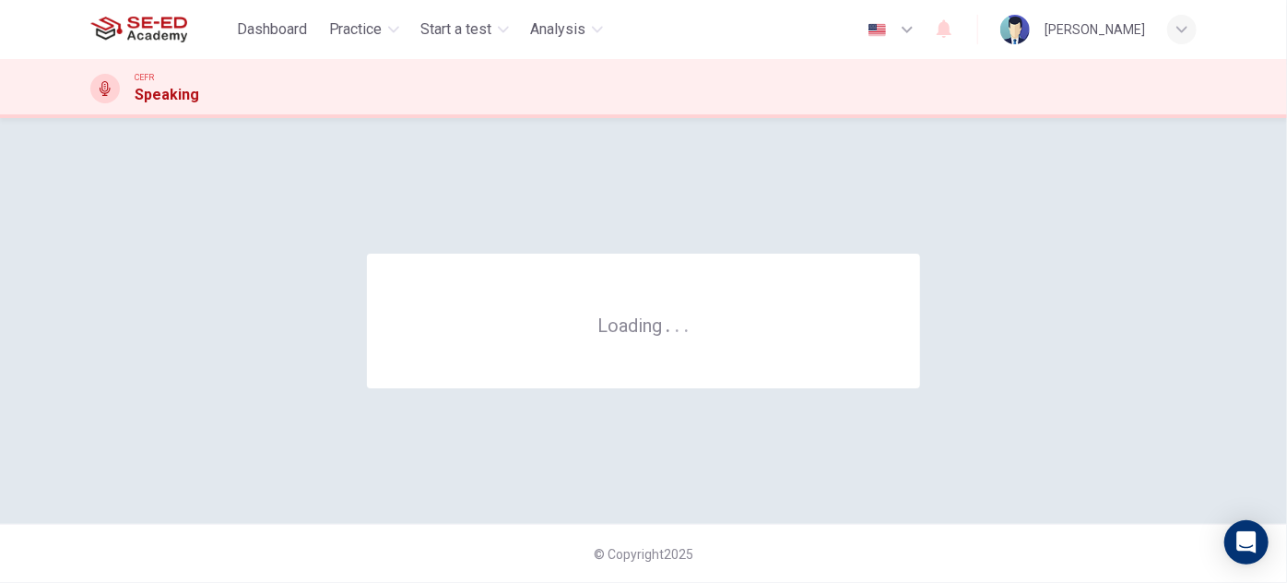
scroll to position [0, 0]
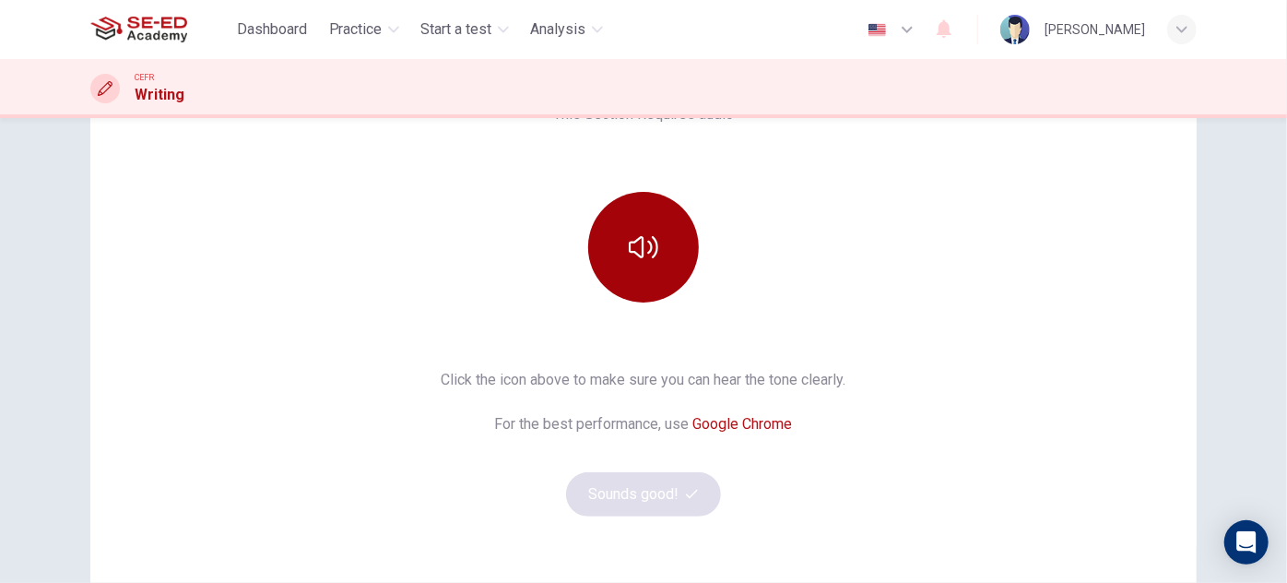
scroll to position [167, 0]
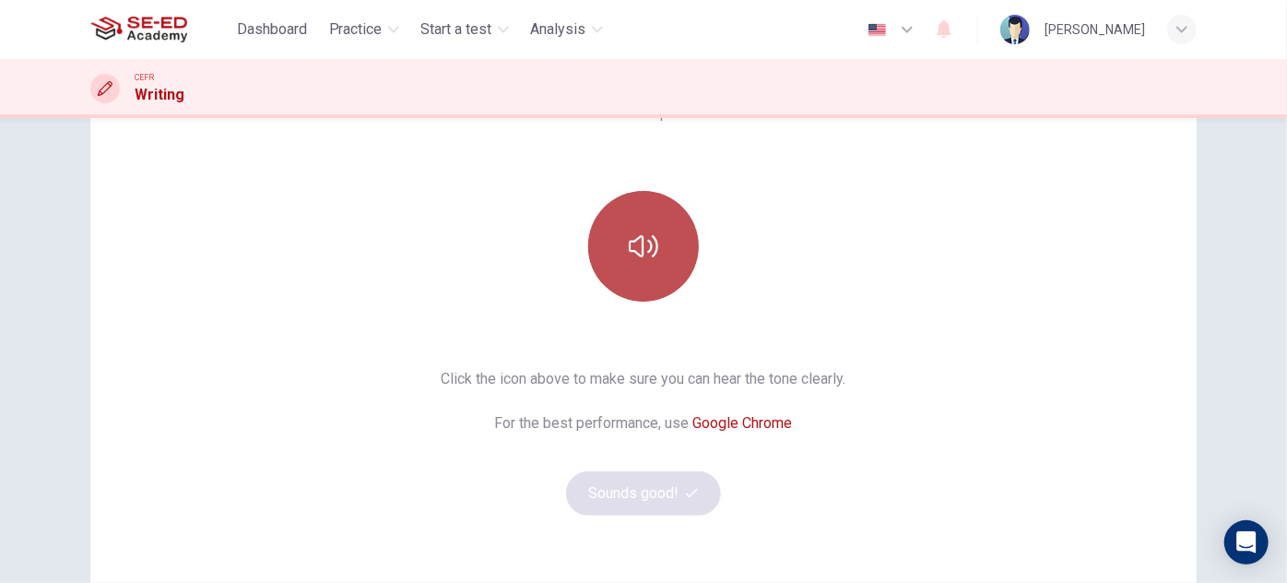
click at [646, 253] on icon "button" at bounding box center [644, 246] width 30 height 30
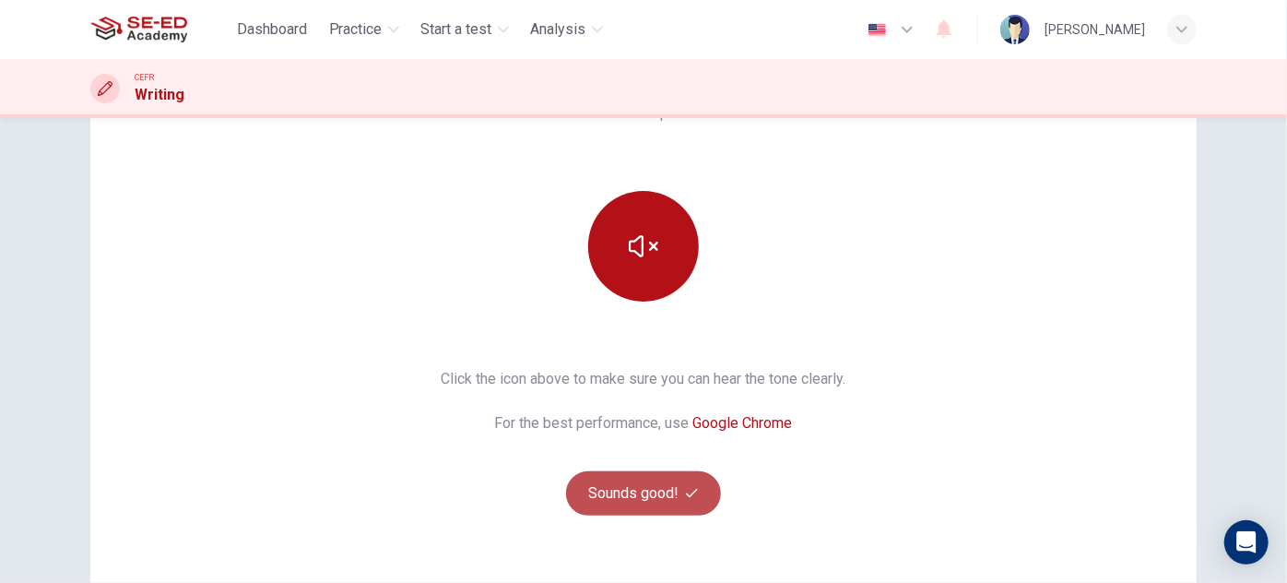
click at [649, 495] on button "Sounds good!" at bounding box center [643, 493] width 155 height 44
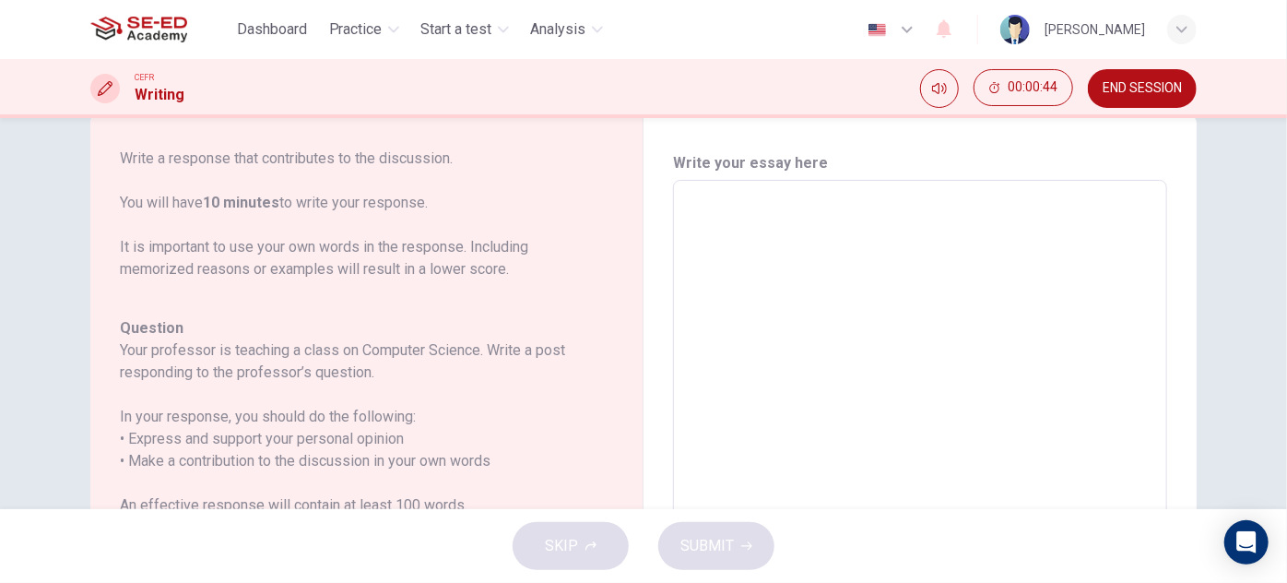
scroll to position [0, 0]
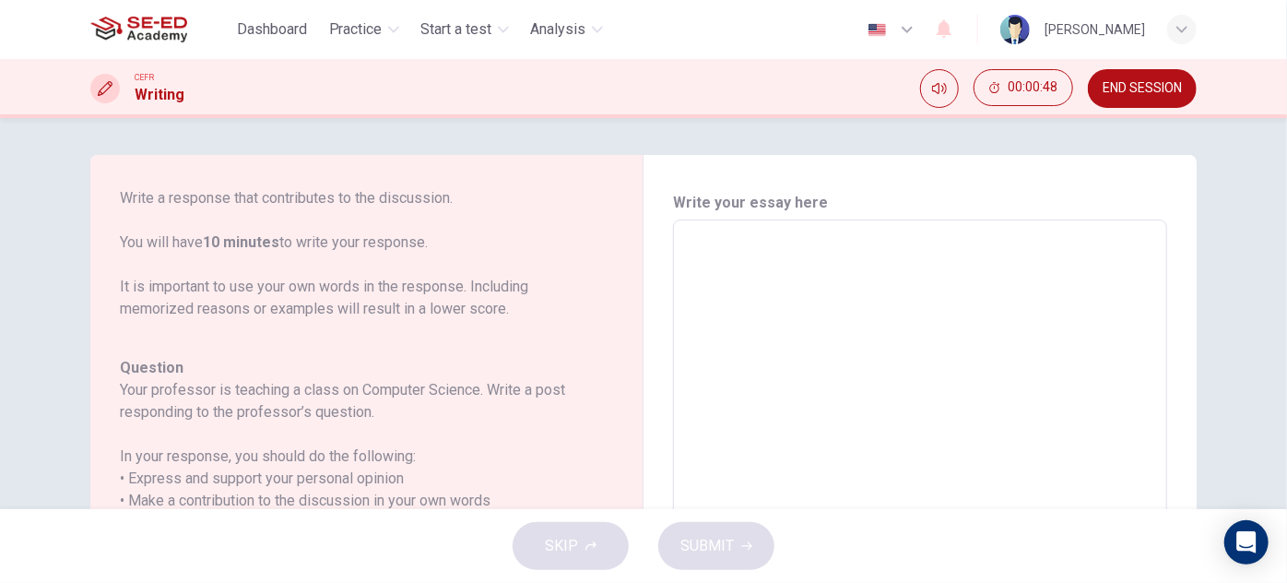
drag, startPoint x: 119, startPoint y: 283, endPoint x: 499, endPoint y: 275, distance: 379.9
click at [416, 290] on p "For this task, you will read an online discussion. A professor has posted a que…" at bounding box center [355, 198] width 471 height 243
click at [764, 246] on textarea at bounding box center [920, 527] width 468 height 585
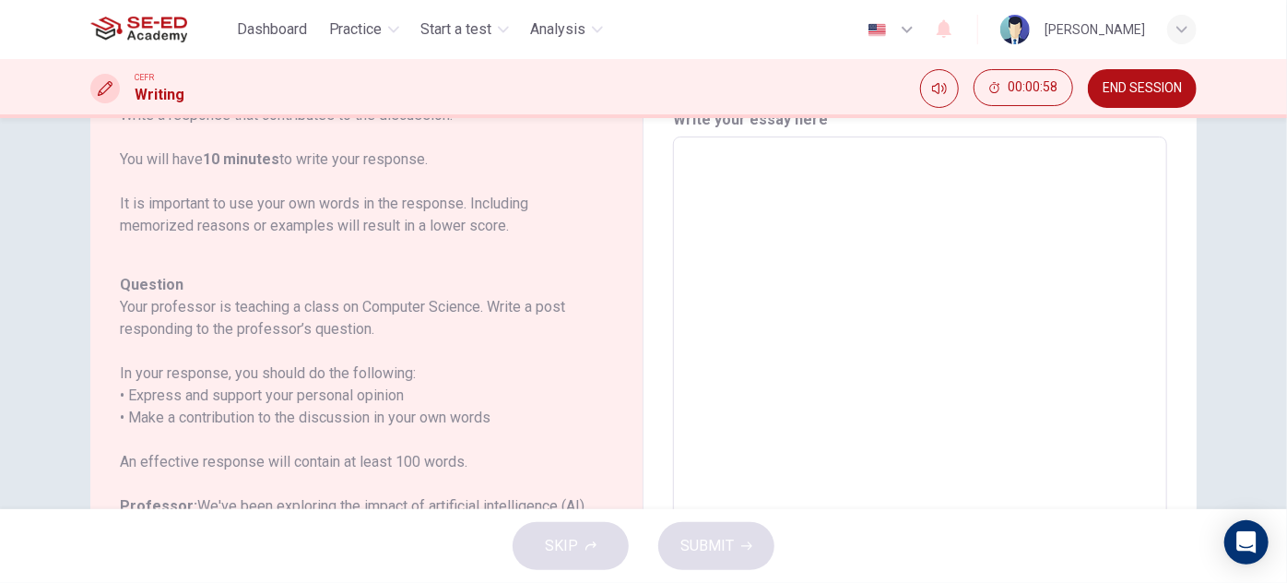
scroll to position [226, 0]
click at [743, 181] on textarea at bounding box center [920, 444] width 468 height 585
type textarea "I"
type textarea "x"
type textarea "I"
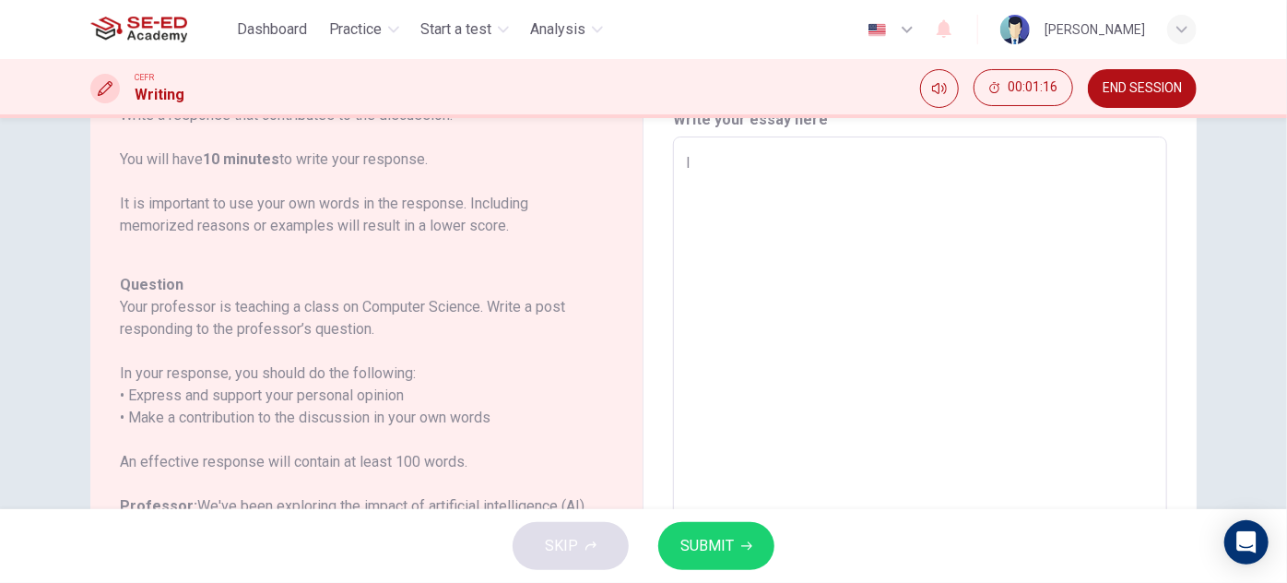
type textarea "x"
type textarea "I"
type textarea "x"
type textarea "In"
type textarea "x"
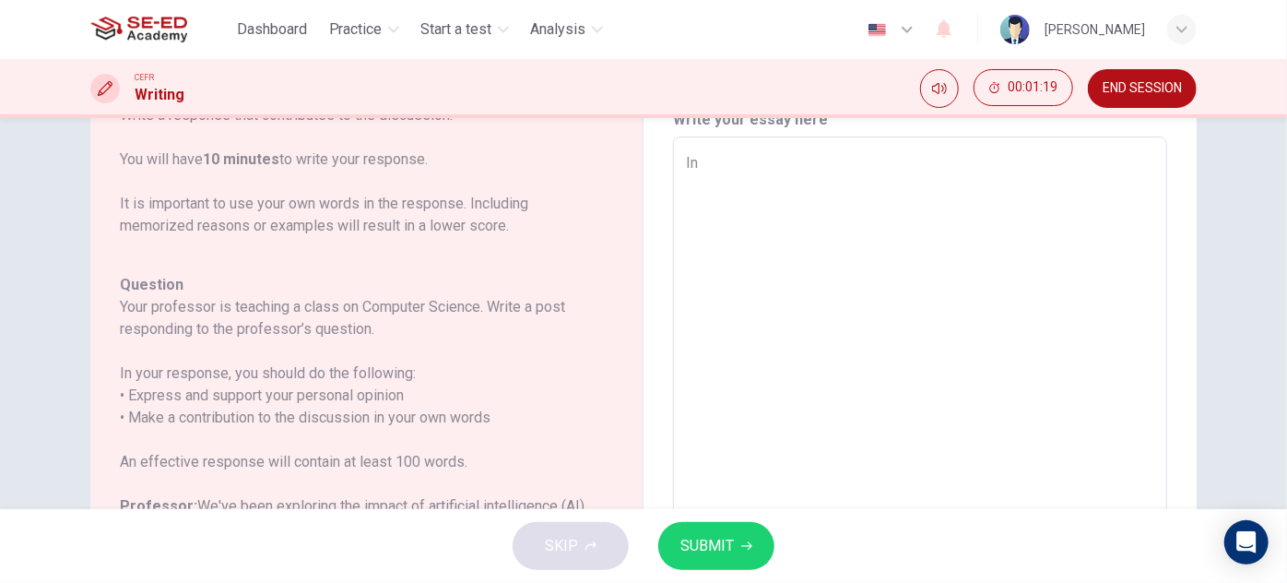
type textarea "In"
type textarea "x"
type textarea "In t"
type textarea "x"
type textarea "In to"
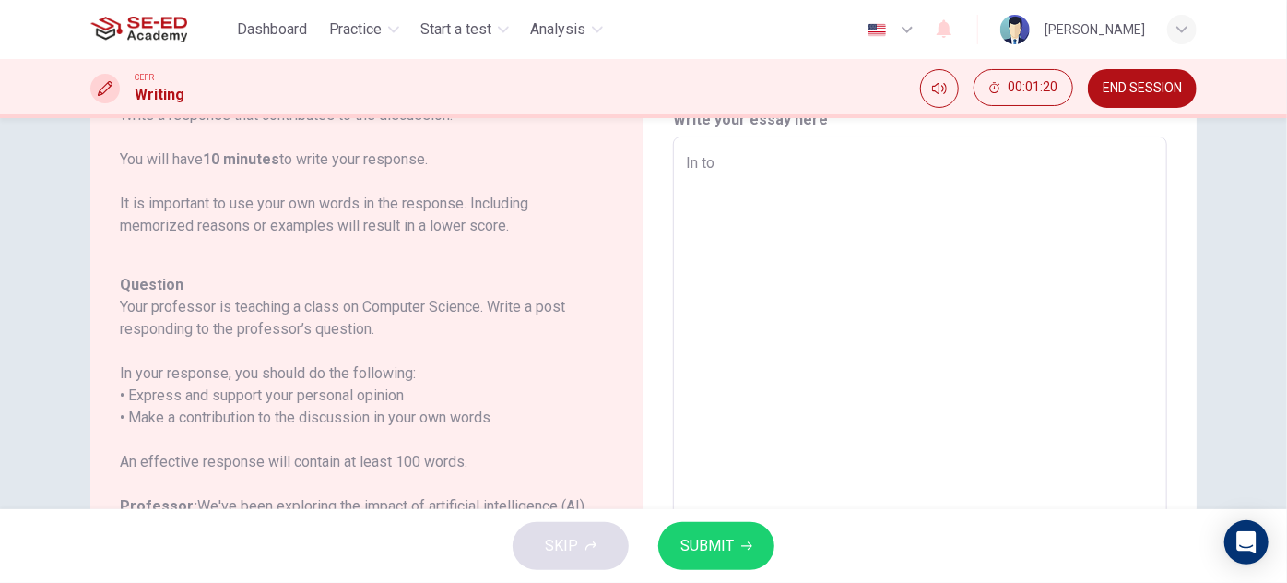
type textarea "x"
type textarea "In tod"
type textarea "x"
type textarea "In toda"
type textarea "x"
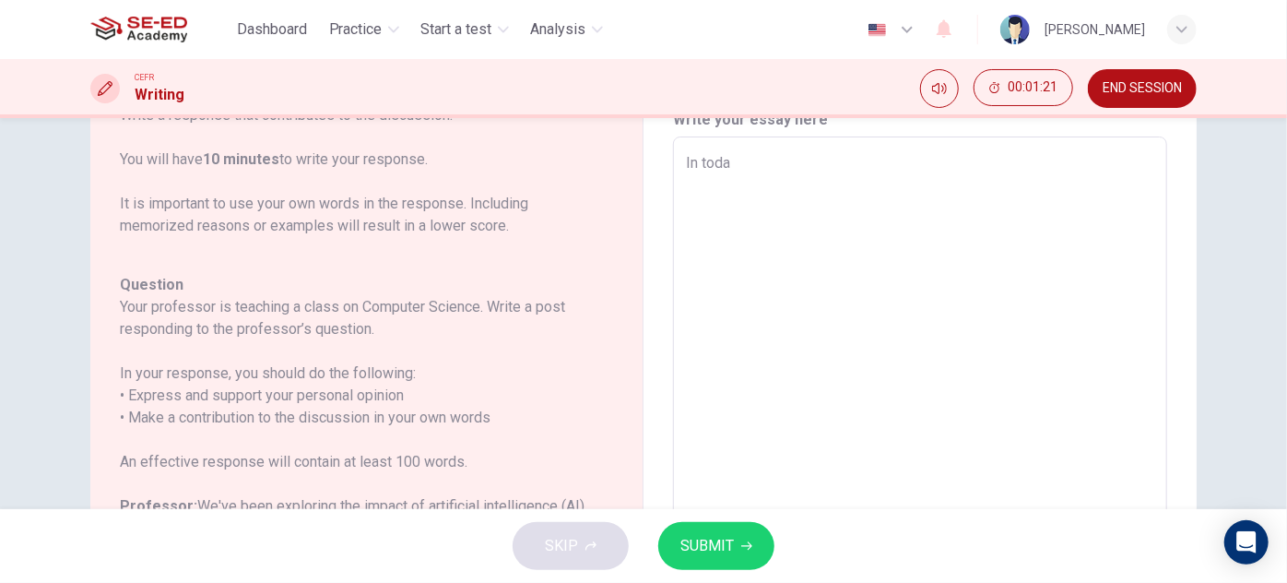
type textarea "In today"
type textarea "x"
type textarea "In today'"
type textarea "x"
type textarea "In today's"
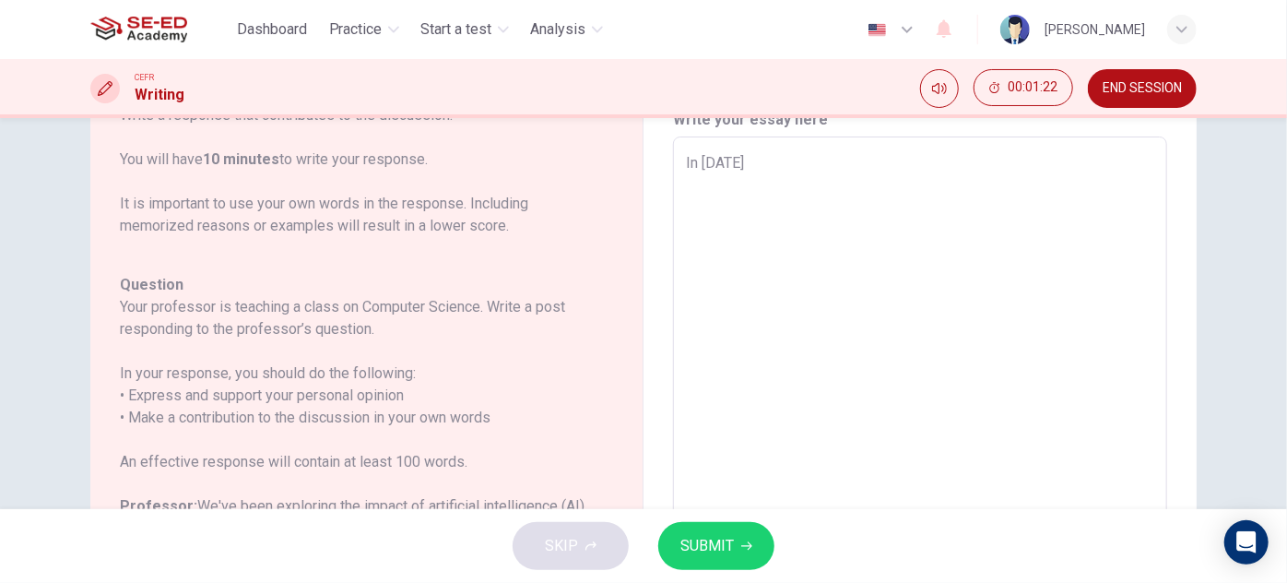
type textarea "x"
type textarea "In today's"
type textarea "x"
type textarea "In today's c"
type textarea "x"
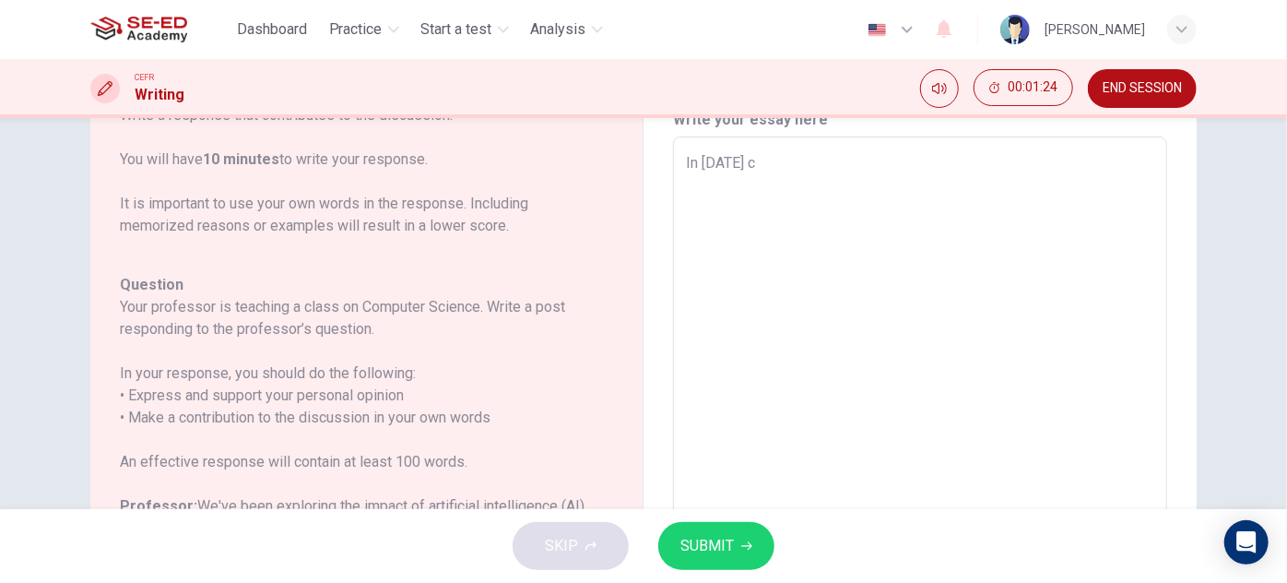
type textarea "In today's"
type textarea "x"
type textarea "In today's r"
type textarea "x"
type textarea "In today's re"
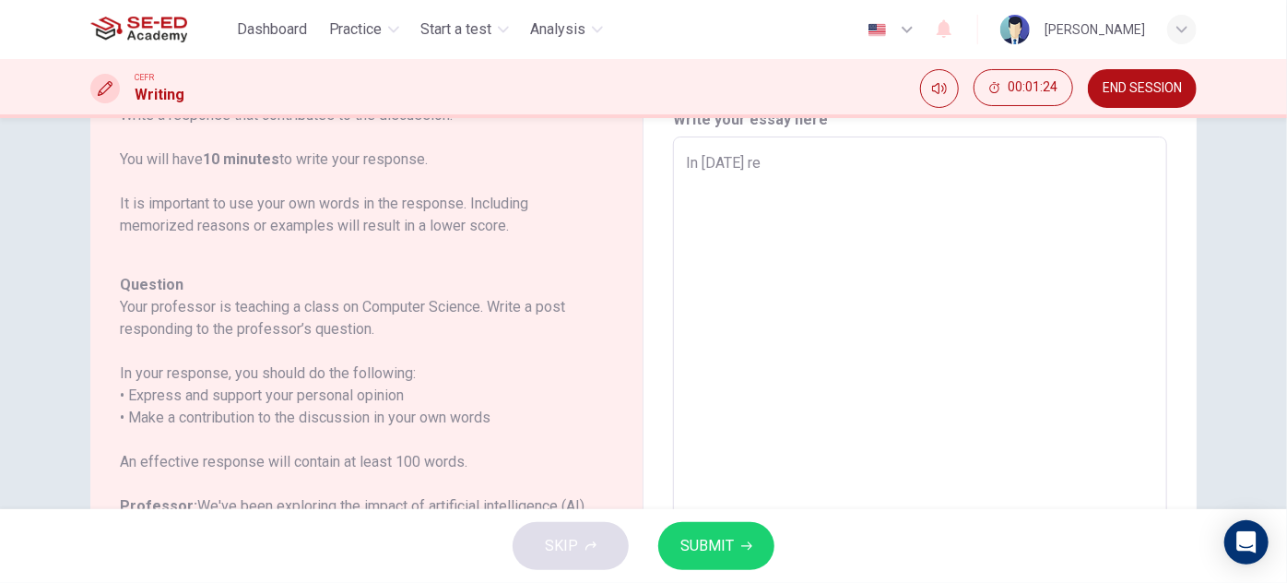
type textarea "x"
type textarea "In today's rea"
type textarea "x"
type textarea "In today's re"
type textarea "x"
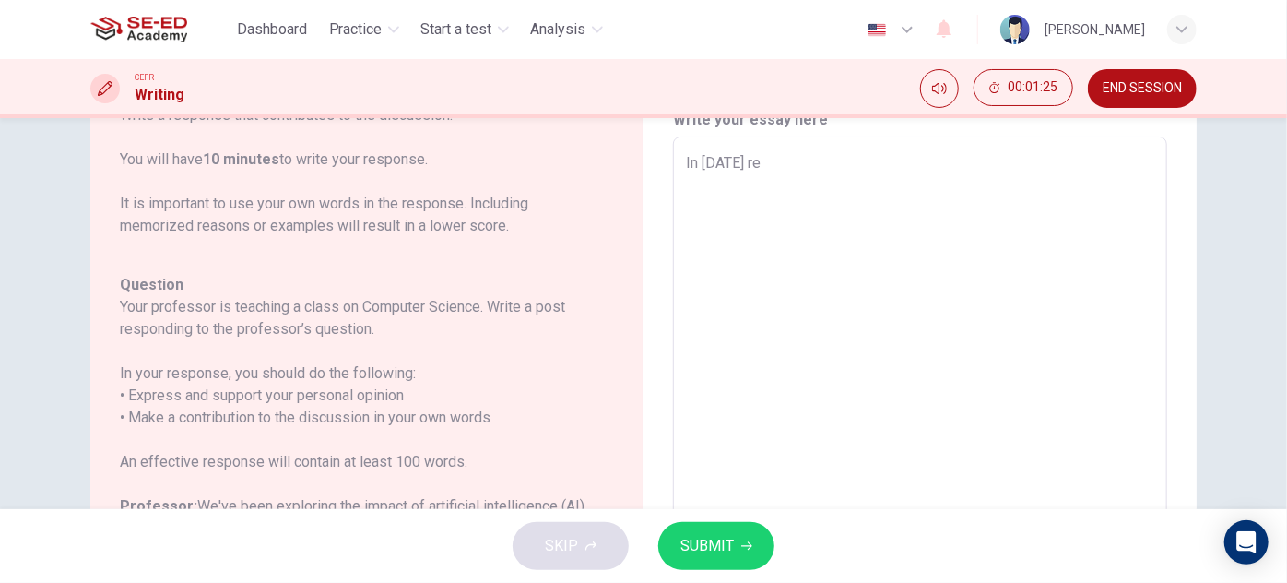
type textarea "In today's r"
type textarea "x"
type textarea "In today's ra"
type textarea "x"
type textarea "In today's rap"
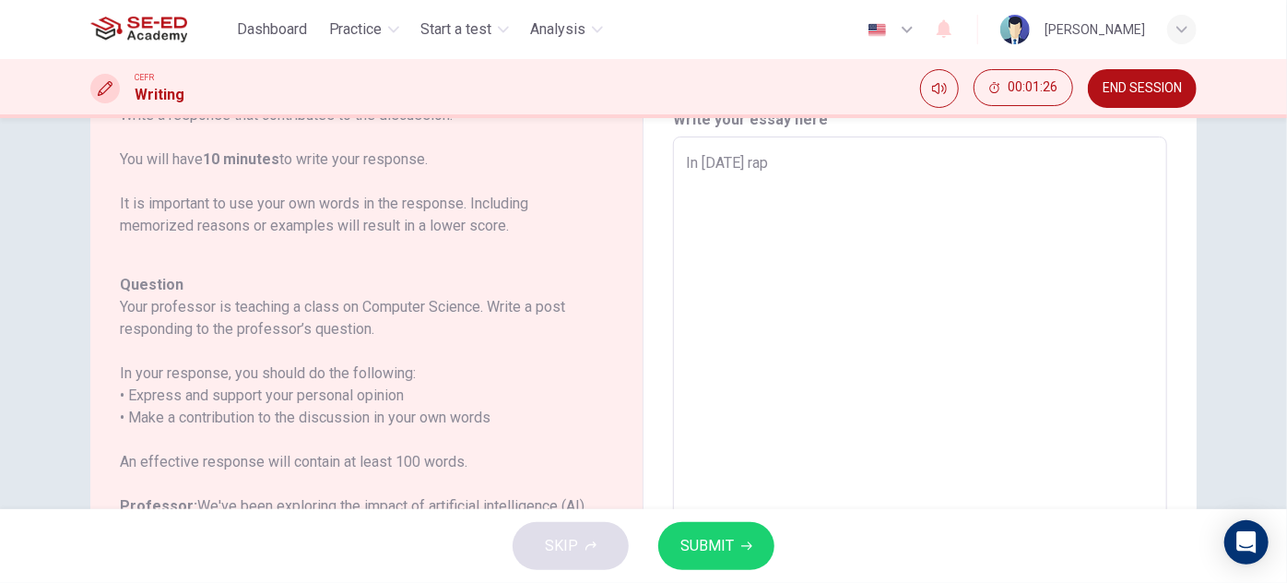
type textarea "x"
type textarea "In today's rapi"
type textarea "x"
type textarea "In today's rapid"
type textarea "x"
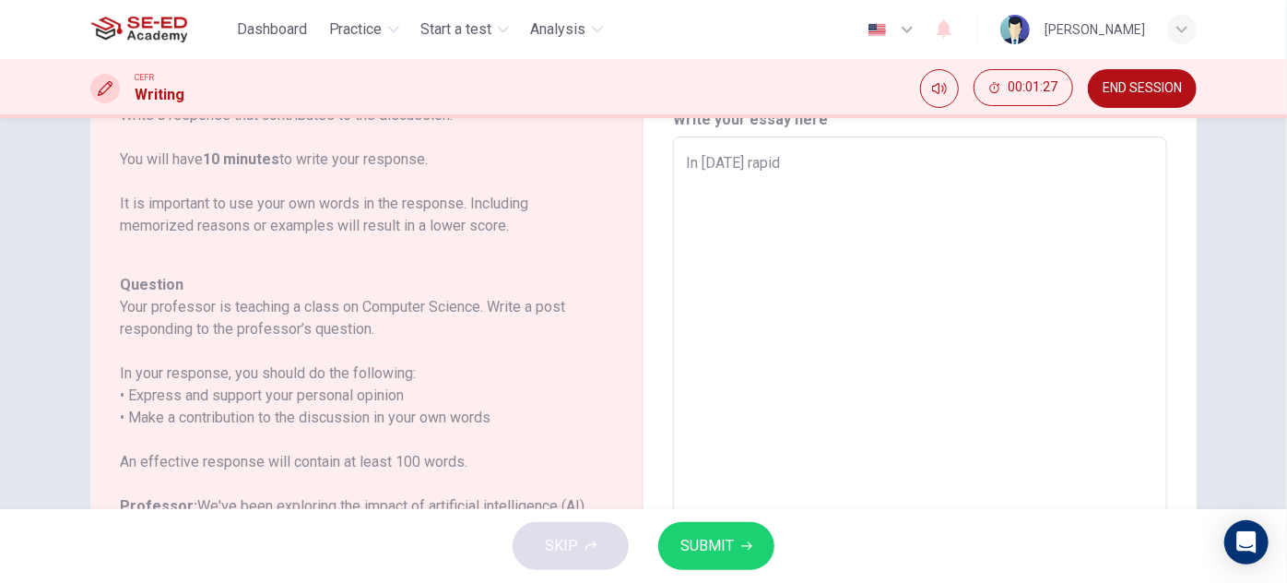
type textarea "In today's rapidl"
type textarea "x"
type textarea "In today's rapidly"
type textarea "x"
type textarea "In today's rapidly"
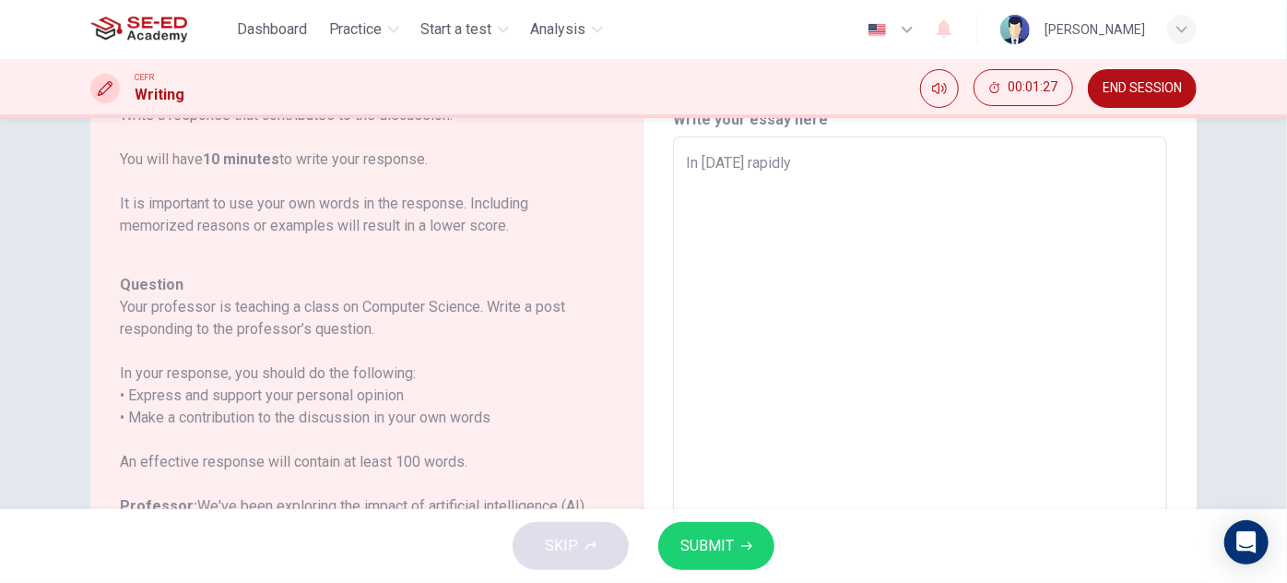
type textarea "x"
type textarea "In today's rapidly c"
type textarea "x"
type textarea "In today's rapidly ch"
type textarea "x"
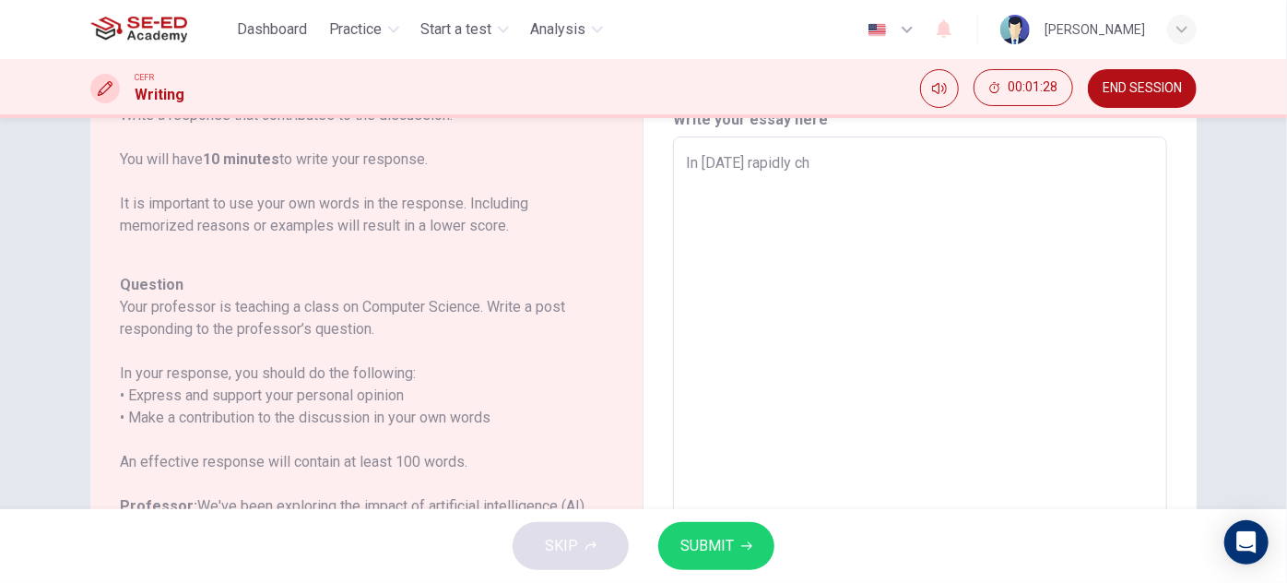
type textarea "In today's rapidly cha"
type textarea "x"
type textarea "In today's rapidly chan"
type textarea "x"
type textarea "In today's rapidly chang"
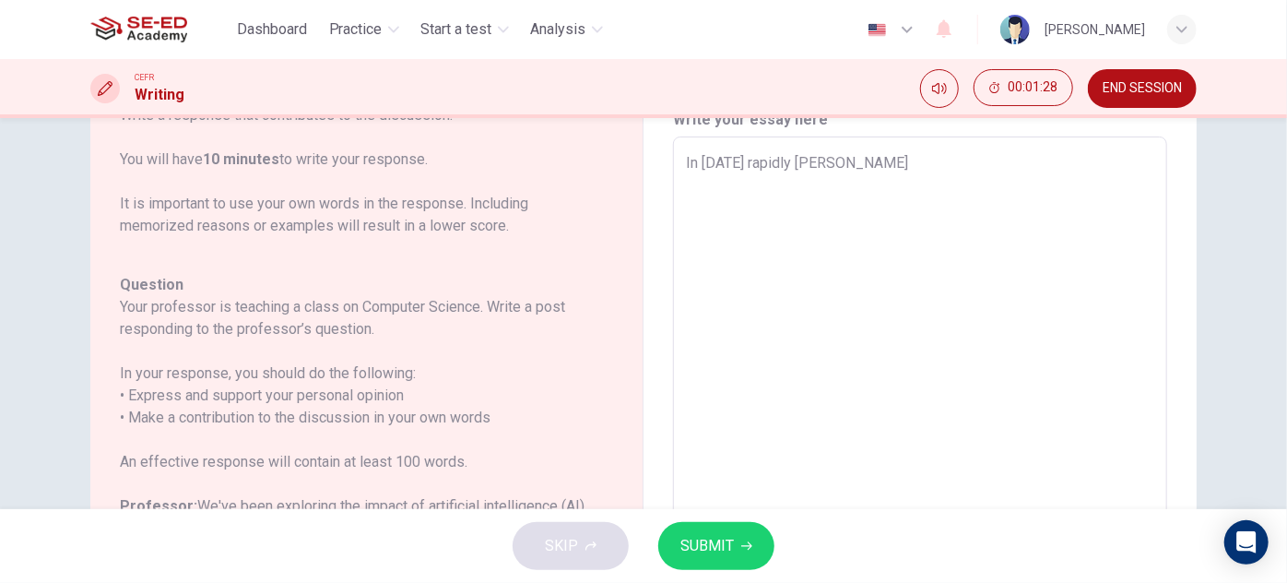
type textarea "x"
type textarea "In today's rapidly changi"
type textarea "x"
type textarea "In today's rapidly changin"
type textarea "x"
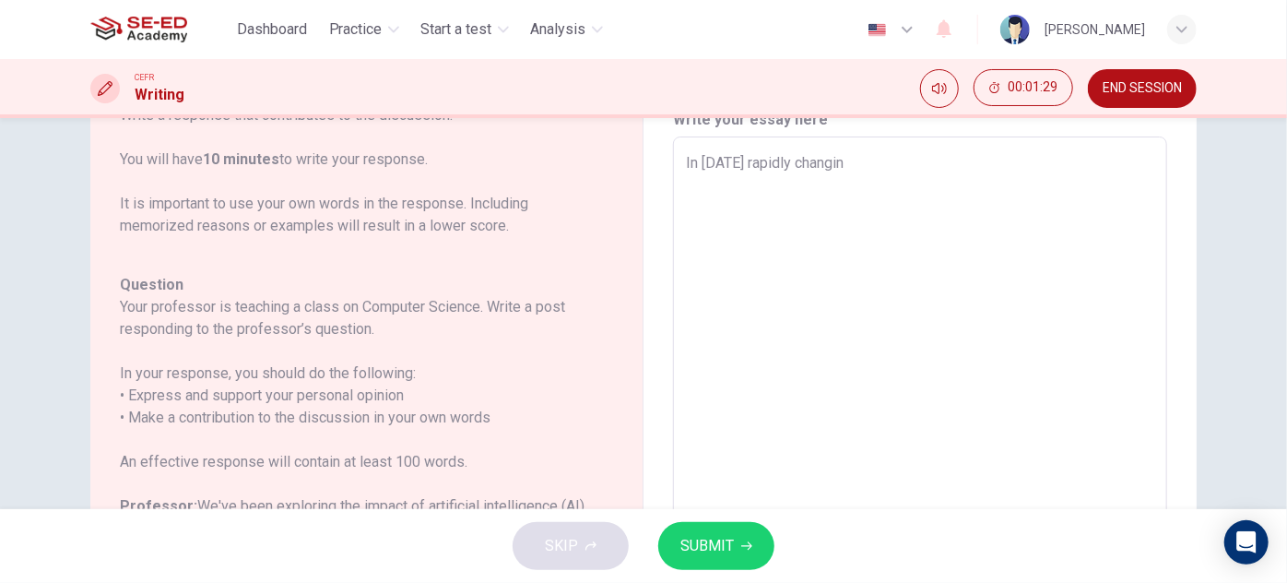
type textarea "In today's rapidly changing"
type textarea "x"
type textarea "In today's rapidly changing"
type textarea "x"
type textarea "In today's rapidly changing w"
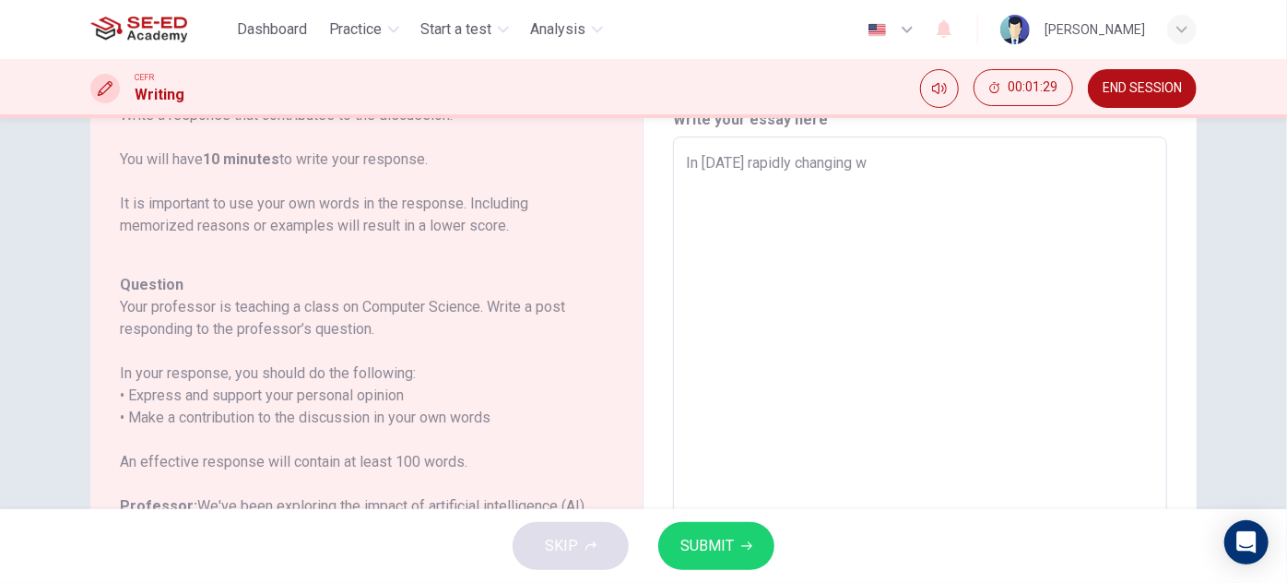
type textarea "x"
type textarea "In today's rapidly changing wo"
type textarea "x"
type textarea "In today's rapidly changing wor"
type textarea "x"
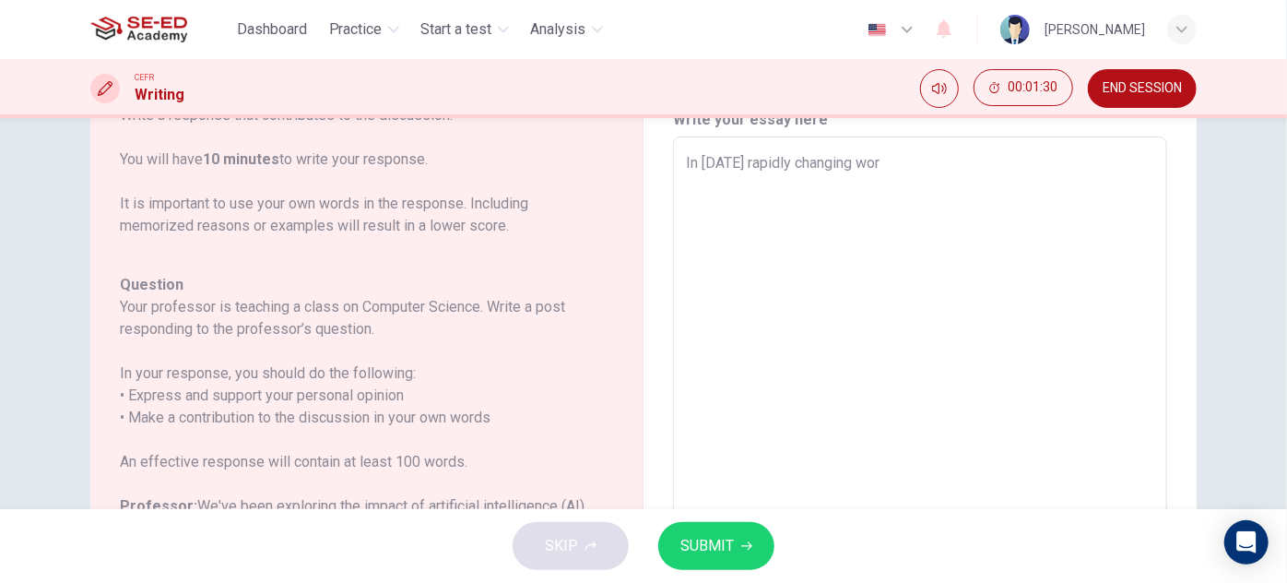
type textarea "In today's rapidly changing worl"
type textarea "x"
type textarea "In today's rapidly changing world"
type textarea "x"
type textarea "In today's rapidly changing world."
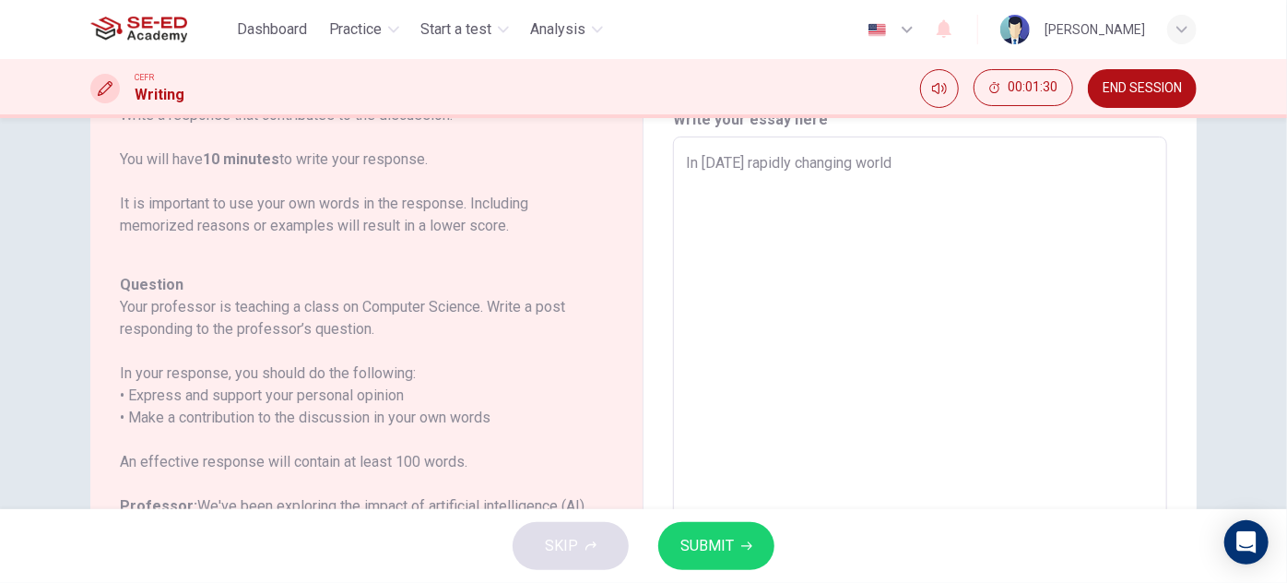
type textarea "x"
type textarea "In today's rapidly changing world"
type textarea "x"
type textarea "In today's rapidly changing world,"
type textarea "x"
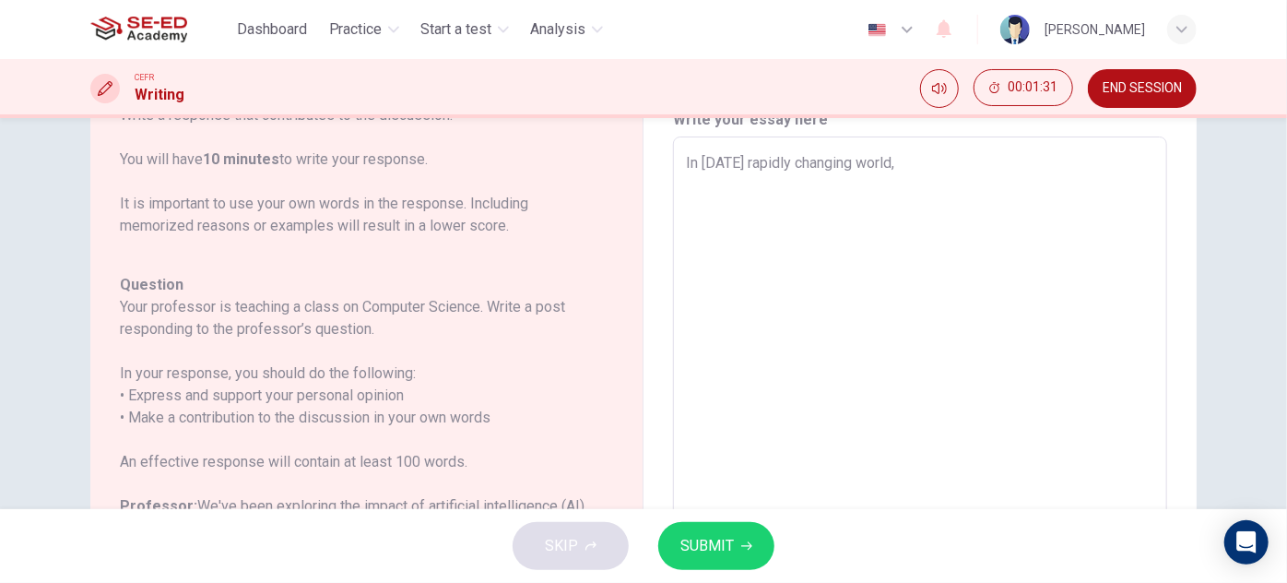
type textarea "In today's rapidly changing world,"
type textarea "x"
type textarea "In today's rapidly changing world, t"
type textarea "x"
type textarea "In today's rapidly changing world, th"
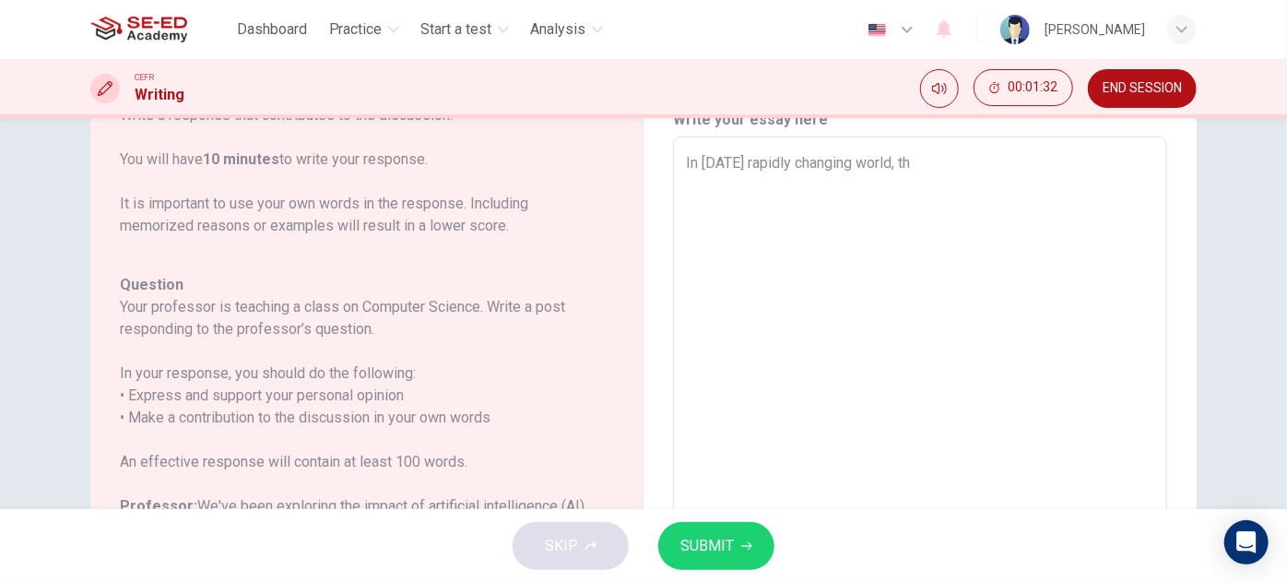
type textarea "x"
type textarea "In today's rapidly changing world, the"
type textarea "x"
type textarea "In today's rapidly changing world, the"
type textarea "x"
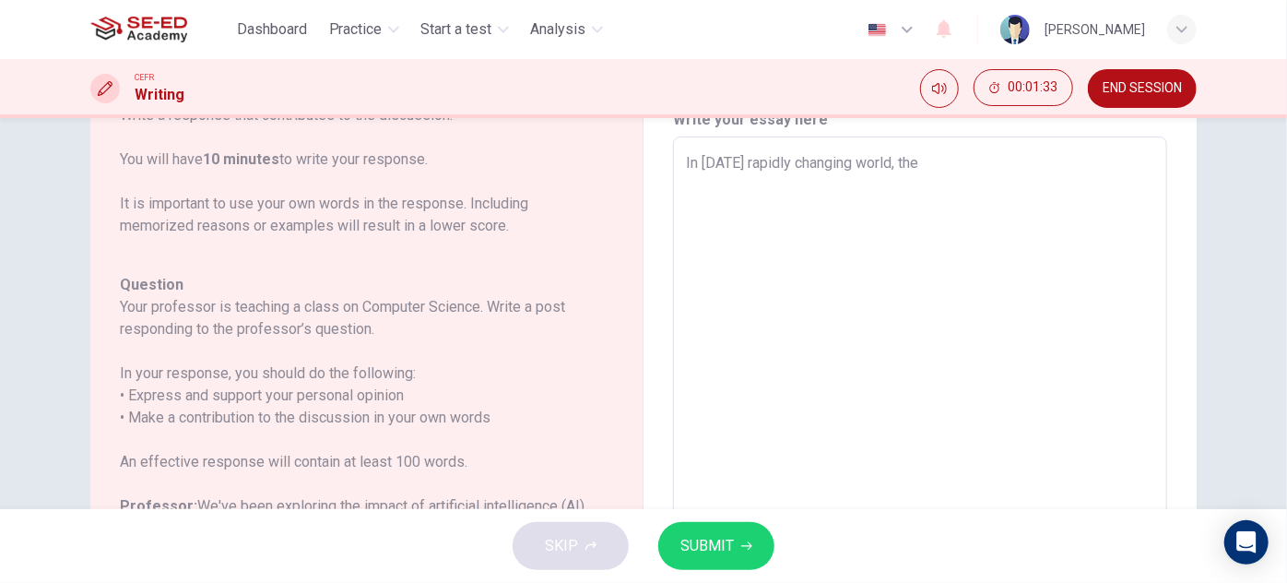
type textarea "In today's rapidly changing world, the s"
type textarea "x"
type textarea "In today's rapidly changing world, the si"
type textarea "x"
type textarea "In today's rapidly changing world, the sig"
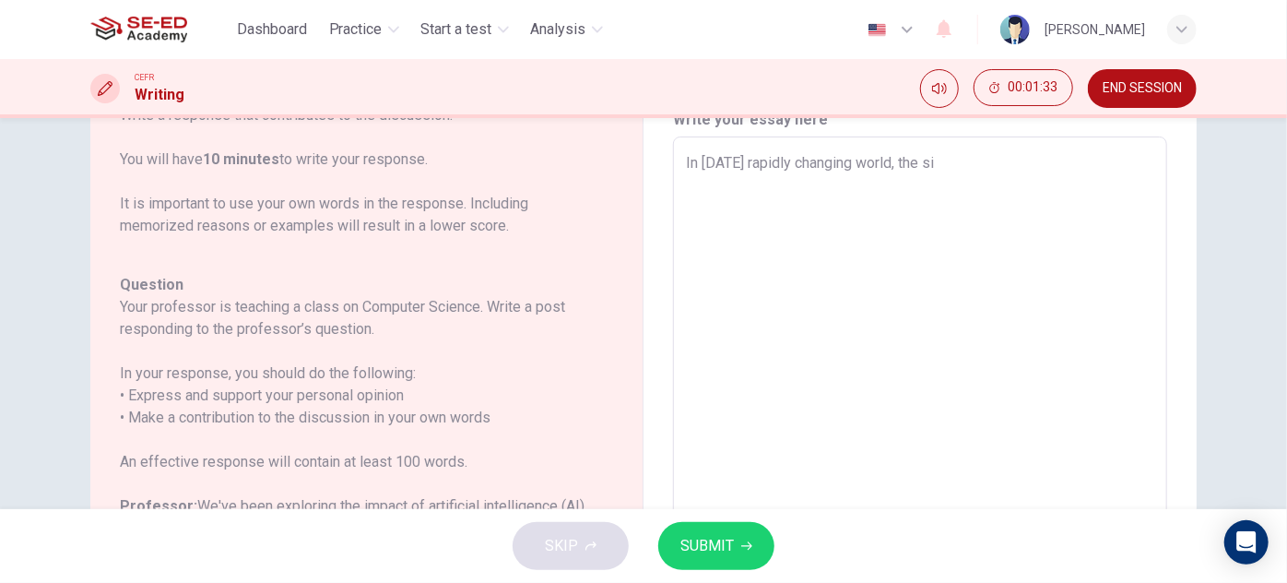
type textarea "x"
type textarea "In today's rapidly changing world, the sign"
type textarea "x"
type textarea "In today's rapidly changing world, the signi"
type textarea "x"
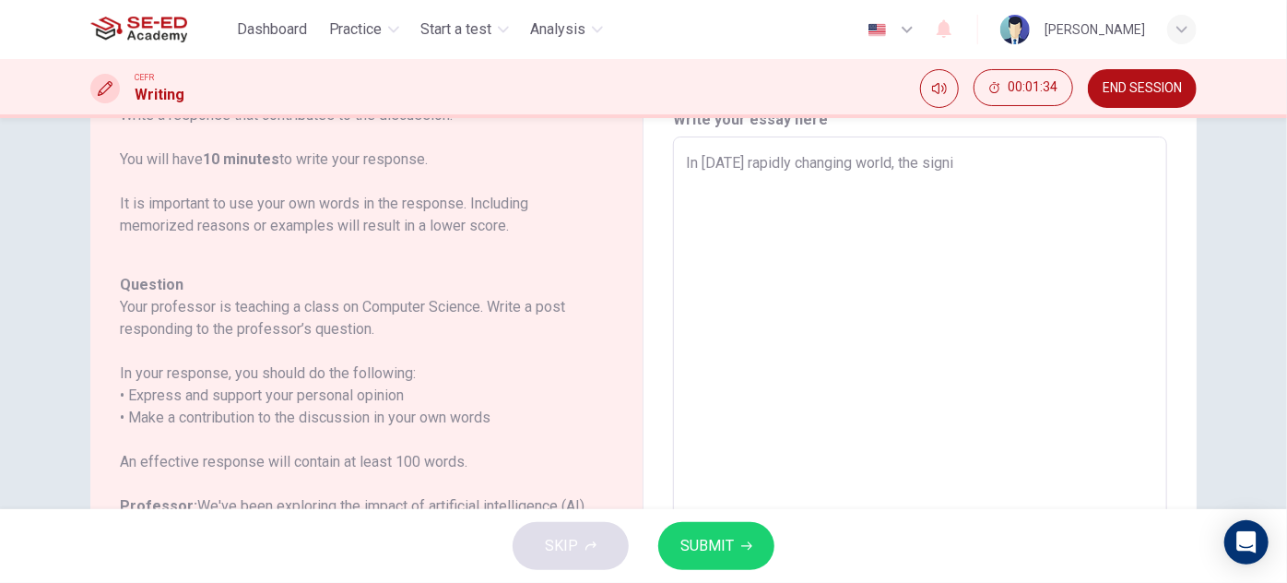
type textarea "In today's rapidly changing world, the signif"
type textarea "x"
type textarea "In today's rapidly changing world, the signifi"
type textarea "x"
type textarea "In today's rapidly changing world, the signific"
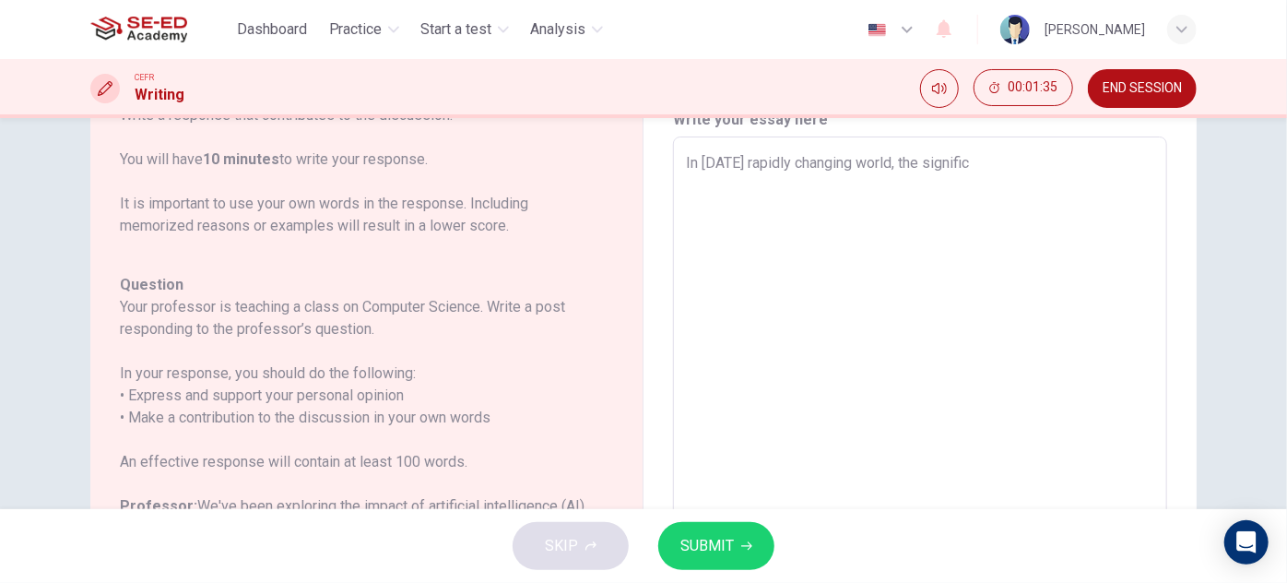
type textarea "x"
type textarea "In today's rapidly changing world, the significa"
type textarea "x"
type textarea "In today's rapidly changing world, the significan"
type textarea "x"
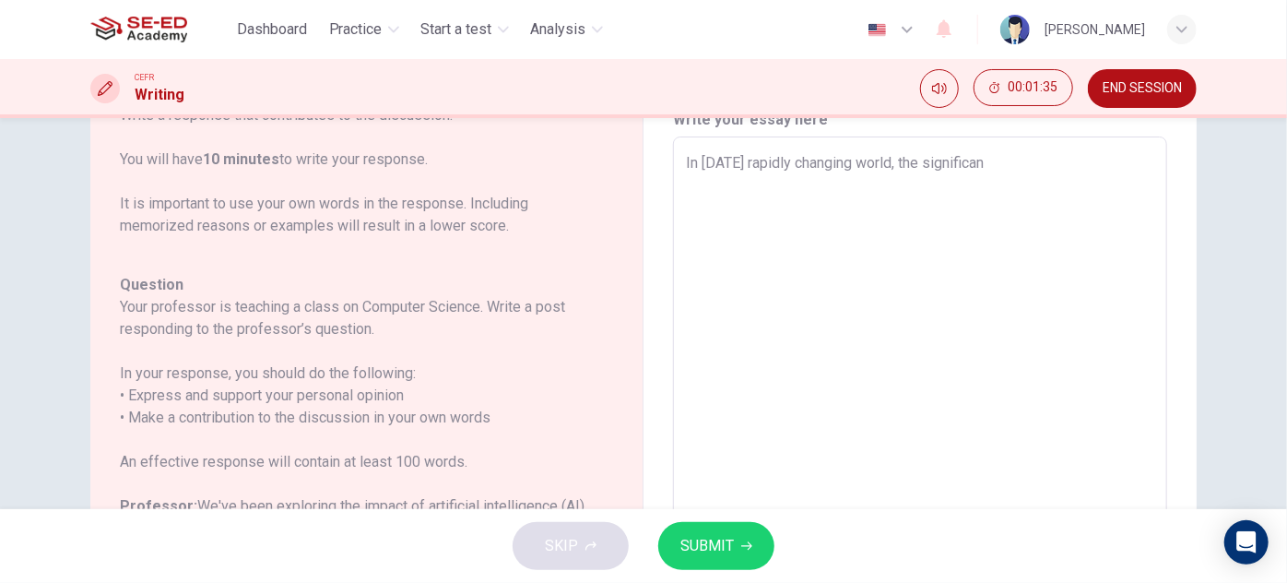
type textarea "In today's rapidly changing world, the significanc"
type textarea "x"
type textarea "In today's rapidly changing world, the significance"
type textarea "x"
type textarea "In today's rapidly changing world, the significance"
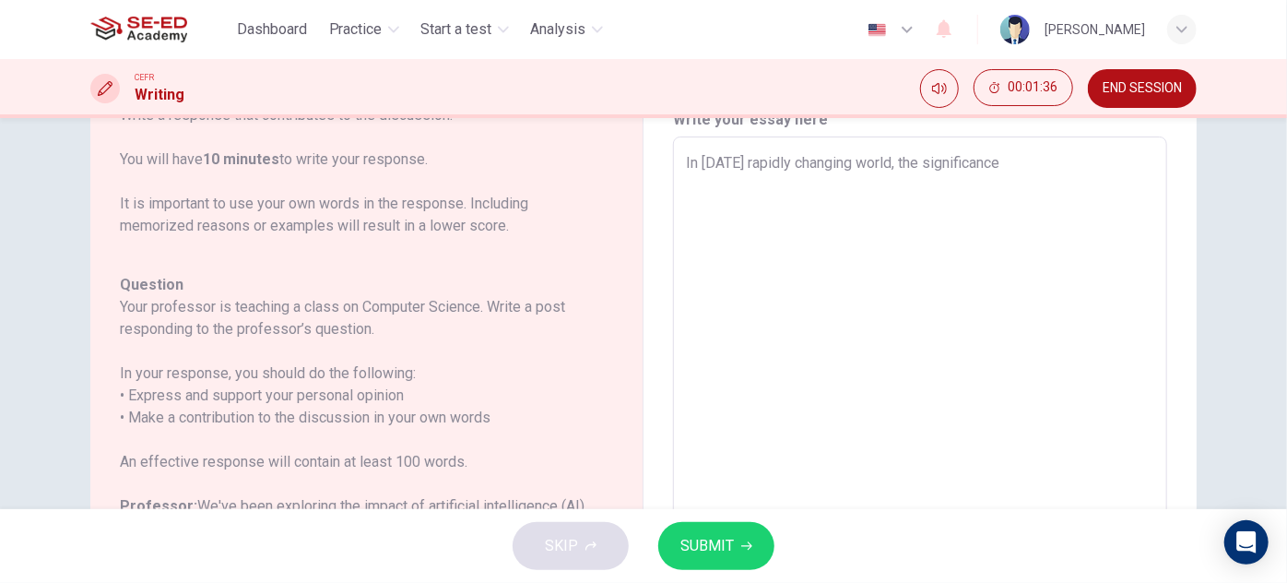
type textarea "x"
type textarea "In today's rapidly changing world, the significance o"
type textarea "x"
type textarea "In today's rapidly changing world, the significance of"
type textarea "x"
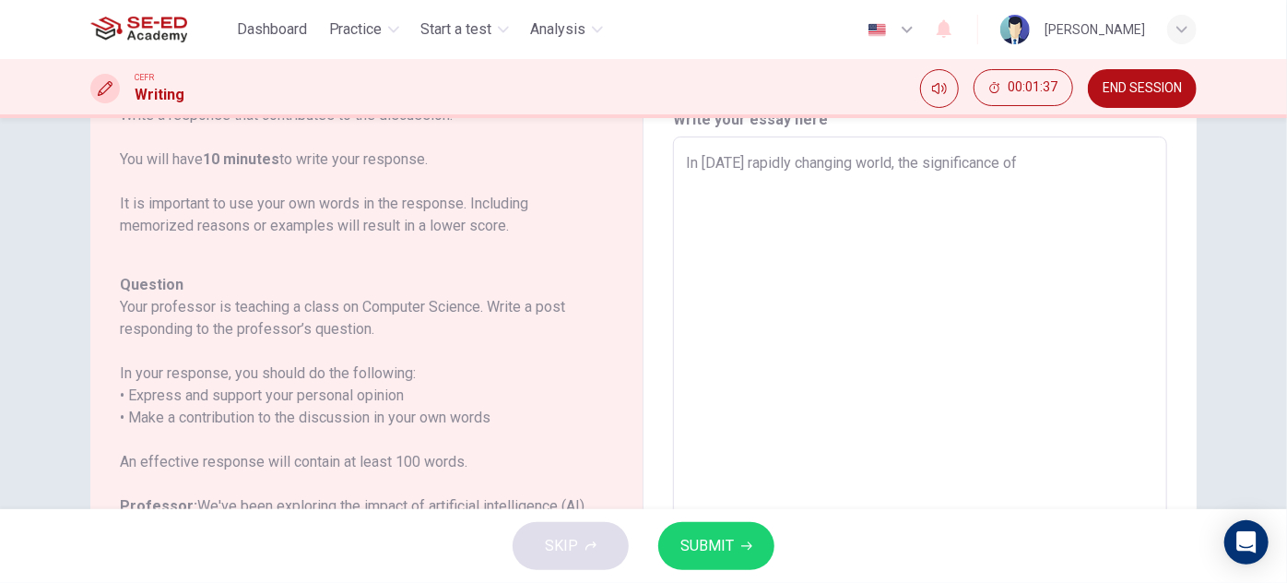
type textarea "In today's rapidly changing world, the significance of"
type textarea "x"
type textarea "In today's rapidly changing world, the significance of l"
type textarea "x"
type textarea "In today's rapidly changing world, the significance of le"
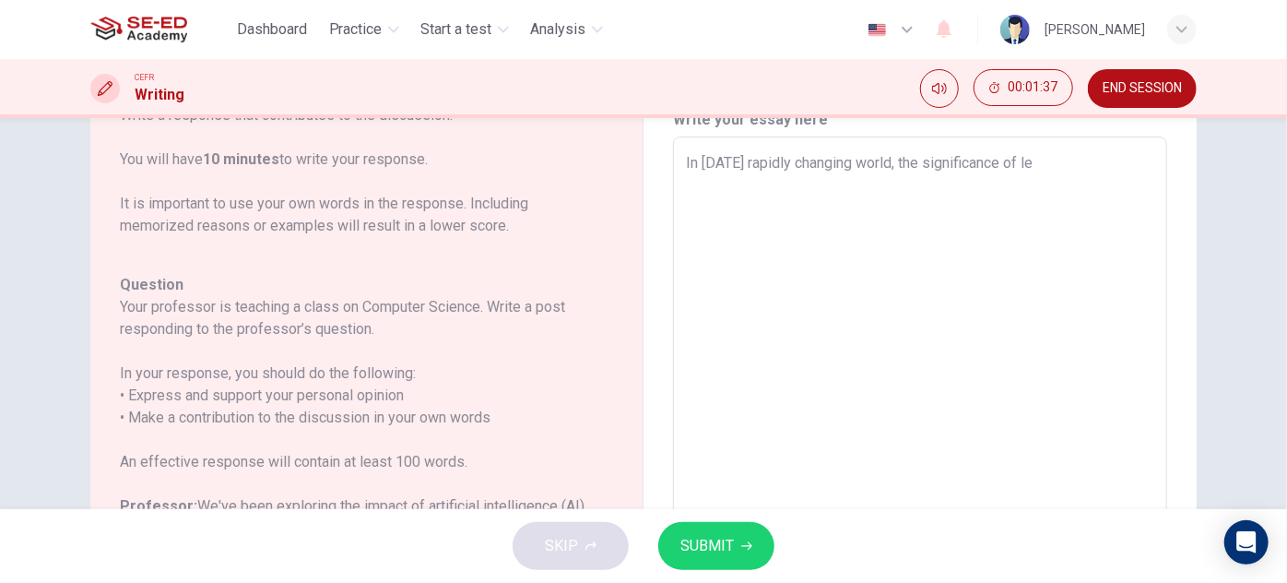
type textarea "x"
type textarea "In today's rapidly changing world, the significance of lea"
type textarea "x"
type textarea "In today's rapidly changing world, the significance of lear"
type textarea "x"
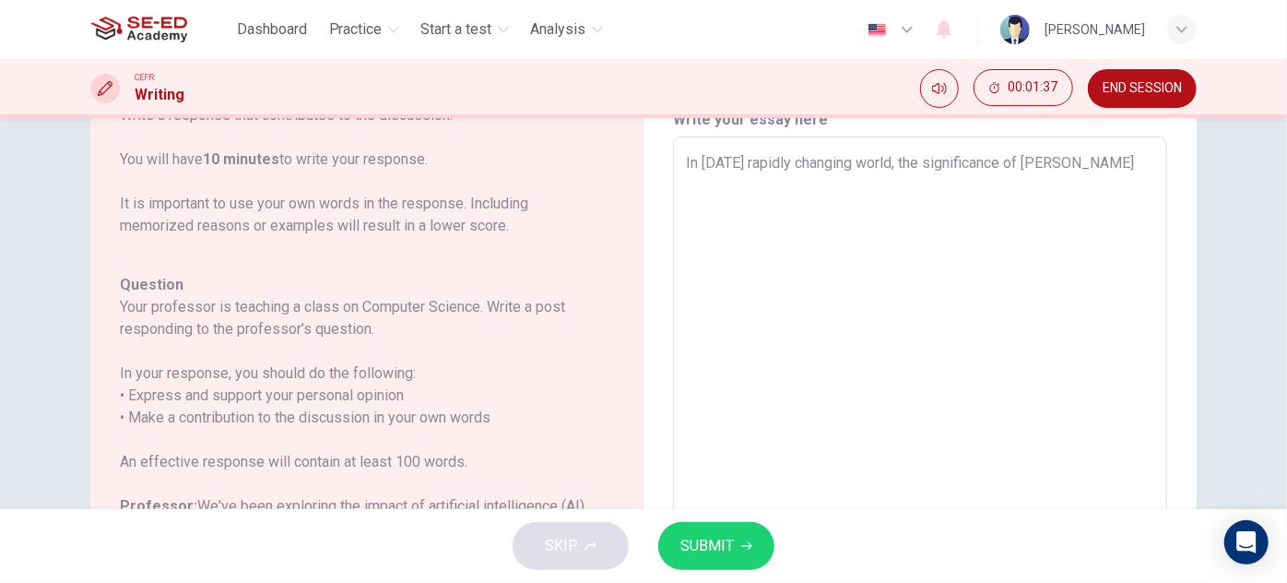
type textarea "In today's rapidly changing world, the significance of learn"
type textarea "x"
type textarea "In today's rapidly changing world, the significance of learni"
type textarea "x"
type textarea "In today's rapidly changing world, the significance of learnin"
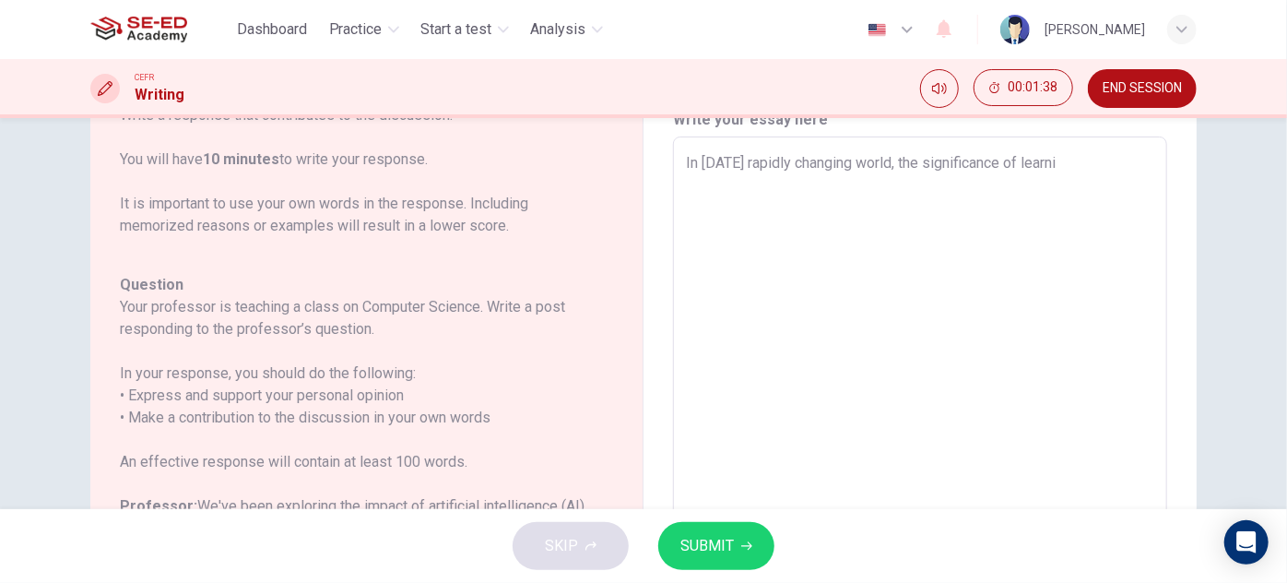
type textarea "x"
type textarea "In today's rapidly changing world, the significance of learning"
type textarea "x"
type textarea "In today's rapidly changing world, the significance of learning"
type textarea "x"
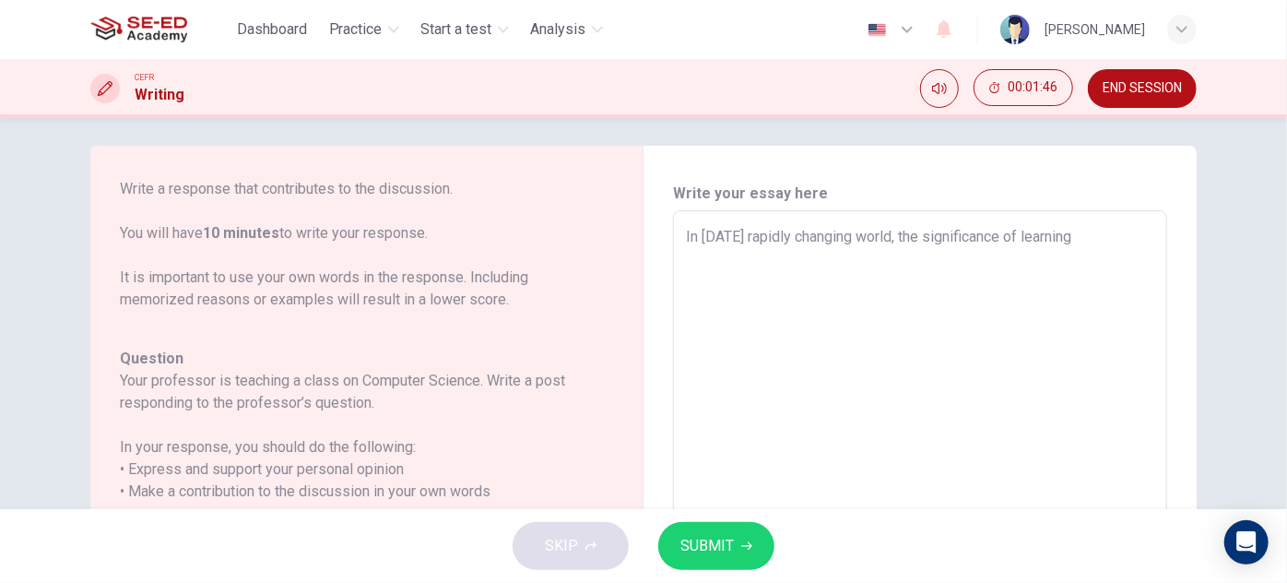
scroll to position [0, 0]
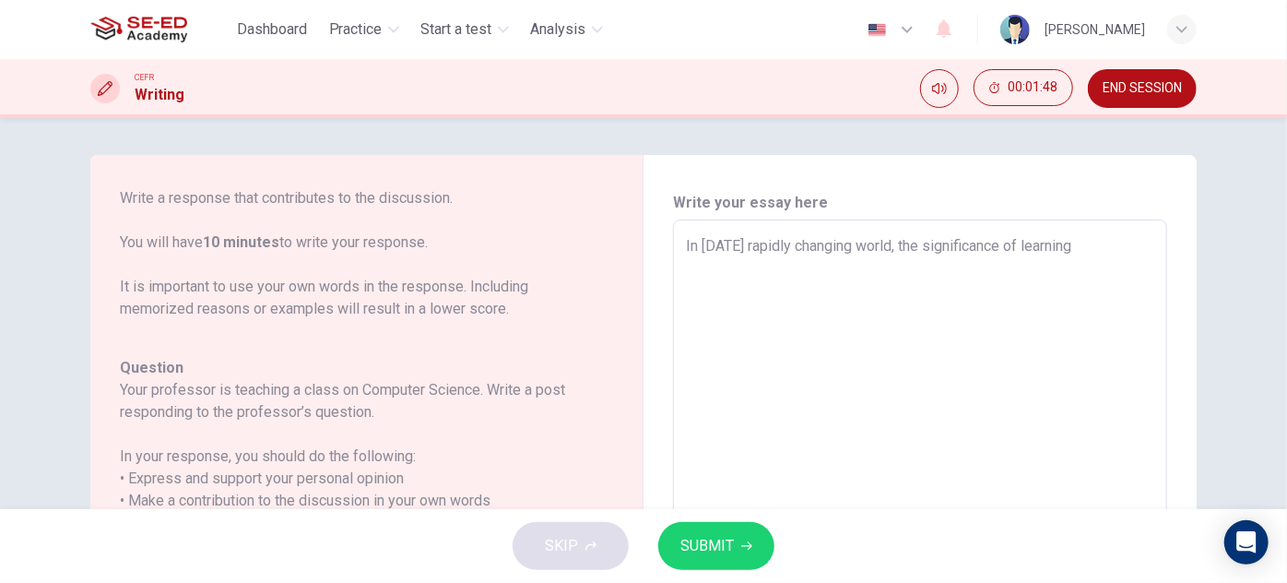
type textarea "In today's rapidly changing world, the significance of learning h"
type textarea "x"
type textarea "In today's rapidly changing world, the significance of learning ho"
type textarea "x"
type textarea "In today's rapidly changing world, the significance of learning how"
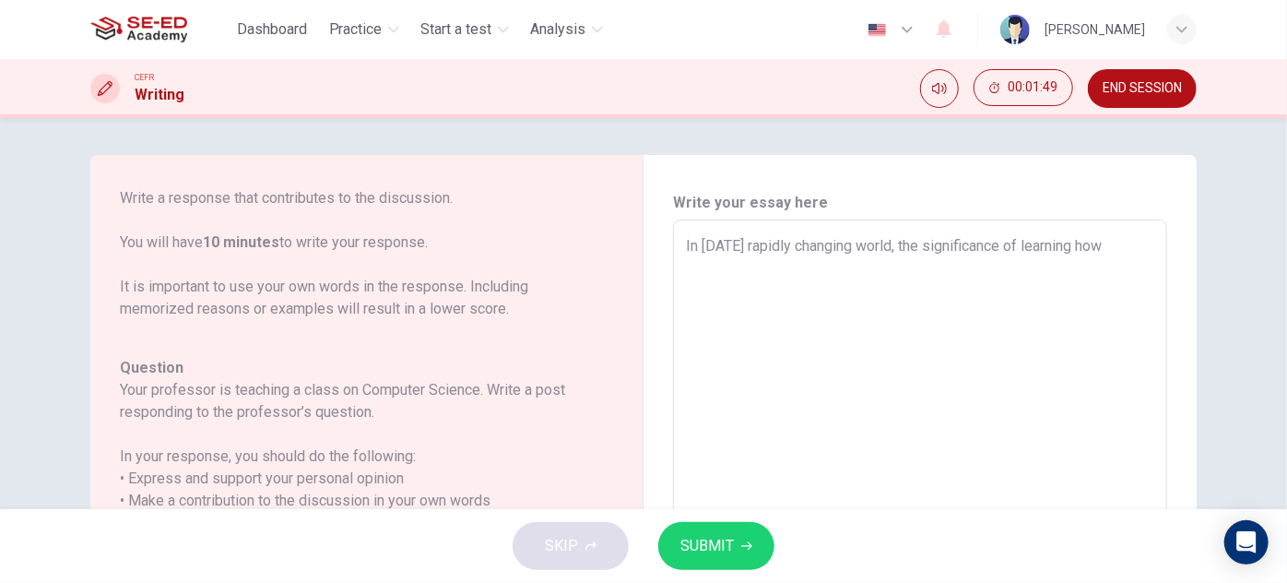
type textarea "x"
type textarea "In today's rapidly changing world, the significance of learning how"
type textarea "x"
type textarea "In today's rapidly changing world, the significance of learning how t"
type textarea "x"
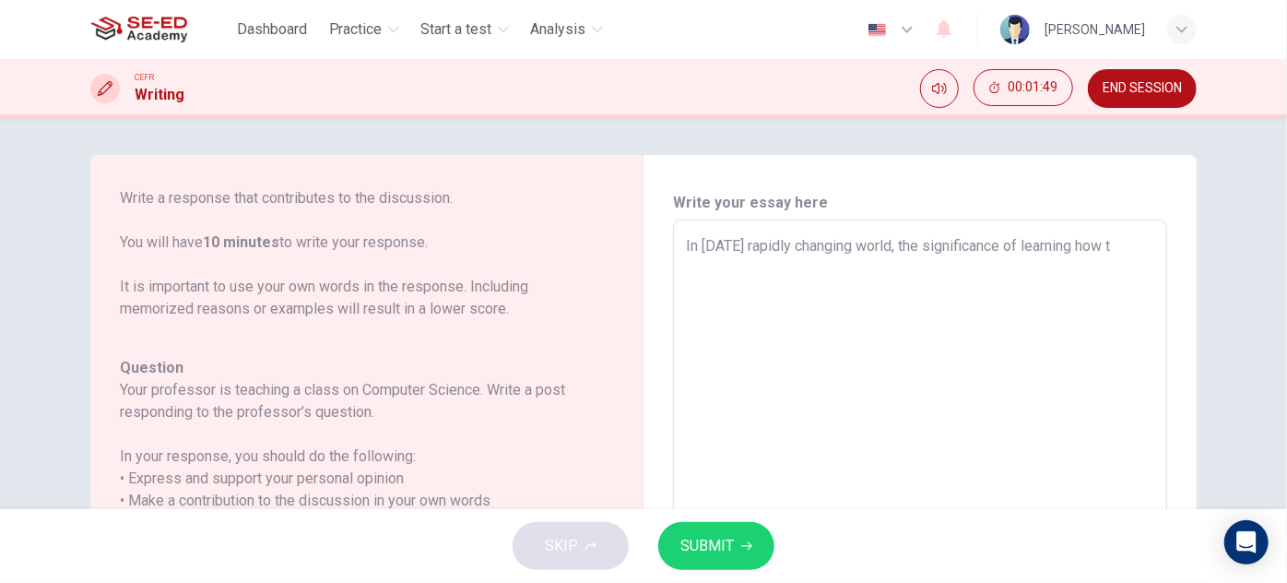
type textarea "In today's rapidly changing world, the significance of learning how to"
type textarea "x"
type textarea "In today's rapidly changing world, the significance of learning how to"
type textarea "x"
type textarea "In today's rapidly changing world, the significance of learning how to us"
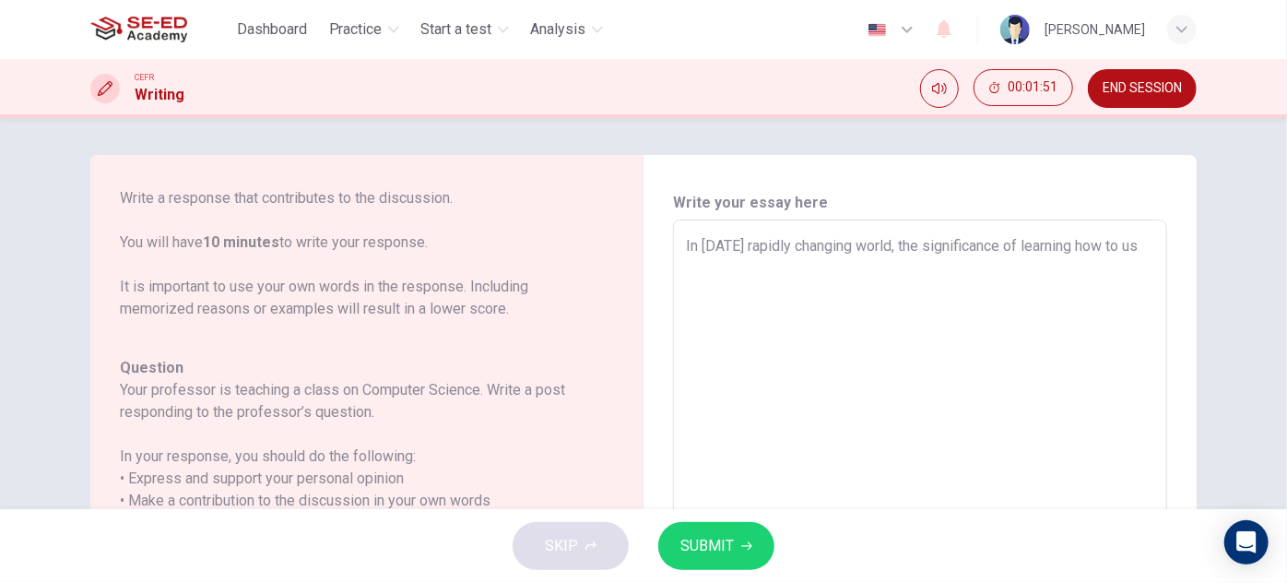
type textarea "x"
type textarea "In today's rapidly changing world, the significance of learning how to use"
type textarea "x"
type textarea "In today's rapidly changing world, the significance of learning how to use"
type textarea "x"
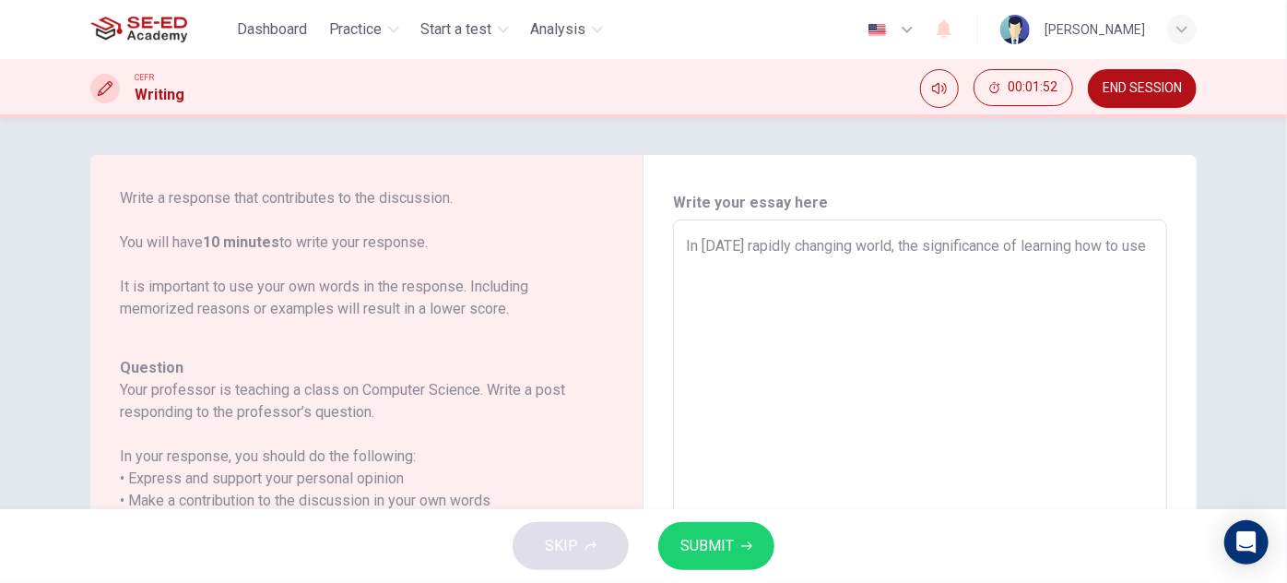
type textarea "In today's rapidly changing world, the significance of learning how to use A"
type textarea "x"
type textarea "In today's rapidly changing world, the significance of learning how to use AI"
type textarea "x"
type textarea "In today's rapidly changing world, the significance of learning how to use AI"
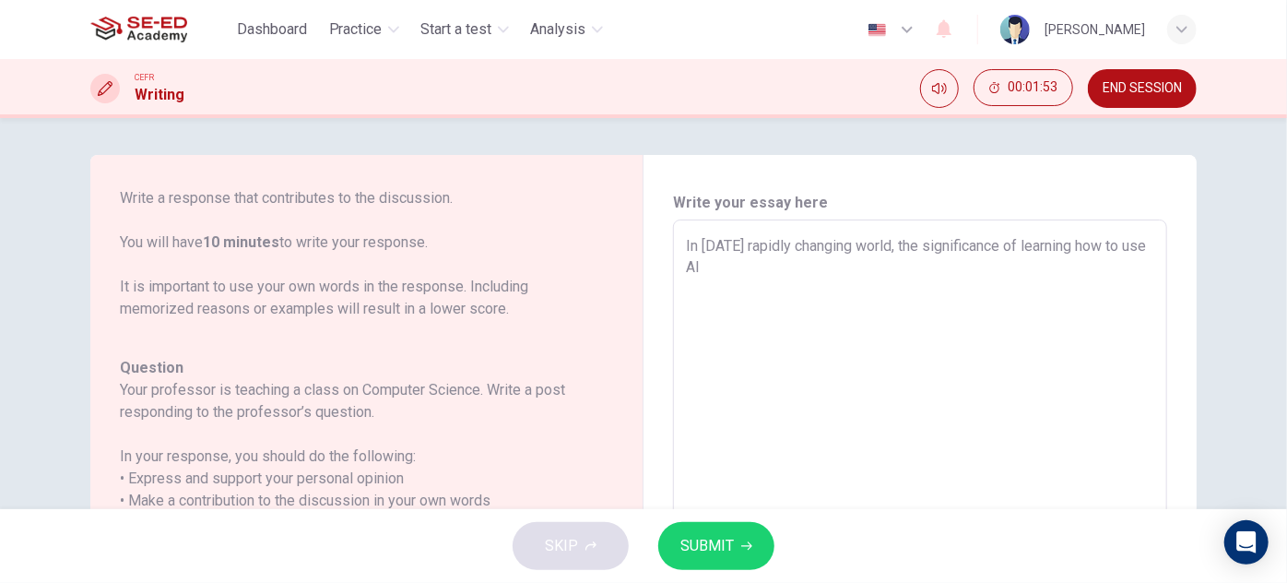
type textarea "x"
type textarea "In today's rapidly changing world, the significance of learning how to use AI c"
type textarea "x"
type textarea "In today's rapidly changing world, the significance of learning how to use AI ca"
type textarea "x"
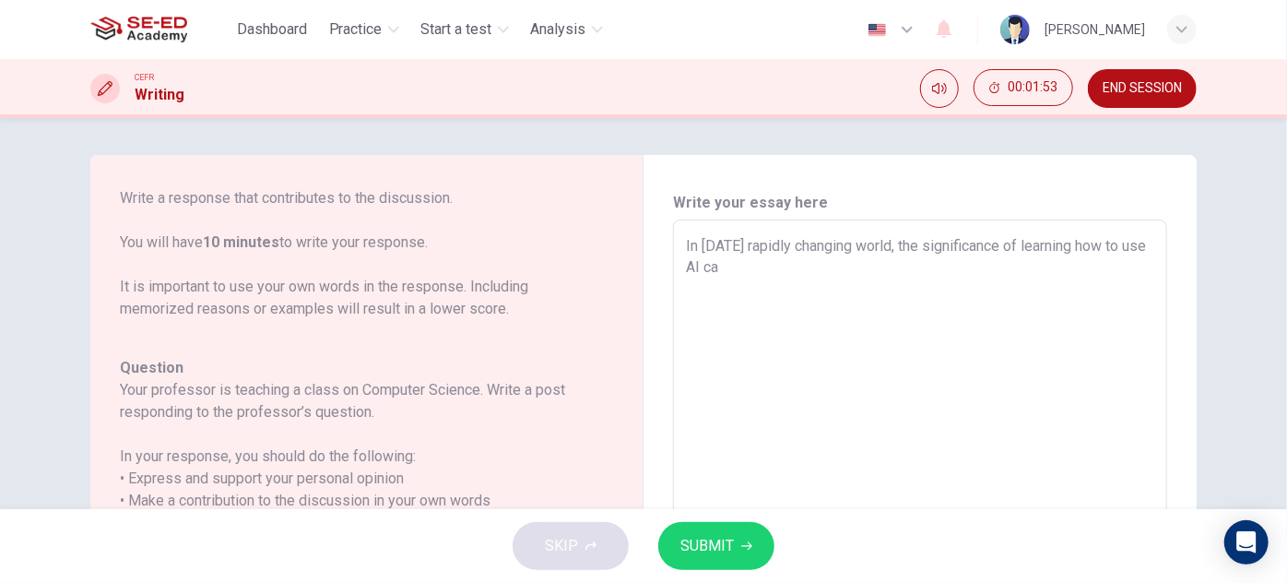
type textarea "In today's rapidly changing world, the significance of learning how to use AI c…"
type textarea "x"
type textarea "In today's rapidly changing world, the significance of learning how to use AI c…"
type textarea "x"
type textarea "In today's rapidly changing world, the significance of learning how to use AI c…"
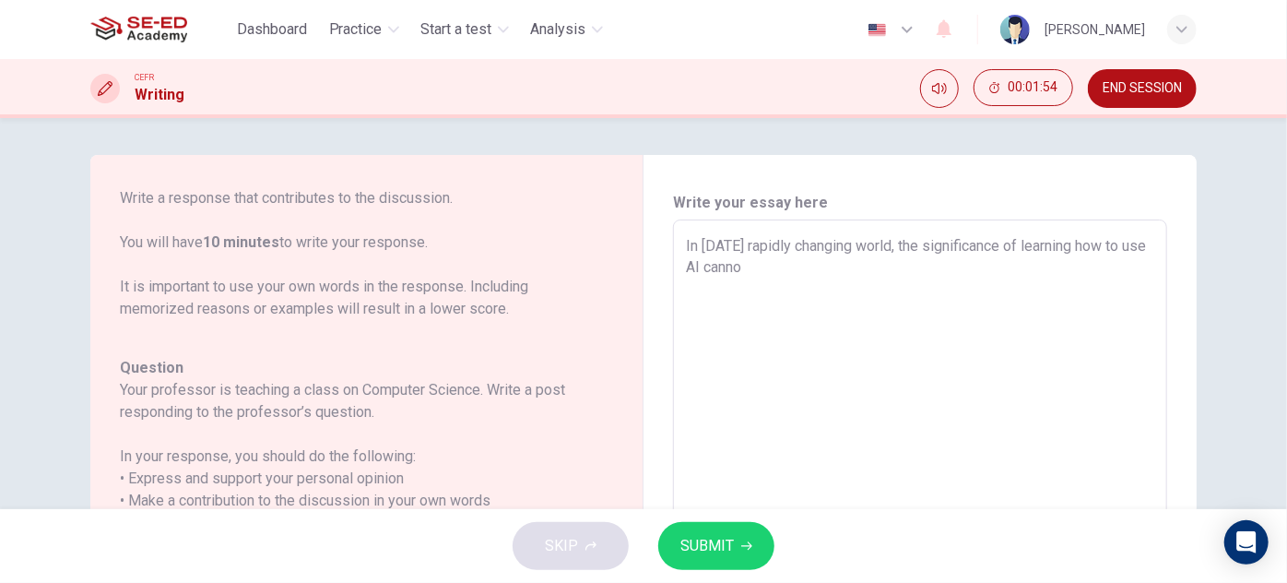
type textarea "x"
type textarea "In today's rapidly changing world, the significance of learning how to use AI c…"
type textarea "x"
type textarea "In today's rapidly changing world, the significance of learning how to use AI c…"
type textarea "x"
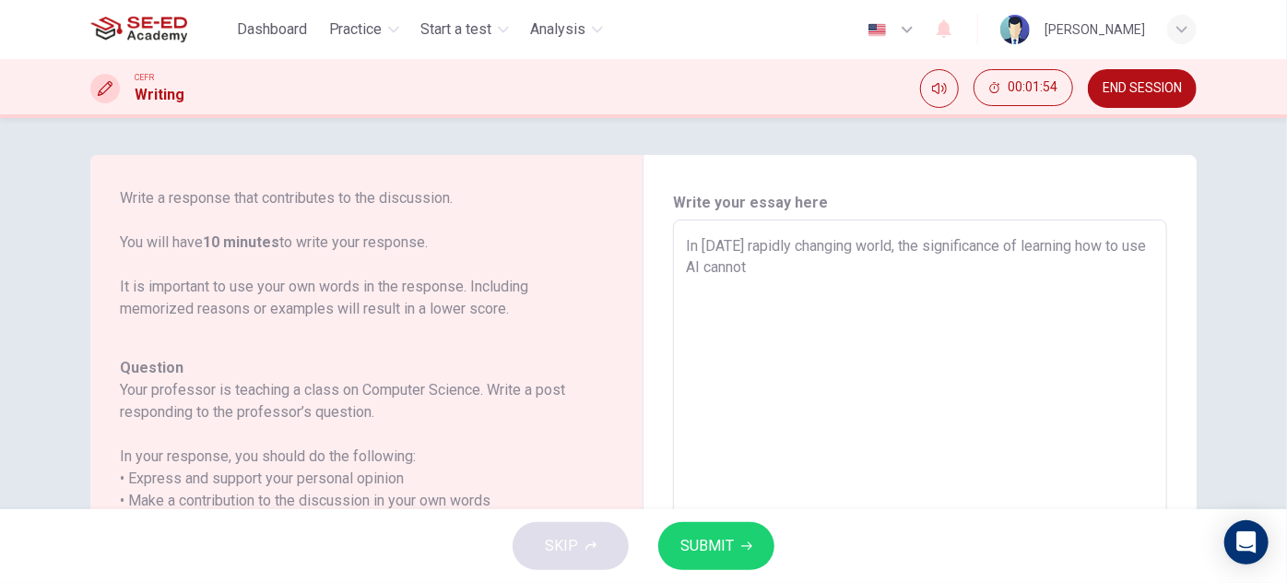
type textarea "In today's rapidly changing world, the significance of learning how to use AI c…"
type textarea "x"
type textarea "In today's rapidly changing world, the significance of learning how to use AI c…"
type textarea "x"
type textarea "In today's rapidly changing world, the significance of learning how to use AI c…"
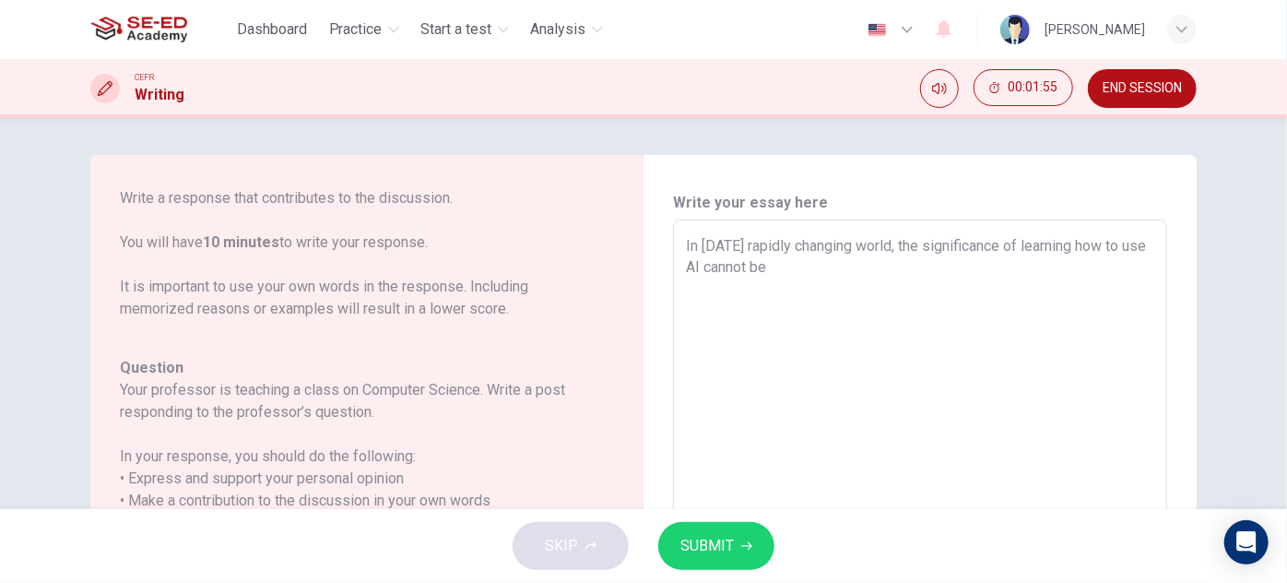
type textarea "x"
type textarea "In today's rapidly changing world, the significance of learning how to use AI c…"
type textarea "x"
type textarea "In today's rapidly changing world, the significance of learning how to use AI c…"
type textarea "x"
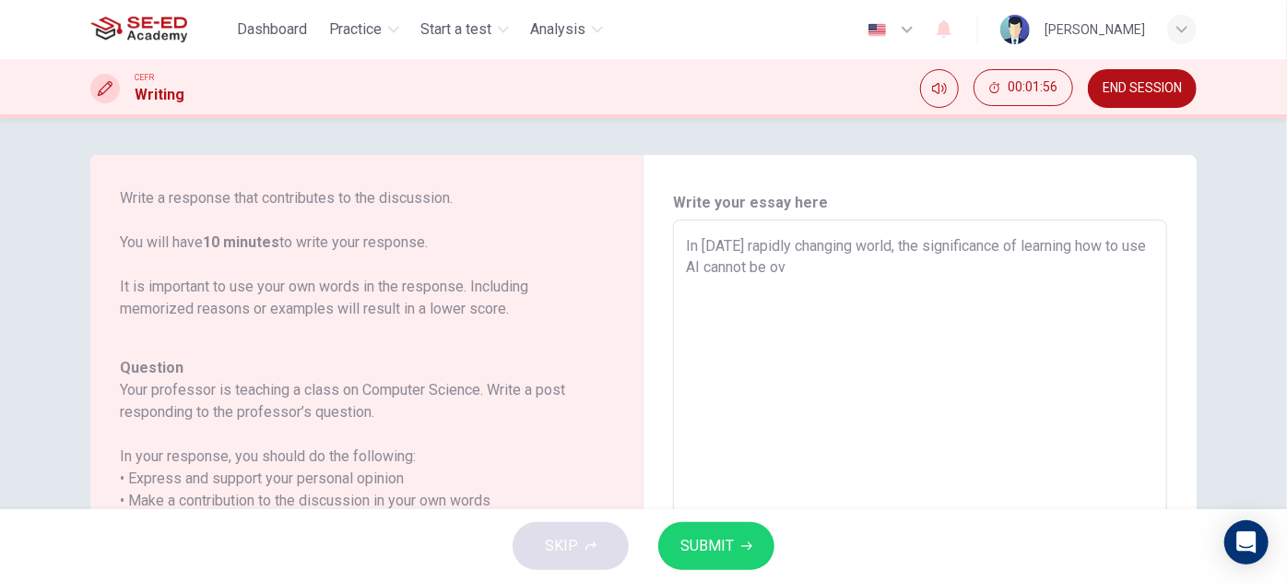
type textarea "In today's rapidly changing world, the significance of learning how to use AI c…"
type textarea "x"
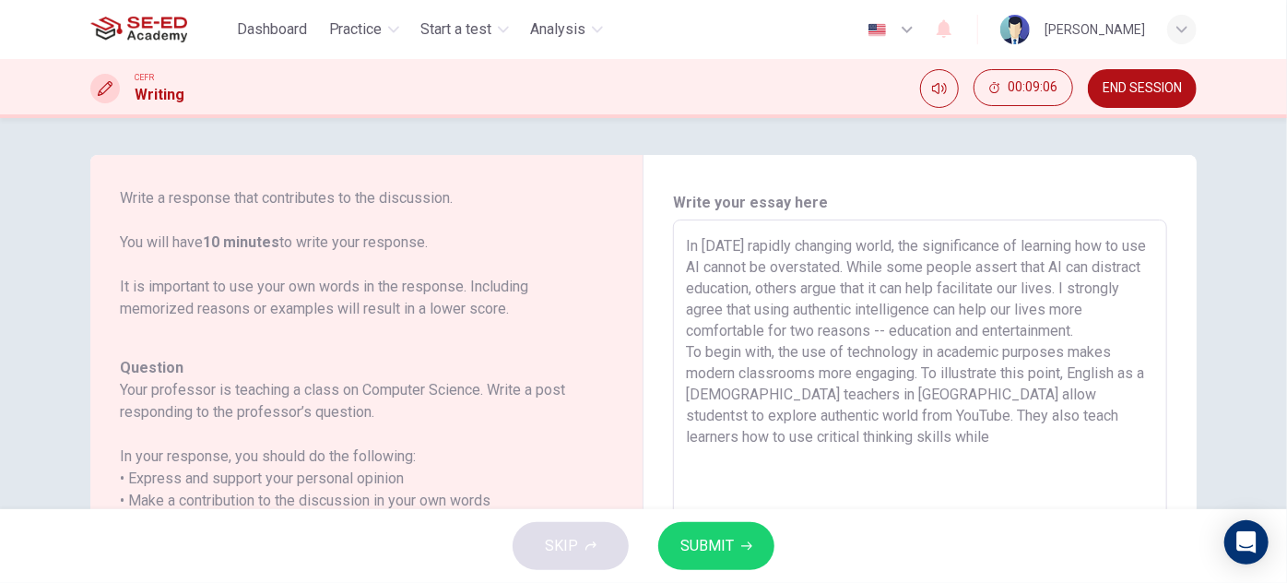
drag, startPoint x: 757, startPoint y: 408, endPoint x: 815, endPoint y: 415, distance: 58.6
click at [815, 415] on textarea "In today's rapidly changing world, the significance of learning how to use AI c…" at bounding box center [920, 527] width 468 height 585
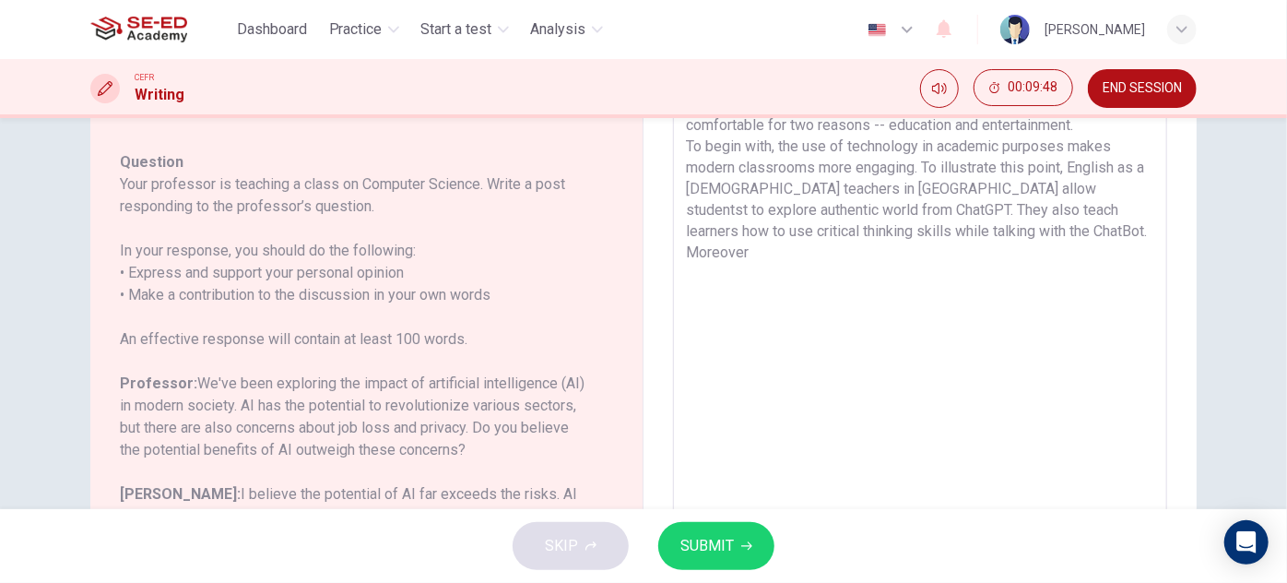
scroll to position [178, 0]
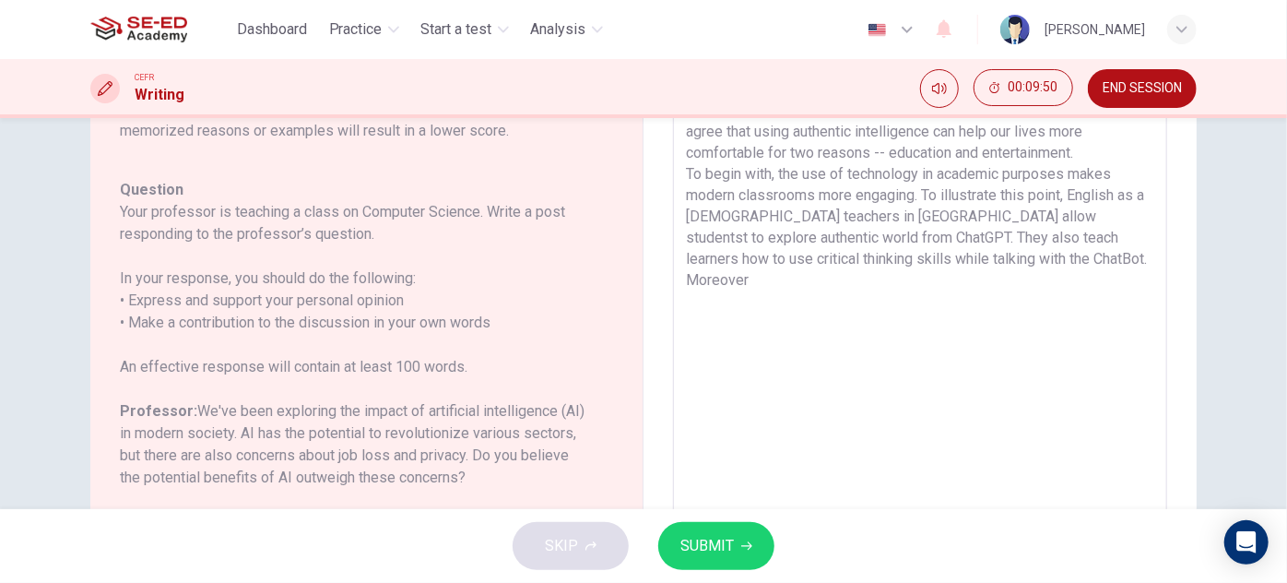
drag, startPoint x: 762, startPoint y: 286, endPoint x: 686, endPoint y: 280, distance: 76.7
click at [686, 280] on textarea "In today's rapidly changing world, the significance of learning how to use AI c…" at bounding box center [920, 349] width 468 height 585
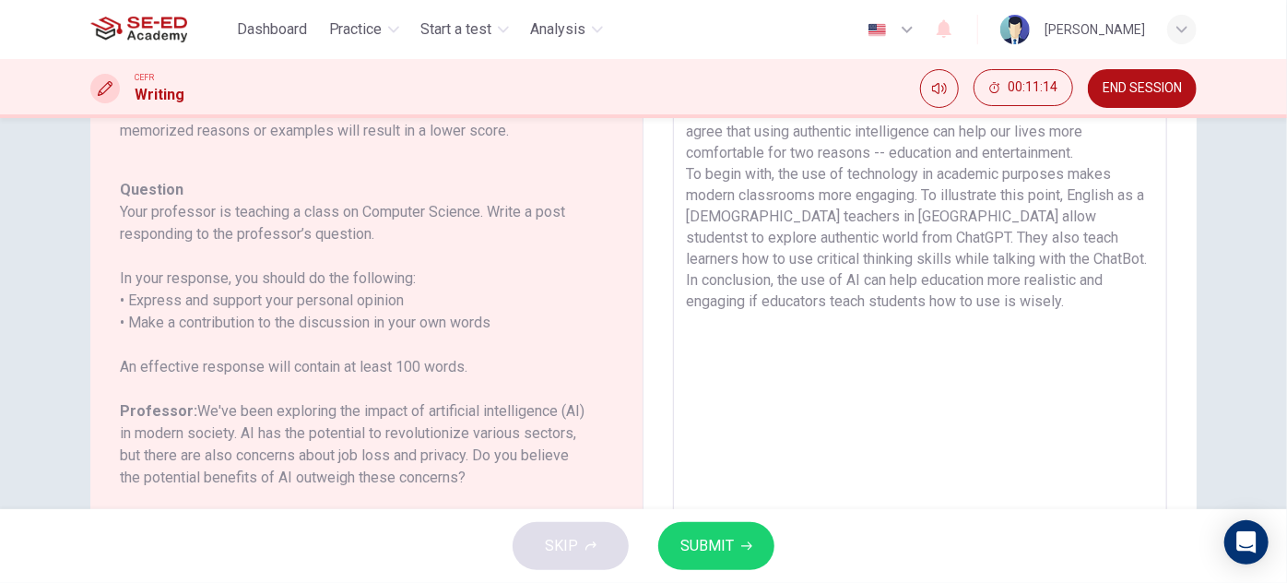
click at [740, 523] on button "SUBMIT" at bounding box center [716, 546] width 116 height 48
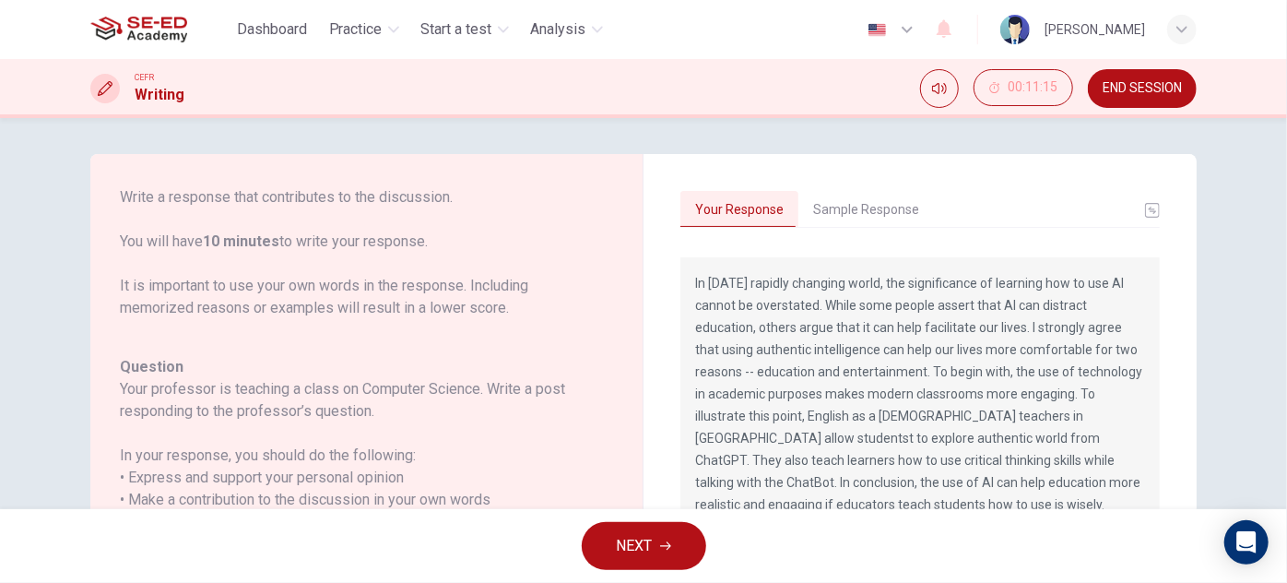
scroll to position [0, 0]
click at [878, 213] on button "Sample Response" at bounding box center [866, 211] width 136 height 39
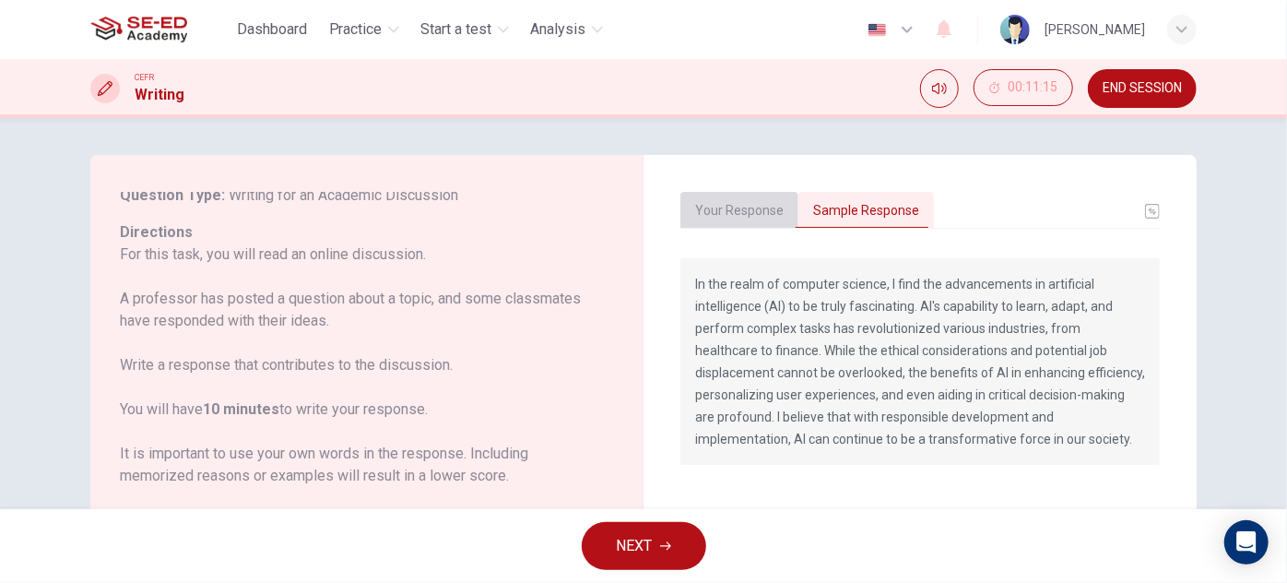
click at [747, 206] on button "Your Response" at bounding box center [739, 211] width 118 height 39
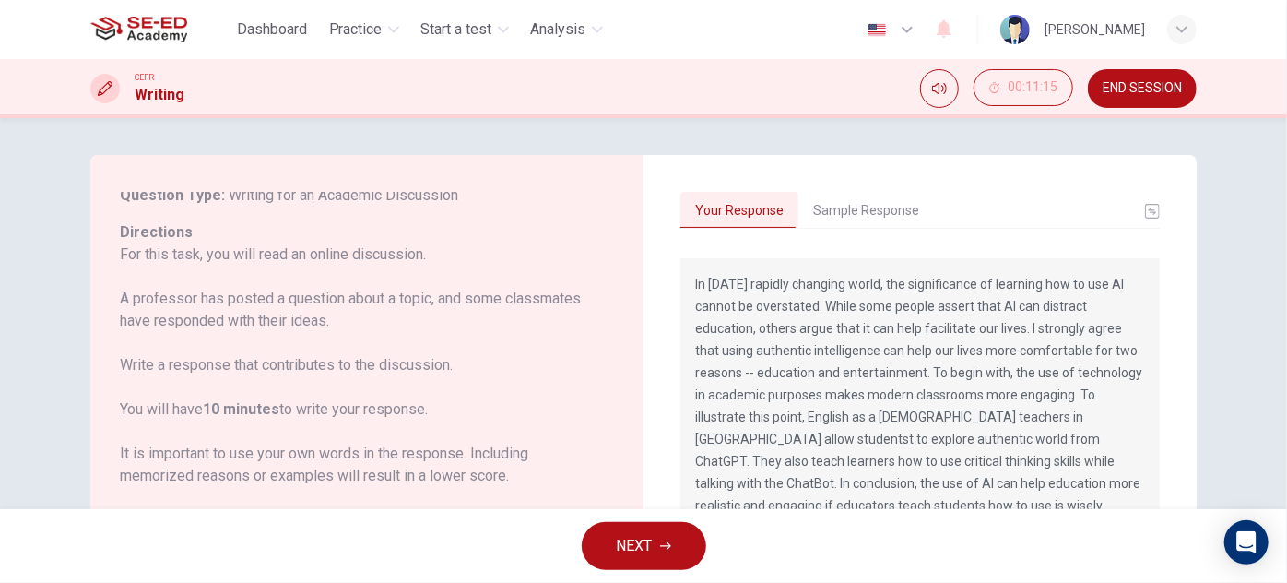
scroll to position [83, 0]
